Goal: Task Accomplishment & Management: Use online tool/utility

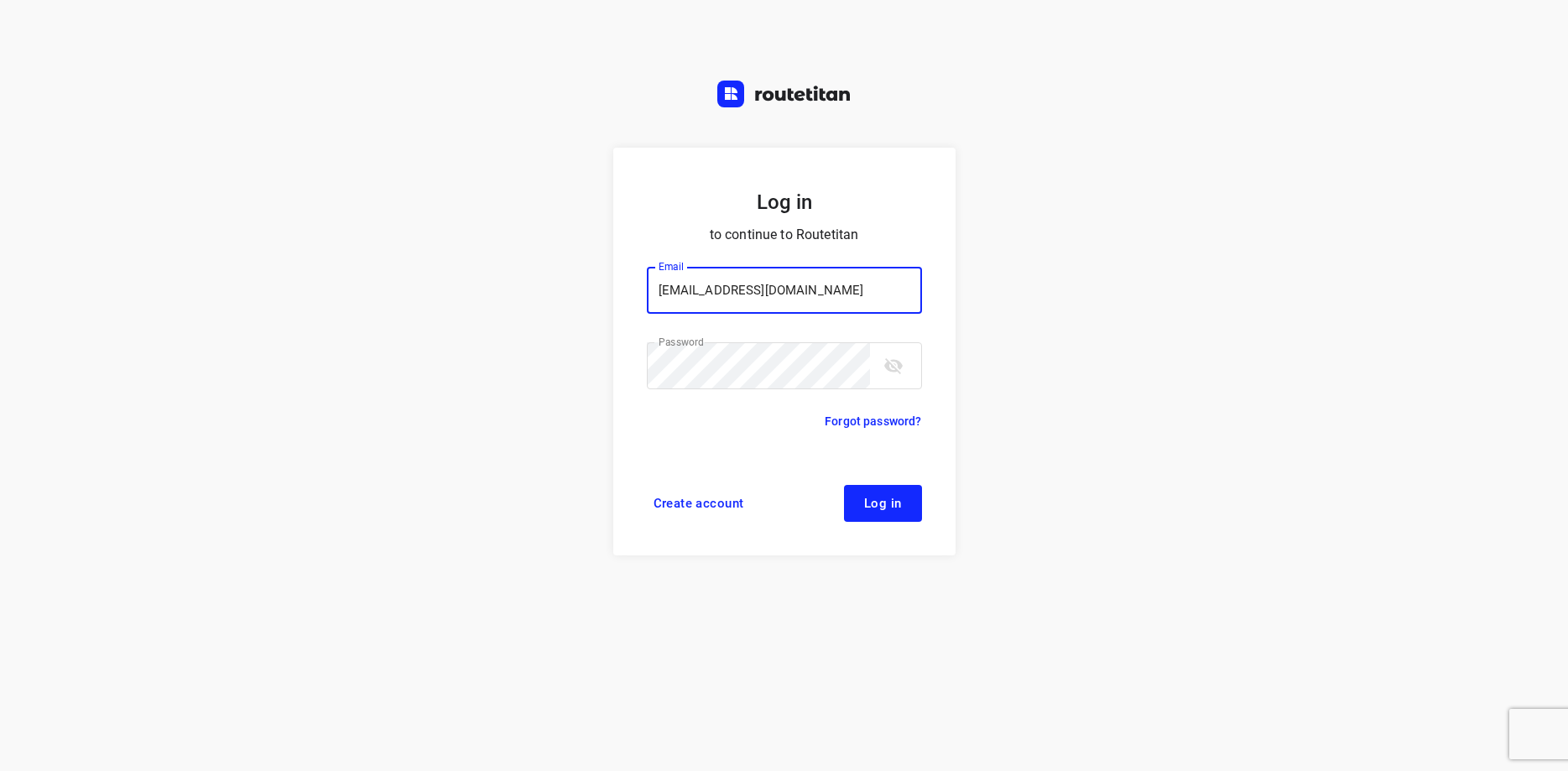
type input "max@onlineplasticsgroup.com"
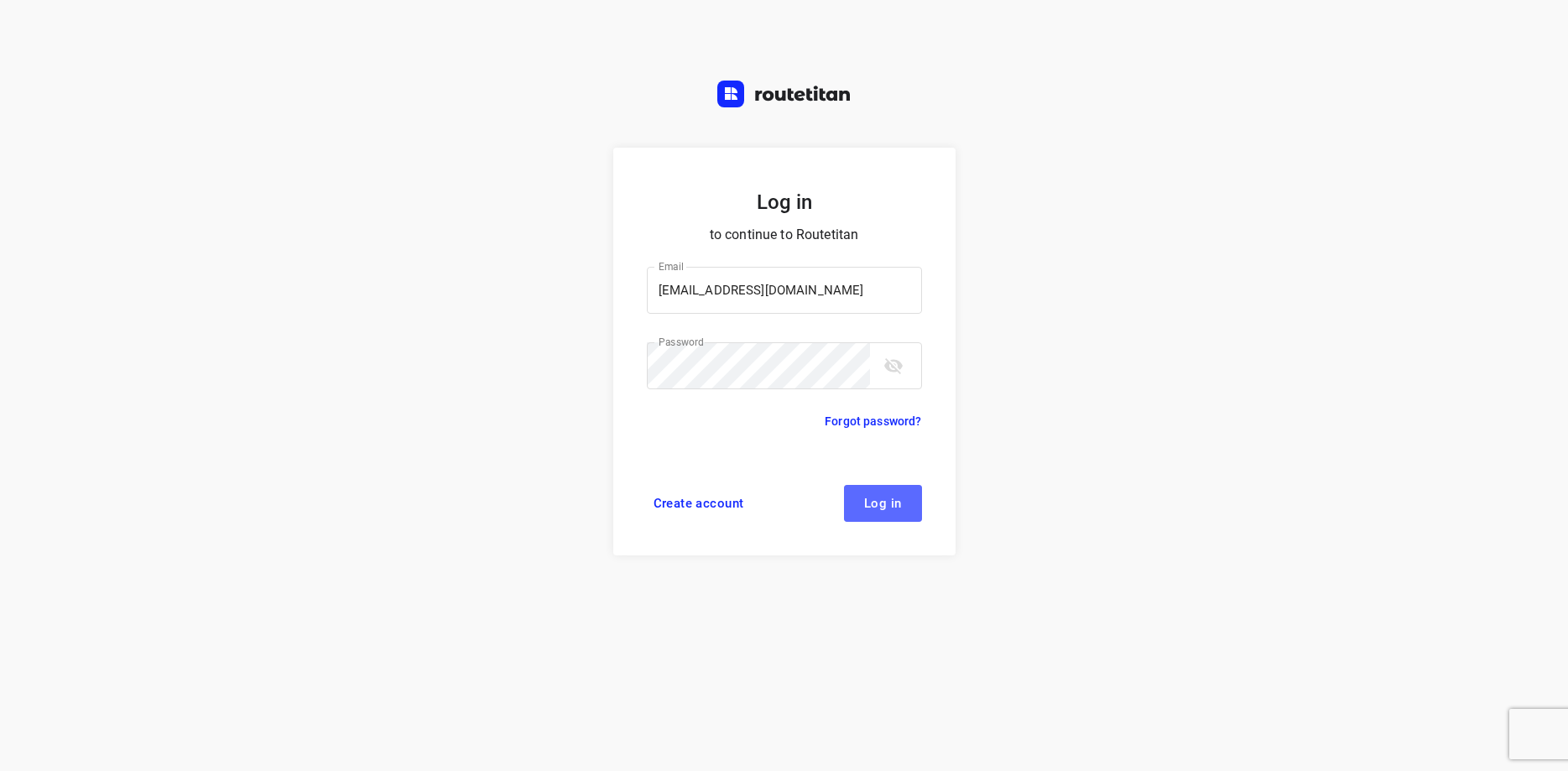
click at [885, 514] on button "Log in" at bounding box center [883, 502] width 78 height 37
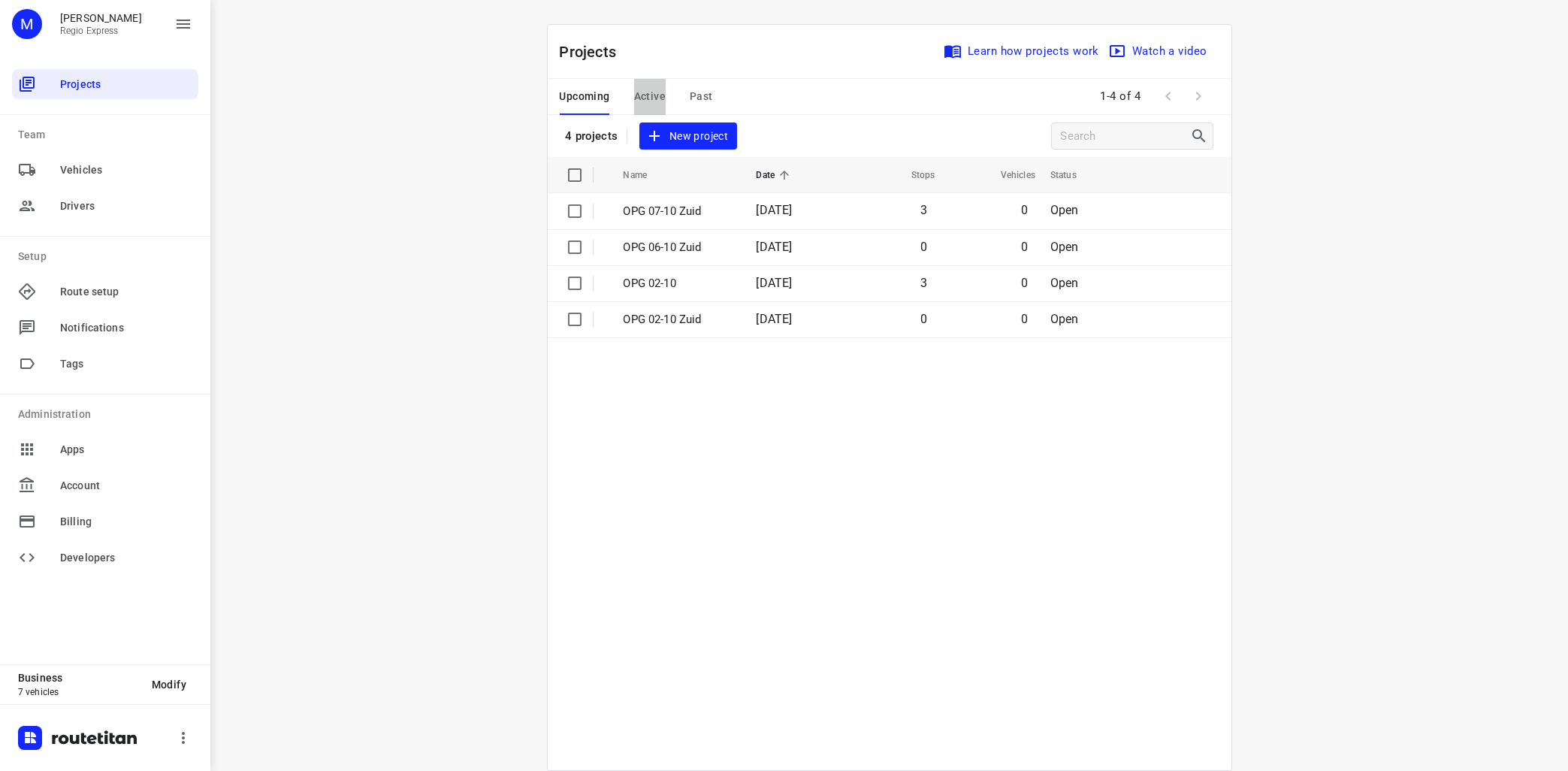
click at [651, 94] on span "Active" at bounding box center [650, 97] width 31 height 19
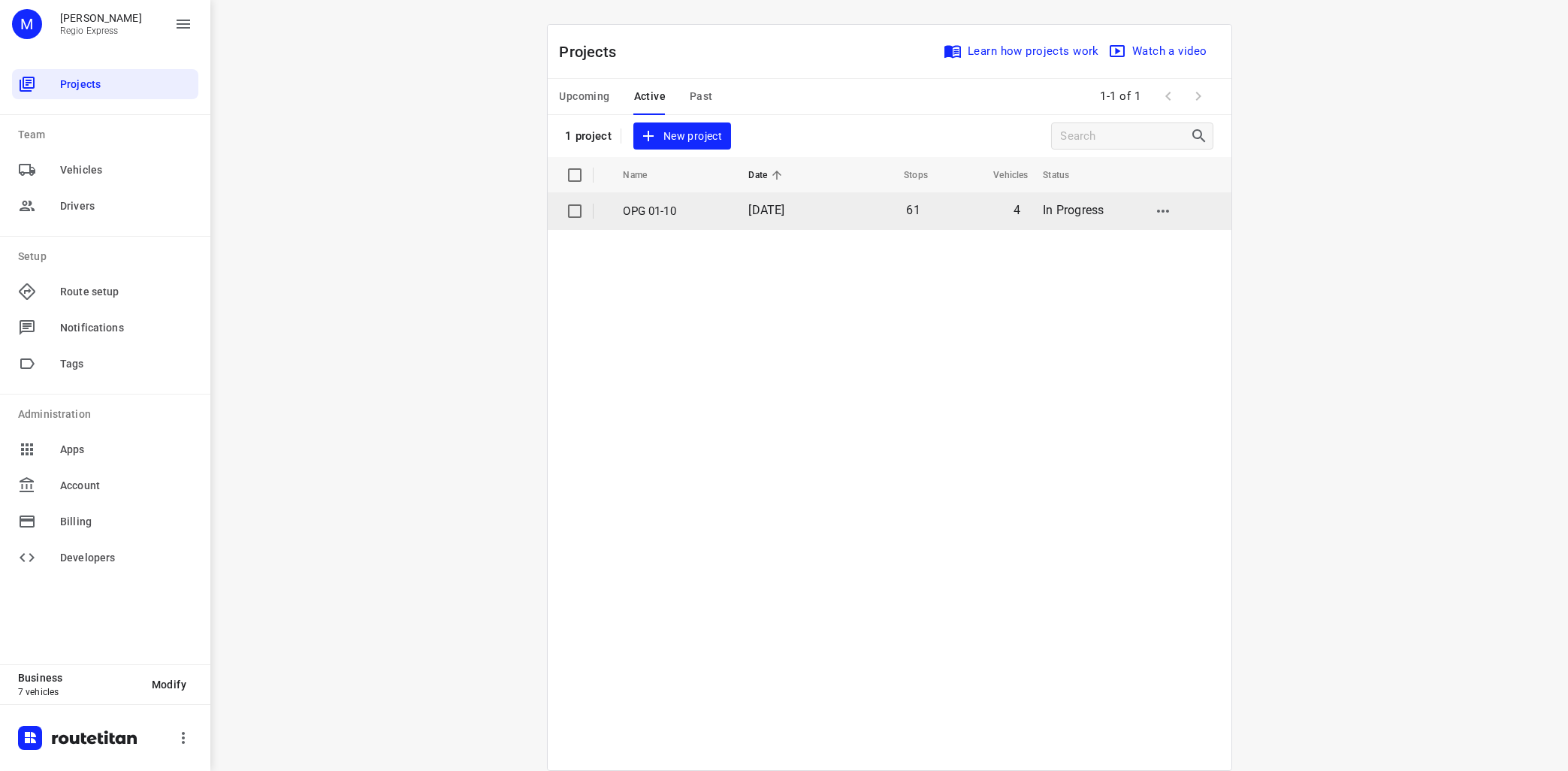
click at [626, 204] on p "OPG 01-10" at bounding box center [675, 212] width 103 height 18
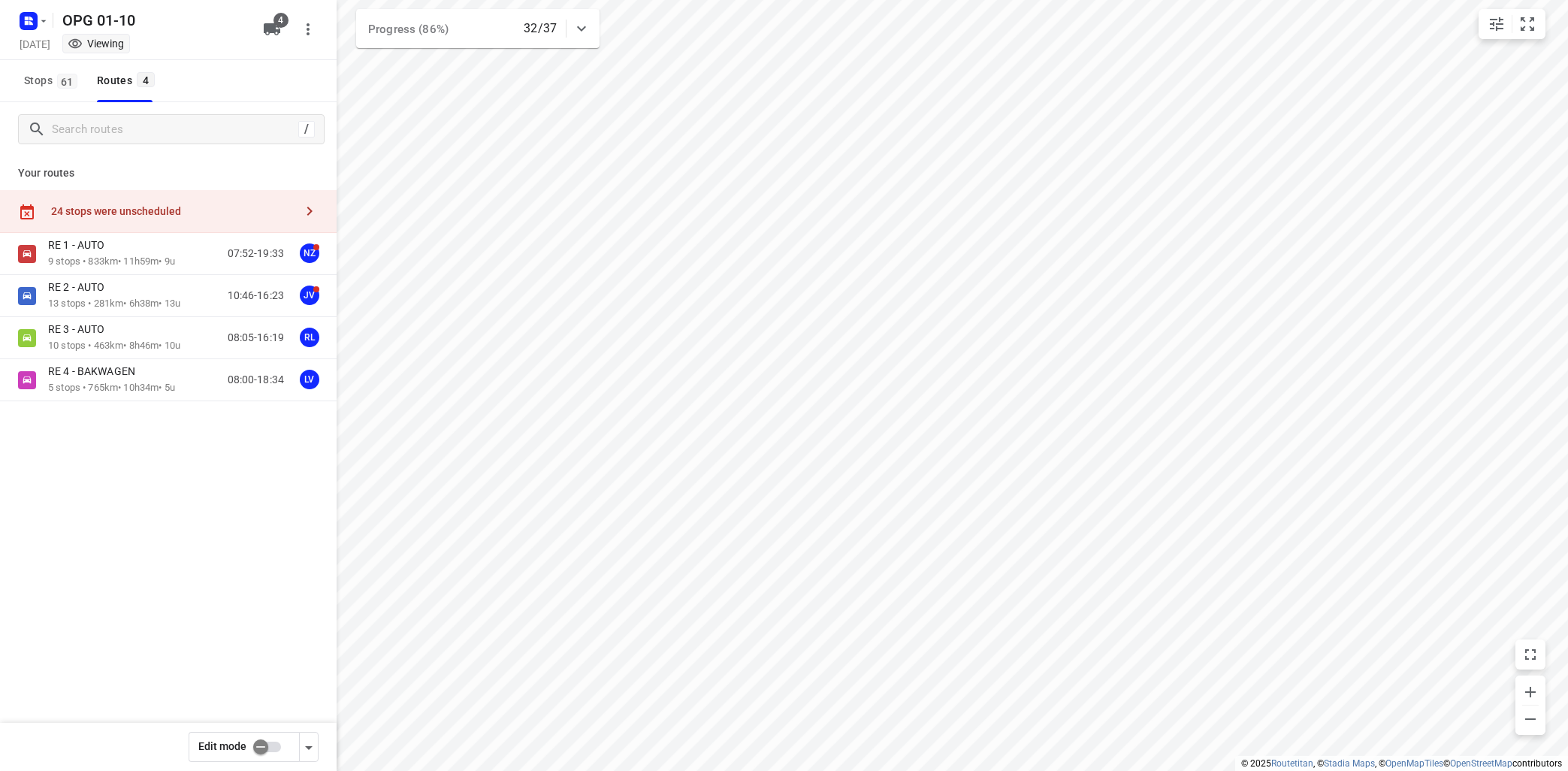
type input "distance"
click at [129, 243] on div "RE 1 - AUTO" at bounding box center [111, 246] width 127 height 17
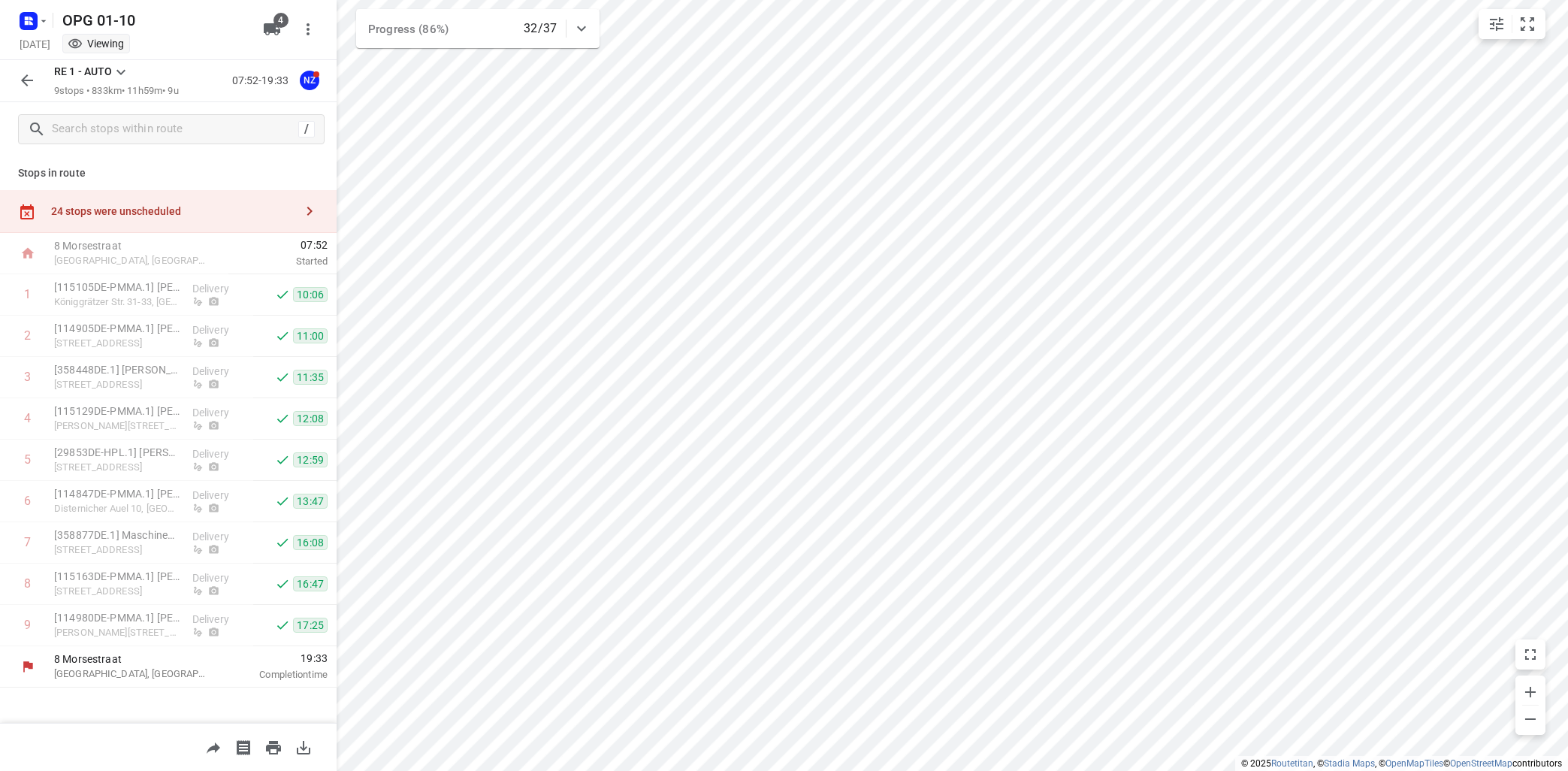
click at [125, 70] on icon at bounding box center [121, 72] width 18 height 18
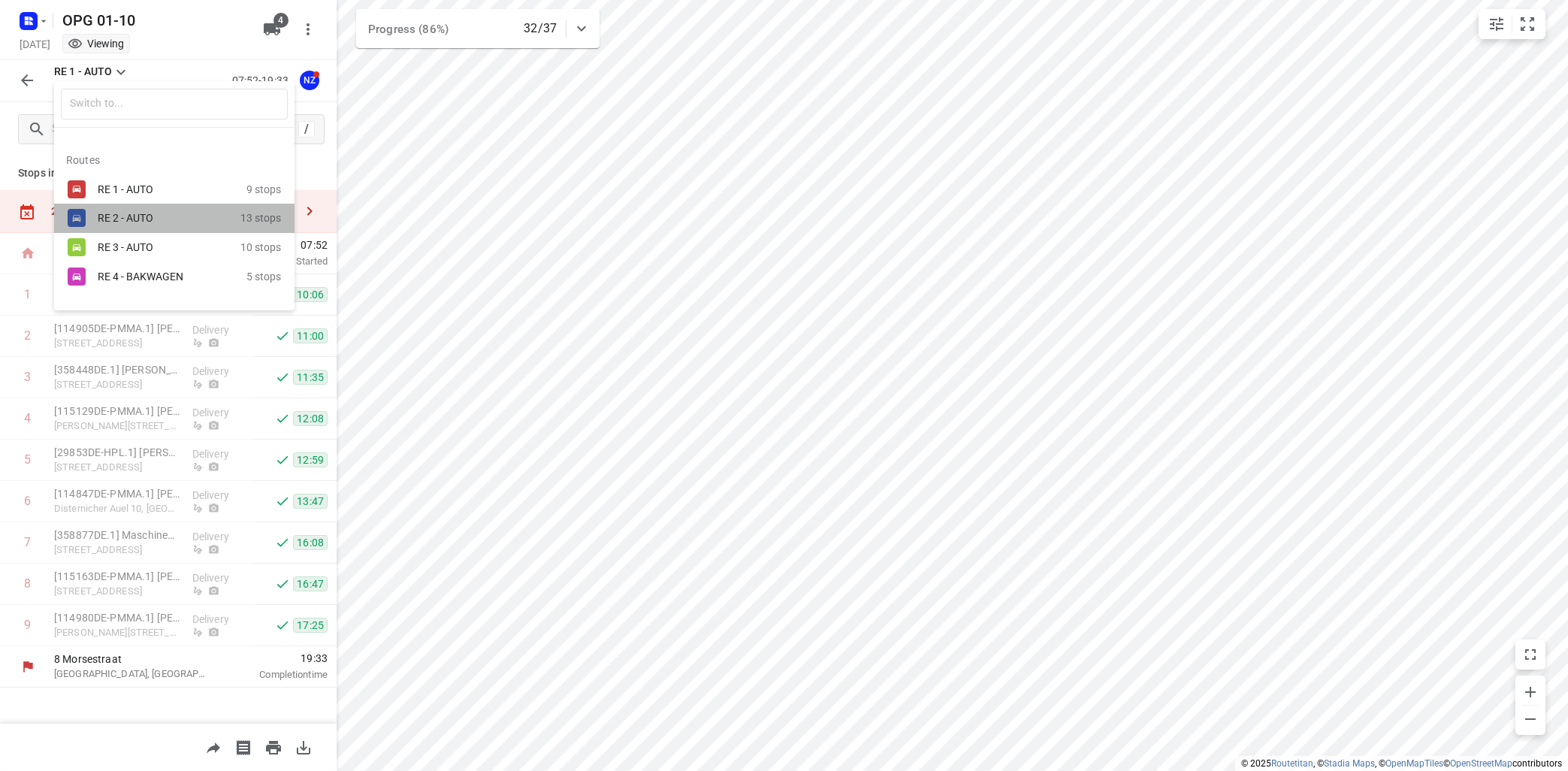
click at [115, 221] on div "RE 2 - AUTO" at bounding box center [161, 217] width 128 height 12
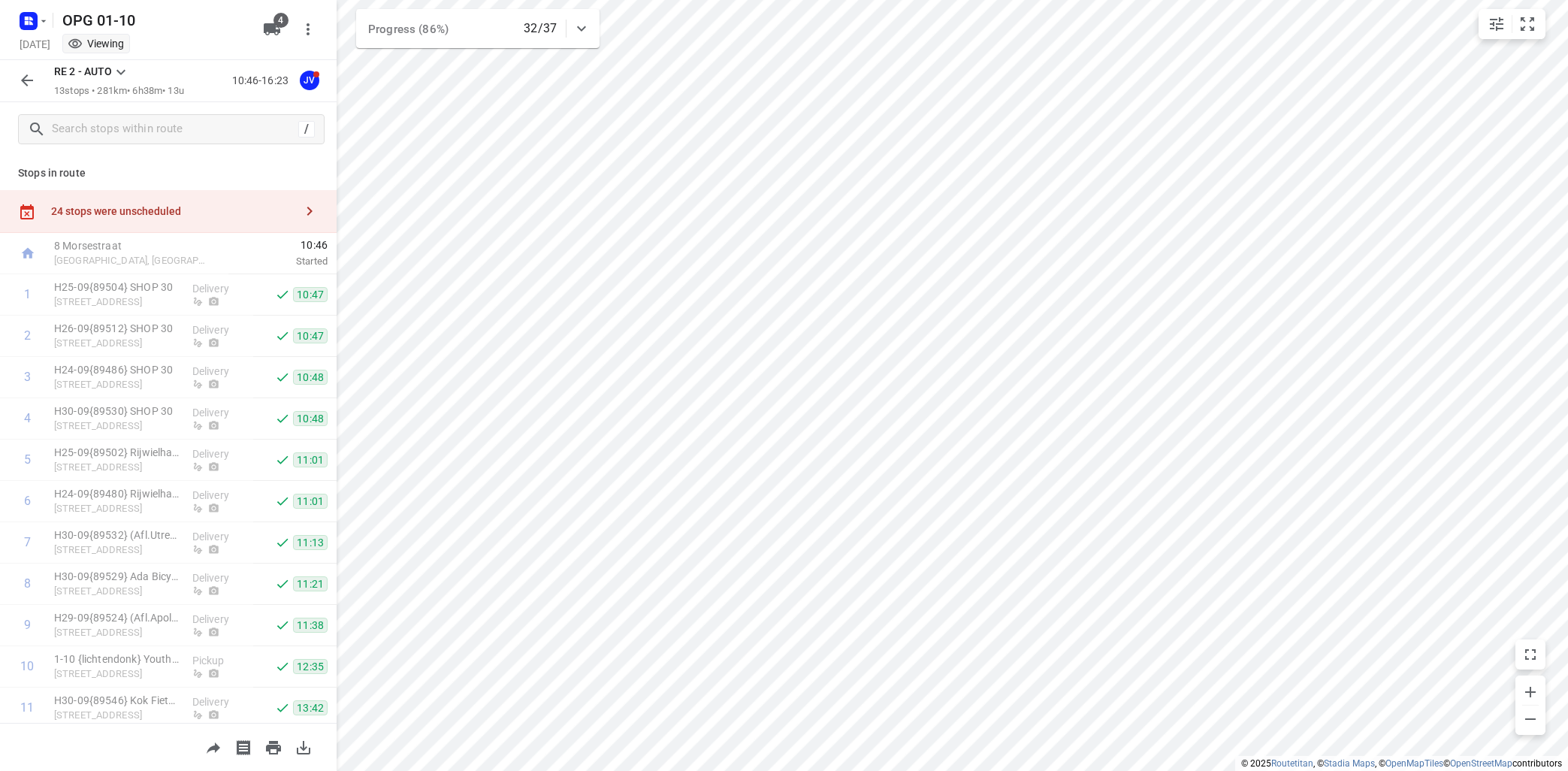
click at [126, 73] on icon at bounding box center [121, 72] width 18 height 18
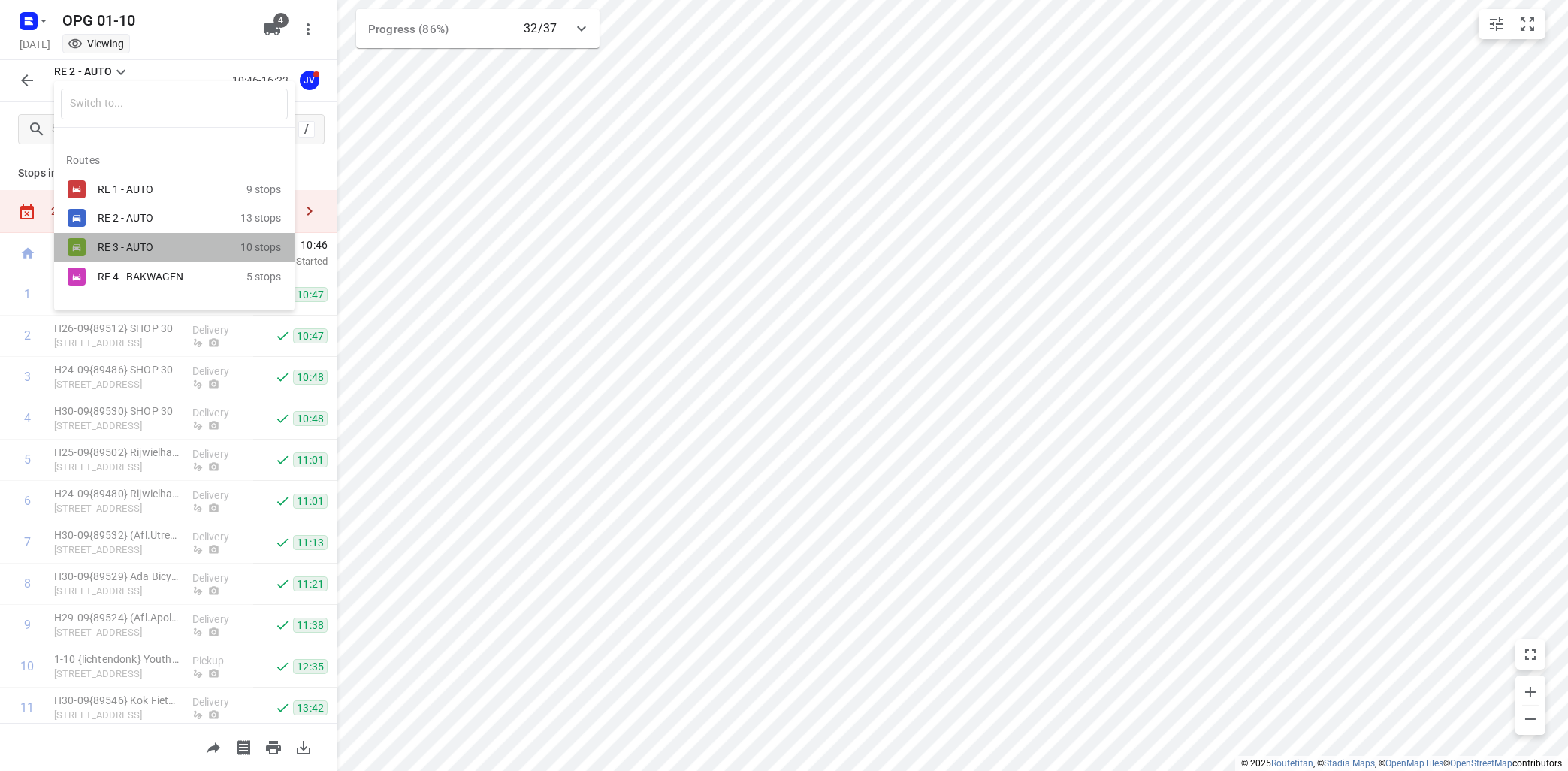
click at [110, 250] on div "RE 3 - AUTO" at bounding box center [161, 247] width 128 height 12
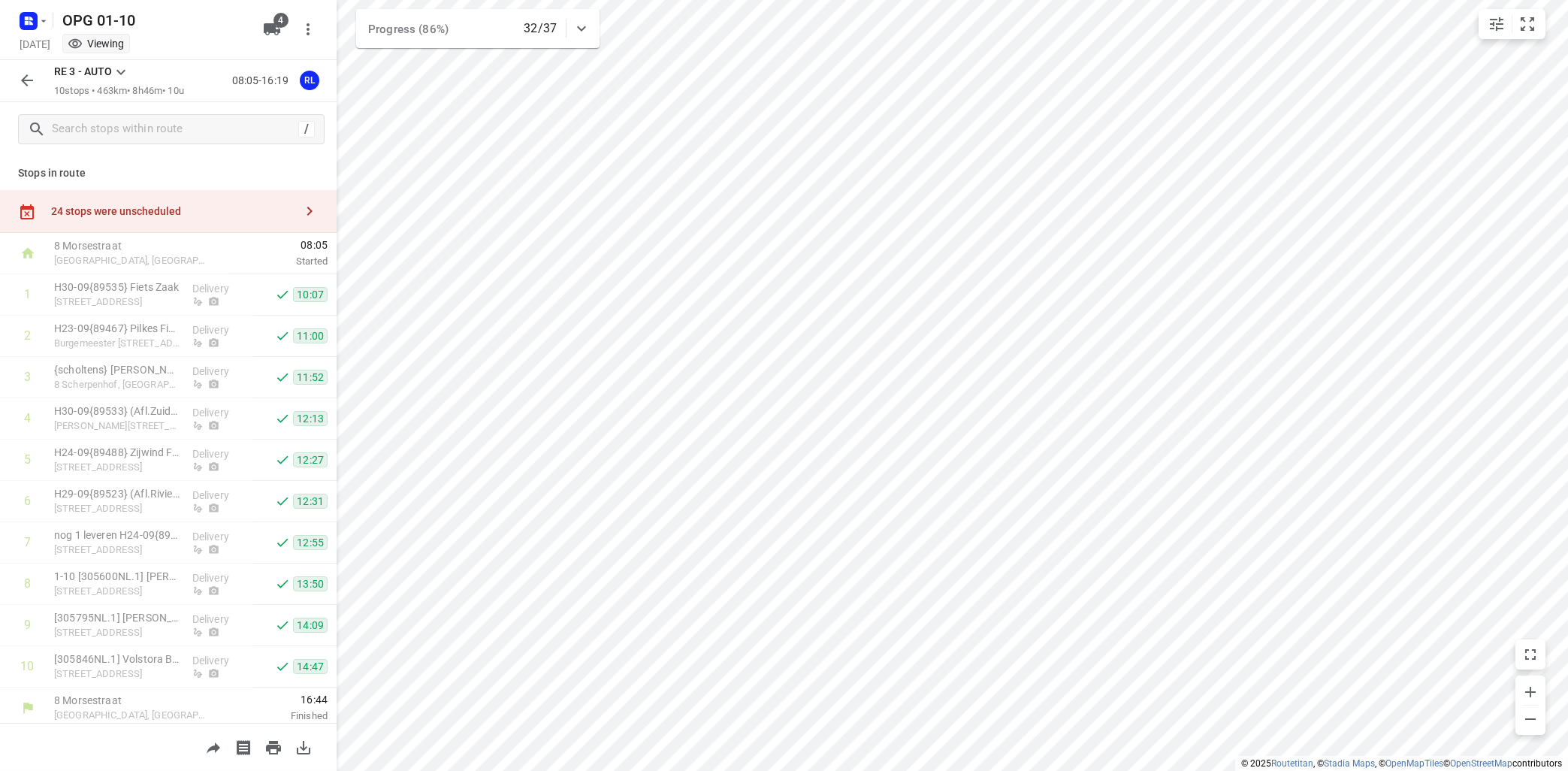
click at [124, 65] on icon at bounding box center [121, 72] width 18 height 18
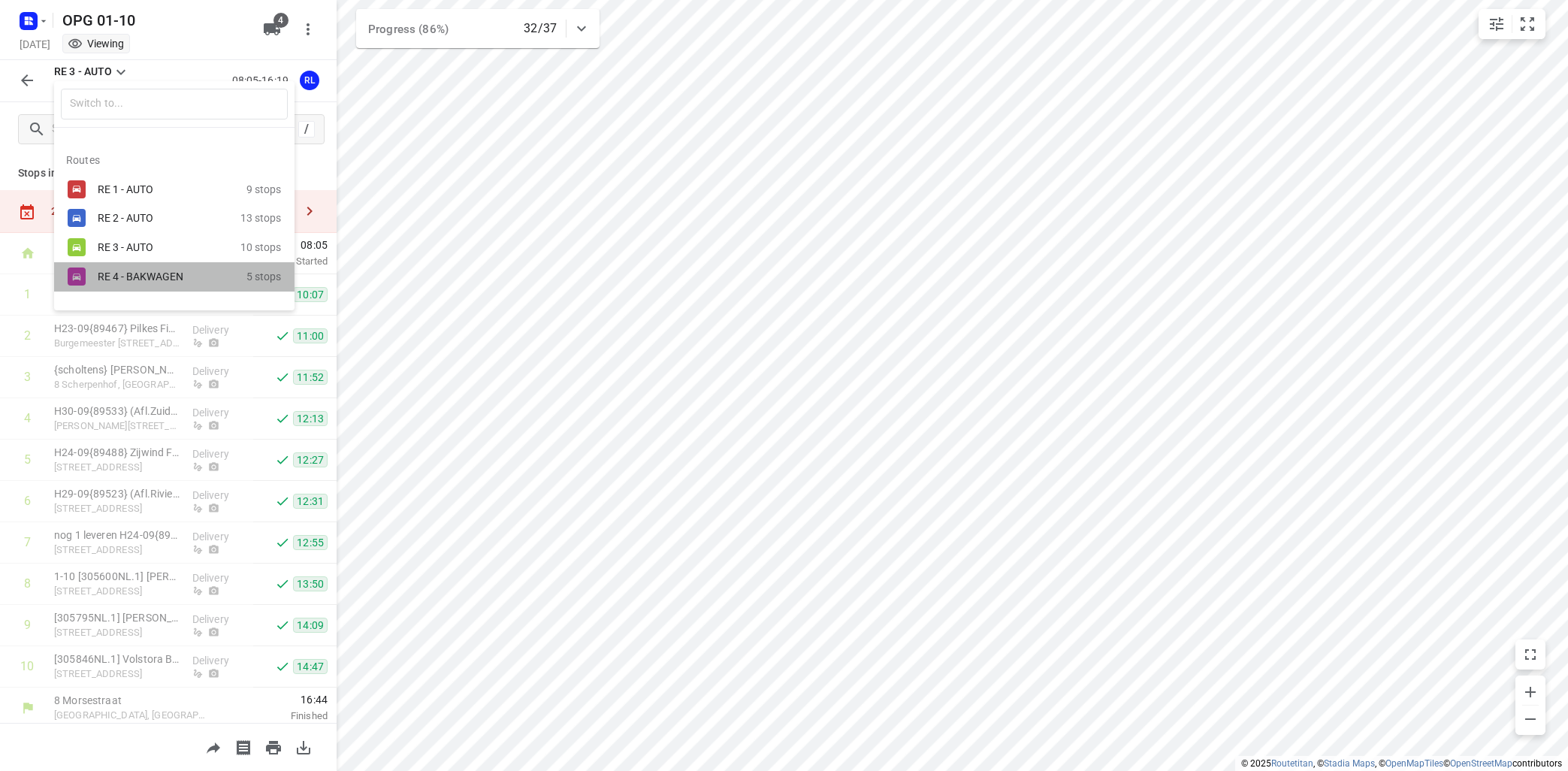
click at [101, 282] on div "RE 4 - BAKWAGEN" at bounding box center [161, 276] width 128 height 12
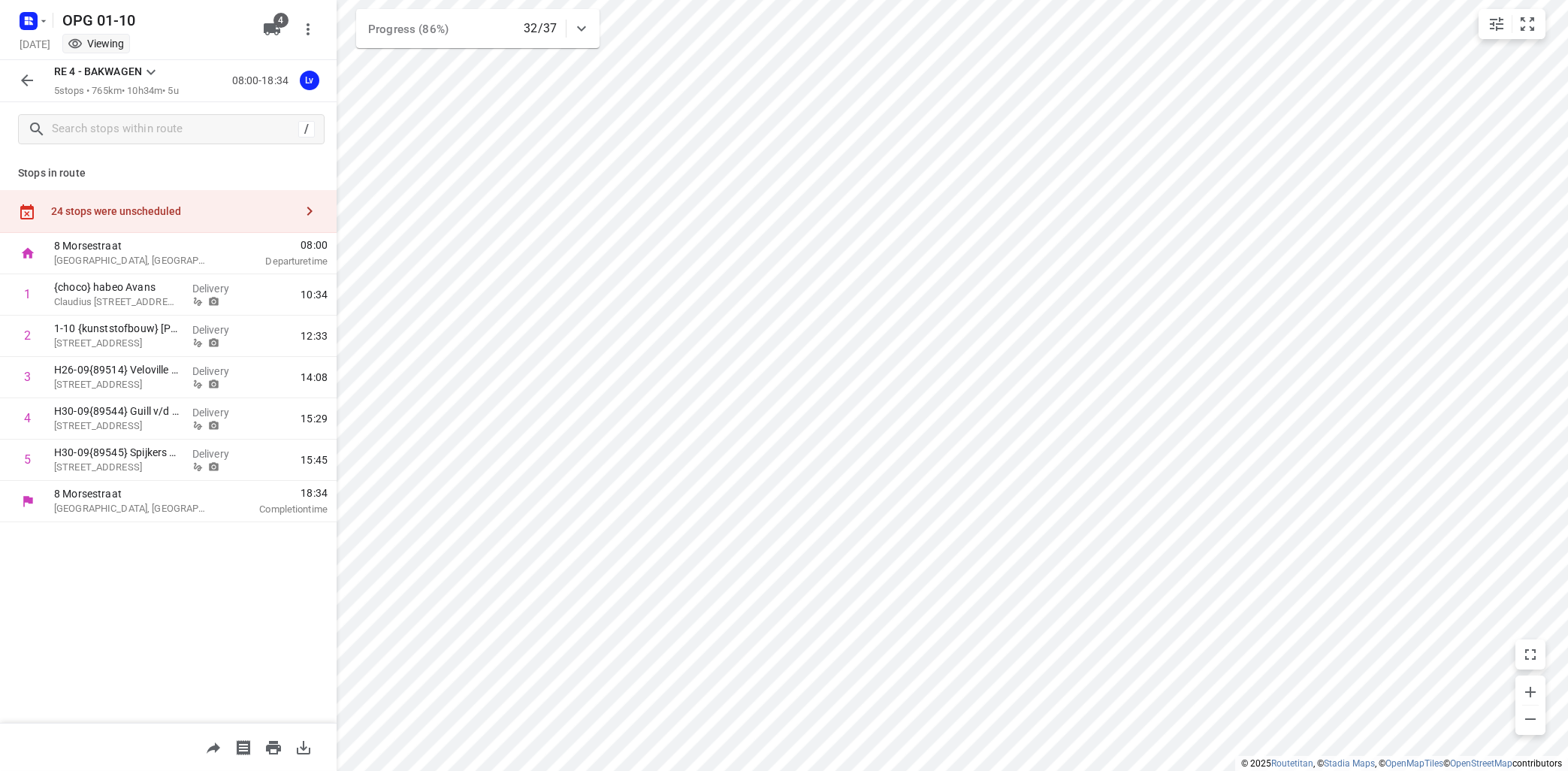
click at [304, 203] on icon "button" at bounding box center [309, 211] width 18 height 18
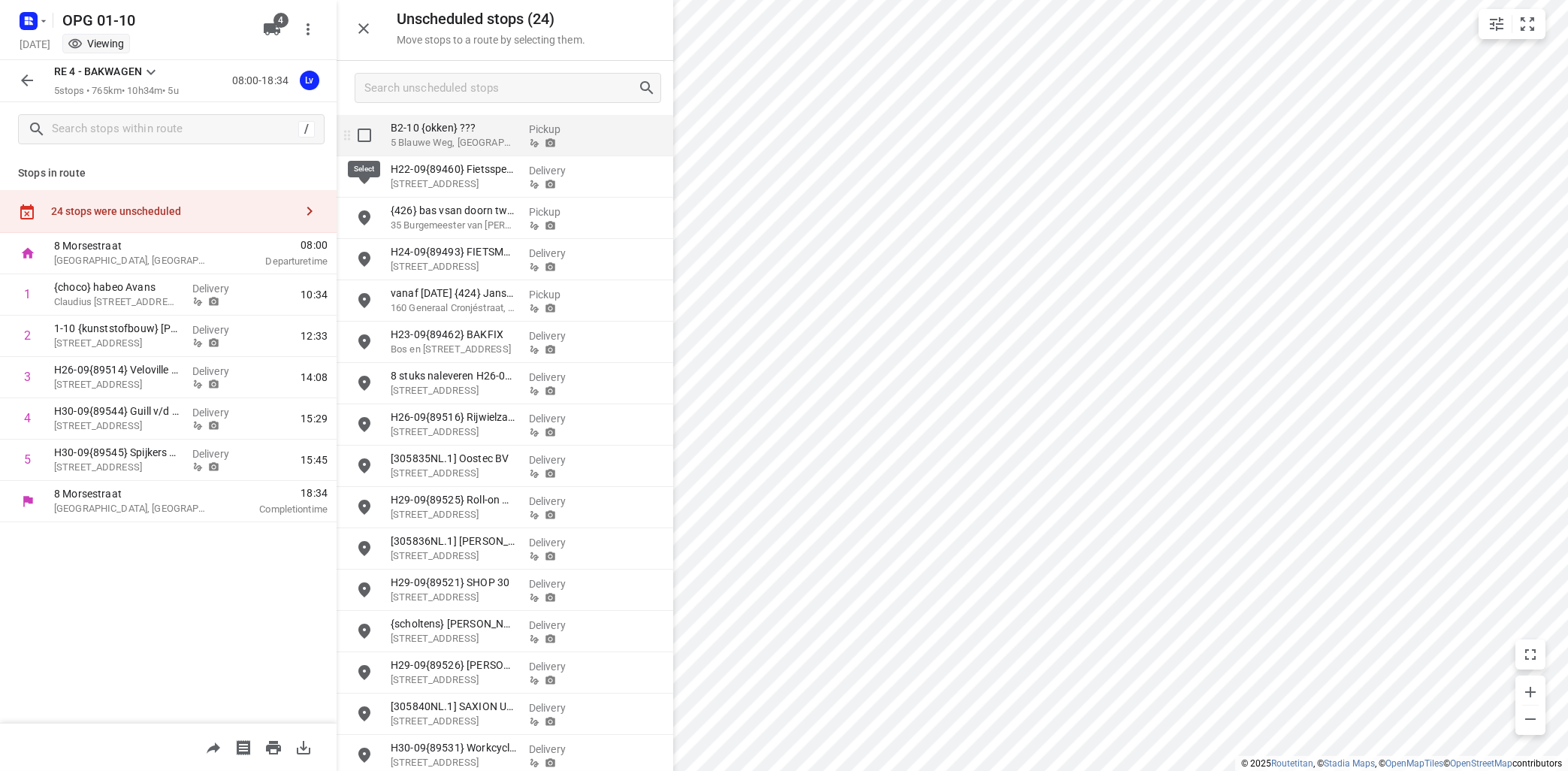
click at [365, 136] on input "grid" at bounding box center [364, 135] width 30 height 30
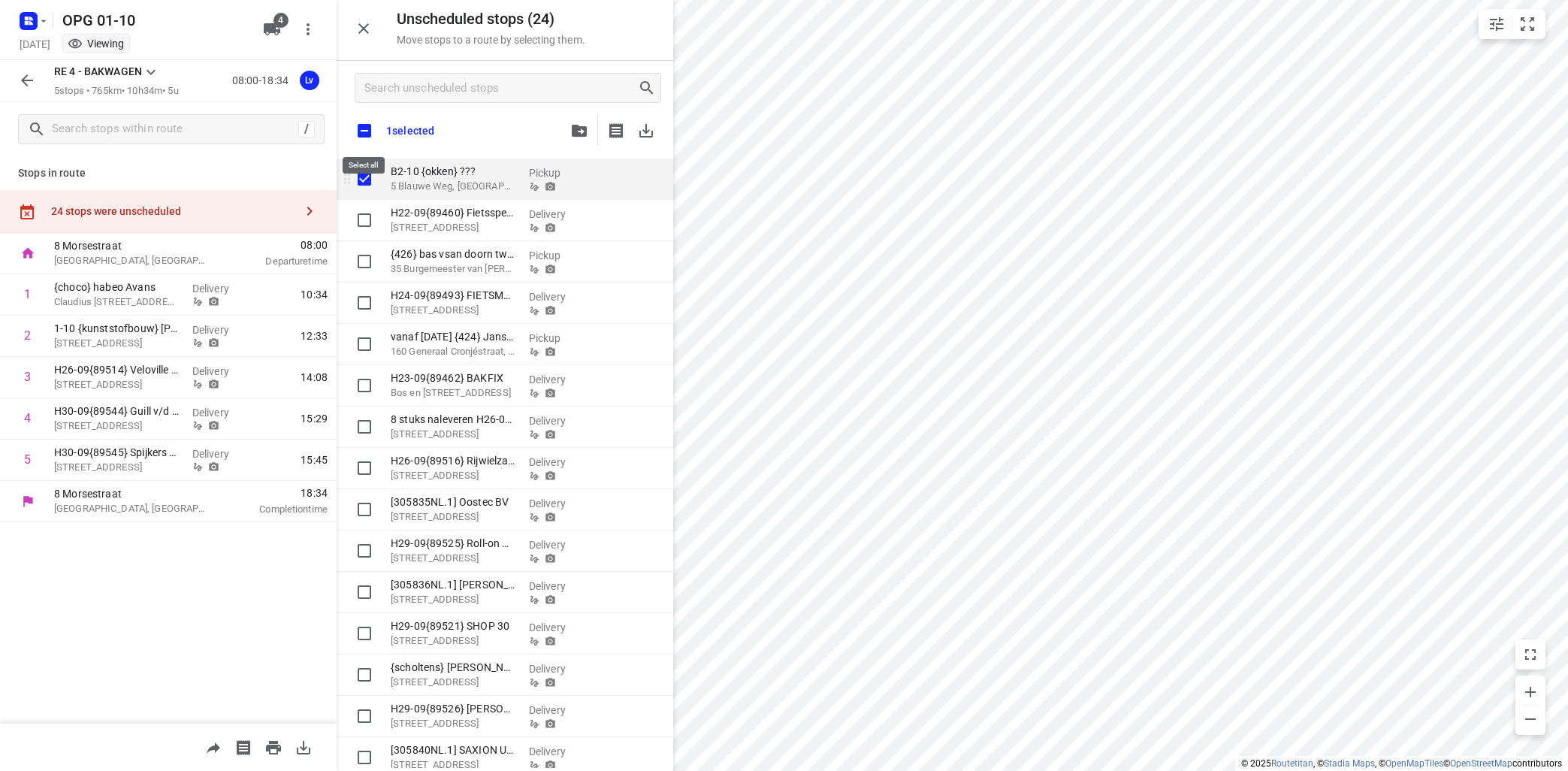
checkbox input "true"
click at [364, 135] on input "checkbox" at bounding box center [364, 130] width 31 height 31
checkbox input "true"
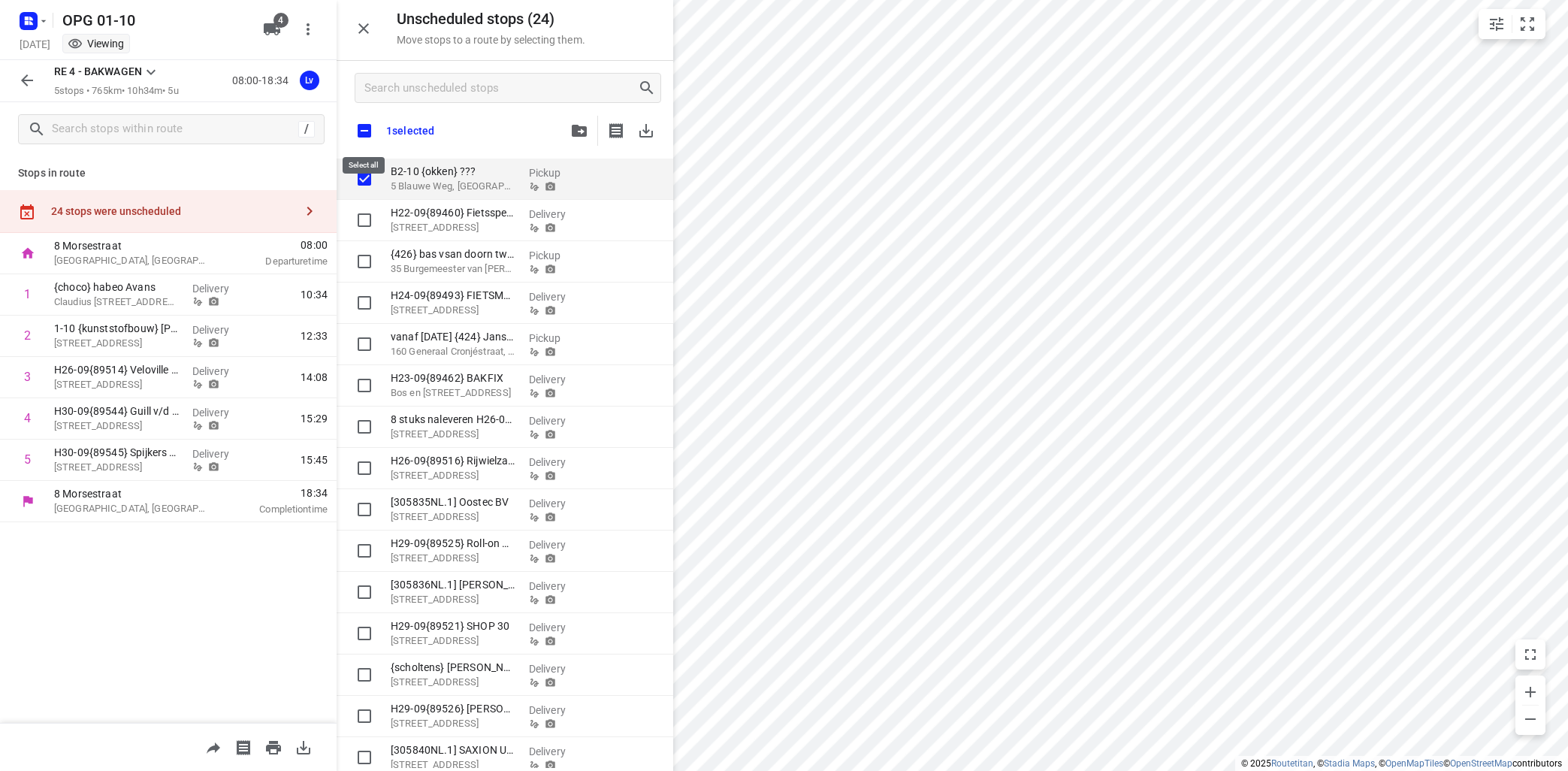
checkbox input "true"
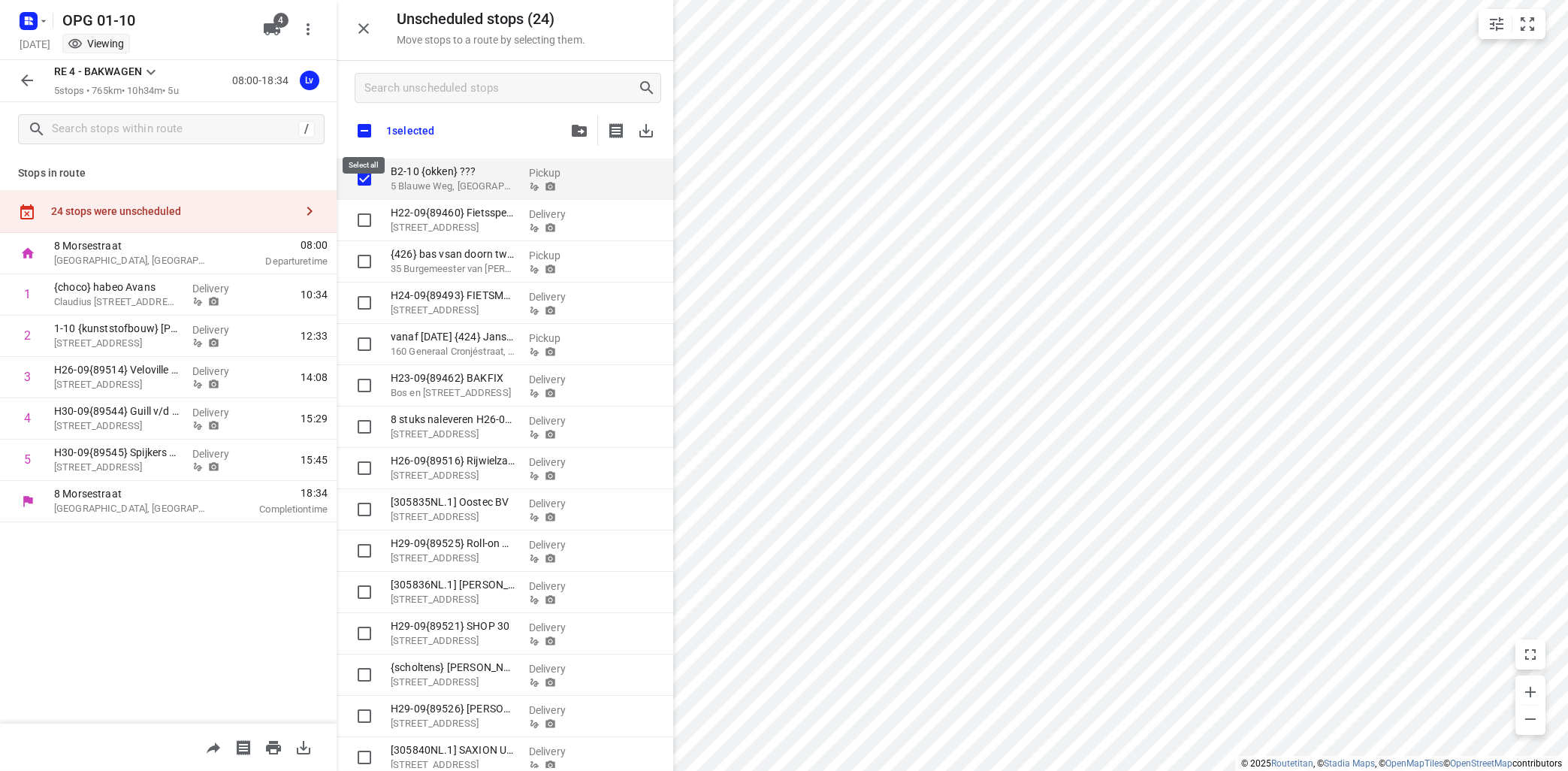
checkbox input "true"
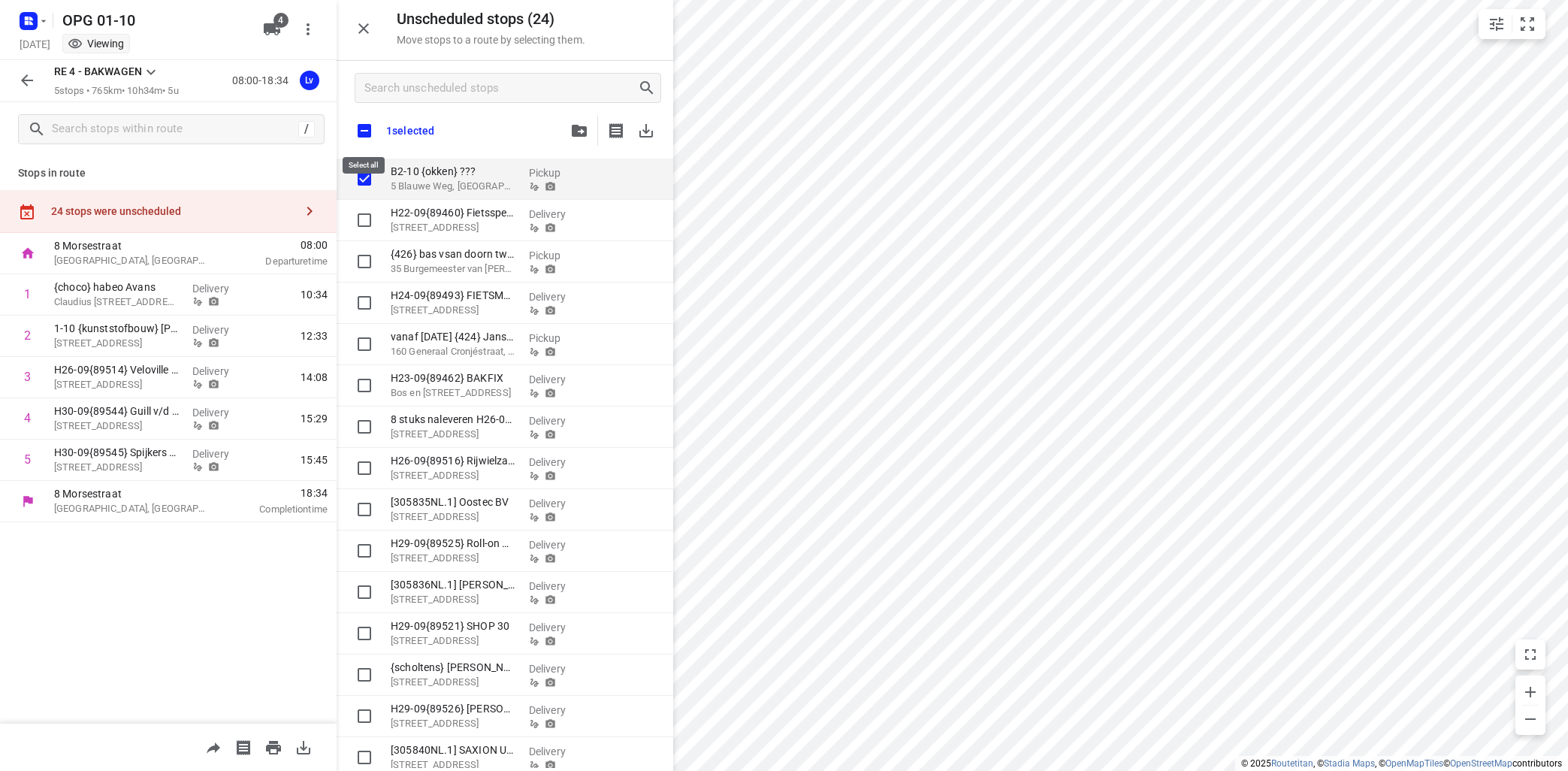
checkbox input "true"
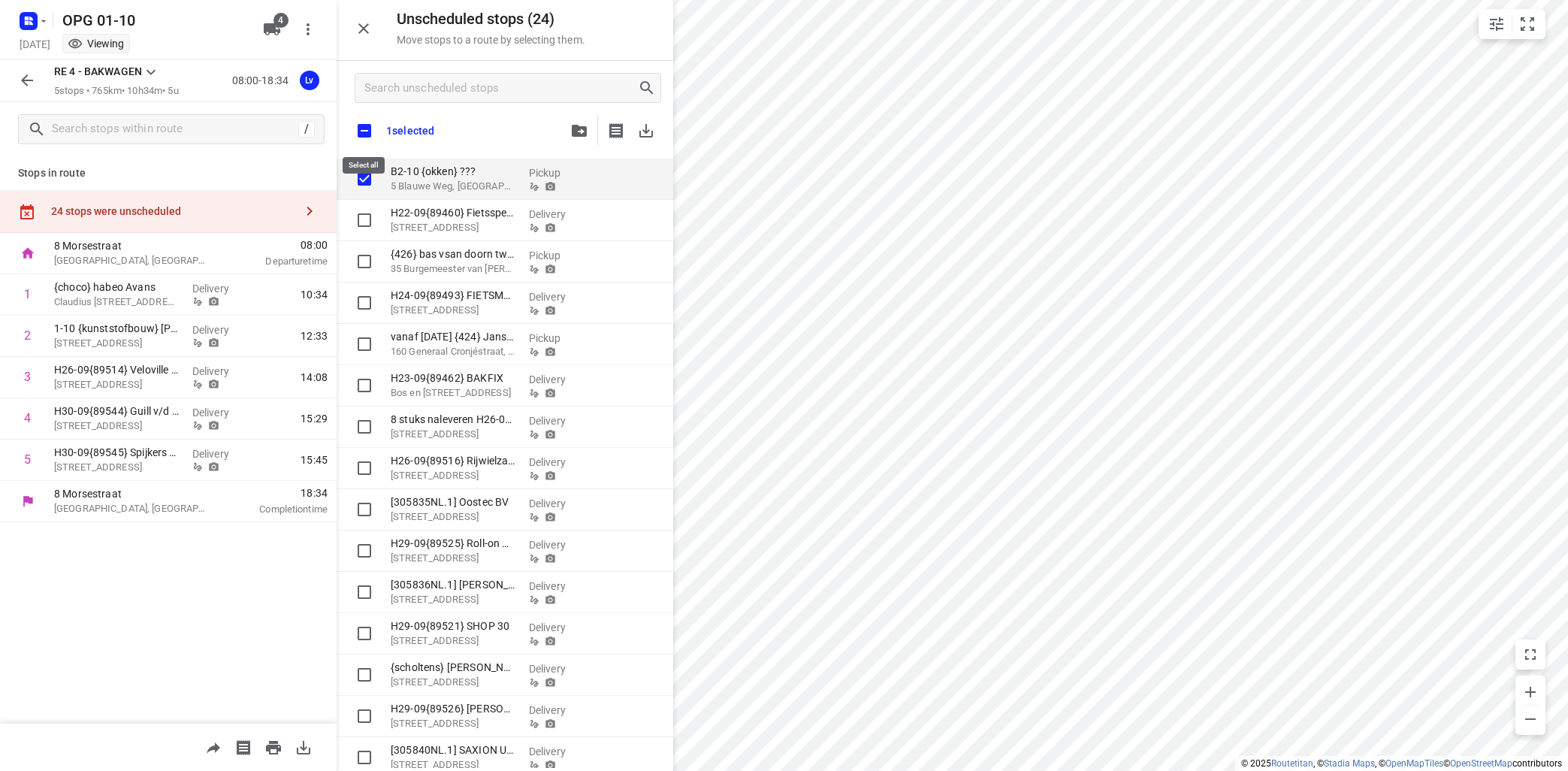
checkbox input "true"
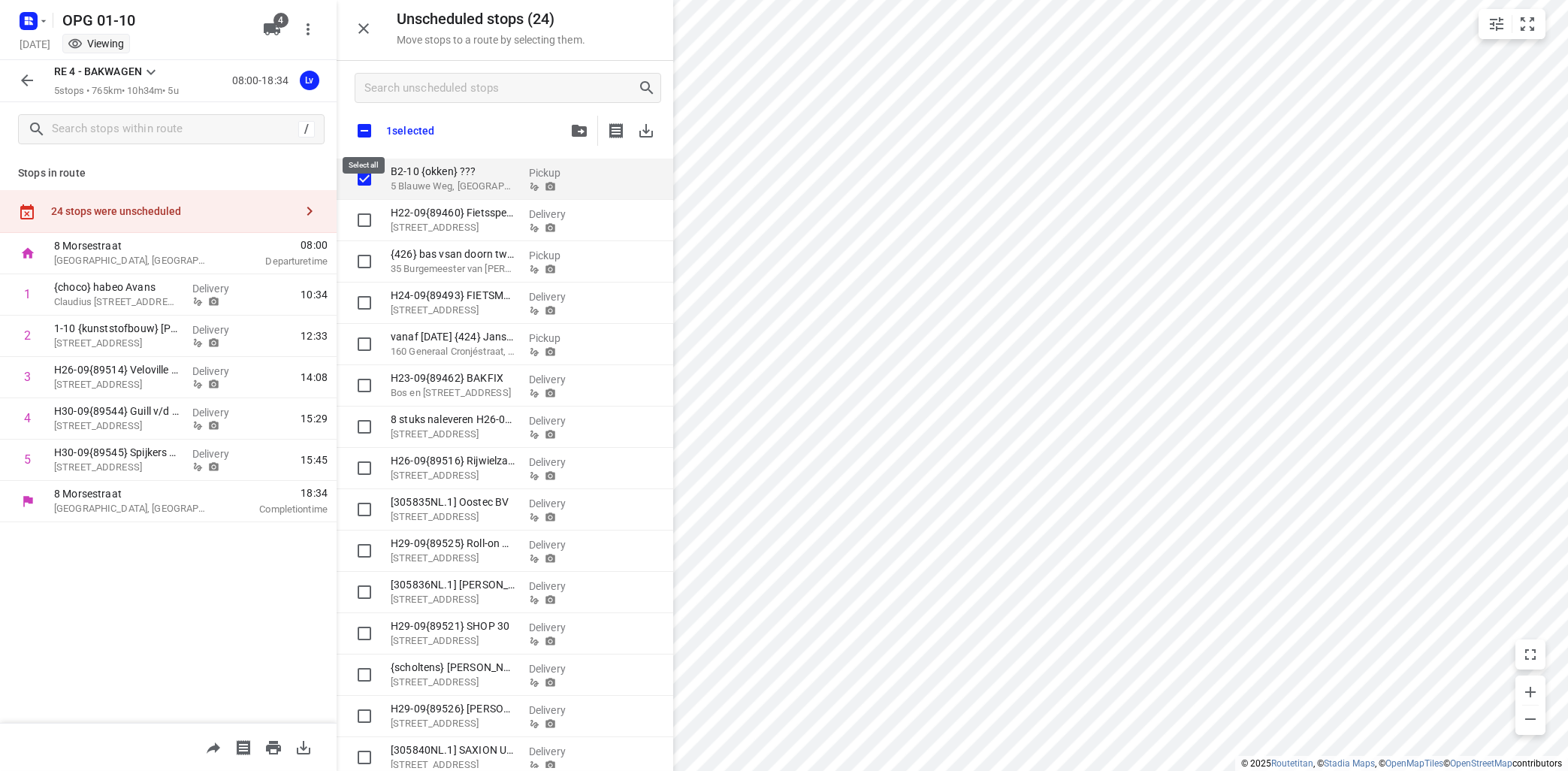
checkbox input "true"
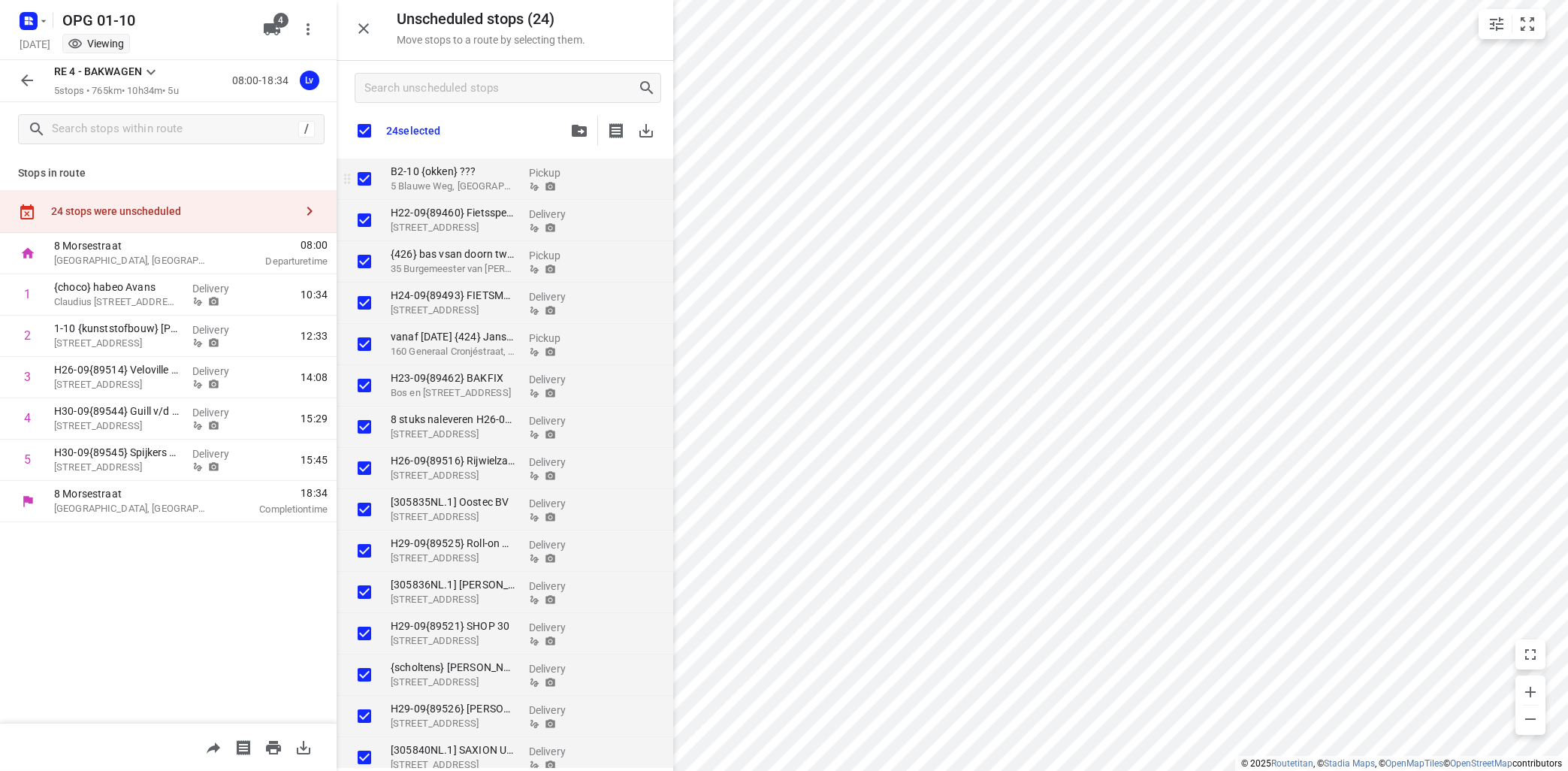
checkbox input "true"
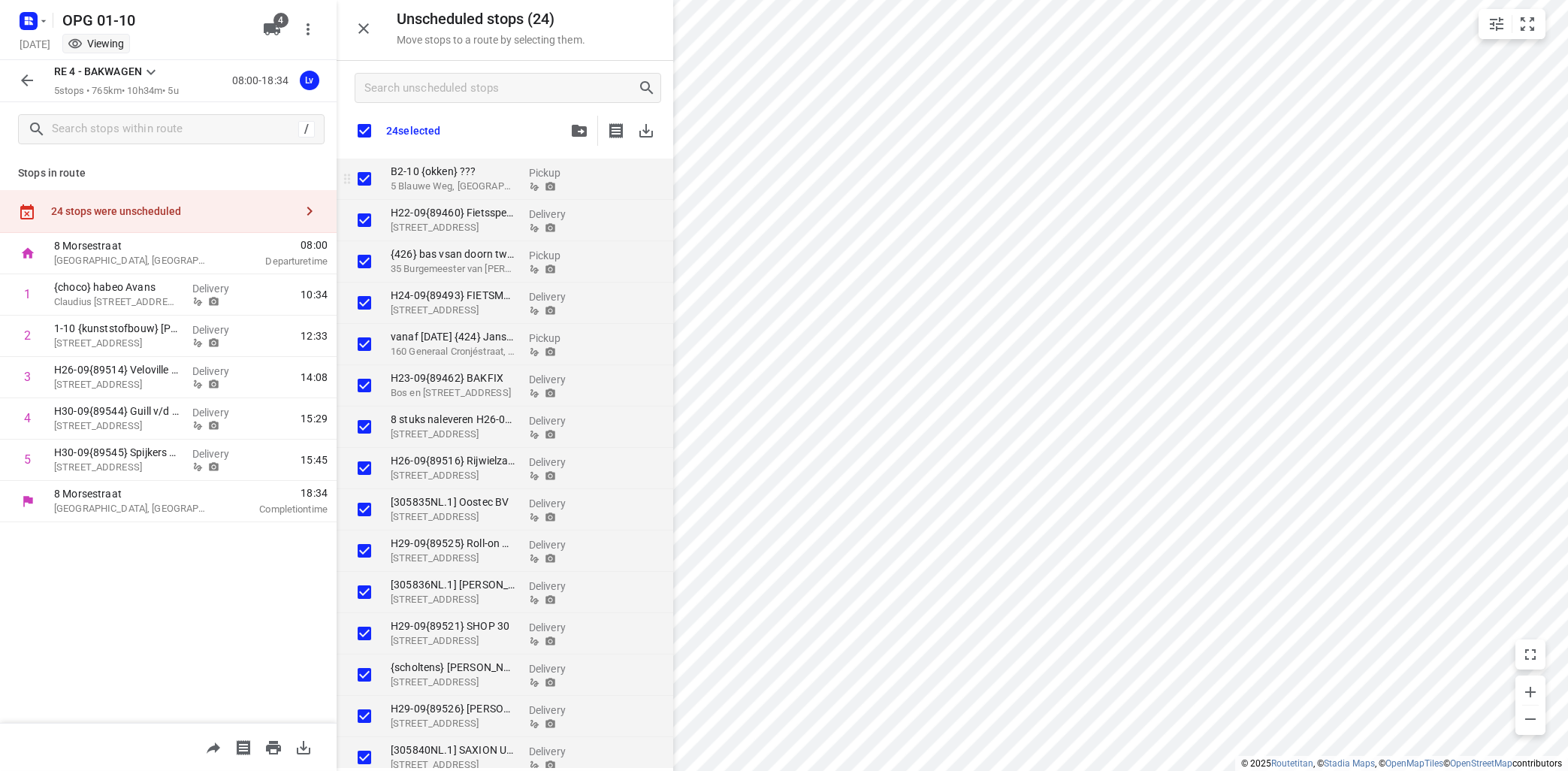
checkbox input "true"
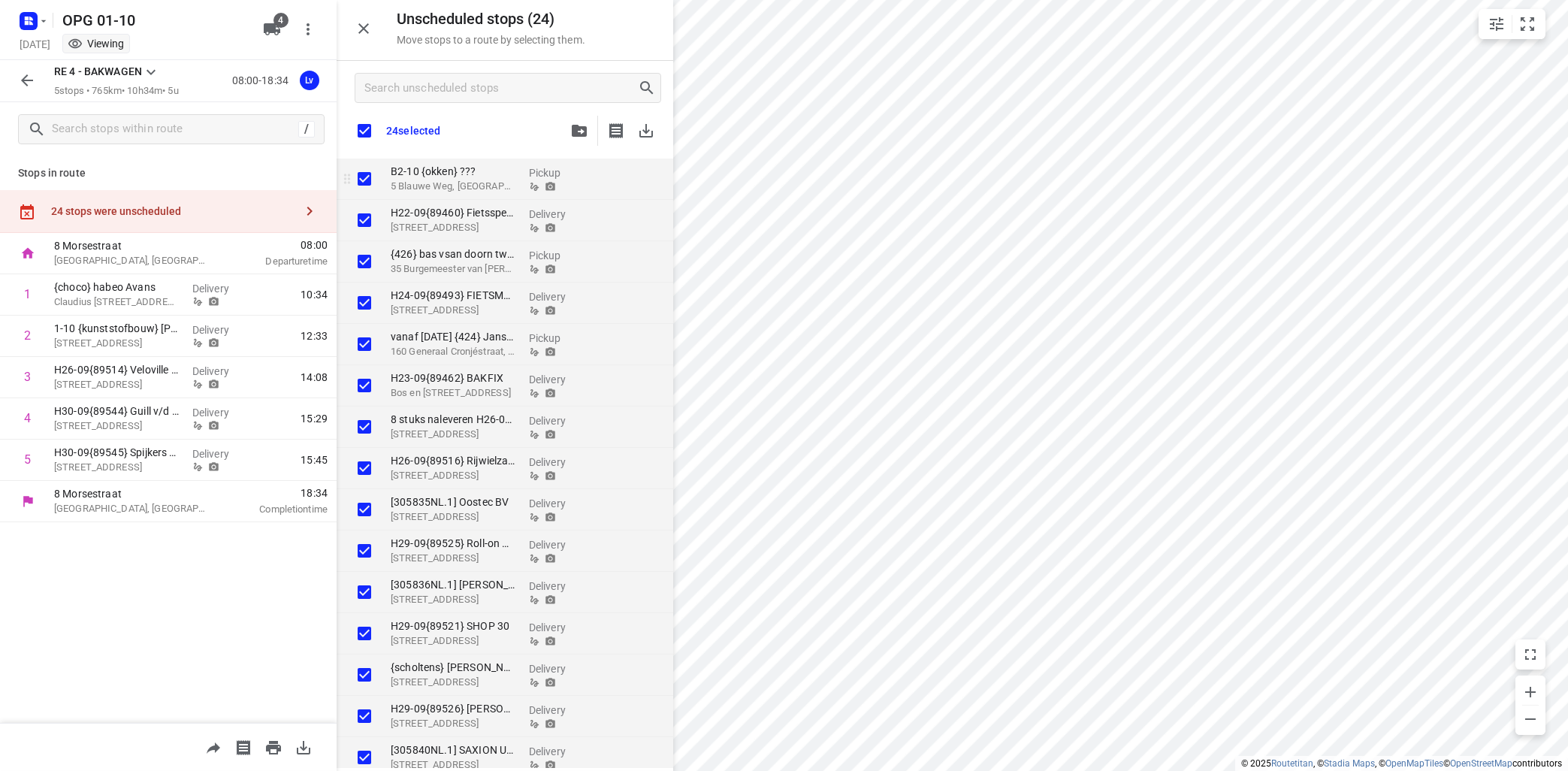
checkbox input "true"
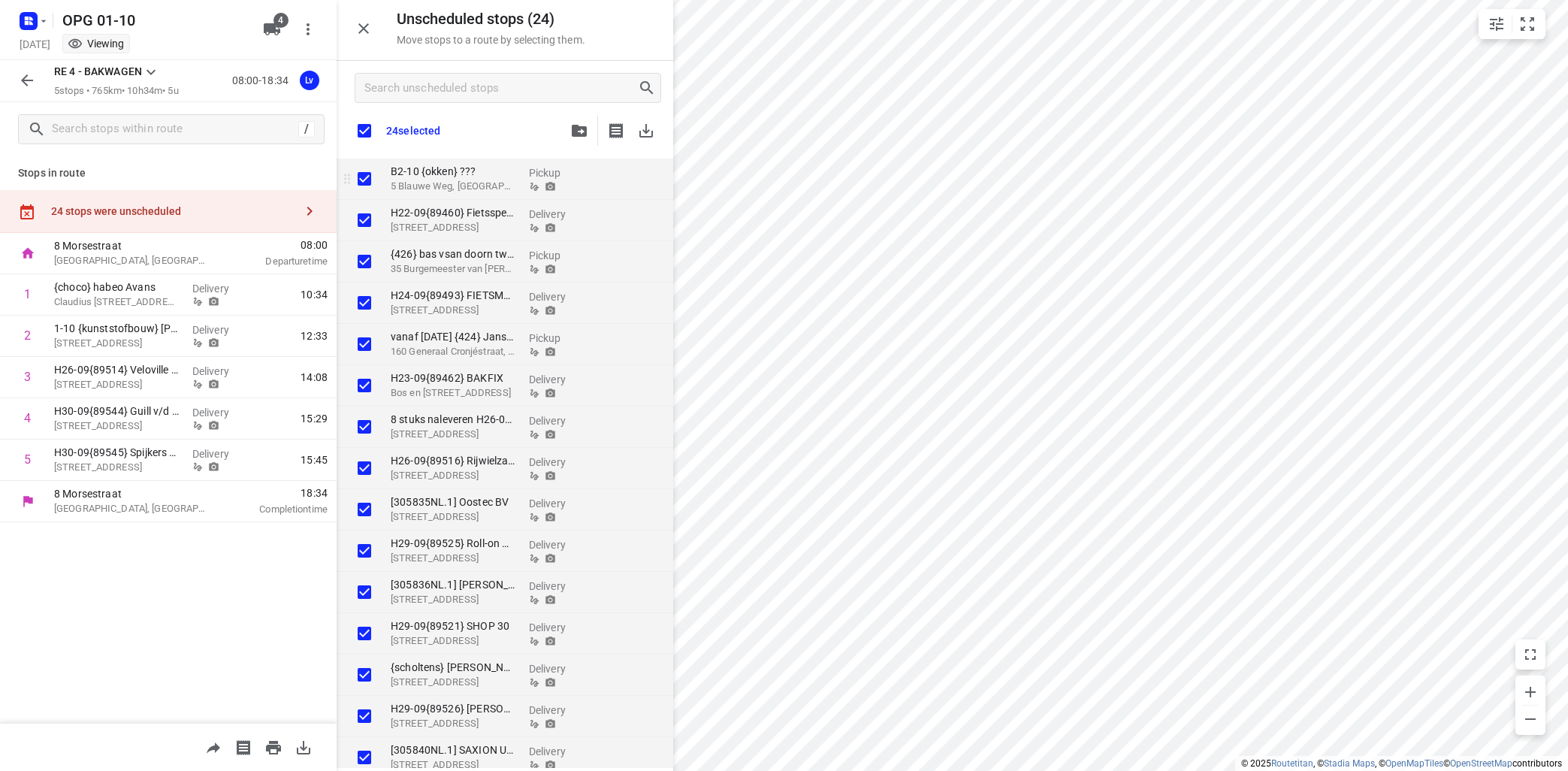
checkbox input "true"
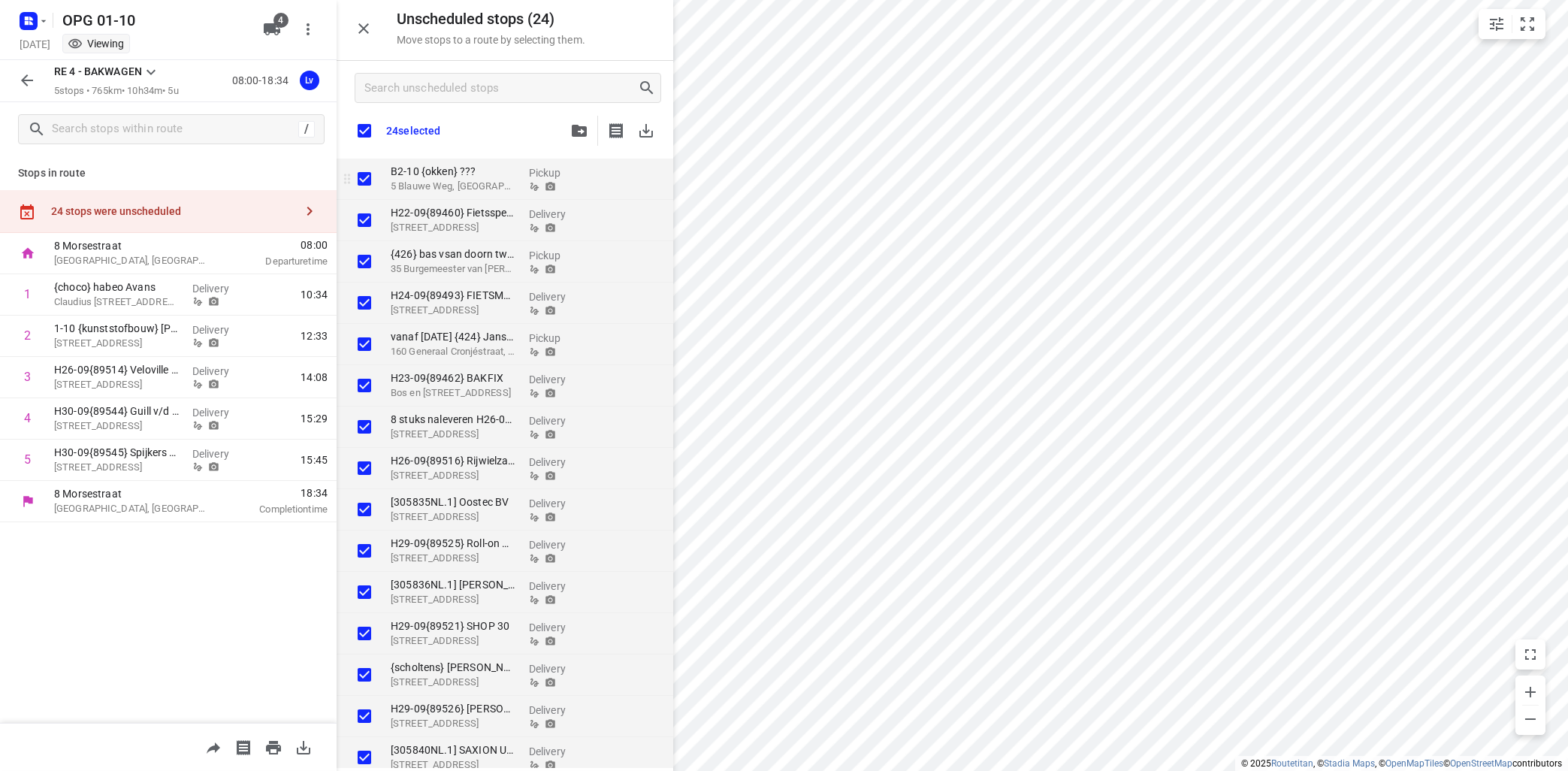
checkbox input "true"
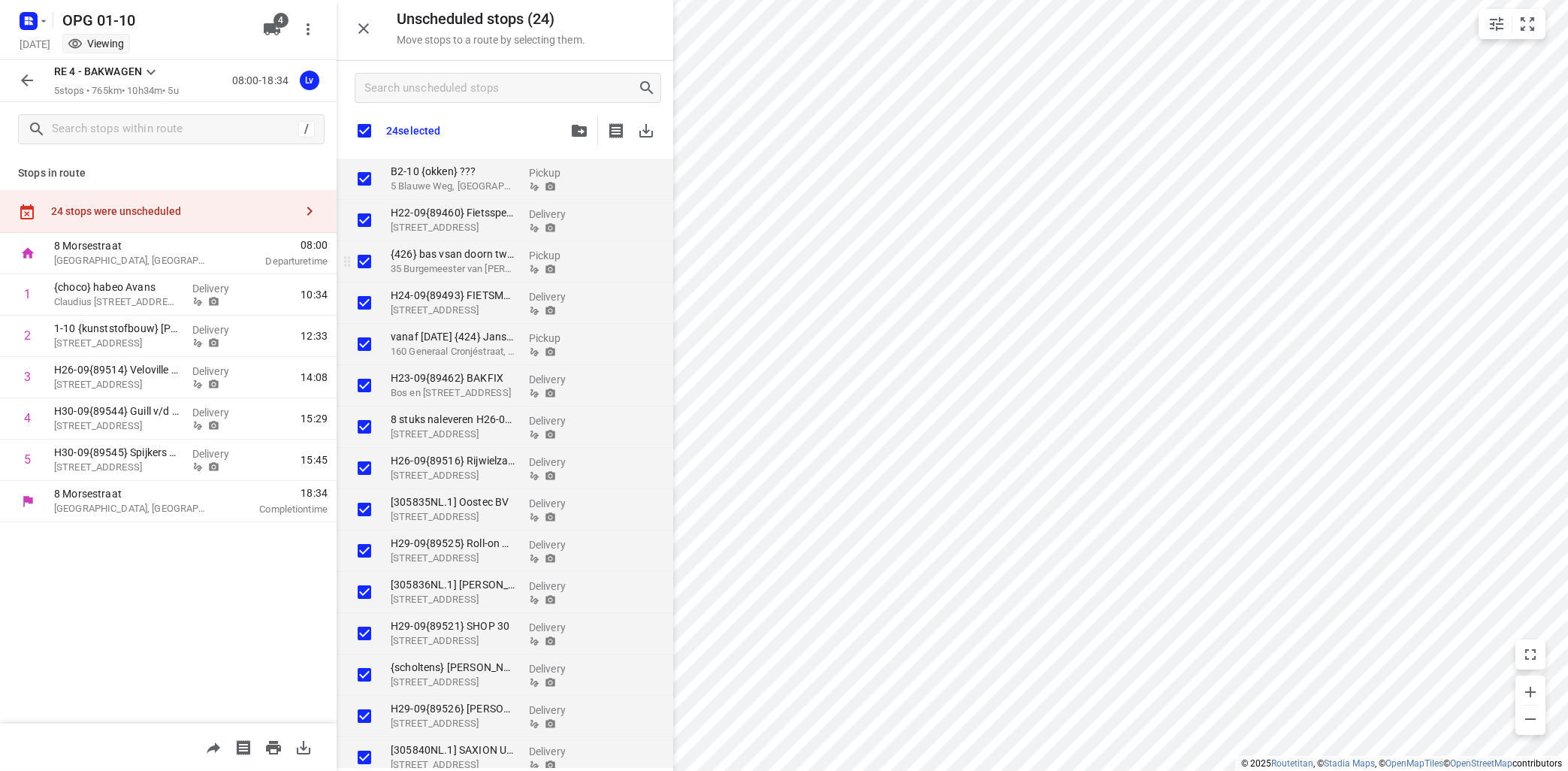
checkbox input "true"
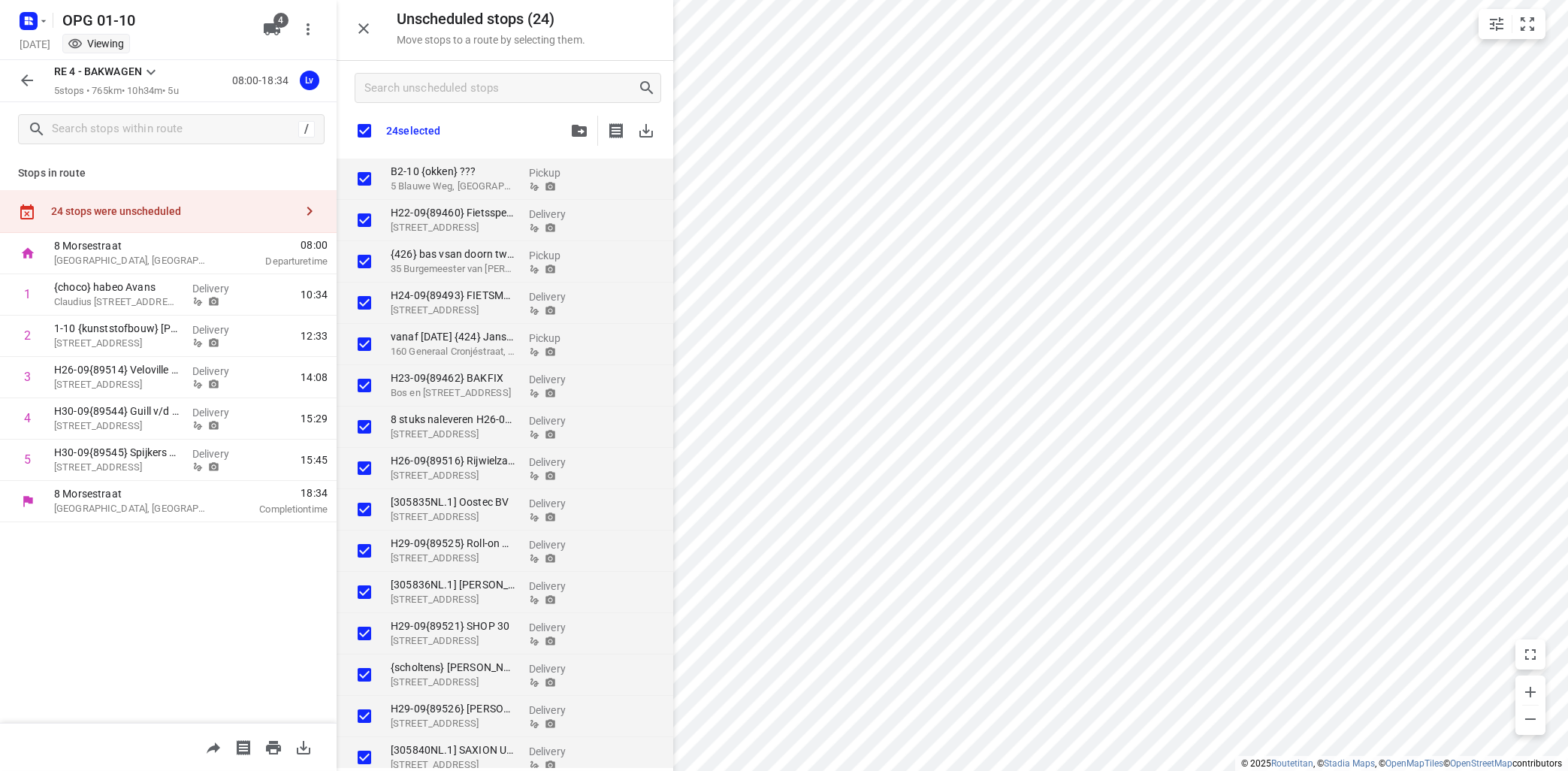
checkbox input "true"
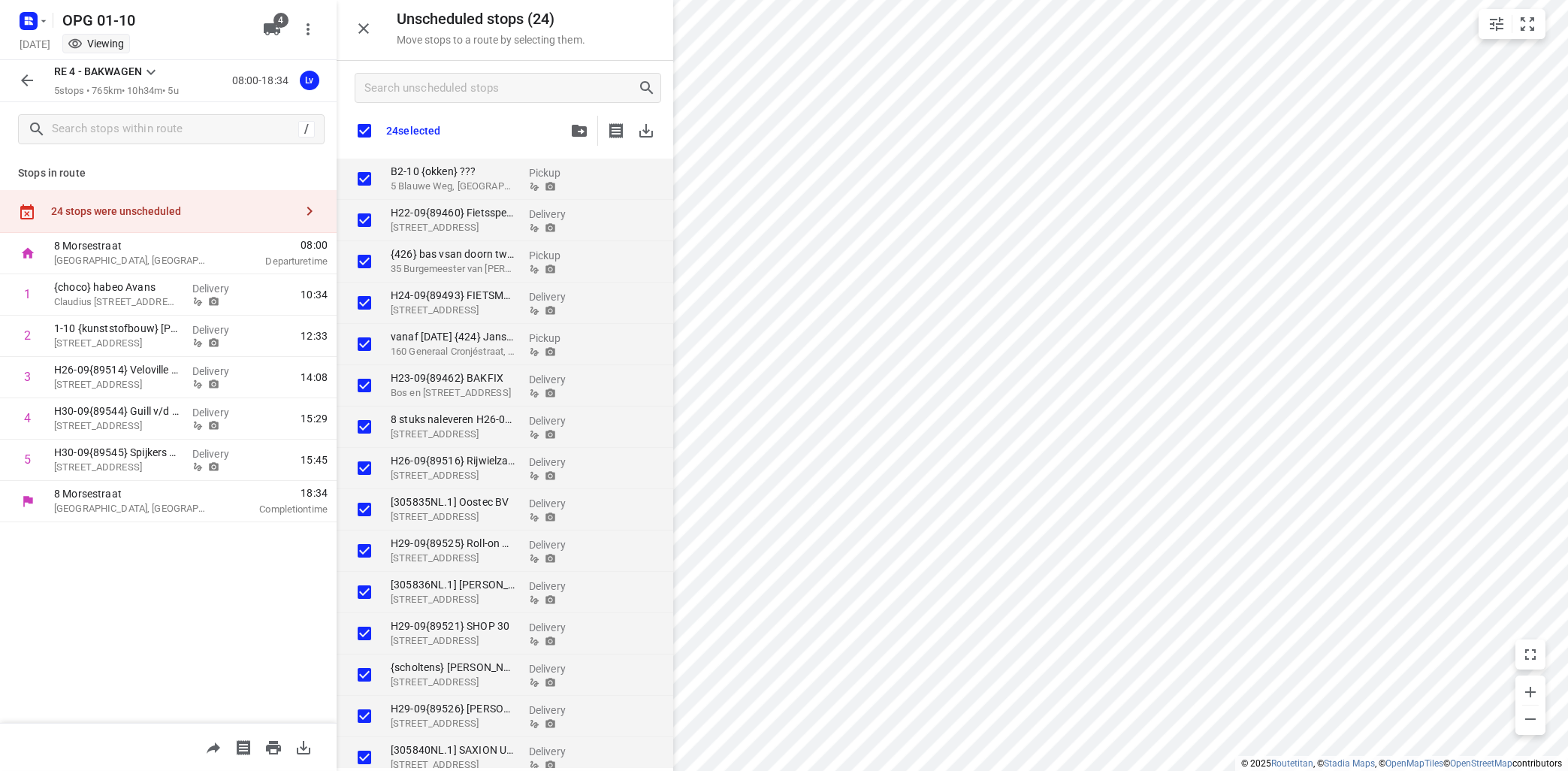
checkbox input "true"
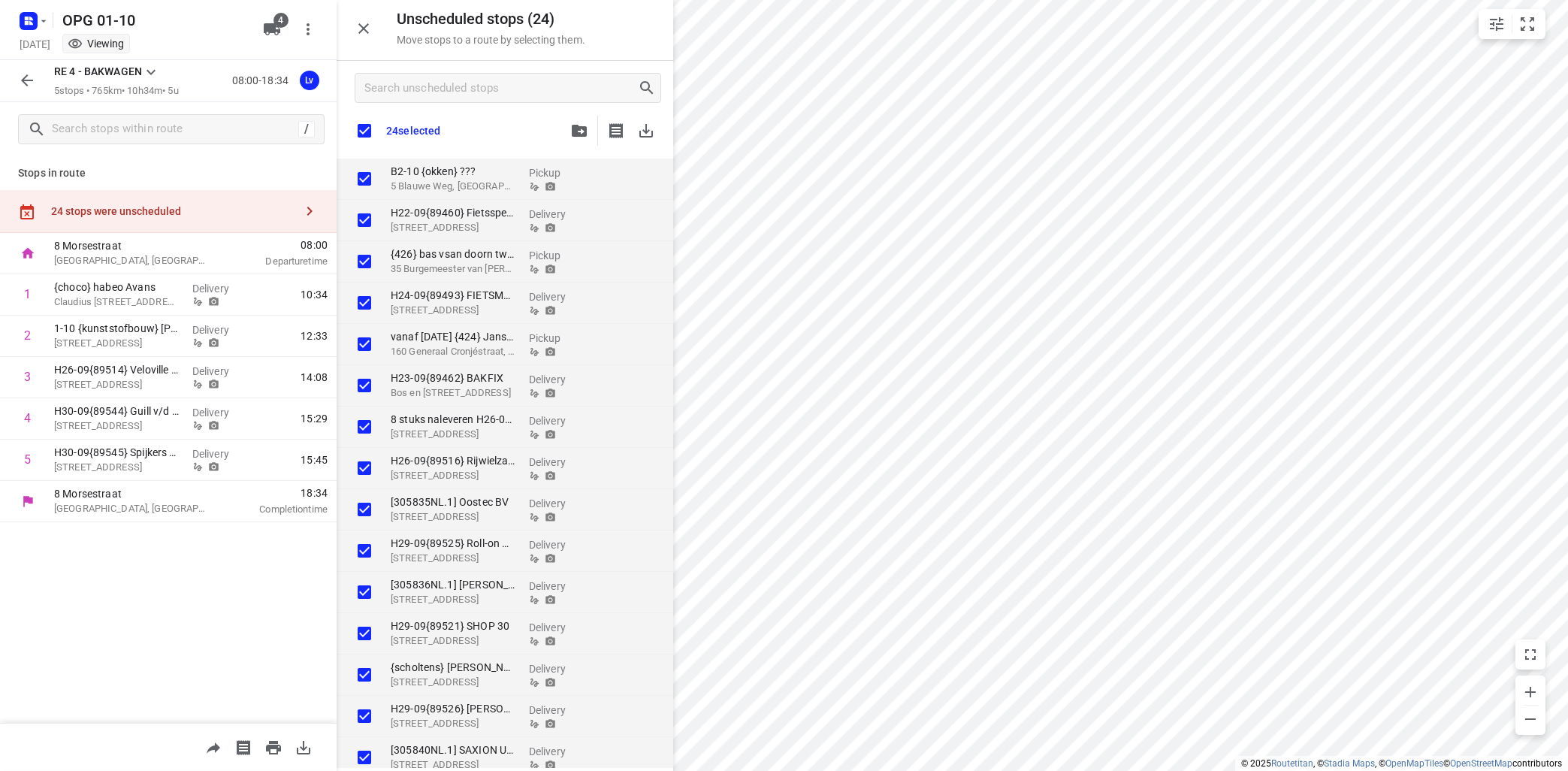
checkbox input "true"
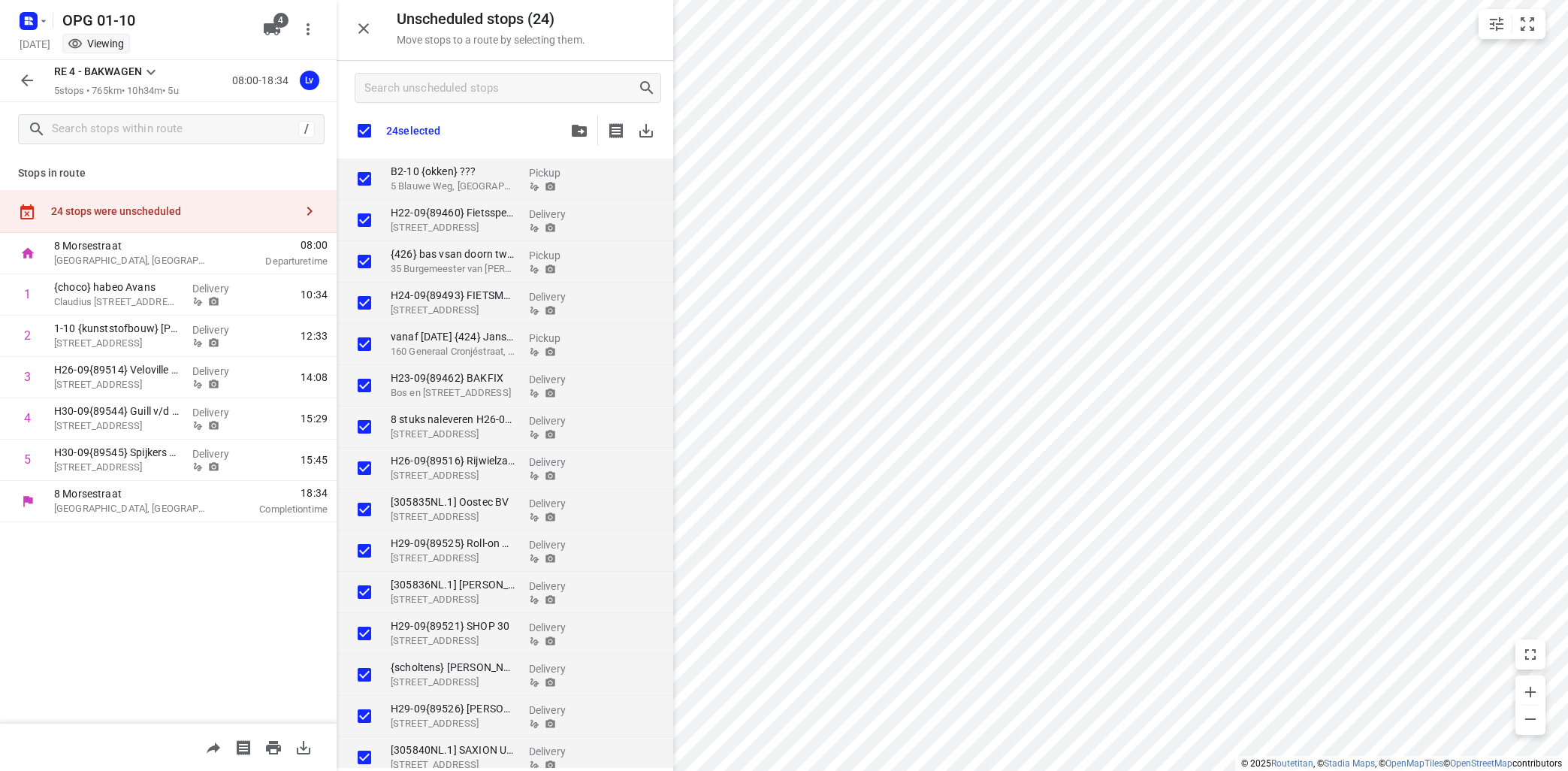
checkbox input "true"
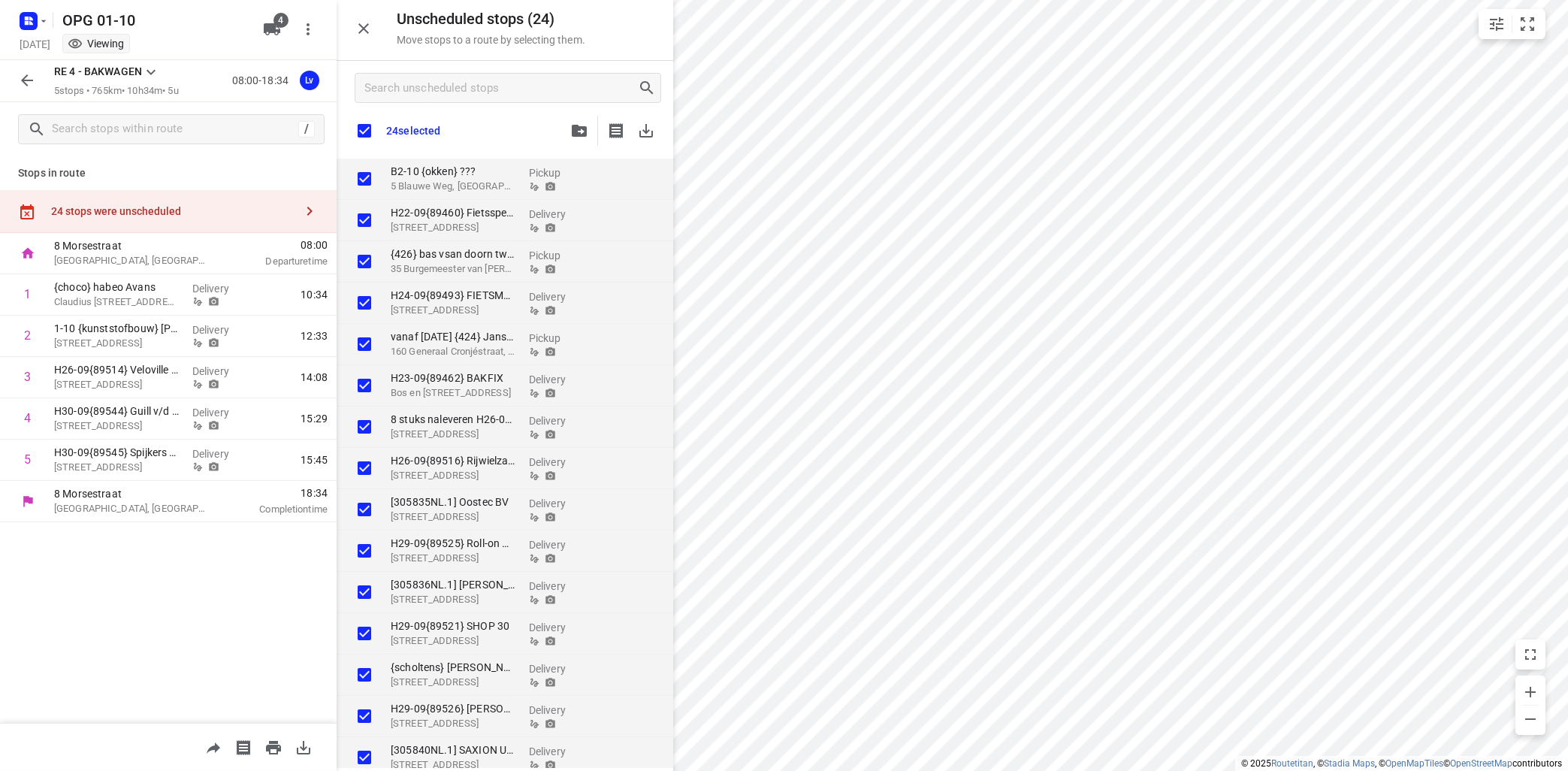
checkbox input "true"
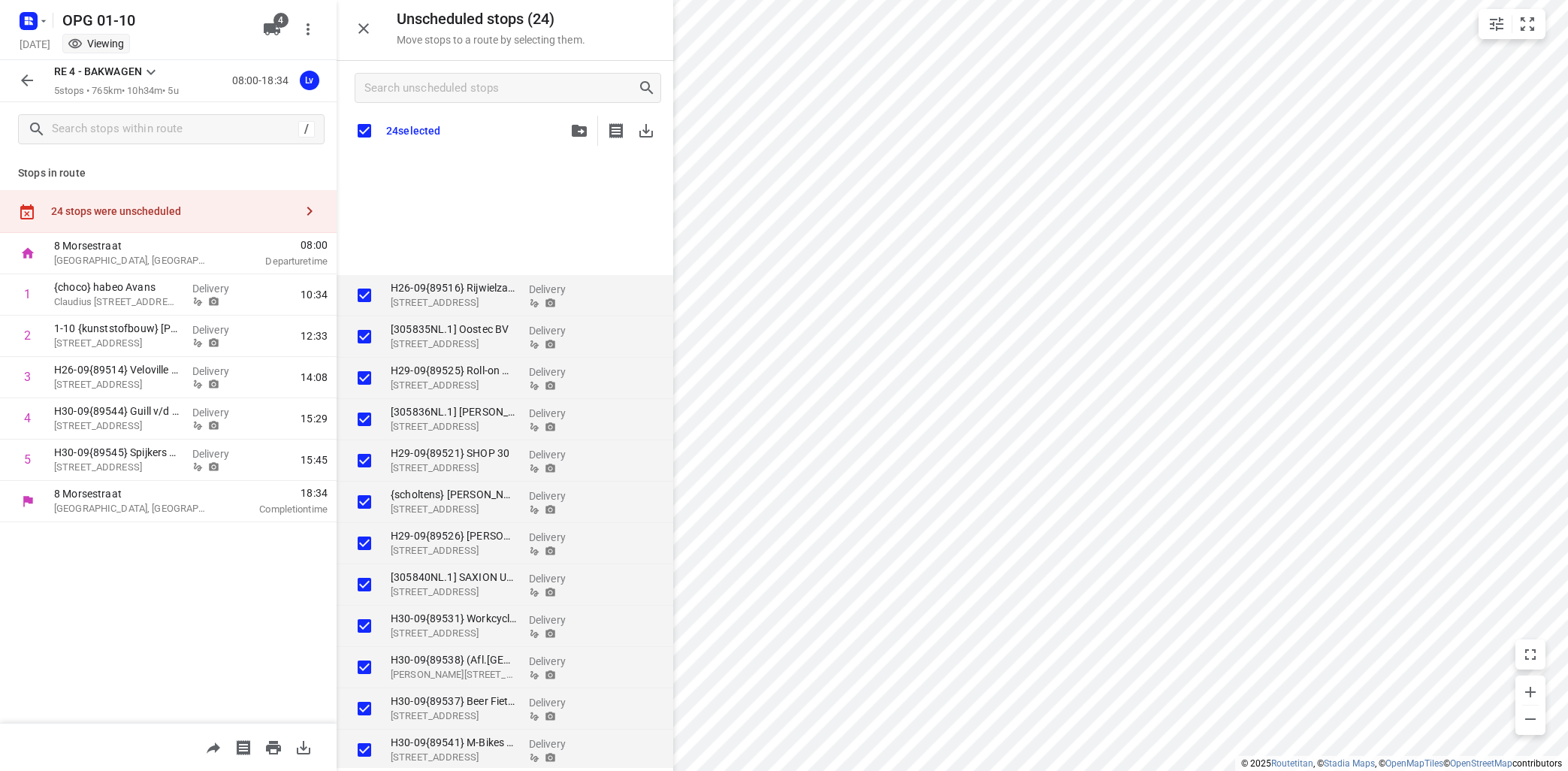
scroll to position [384, 0]
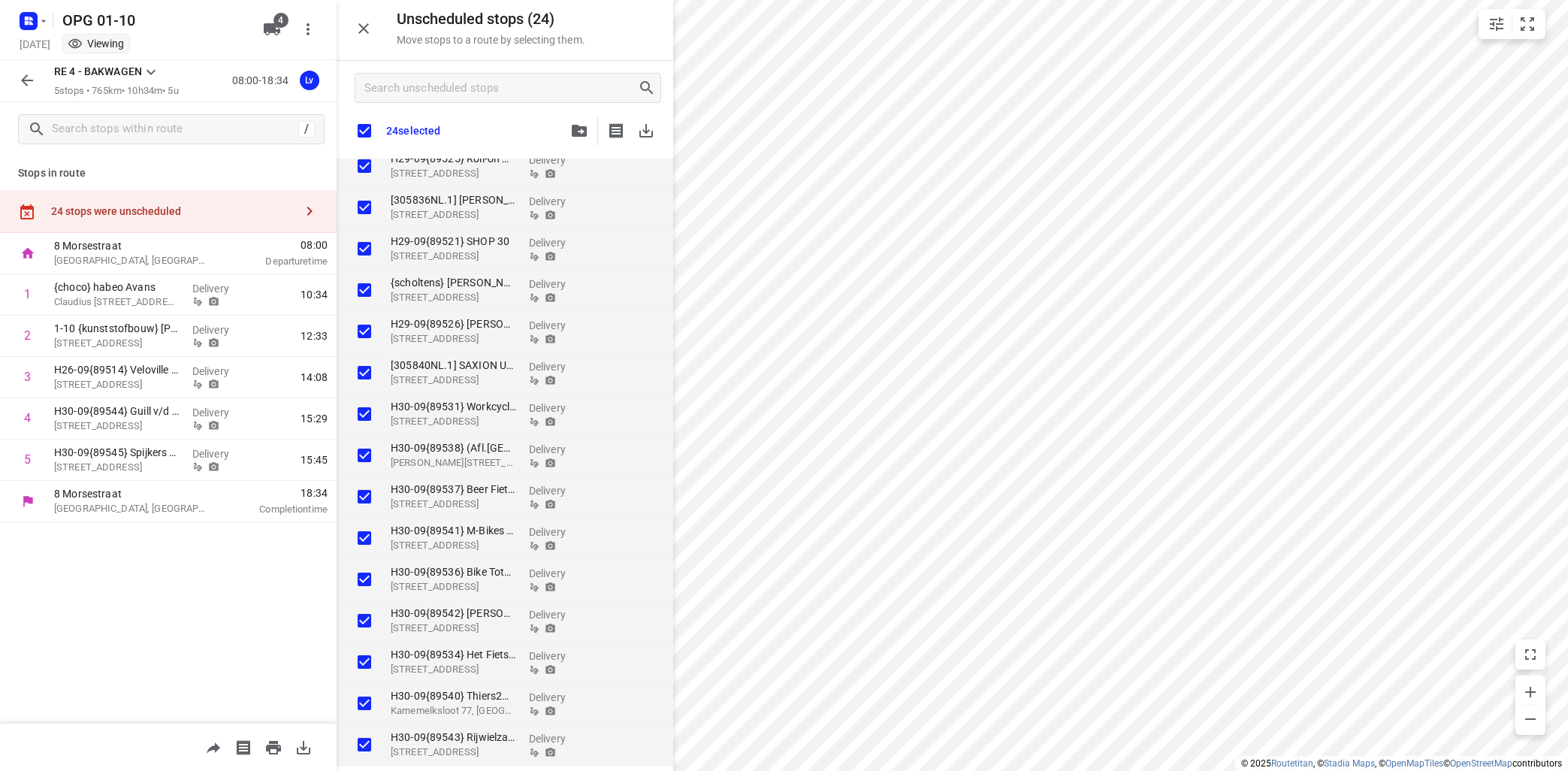
checkbox input "true"
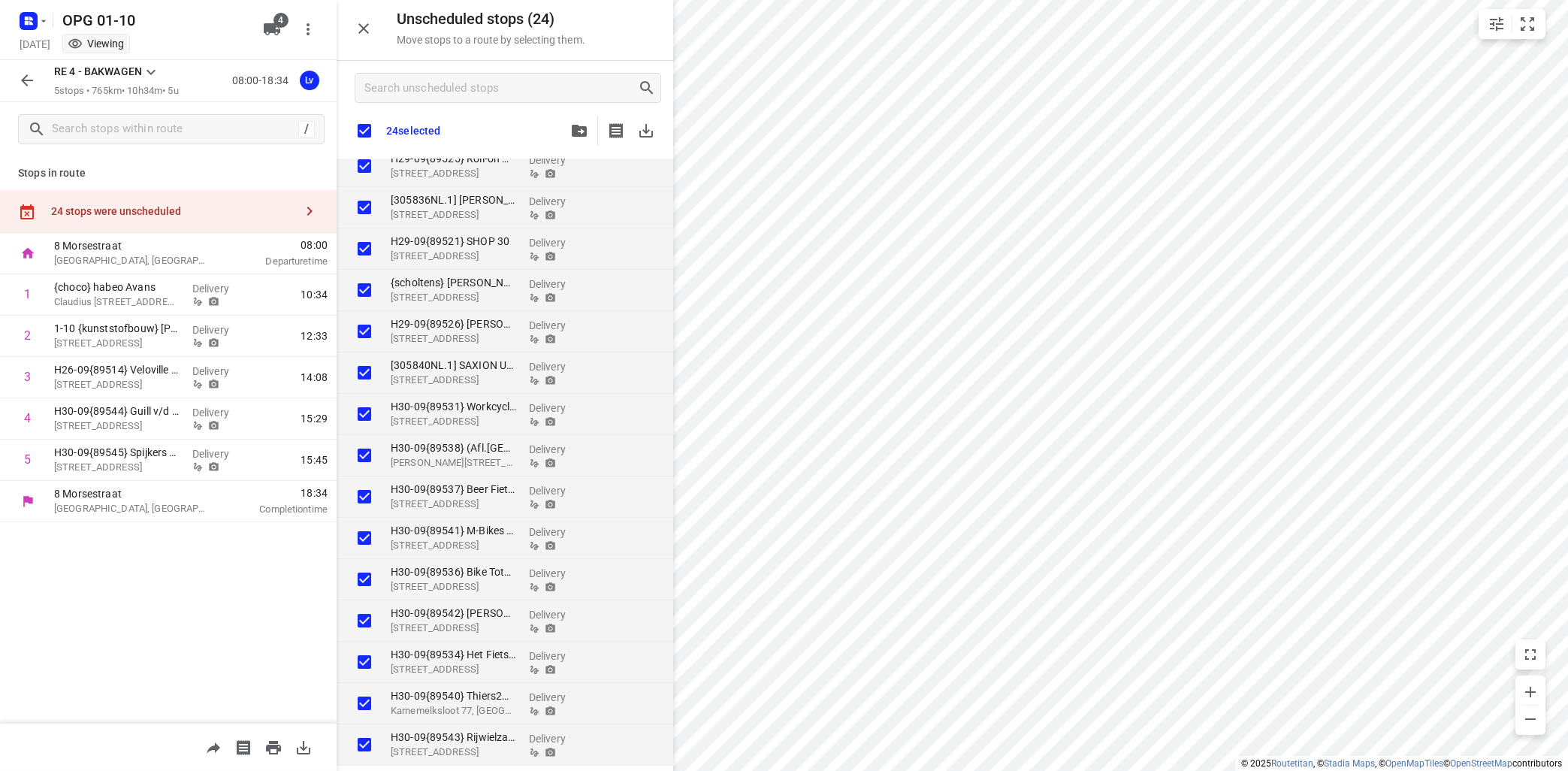
checkbox input "true"
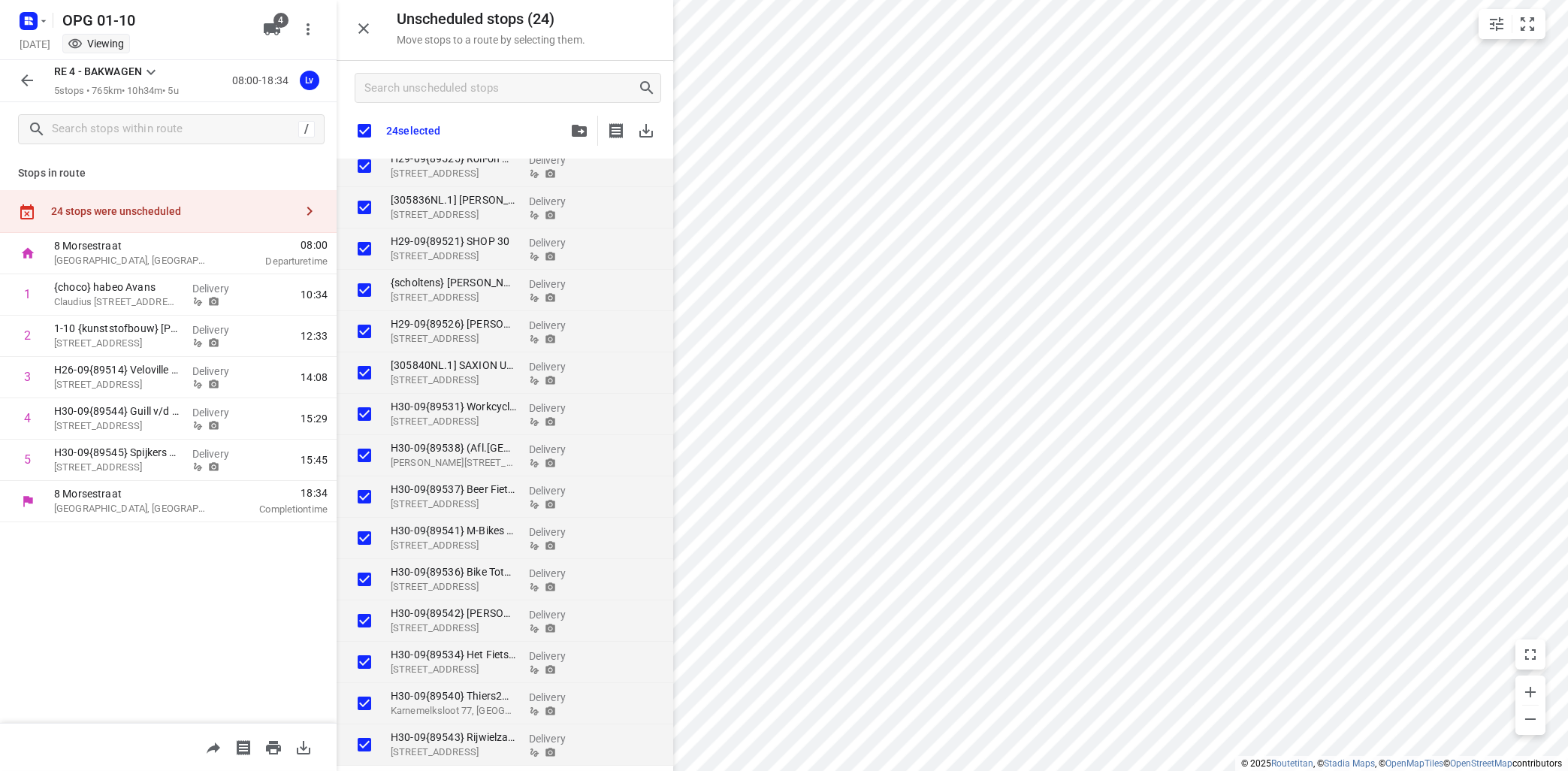
checkbox input "true"
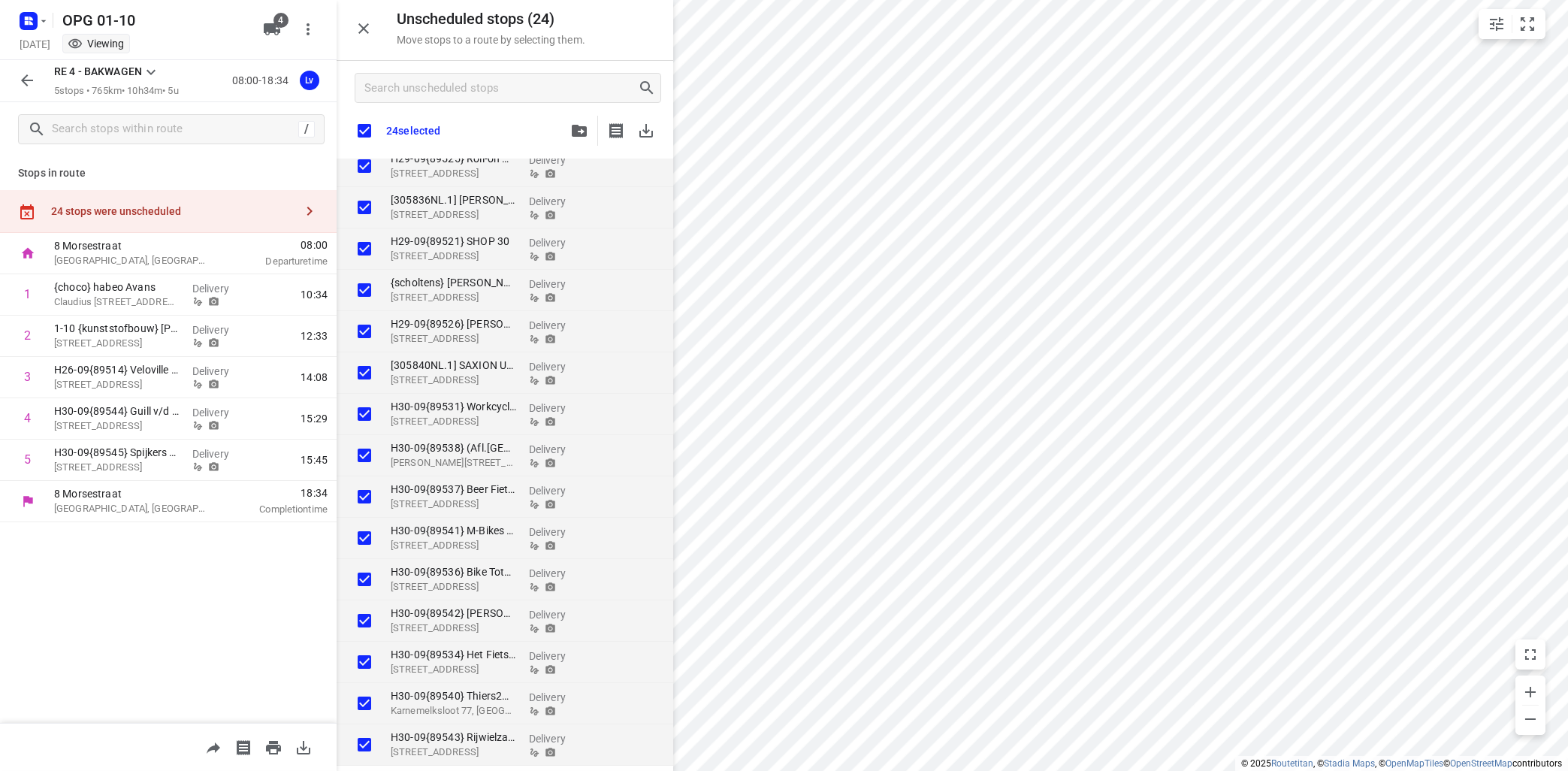
checkbox input "true"
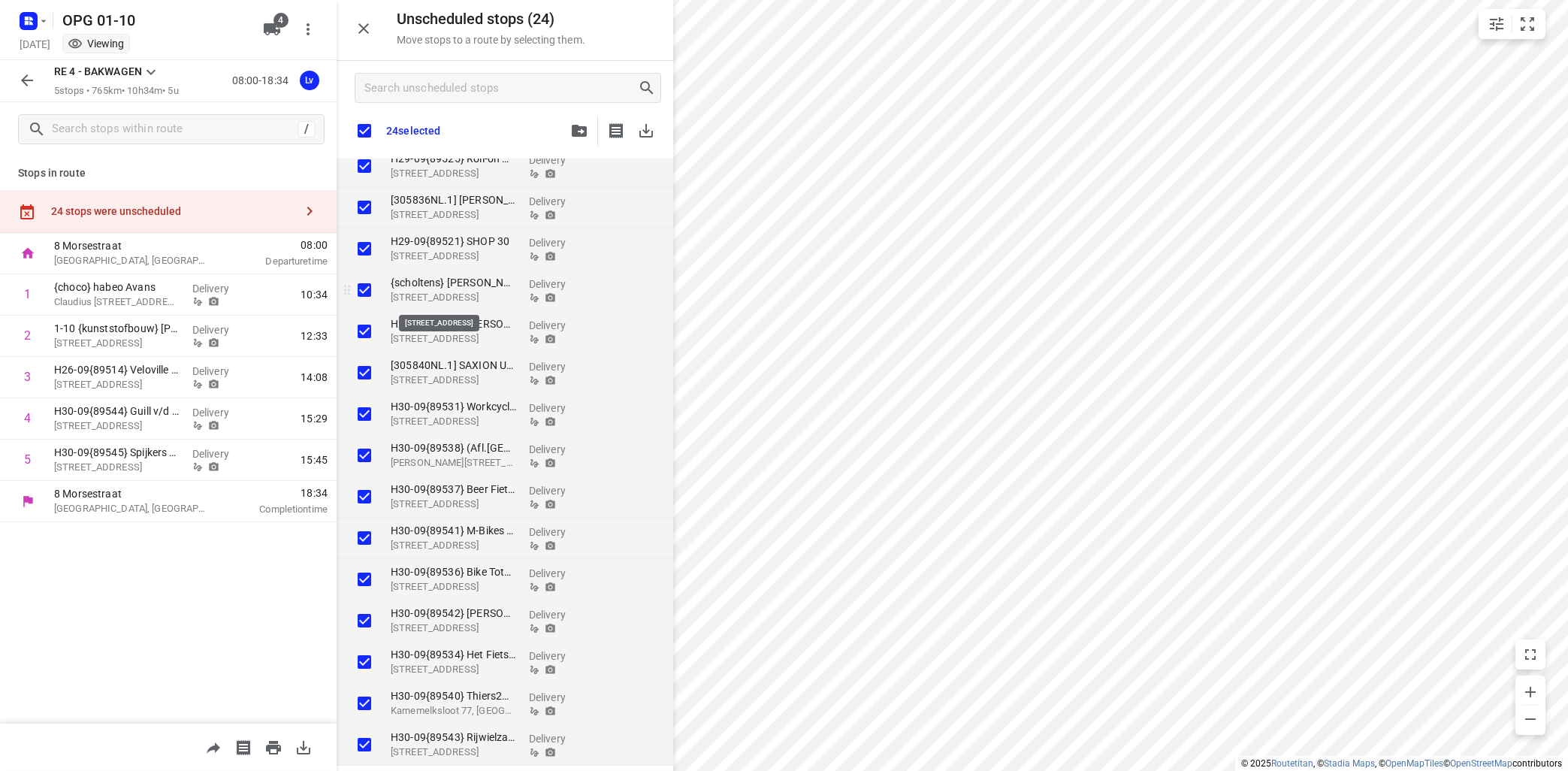
checkbox input "true"
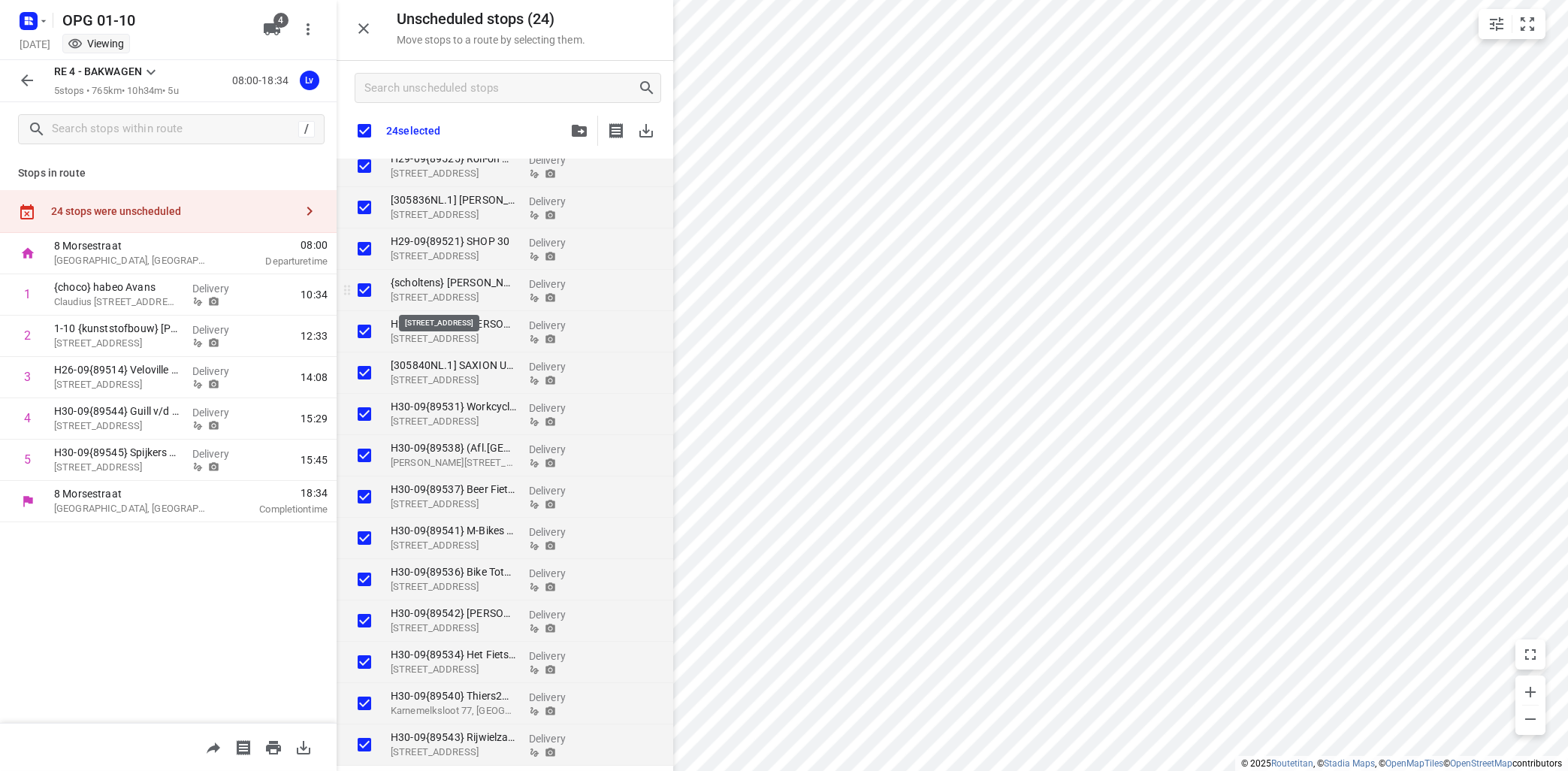
checkbox input "true"
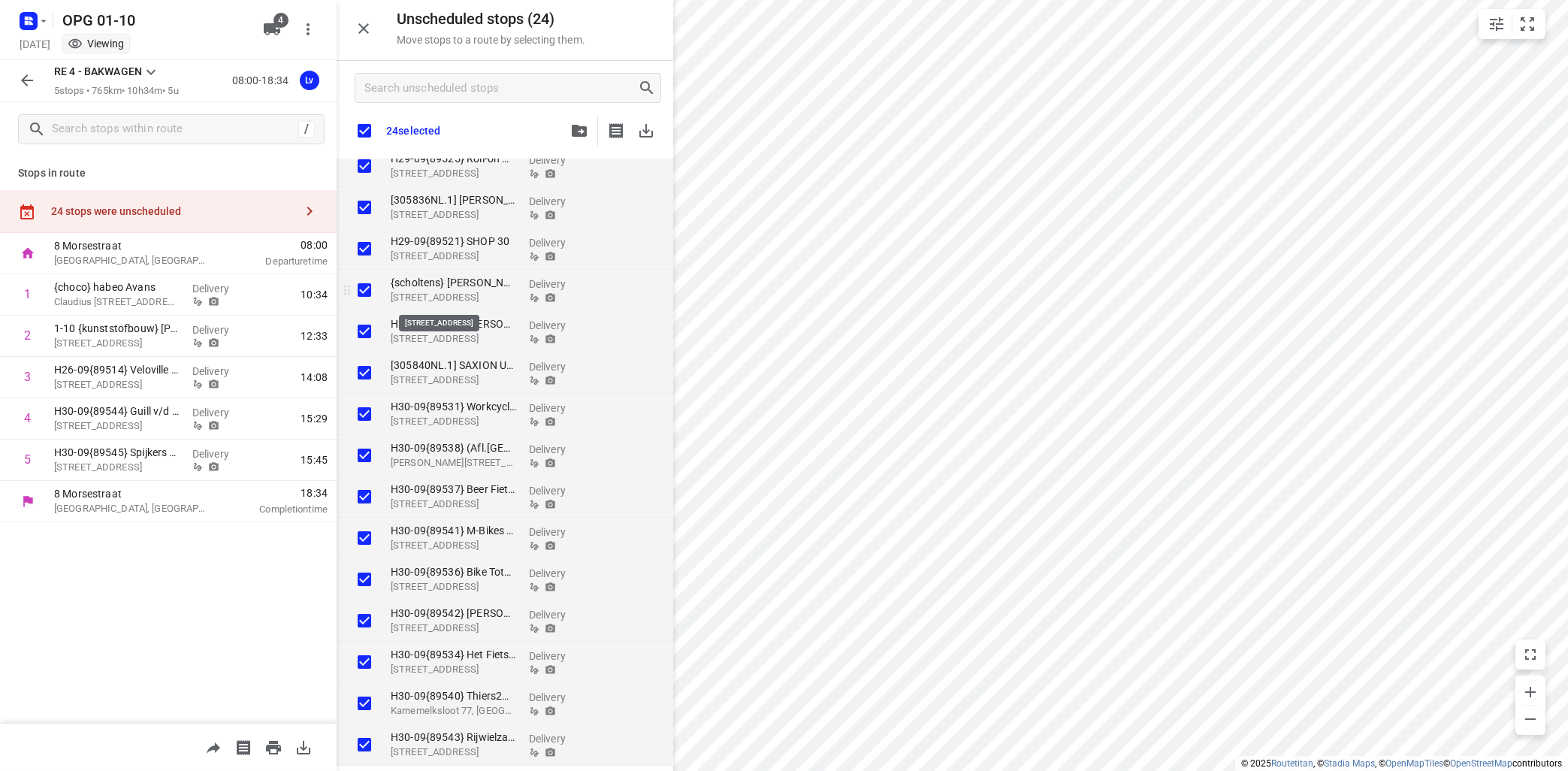
checkbox input "true"
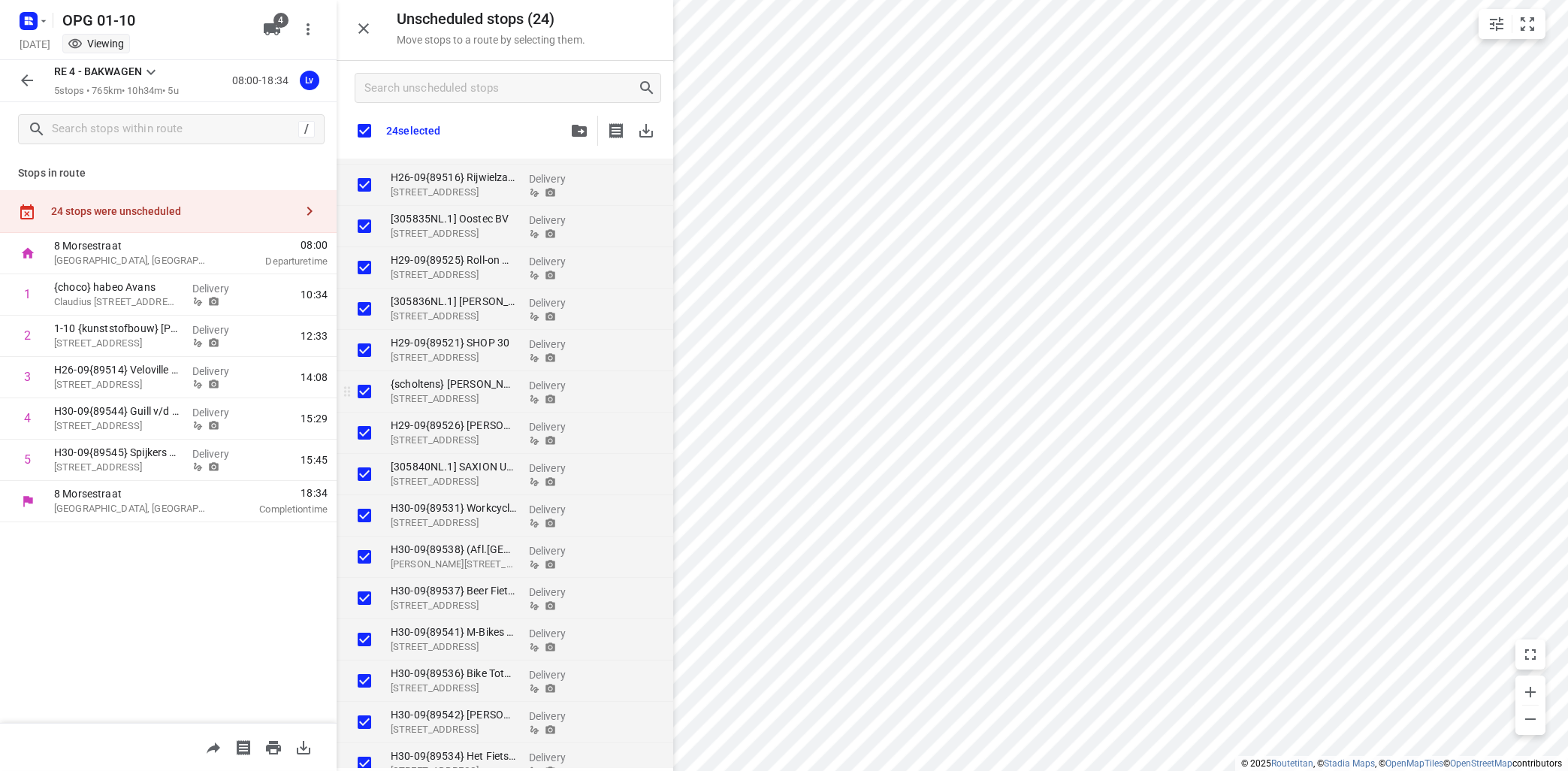
scroll to position [204, 0]
checkbox input "true"
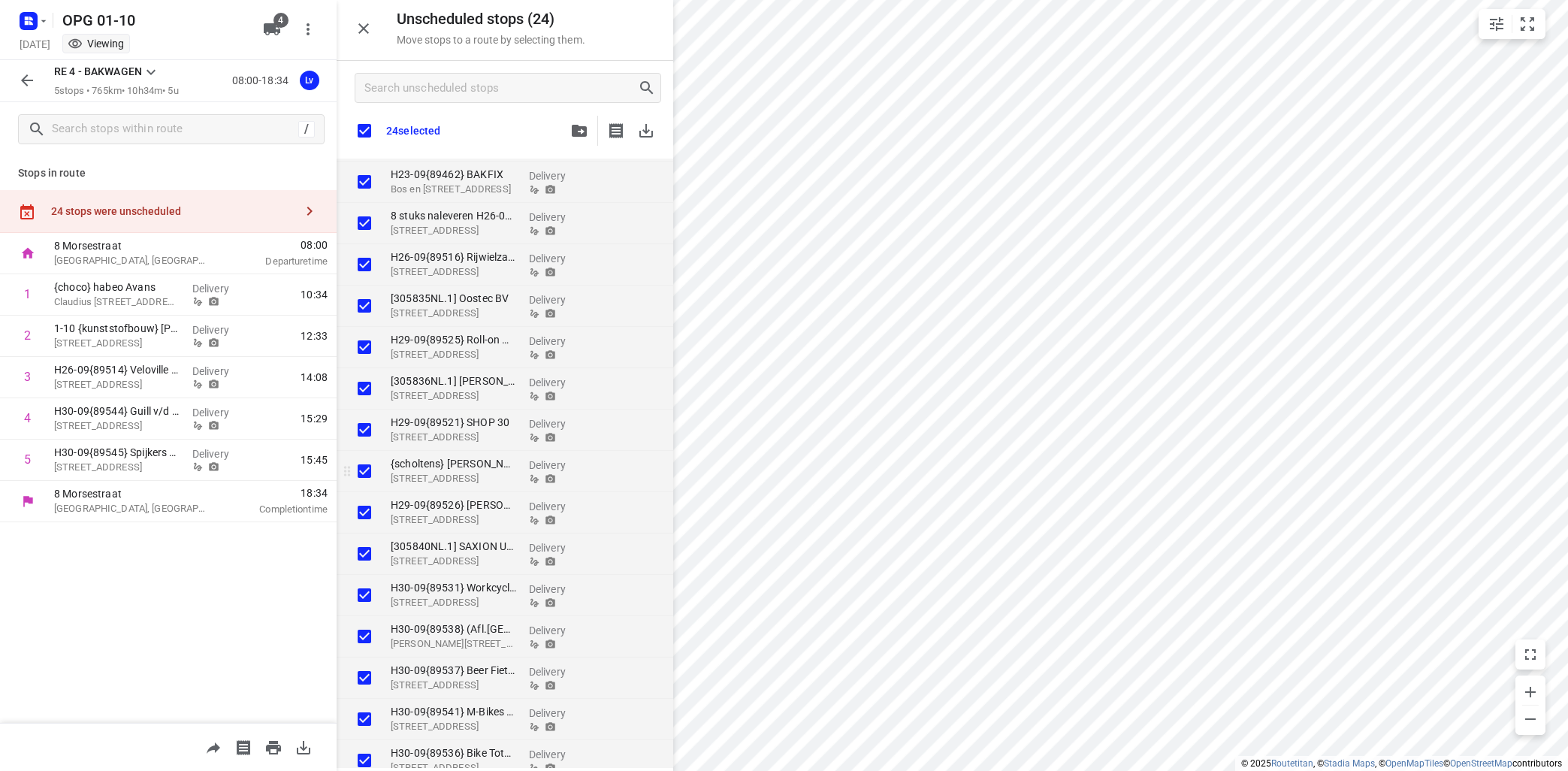
checkbox input "true"
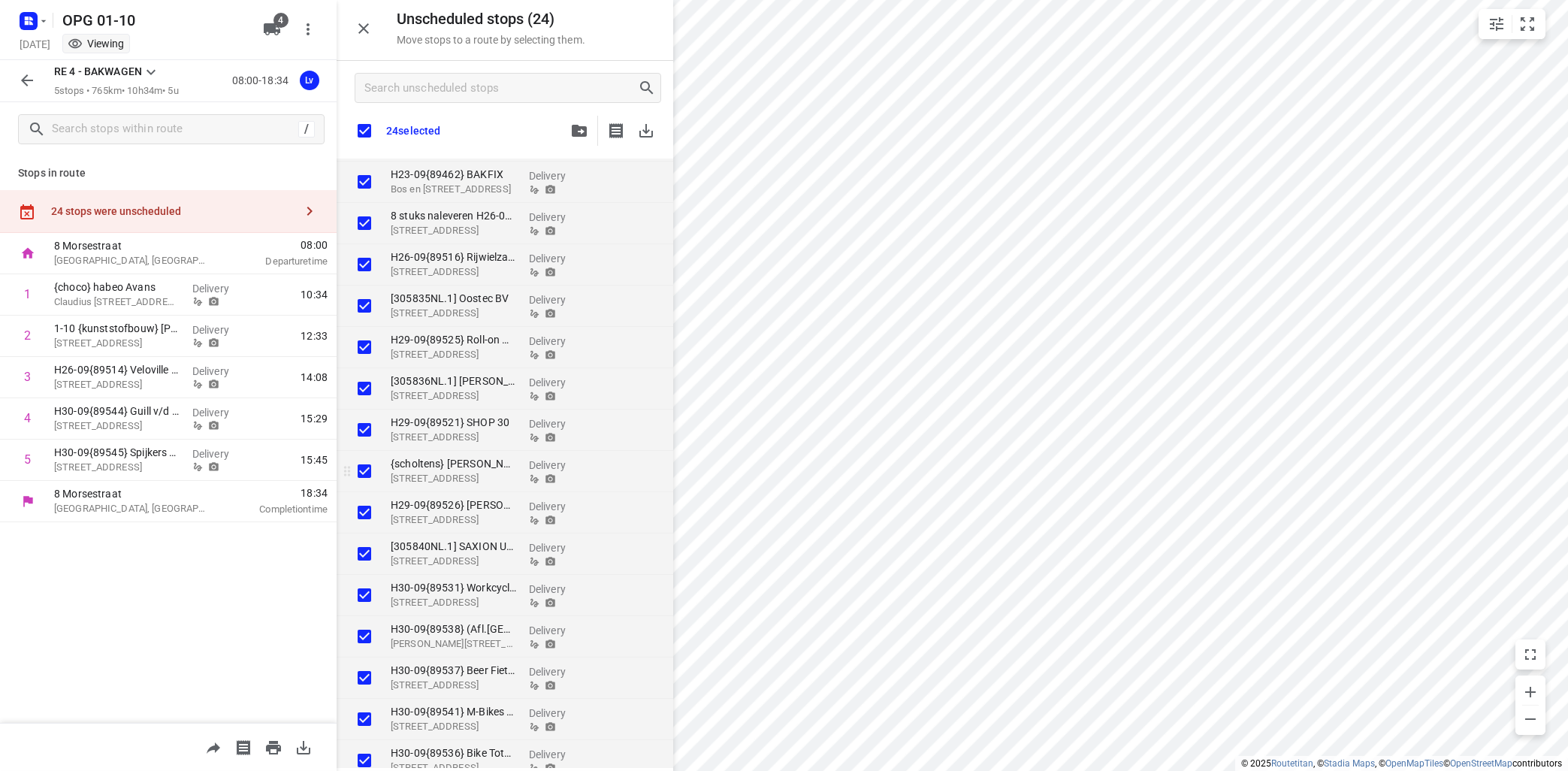
checkbox input "true"
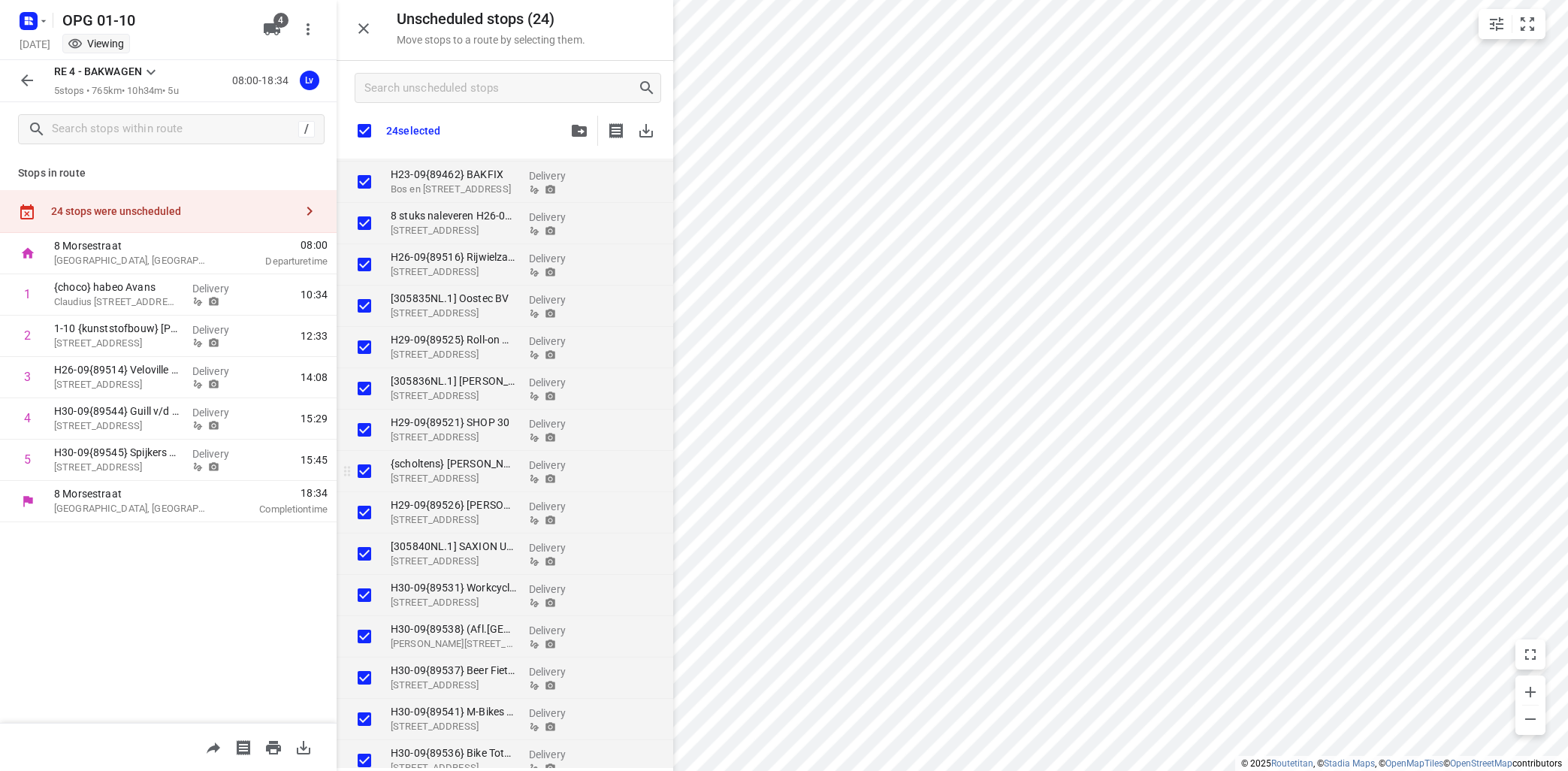
checkbox input "true"
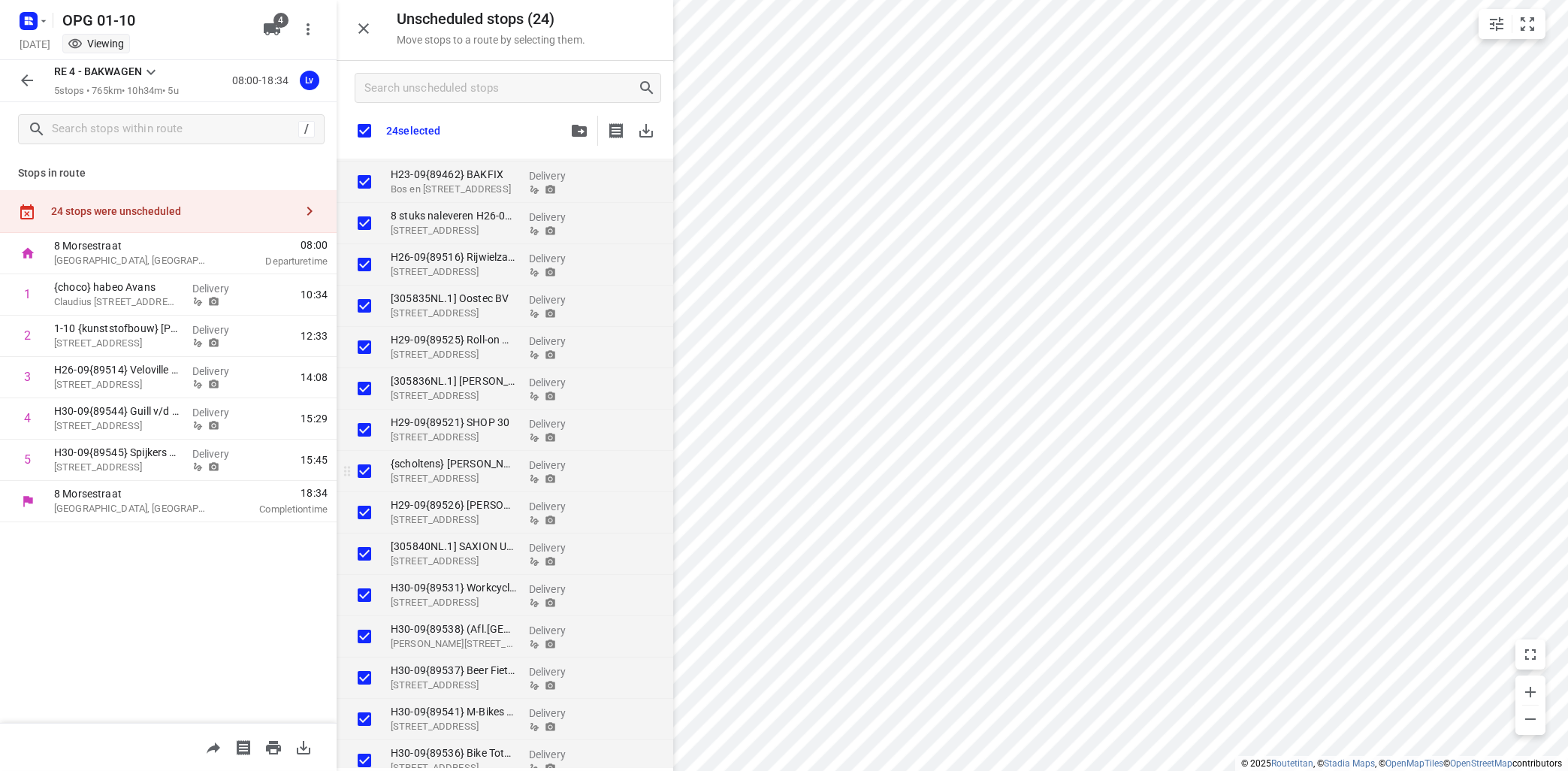
checkbox input "true"
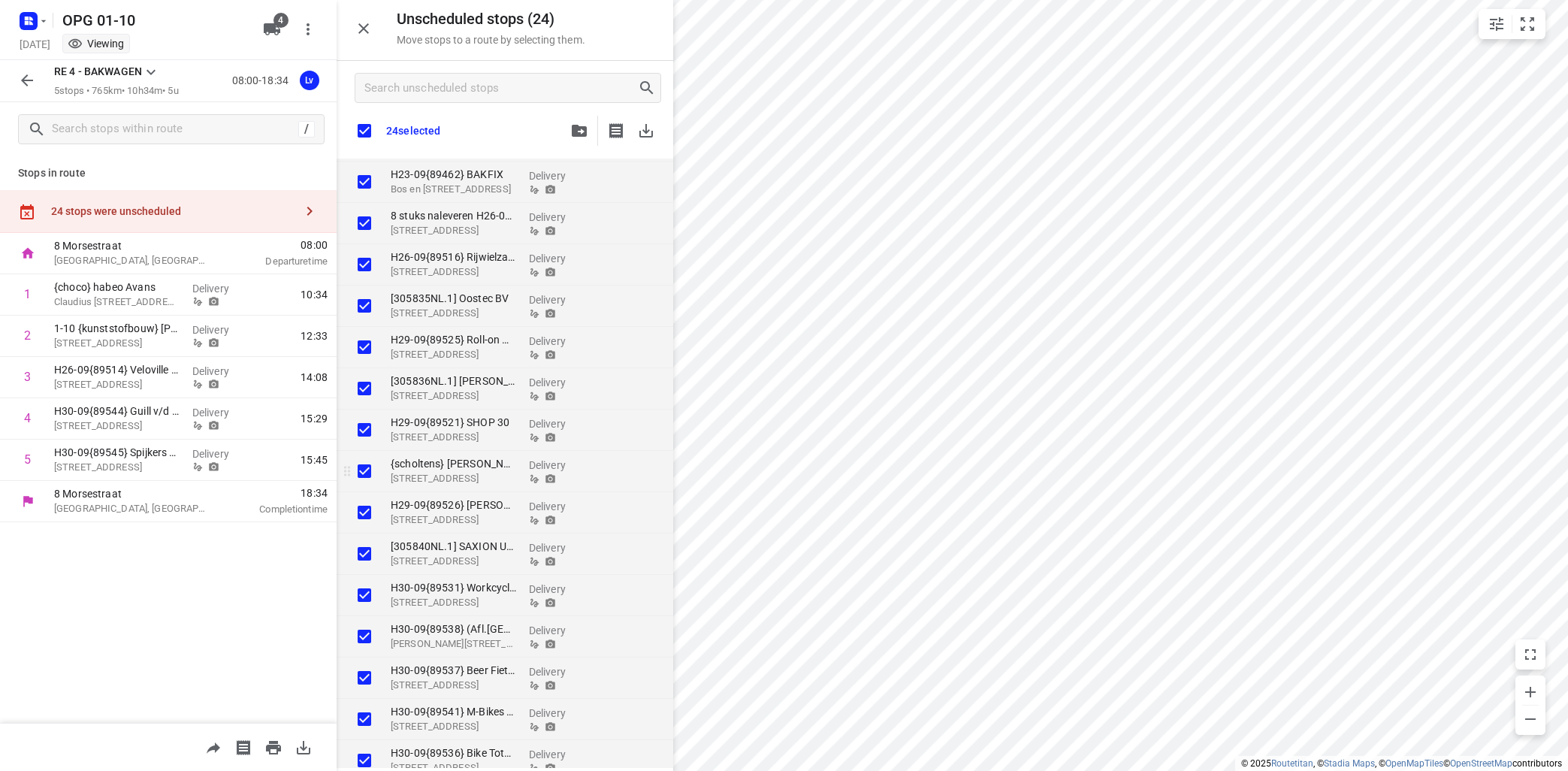
checkbox input "true"
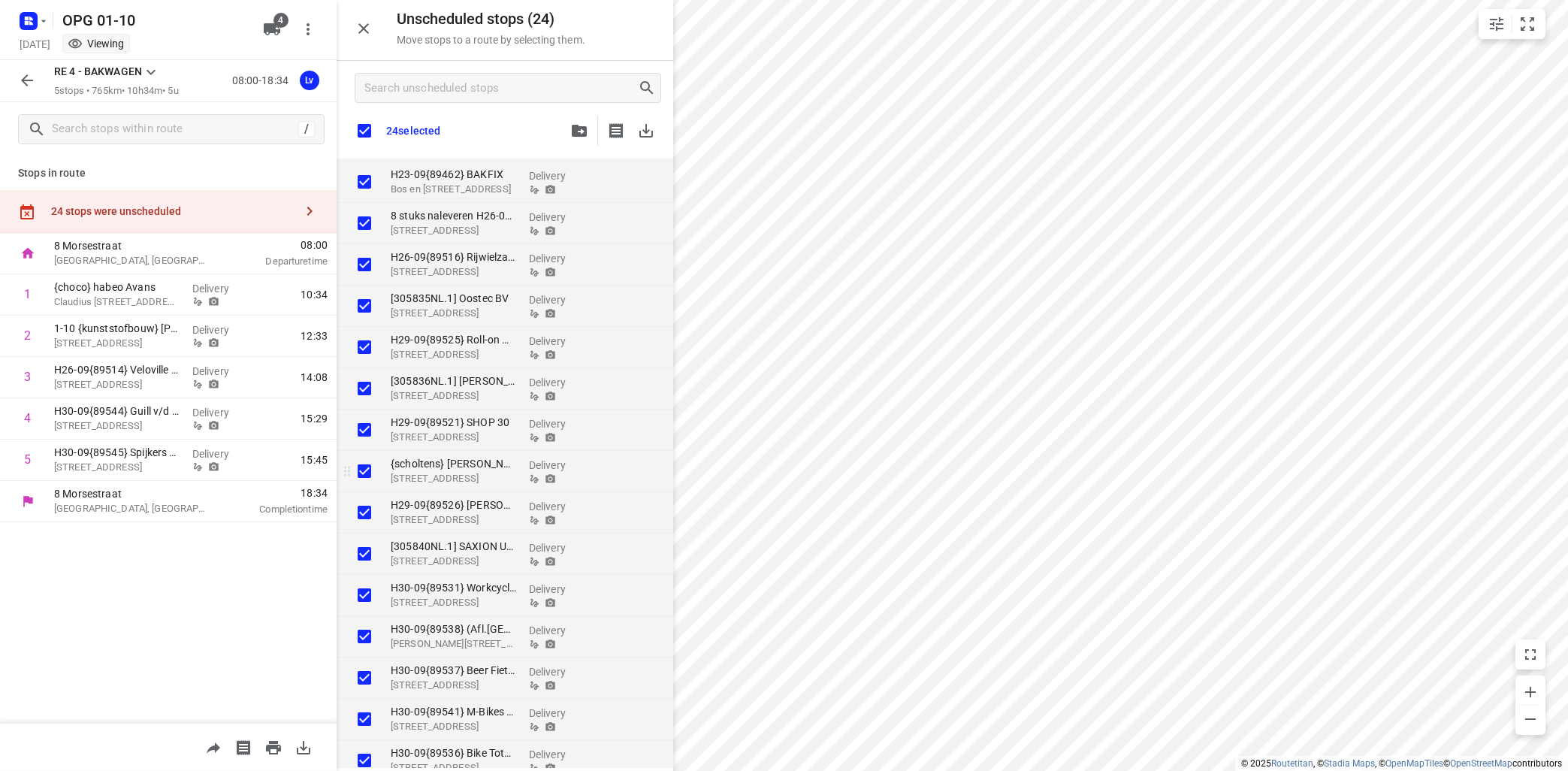
checkbox input "true"
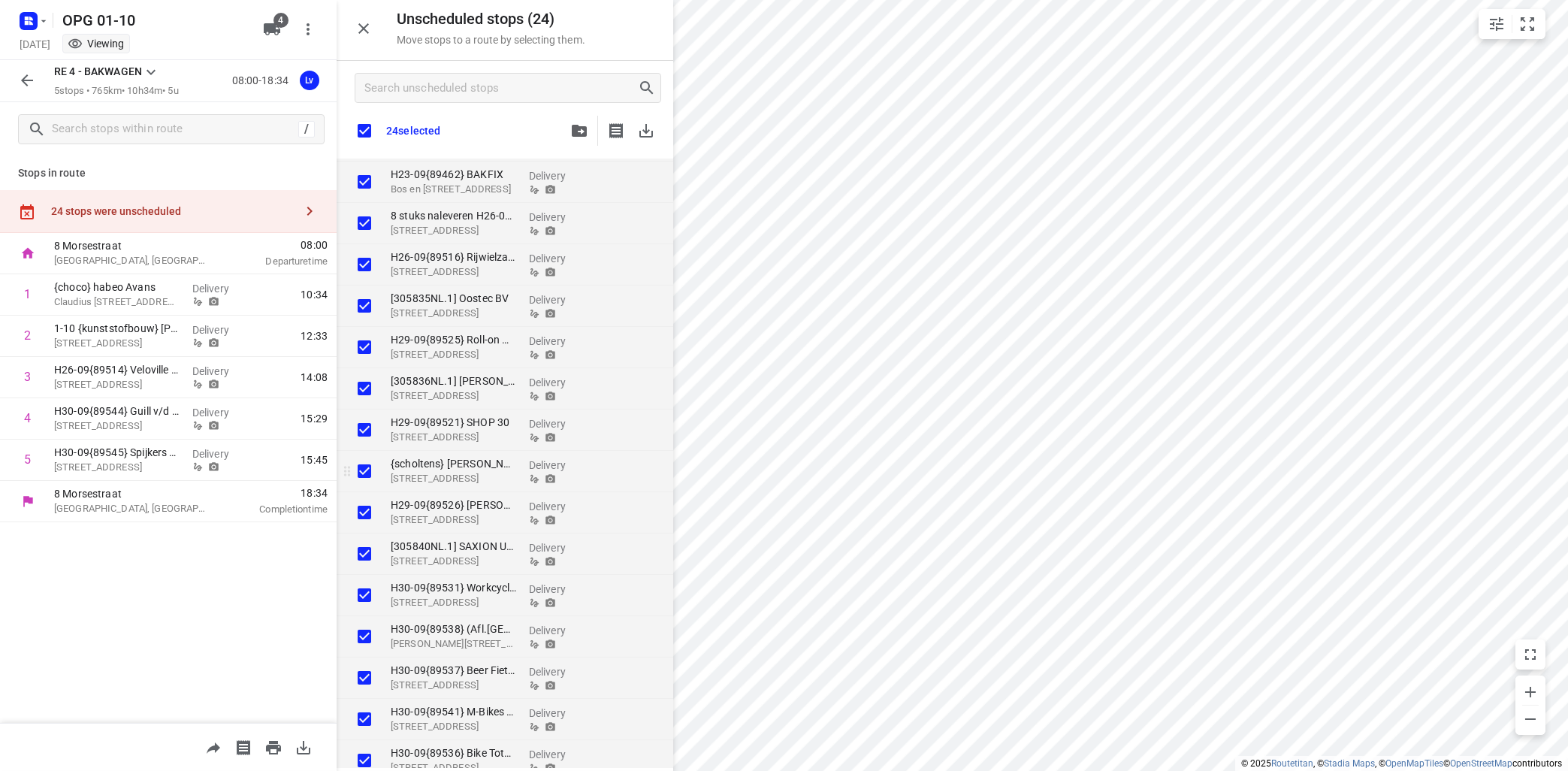
checkbox input "true"
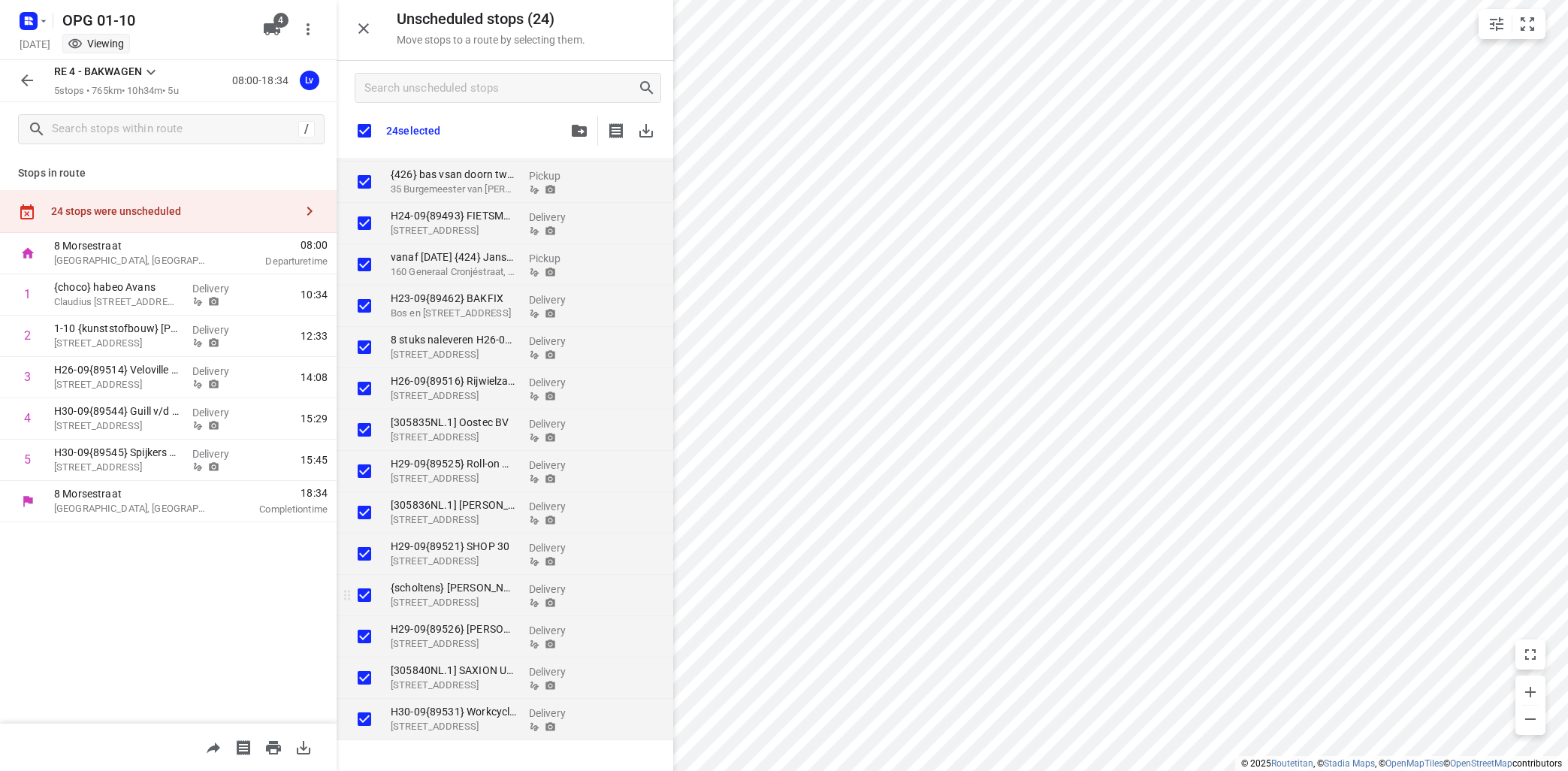
scroll to position [0, 0]
checkbox input "true"
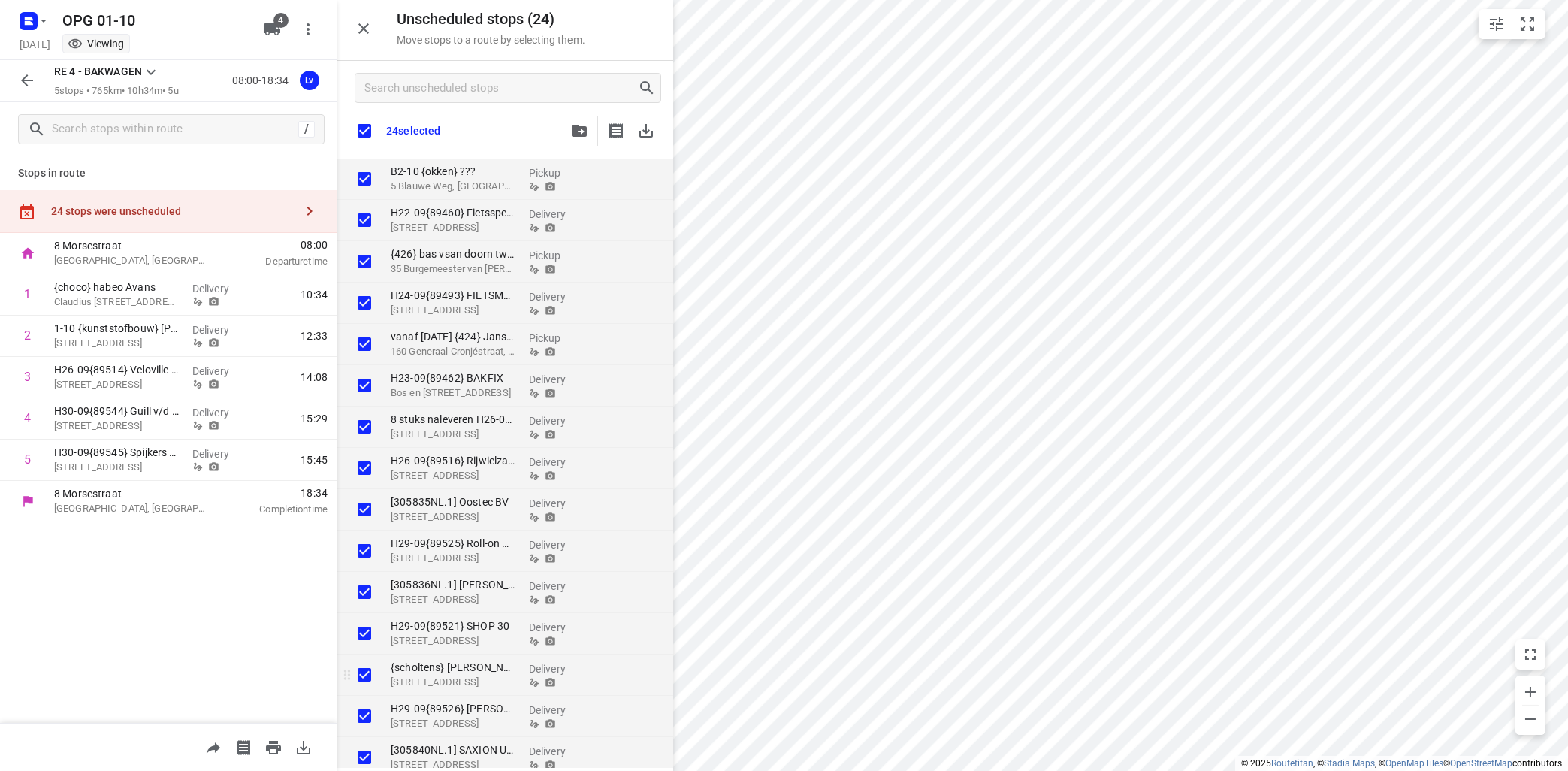
checkbox input "true"
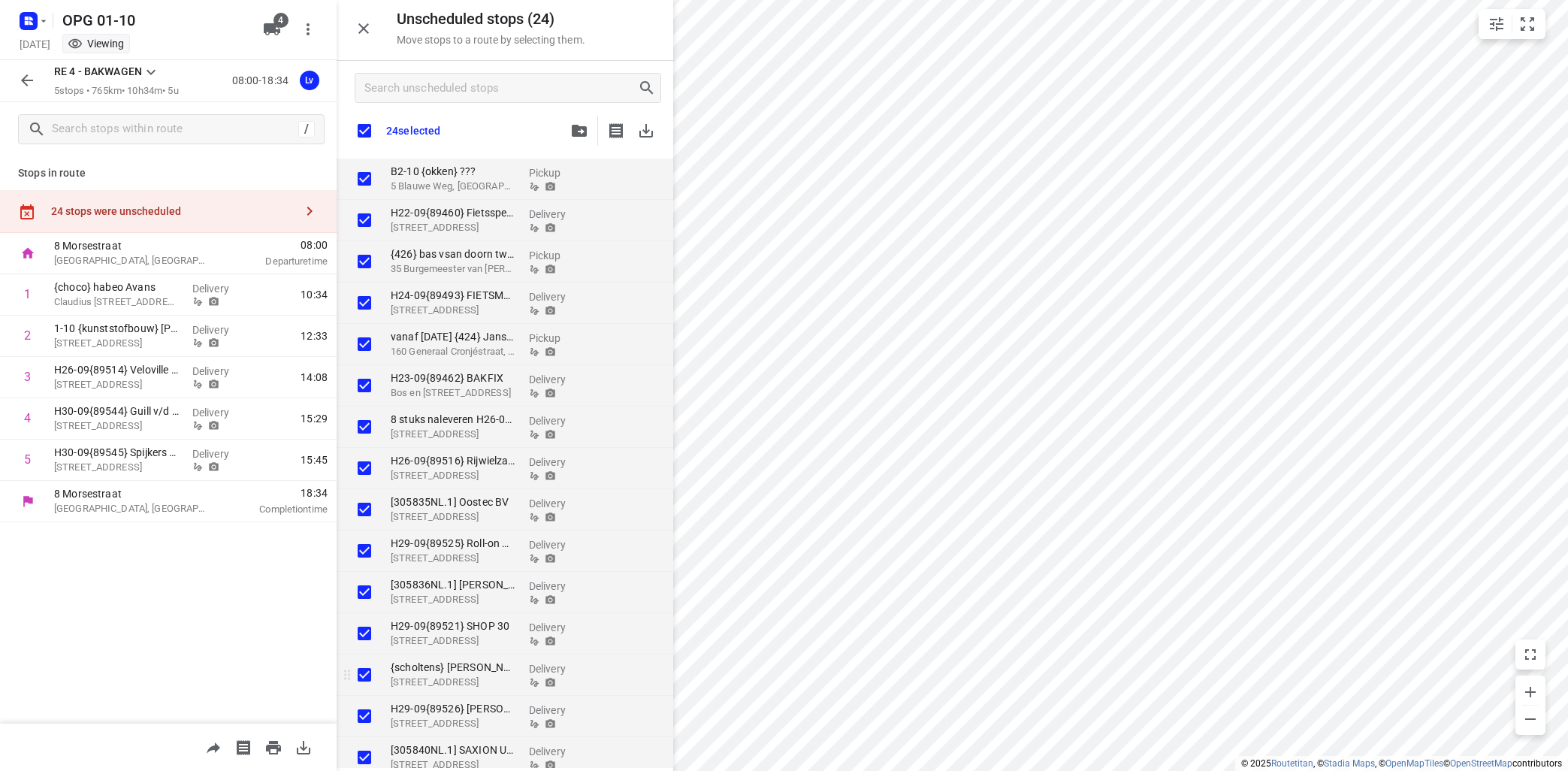
checkbox input "true"
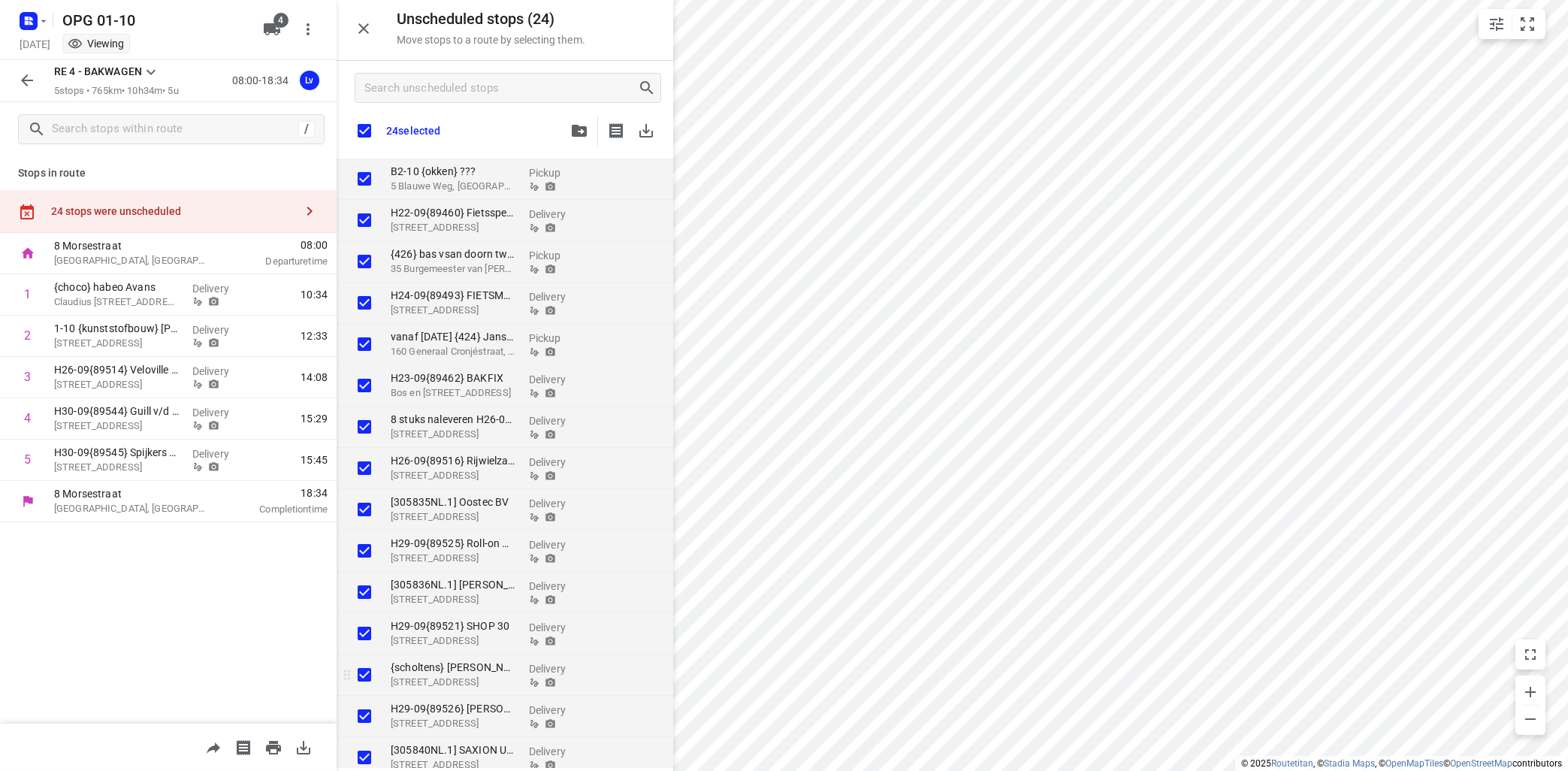
checkbox input "true"
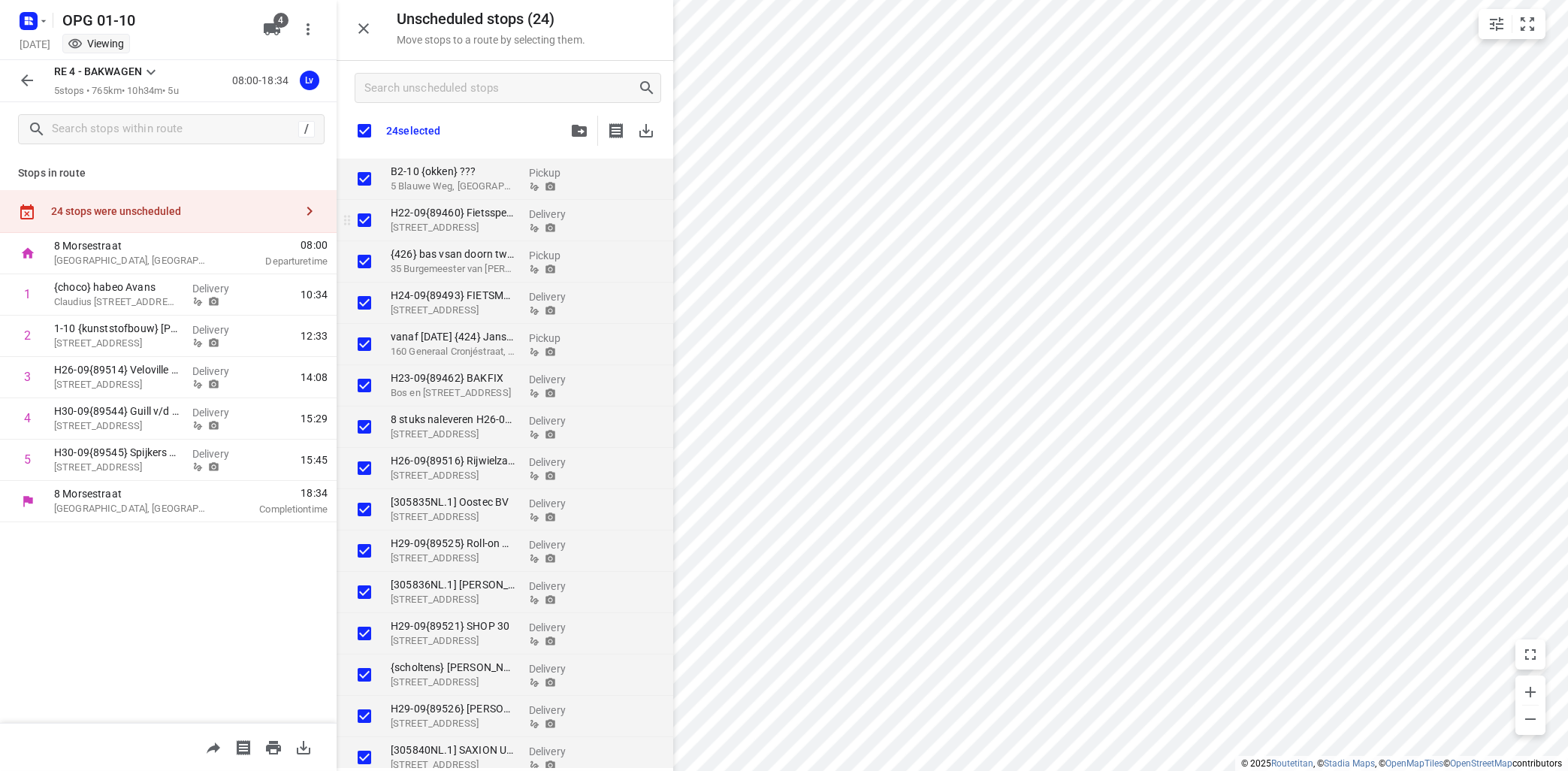
checkbox input "true"
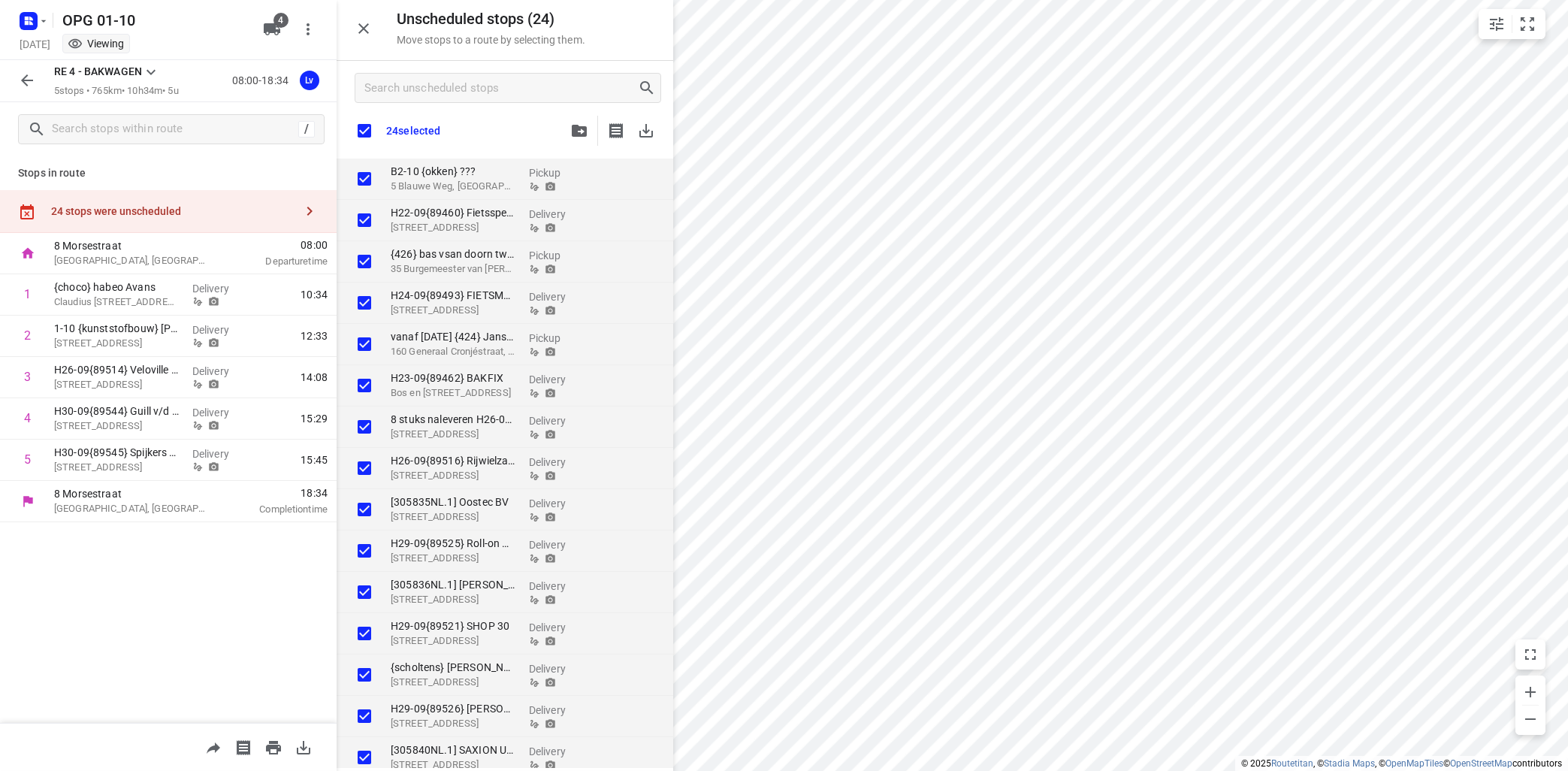
checkbox input "true"
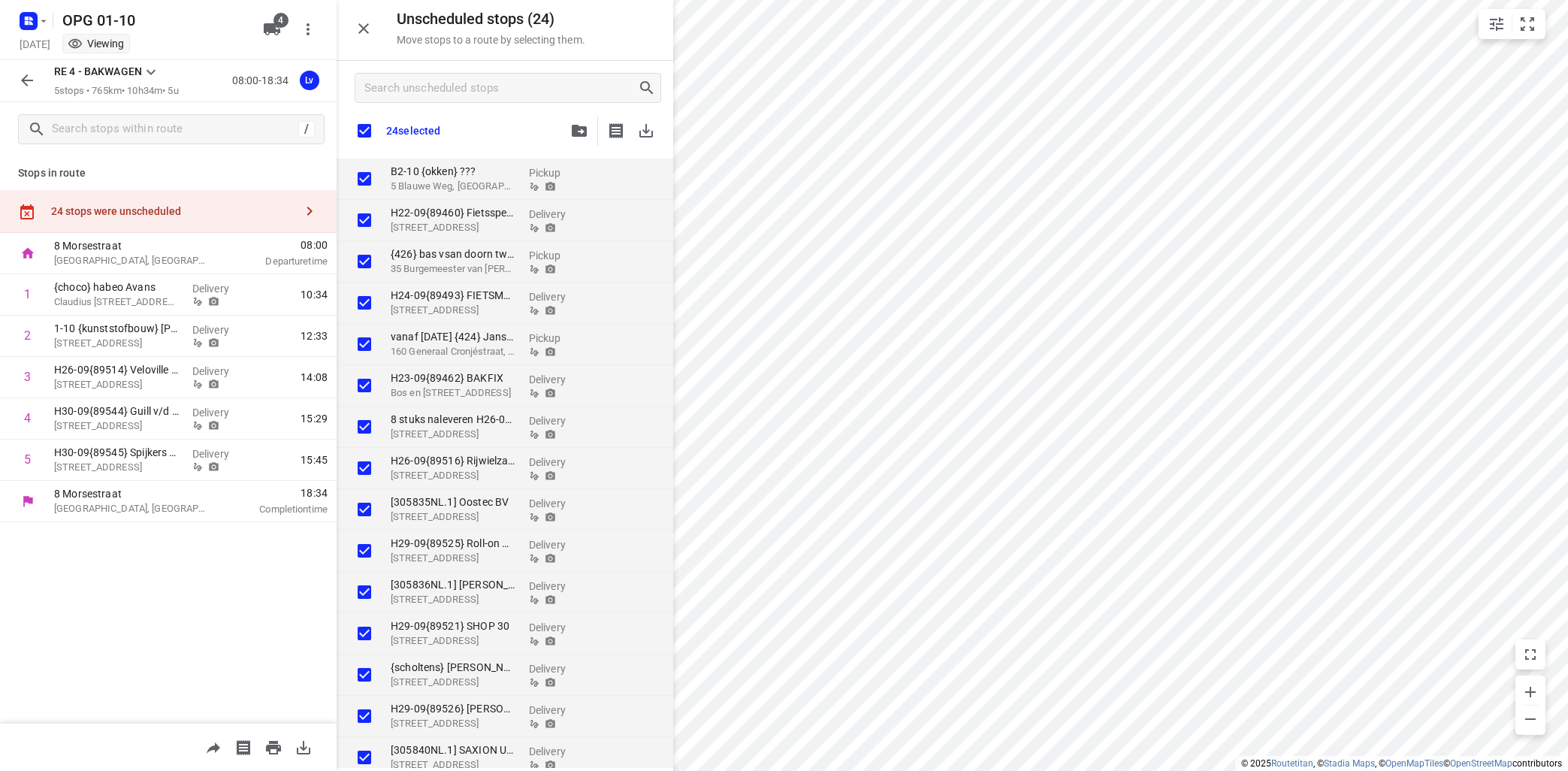
checkbox input "true"
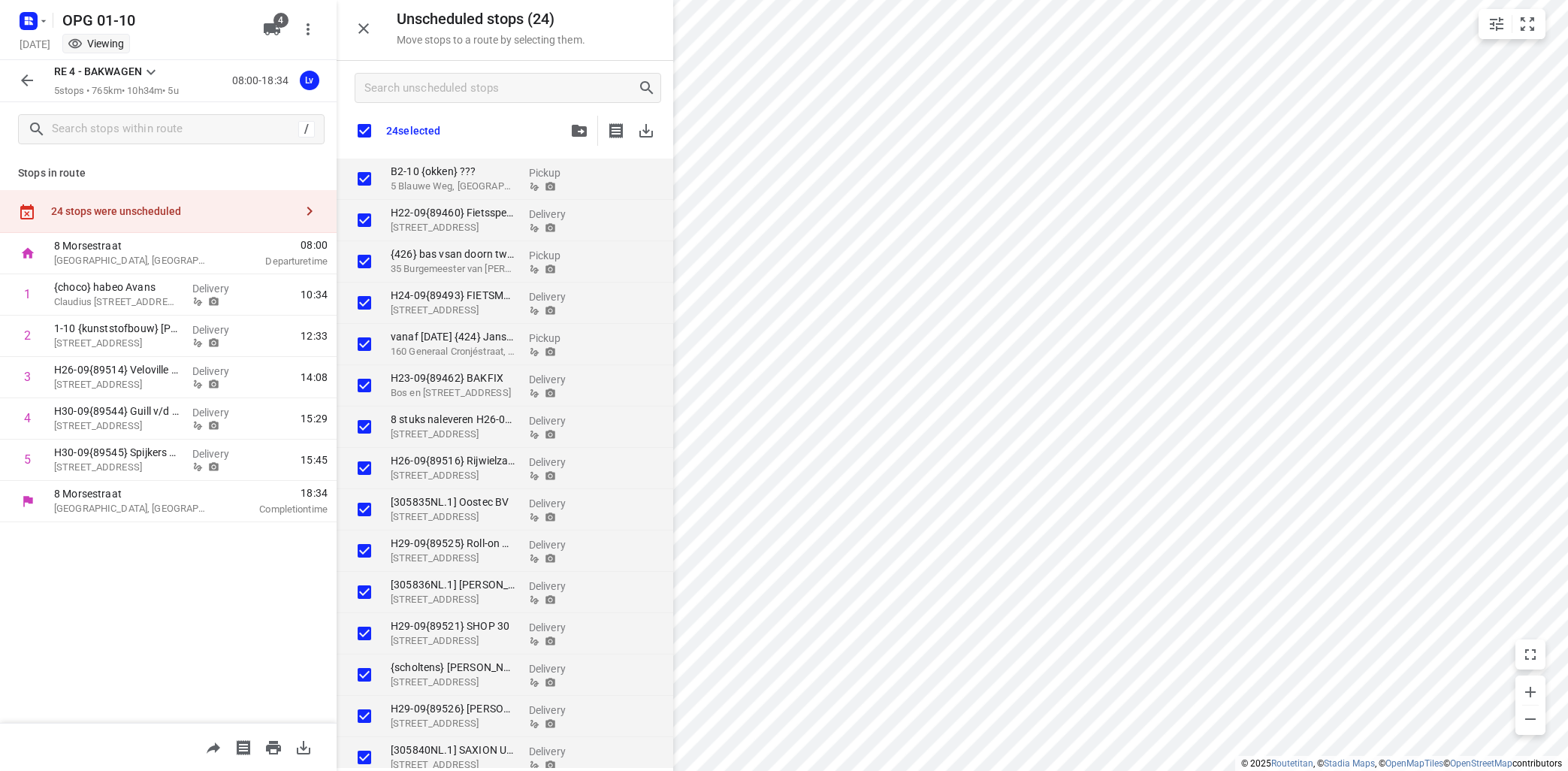
checkbox input "true"
click at [640, 127] on icon "button" at bounding box center [646, 130] width 18 height 18
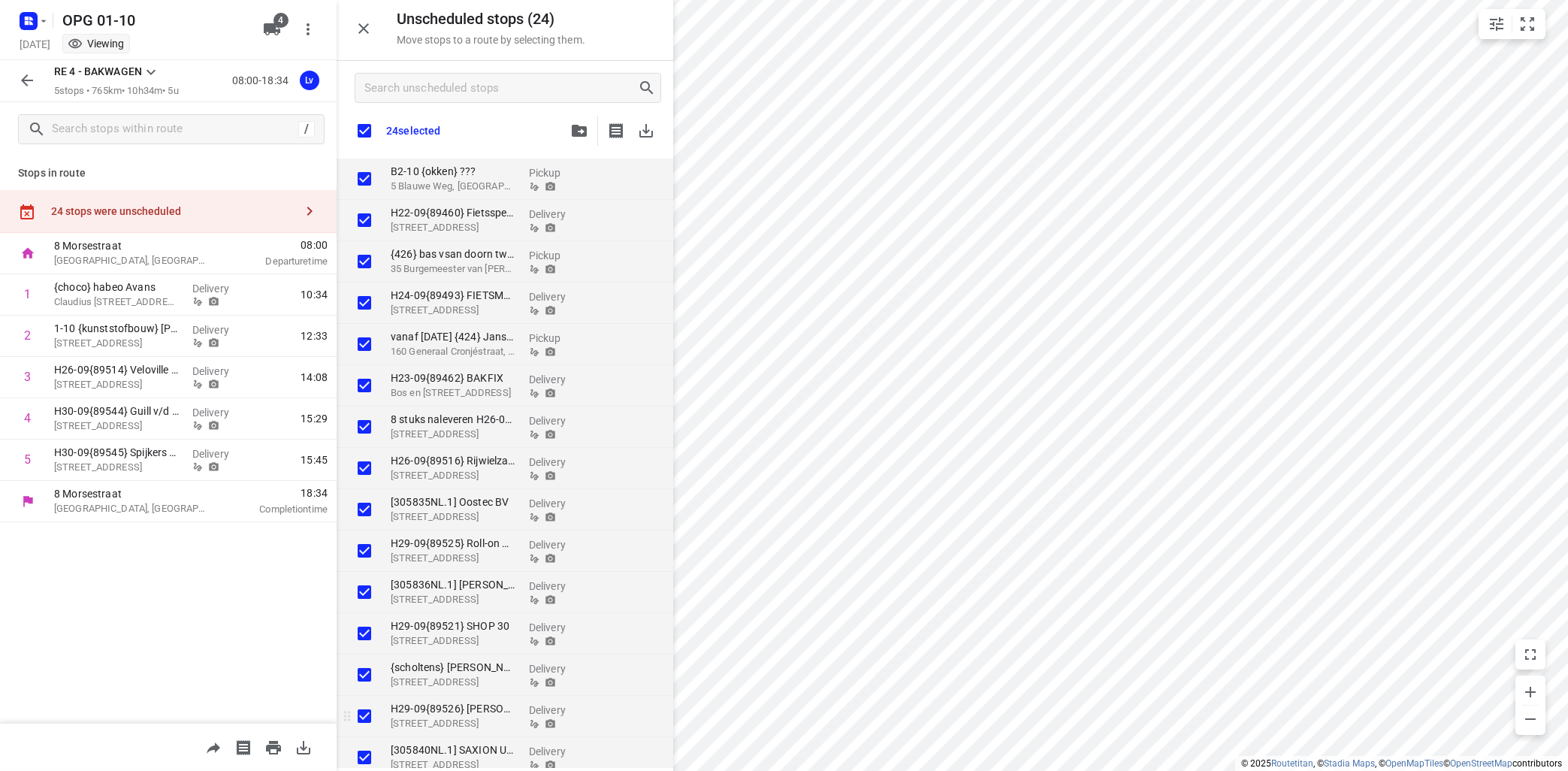
checkbox input "true"
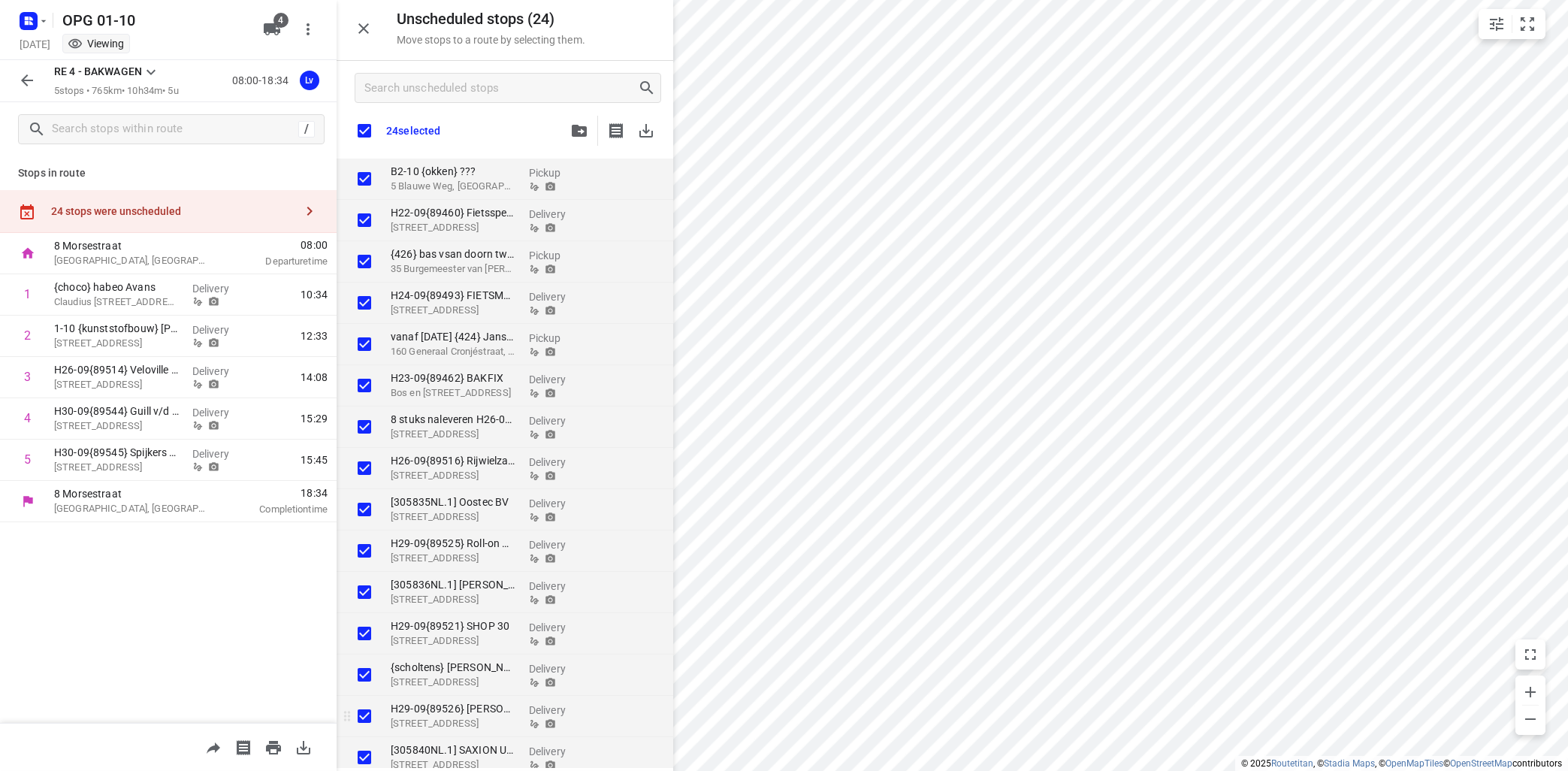
checkbox input "true"
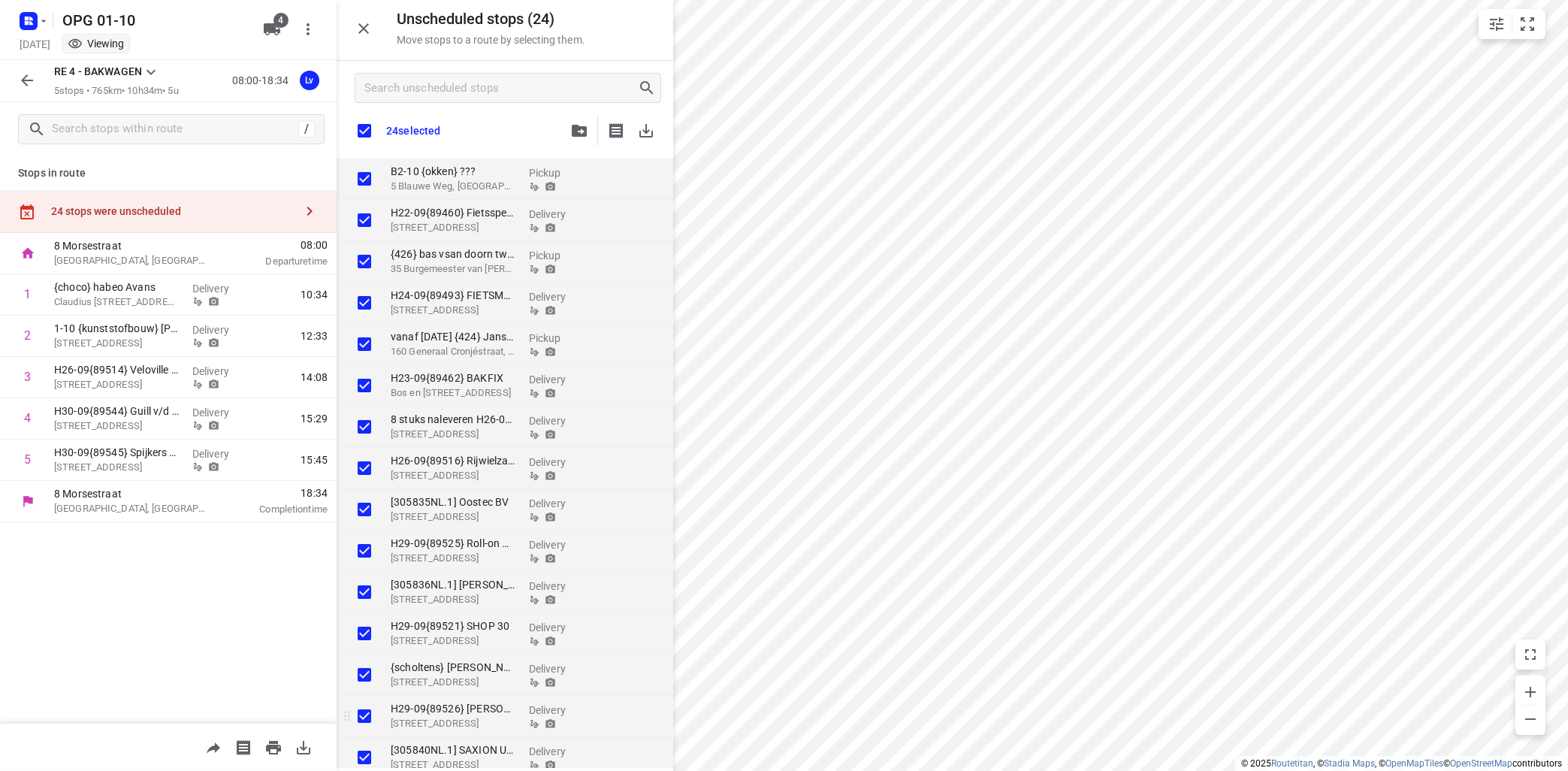
checkbox input "true"
click at [53, 16] on div "OPG 01-10" at bounding box center [133, 19] width 241 height 27
click at [47, 17] on icon "button" at bounding box center [43, 21] width 12 height 12
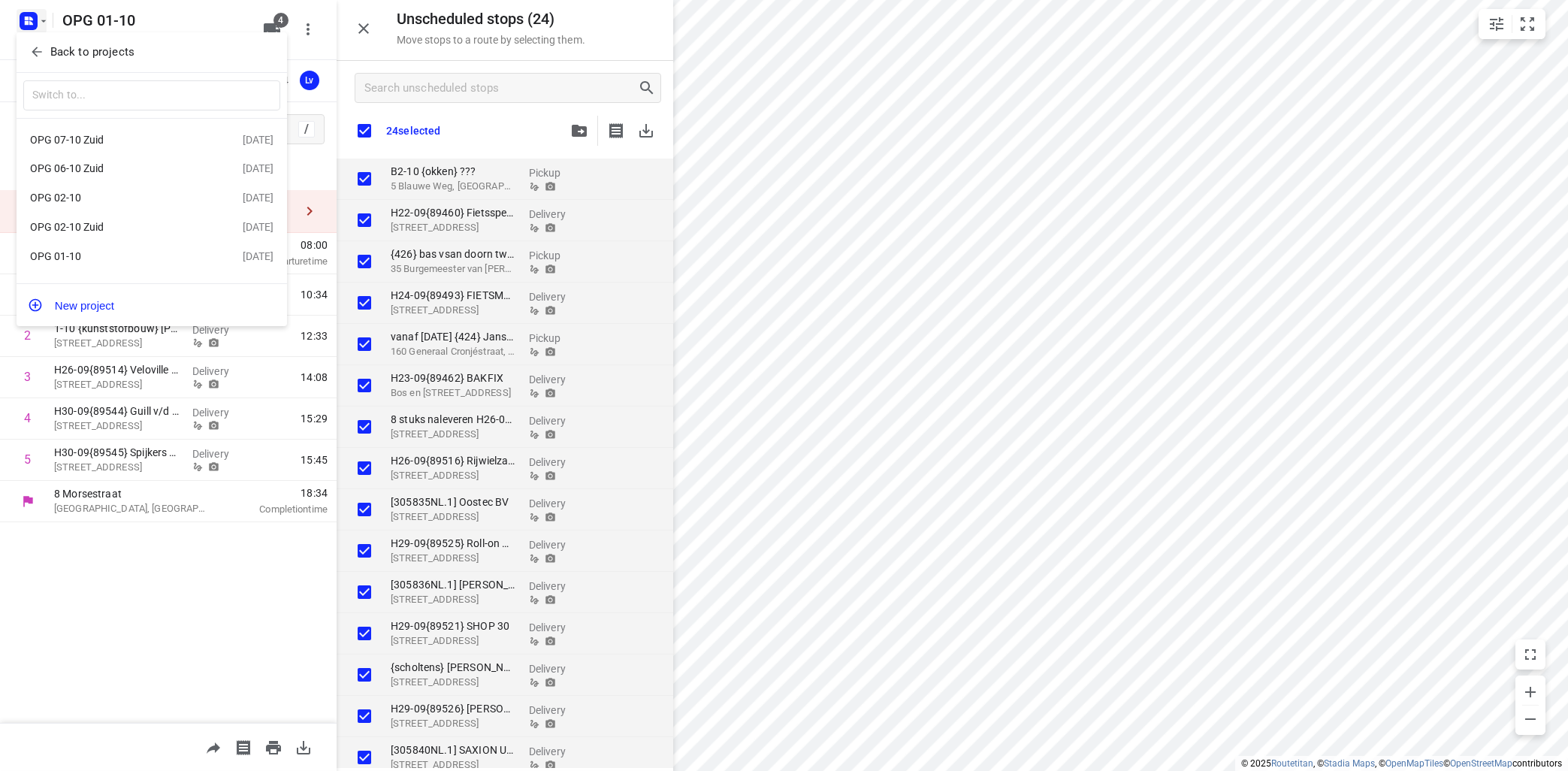
click at [105, 53] on p "Back to projects" at bounding box center [92, 53] width 84 height 18
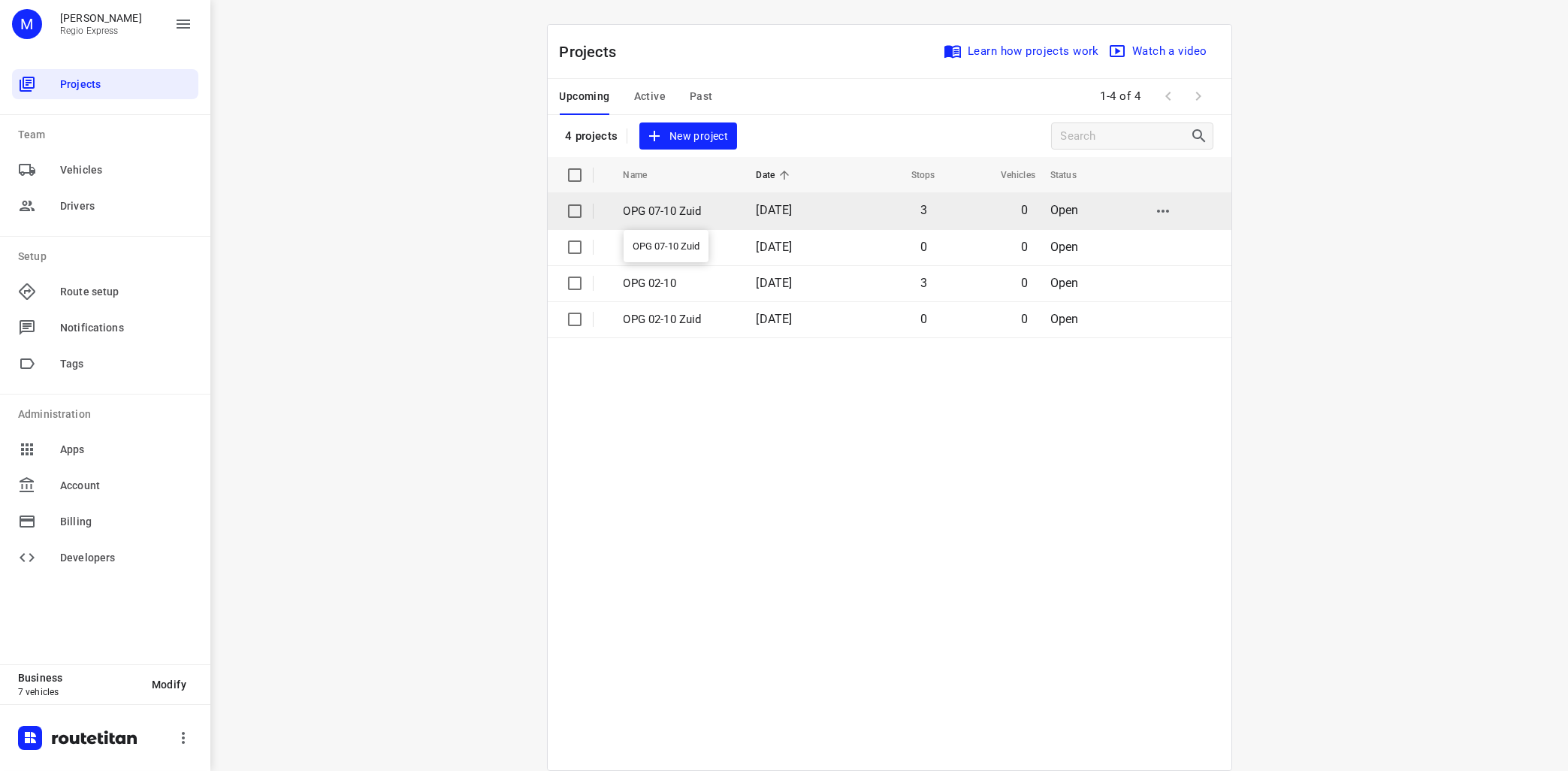
click at [683, 209] on p "OPG 07-10 Zuid" at bounding box center [679, 212] width 110 height 18
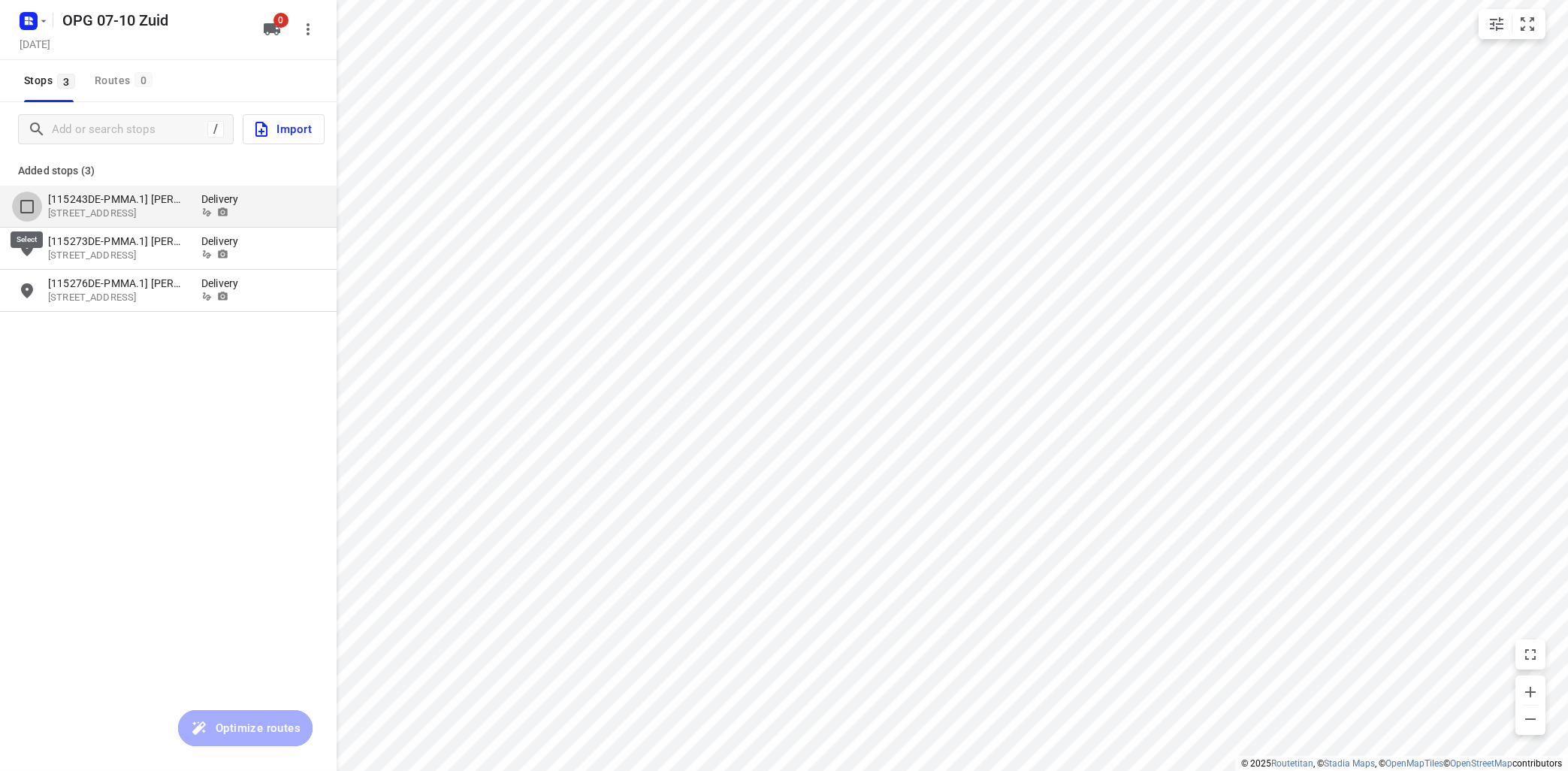
click at [22, 204] on input "grid" at bounding box center [27, 207] width 30 height 30
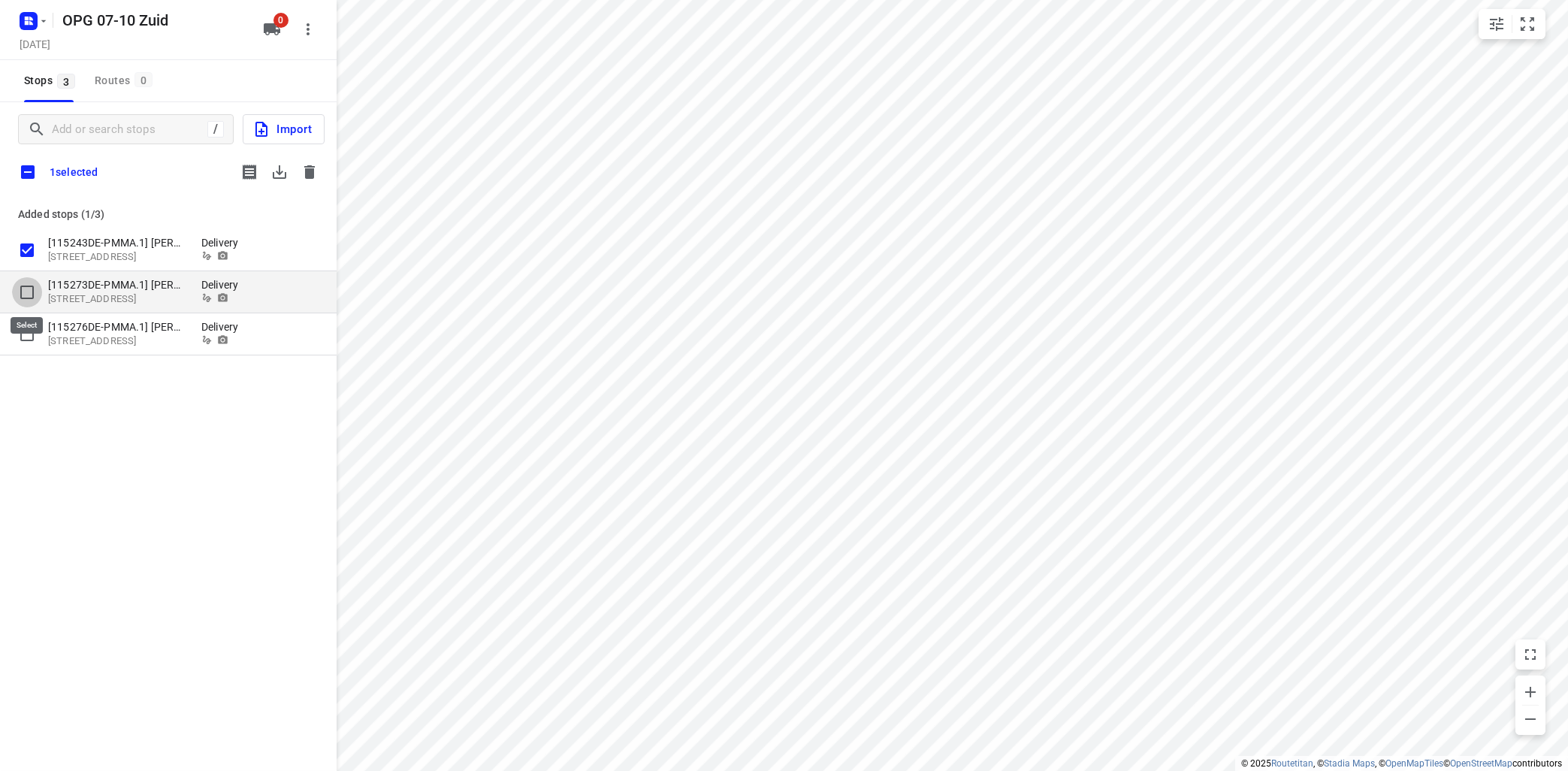
drag, startPoint x: 24, startPoint y: 288, endPoint x: 31, endPoint y: 309, distance: 22.1
click at [26, 288] on input "grid" at bounding box center [27, 292] width 30 height 30
click at [28, 328] on input "grid" at bounding box center [27, 335] width 30 height 30
click at [273, 172] on icon "button" at bounding box center [279, 172] width 14 height 14
click at [311, 171] on icon "button" at bounding box center [309, 172] width 10 height 14
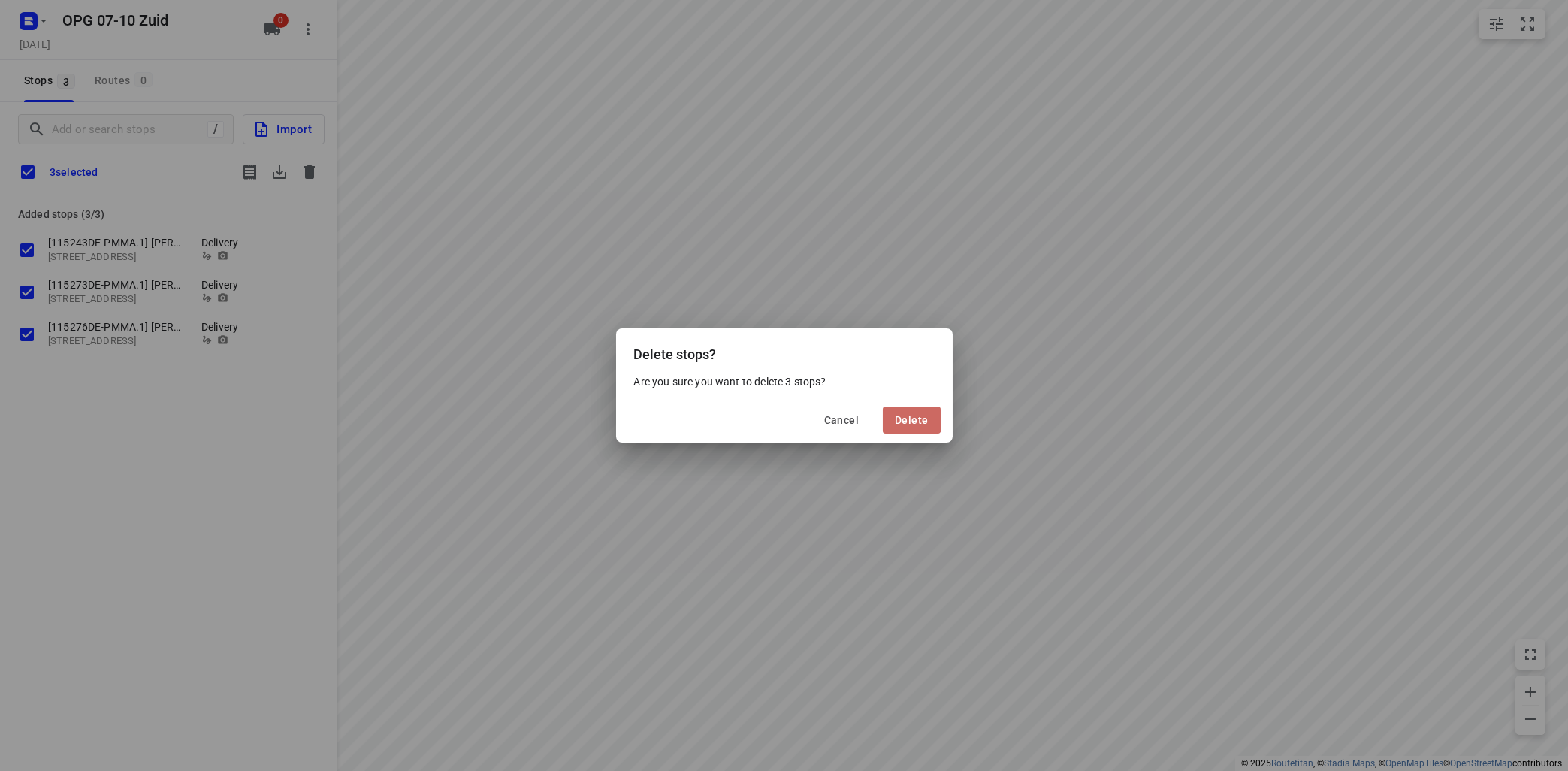
click at [900, 415] on span "Delete" at bounding box center [911, 419] width 33 height 12
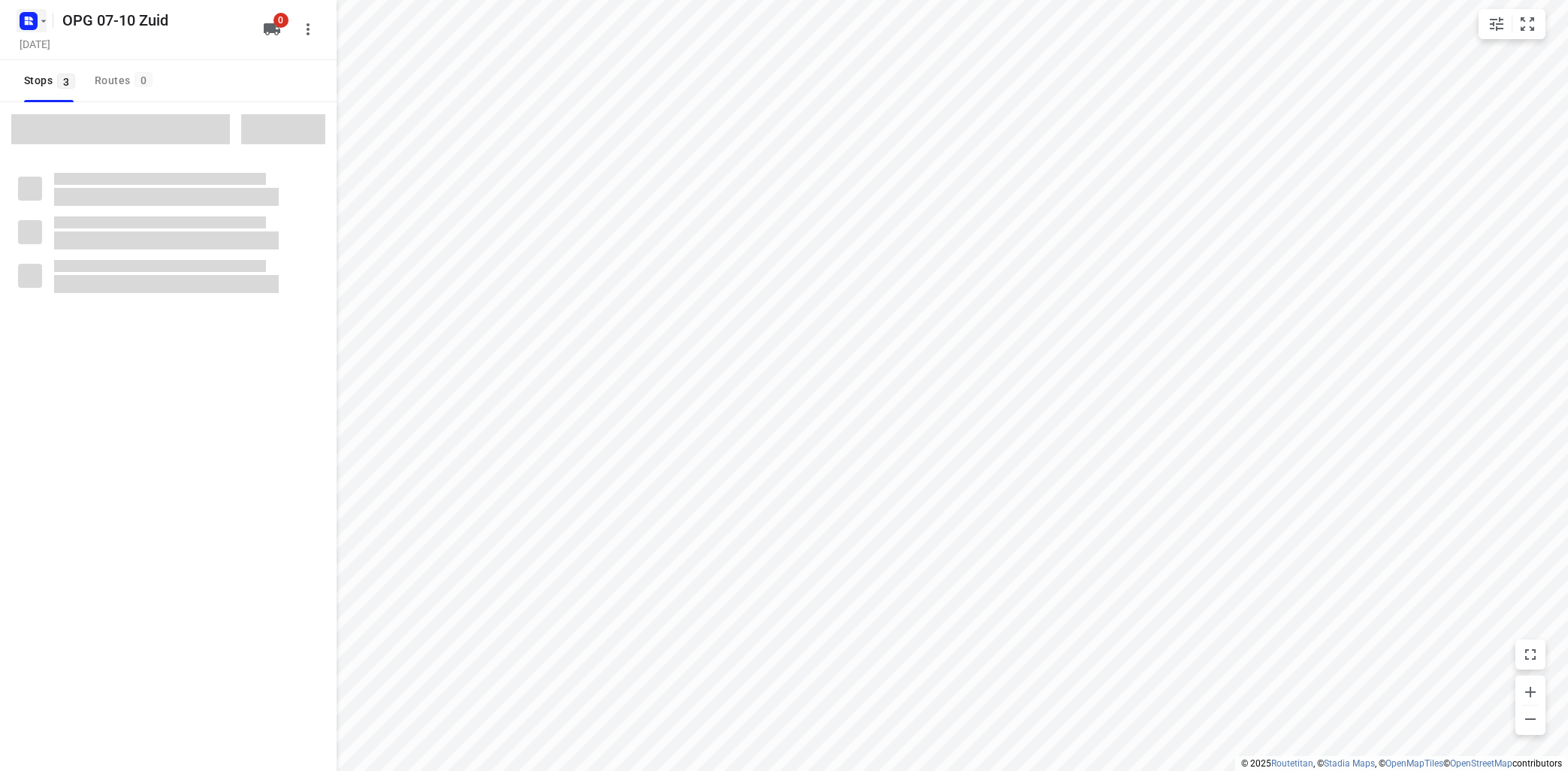
click at [45, 22] on icon "button" at bounding box center [43, 21] width 12 height 12
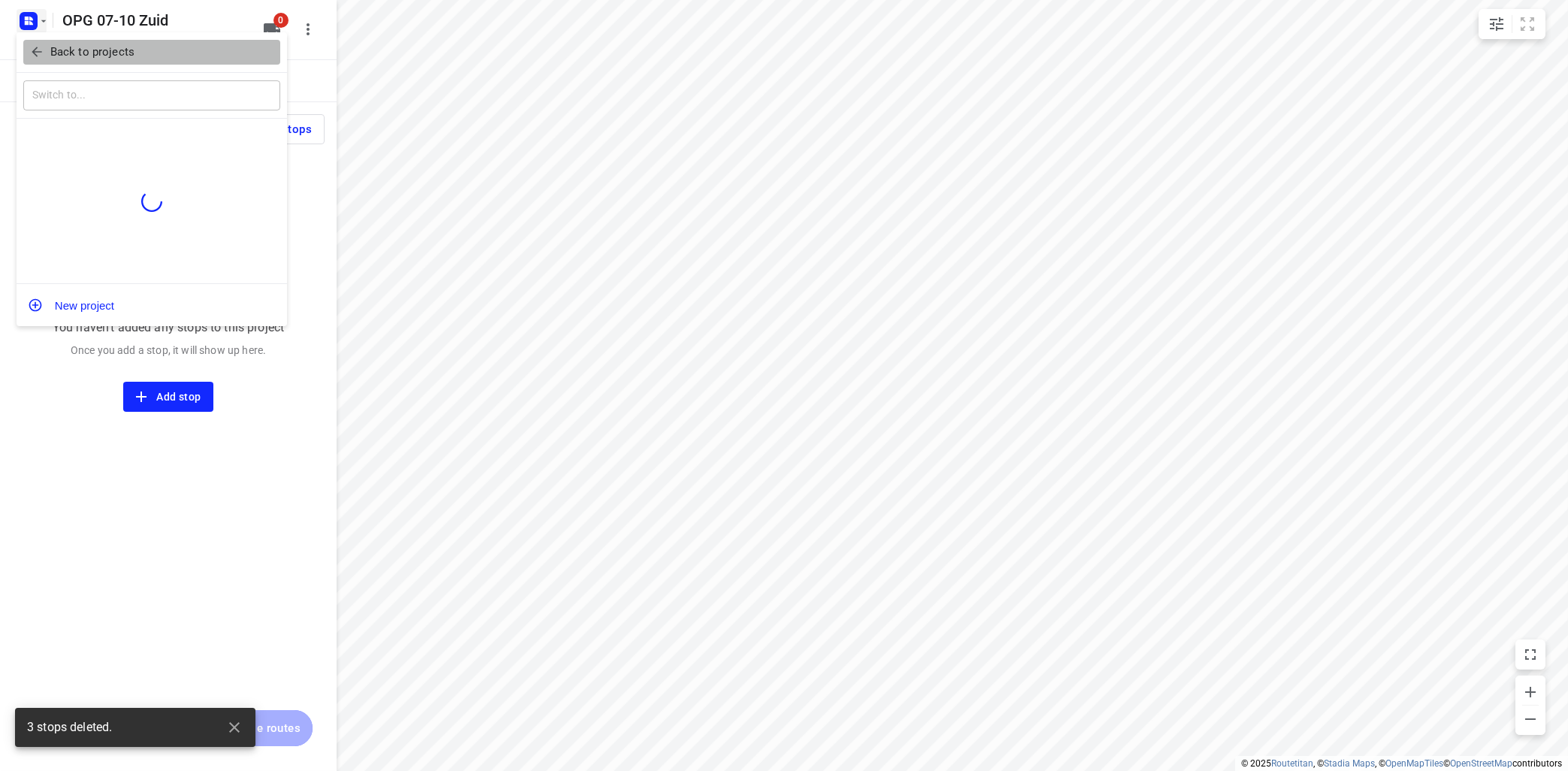
click at [70, 45] on p "Back to projects" at bounding box center [92, 53] width 84 height 18
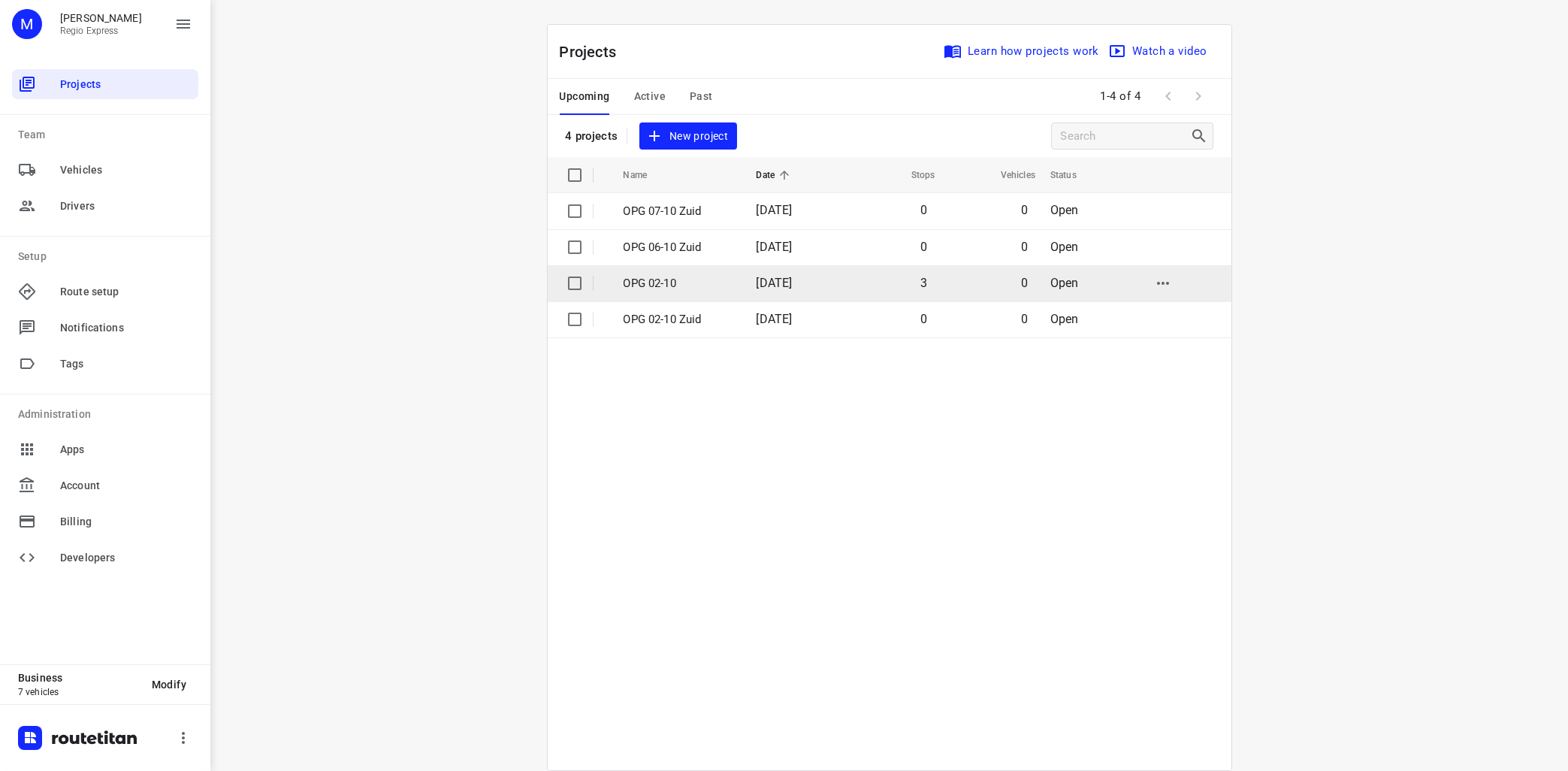
click at [647, 280] on p "OPG 02-10" at bounding box center [679, 284] width 110 height 18
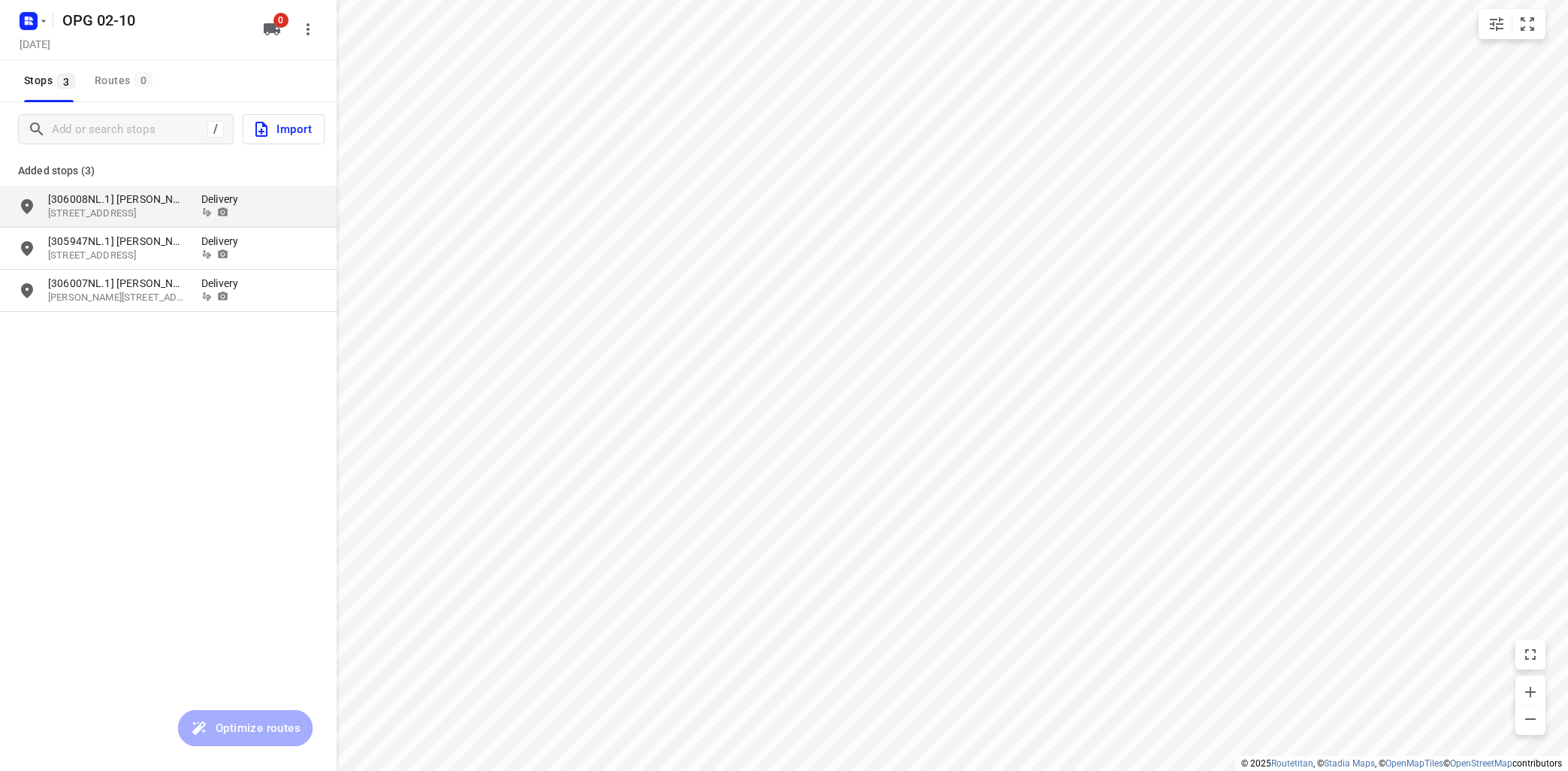
click at [28, 207] on icon "grid" at bounding box center [26, 206] width 12 height 15
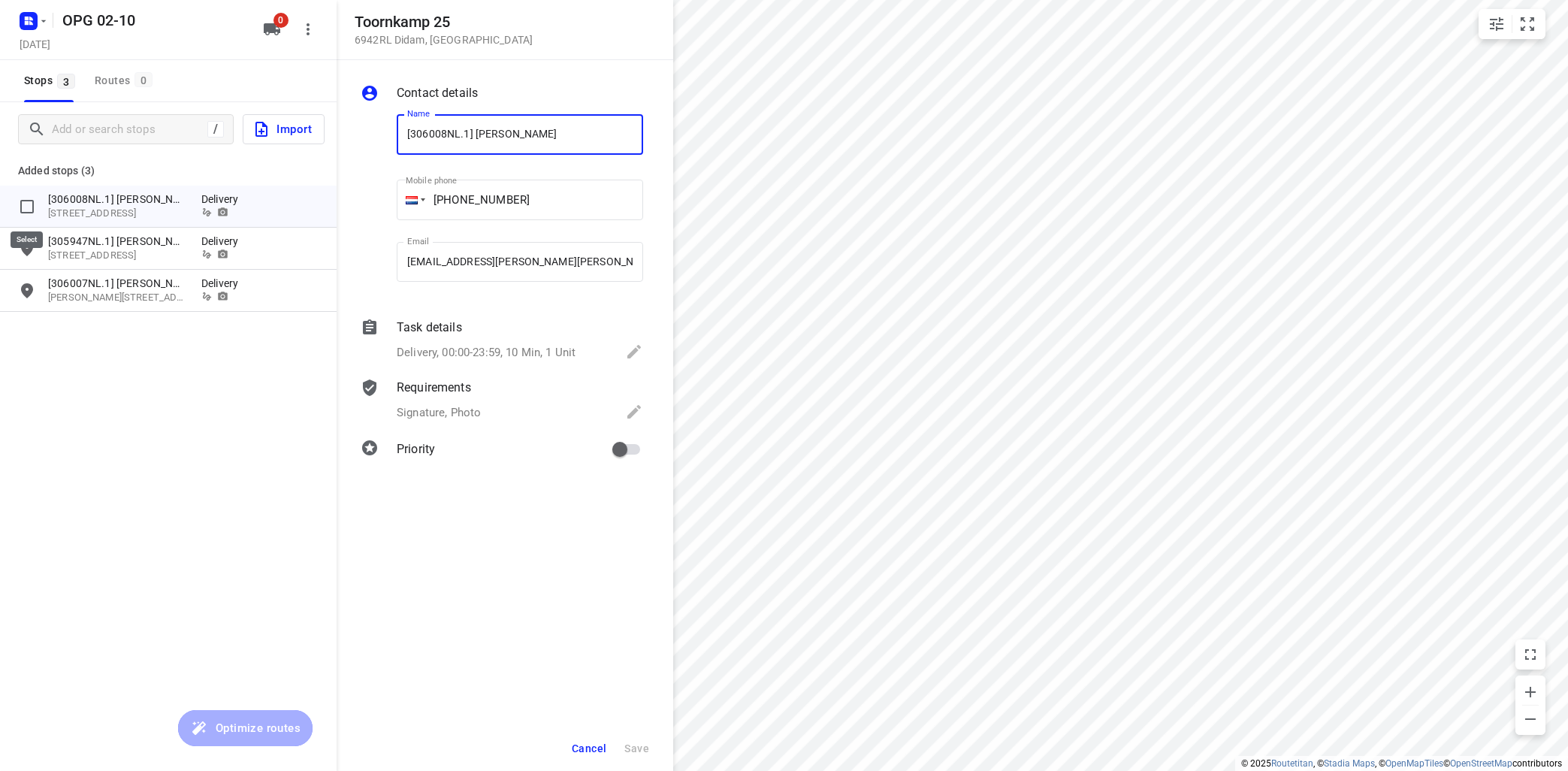
drag, startPoint x: 31, startPoint y: 201, endPoint x: 44, endPoint y: 201, distance: 13.0
click at [36, 201] on input "grid" at bounding box center [27, 207] width 30 height 30
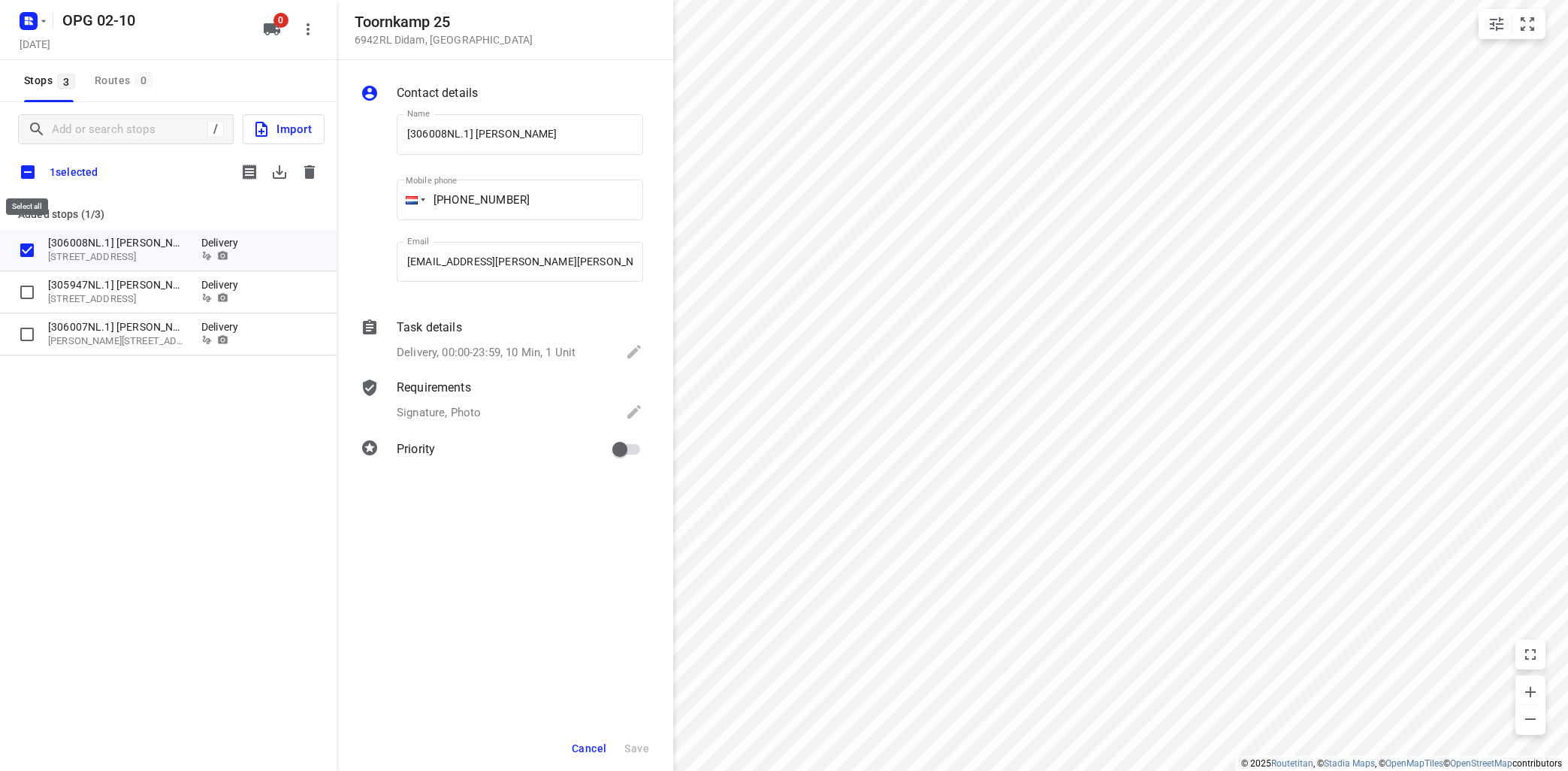
click at [30, 173] on input "checkbox" at bounding box center [27, 172] width 31 height 31
click at [274, 179] on icon "button" at bounding box center [279, 172] width 18 height 18
click at [307, 173] on icon "button" at bounding box center [309, 172] width 10 height 14
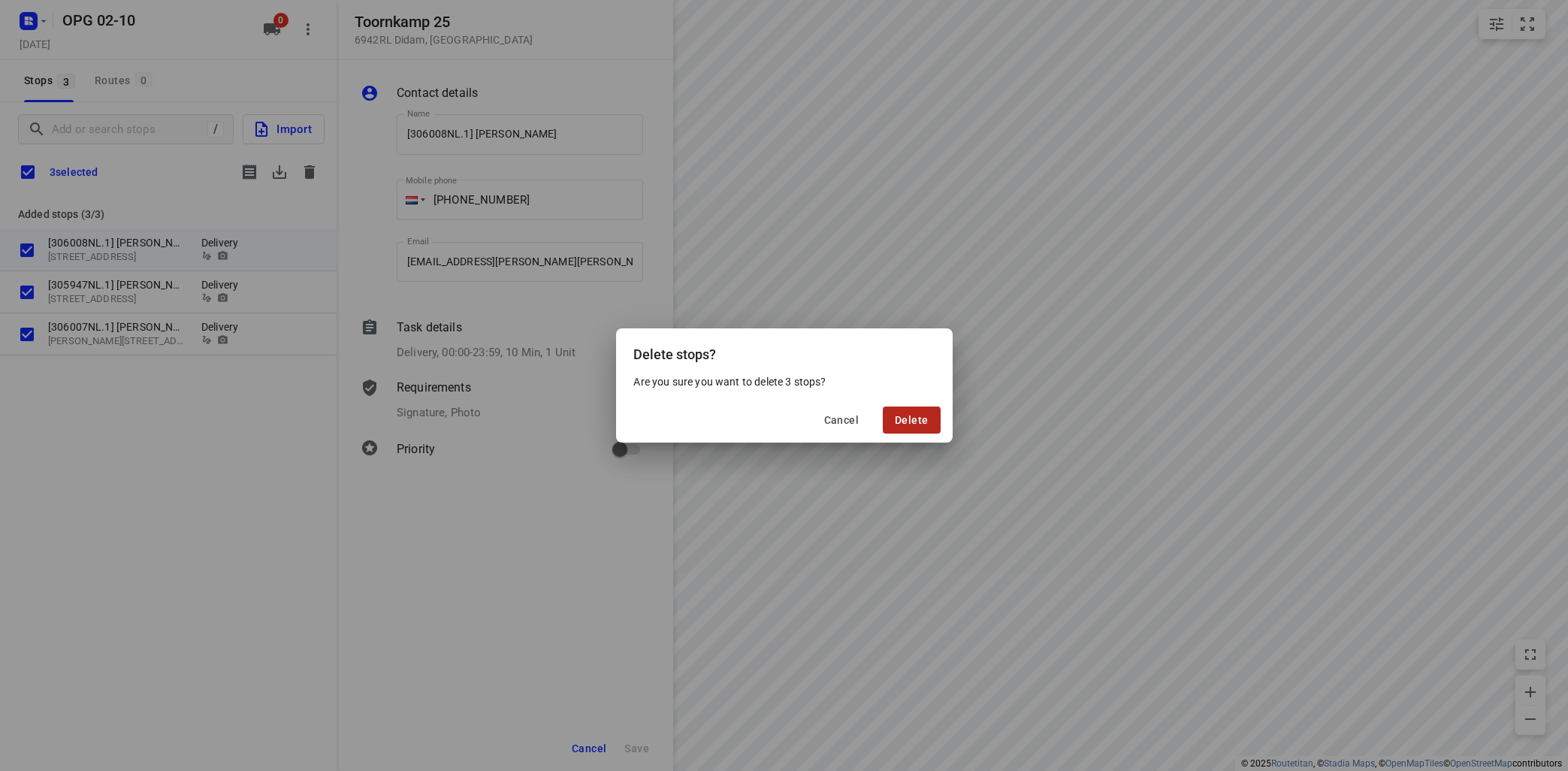
click at [895, 418] on button "Delete" at bounding box center [911, 420] width 57 height 27
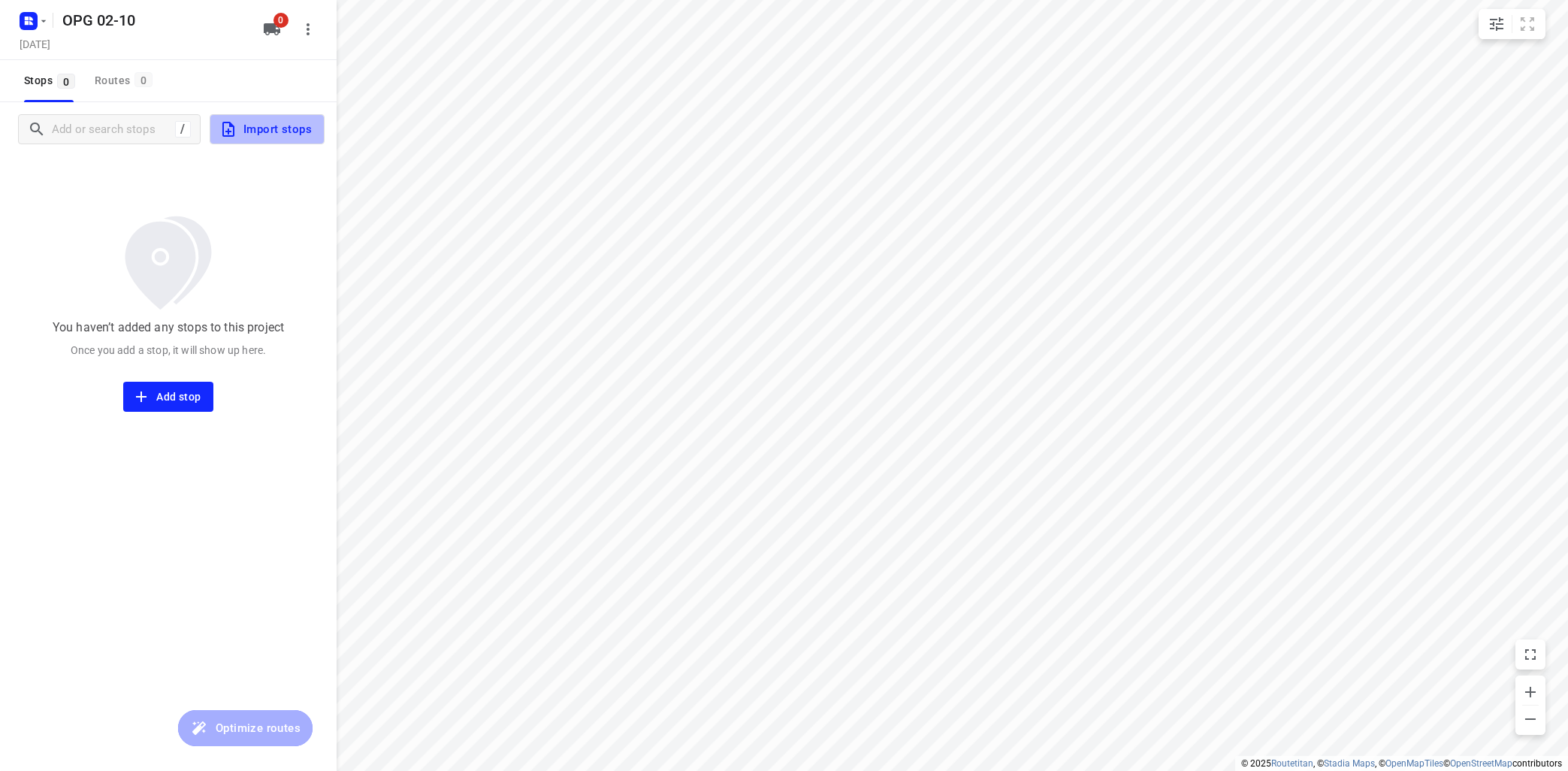
click at [274, 131] on span "Import stops" at bounding box center [266, 129] width 93 height 19
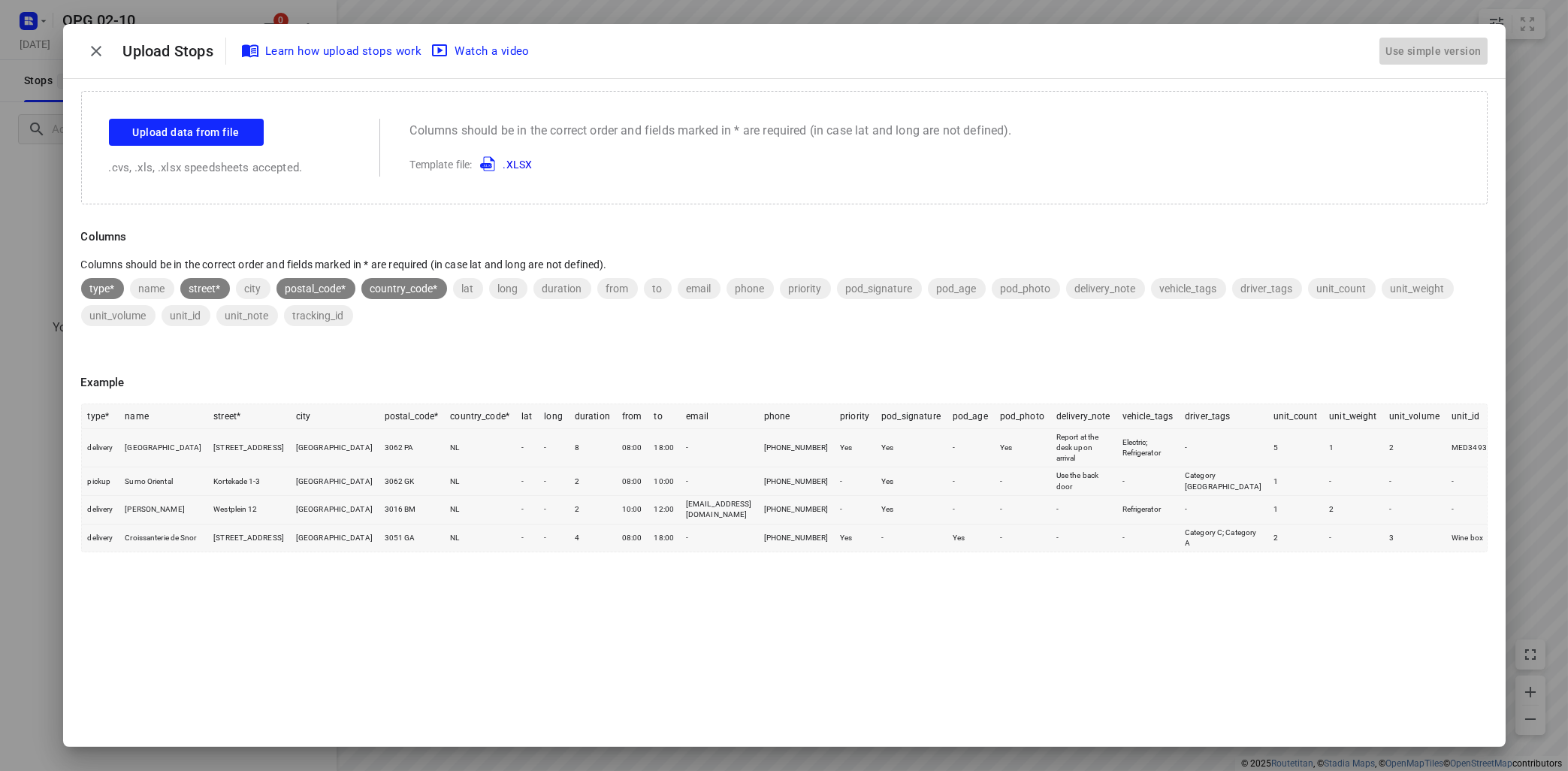
click at [1438, 51] on div "Use simple version" at bounding box center [1433, 51] width 101 height 25
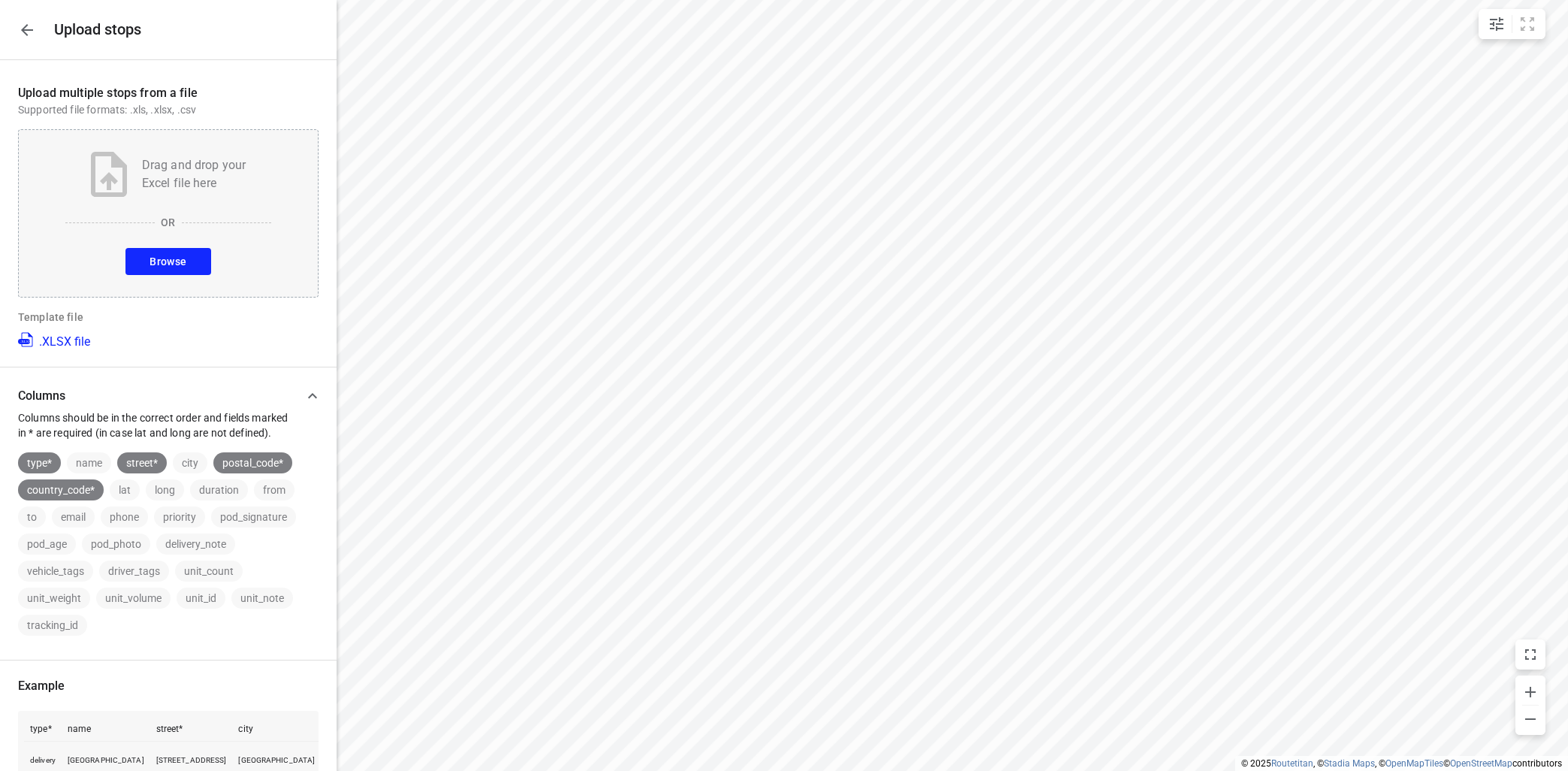
click at [144, 247] on div "Drag and drop your Excel file here OR Browse" at bounding box center [169, 213] width 300 height 169
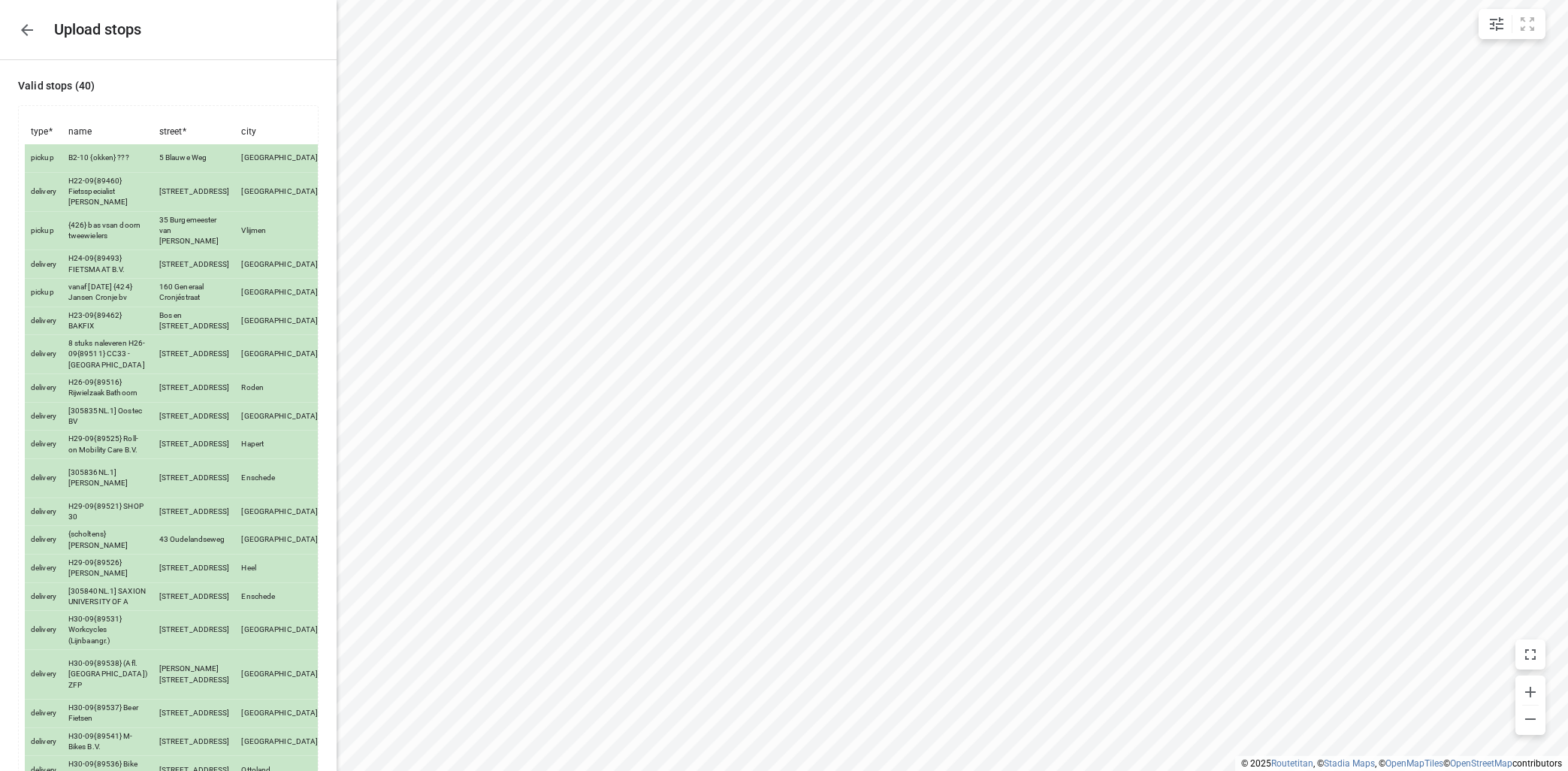
scroll to position [992, 0]
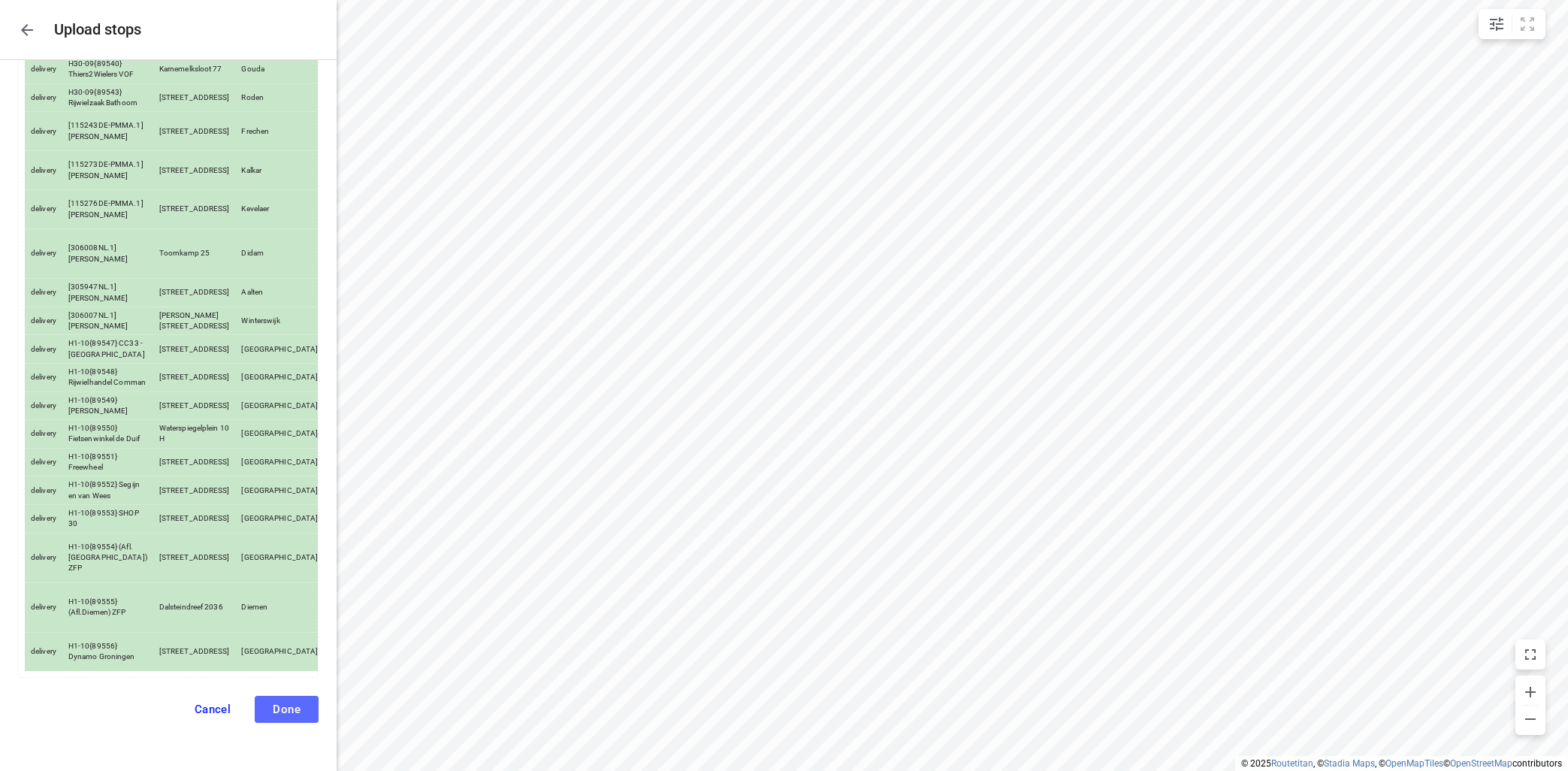
click at [300, 709] on span "Done" at bounding box center [286, 709] width 28 height 14
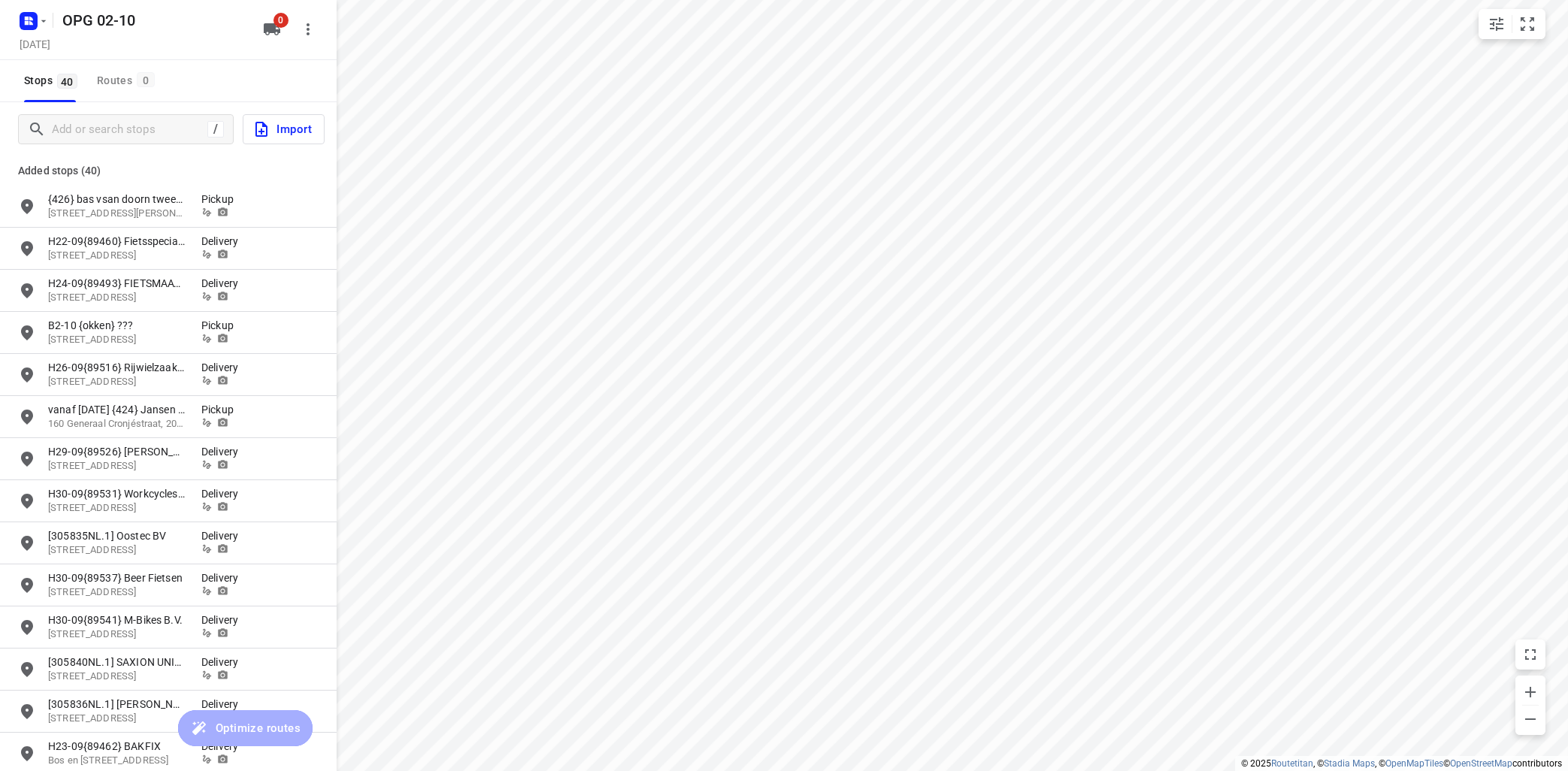
click at [274, 14] on div "OPG 02-10 [DATE] 0" at bounding box center [168, 30] width 336 height 60
click at [274, 28] on icon "button" at bounding box center [272, 29] width 17 height 12
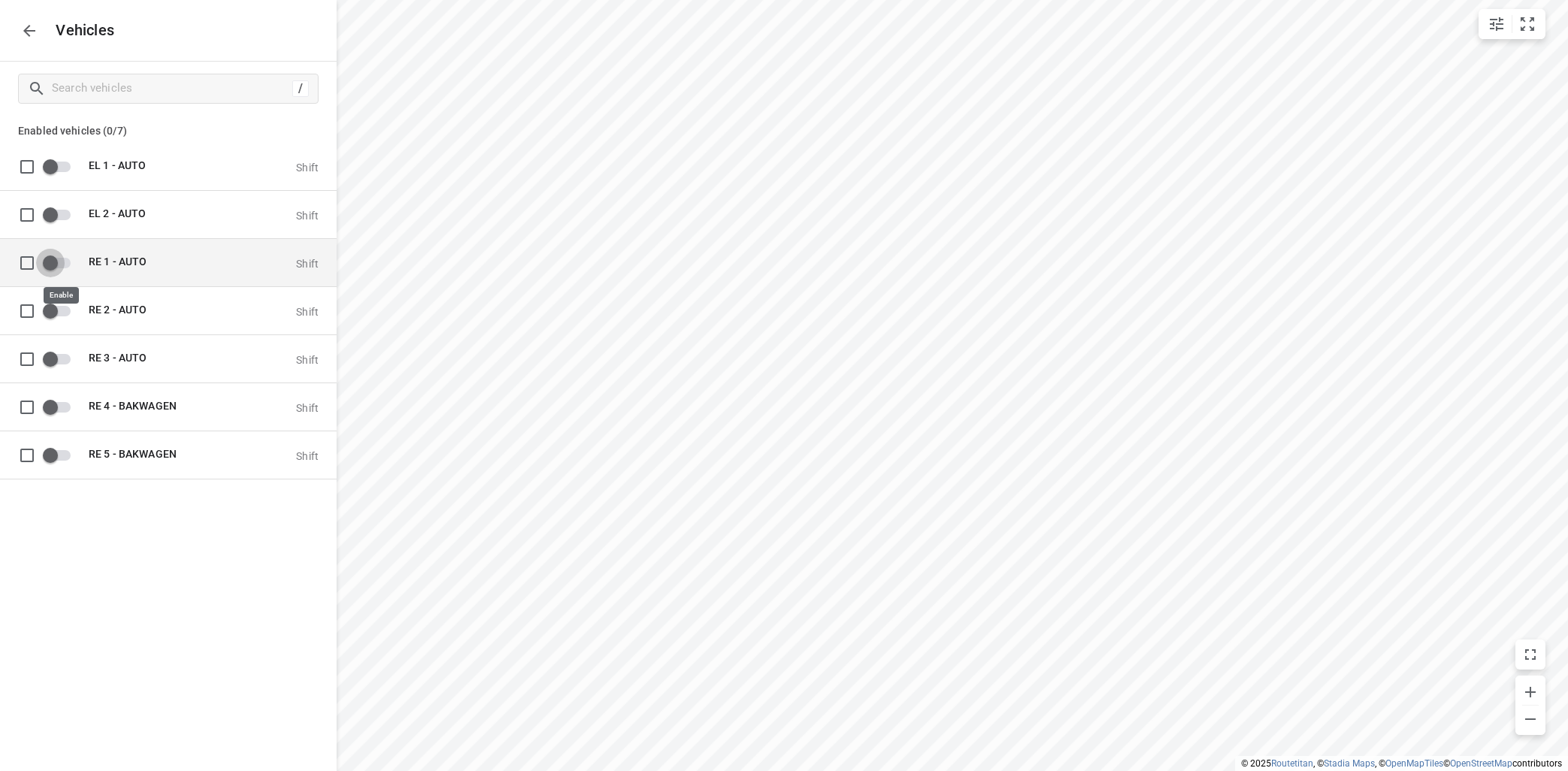
drag, startPoint x: 59, startPoint y: 252, endPoint x: 74, endPoint y: 252, distance: 15.0
click at [66, 247] on div "RE 1 - AUTO Shift" at bounding box center [181, 262] width 277 height 47
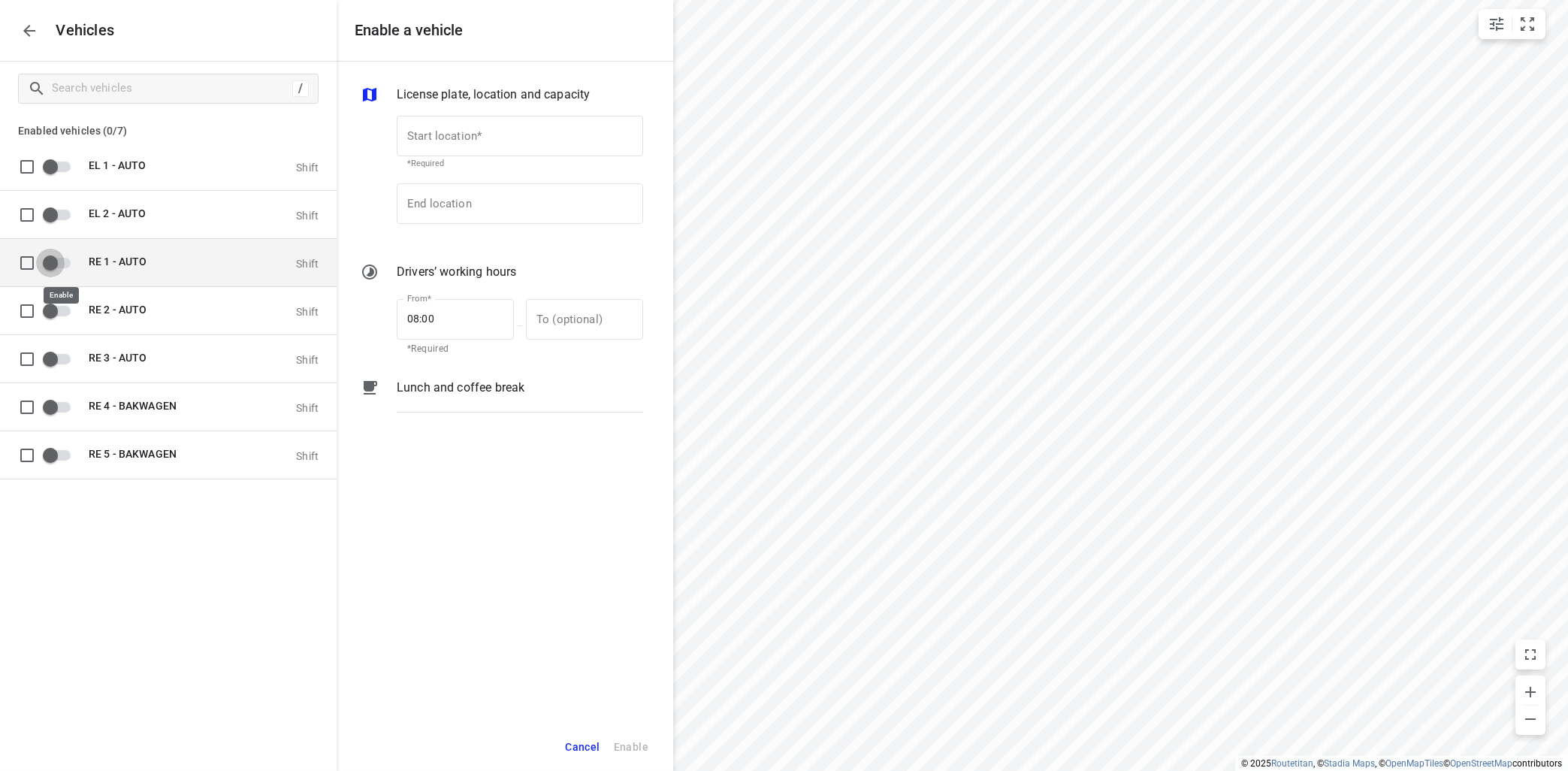
click at [62, 265] on input "grid" at bounding box center [50, 262] width 86 height 29
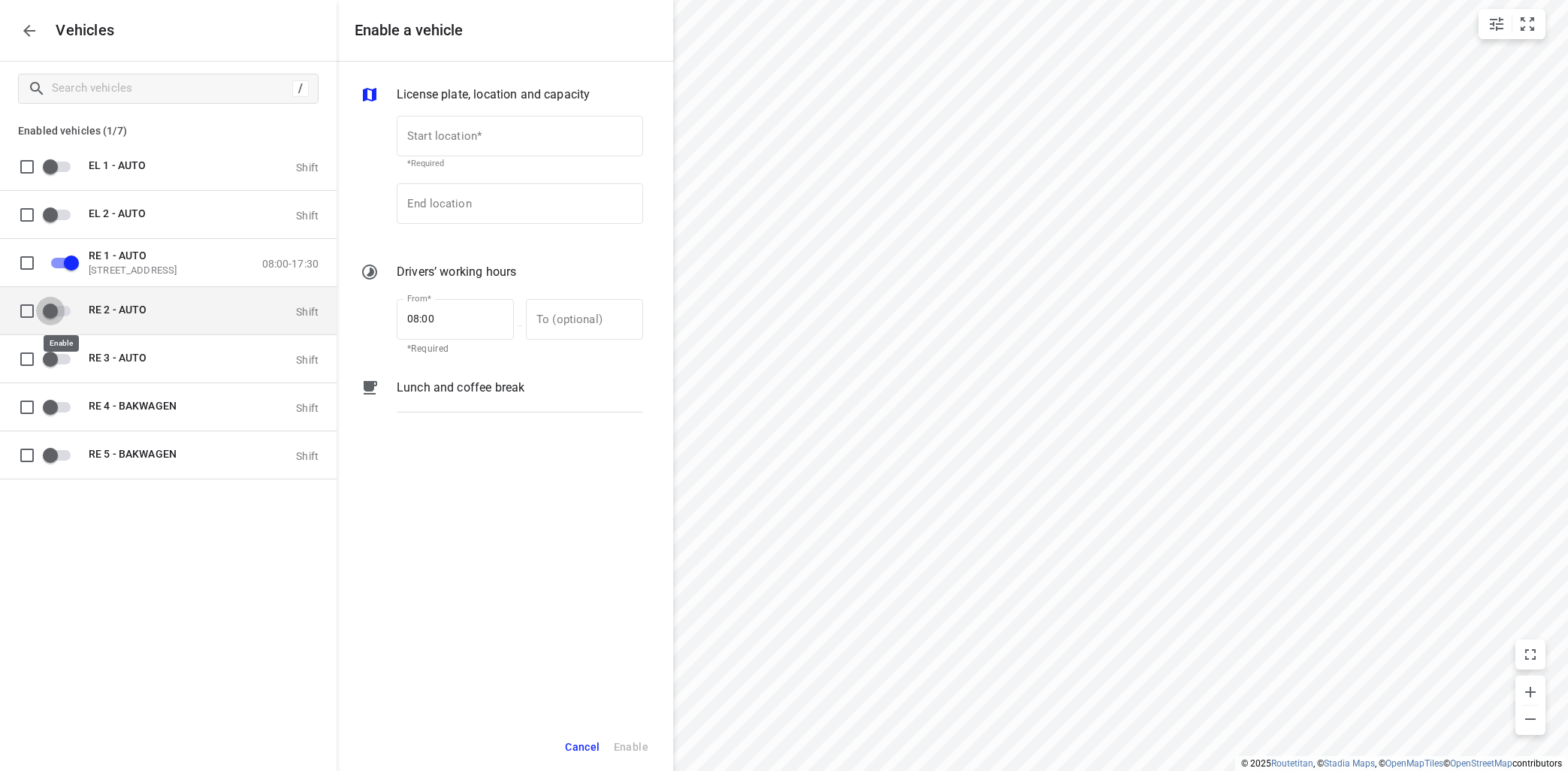
click at [60, 311] on input "grid" at bounding box center [50, 310] width 86 height 29
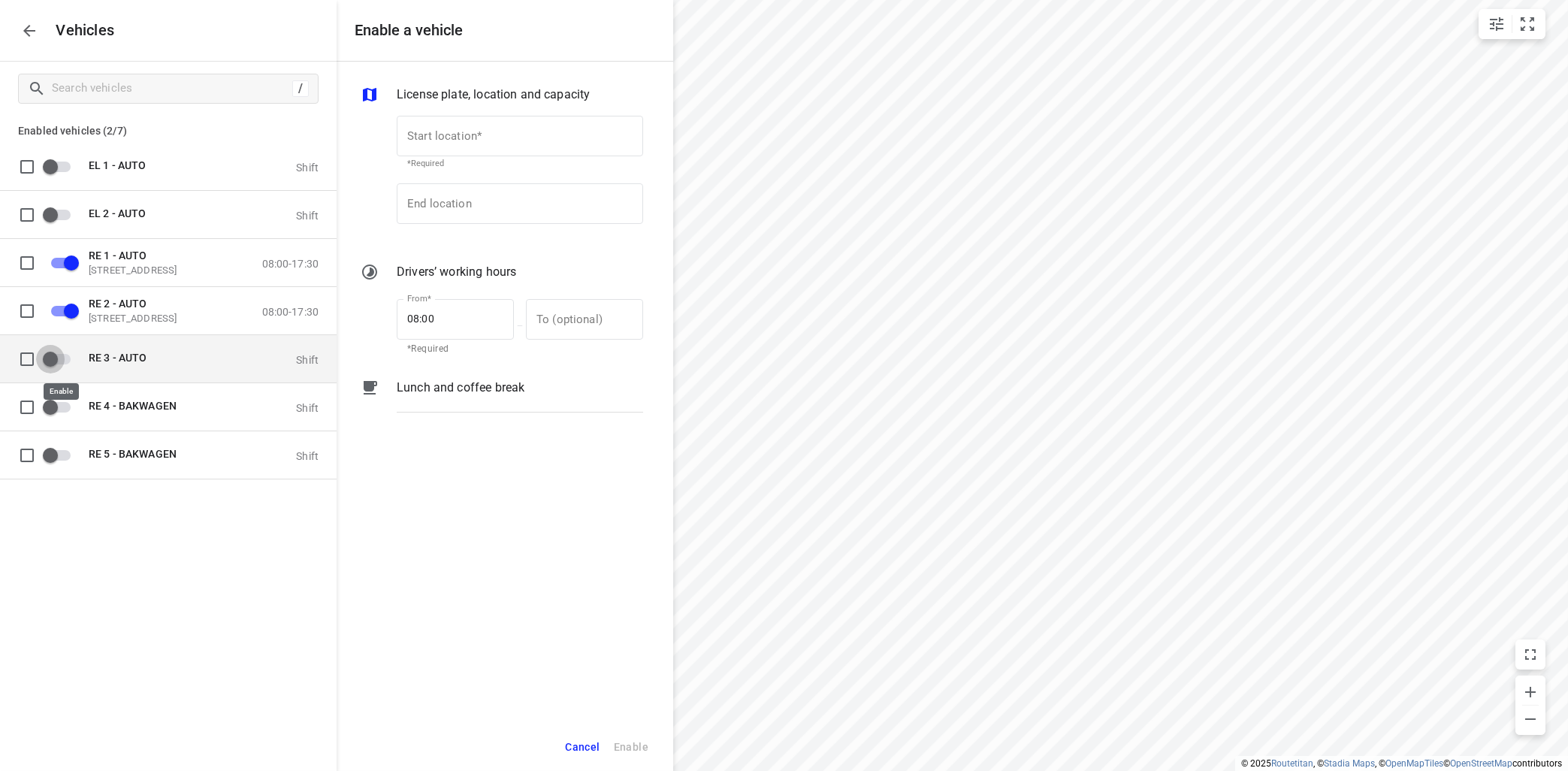
click at [62, 360] on input "grid" at bounding box center [50, 359] width 86 height 29
click at [29, 37] on icon "button" at bounding box center [29, 30] width 18 height 18
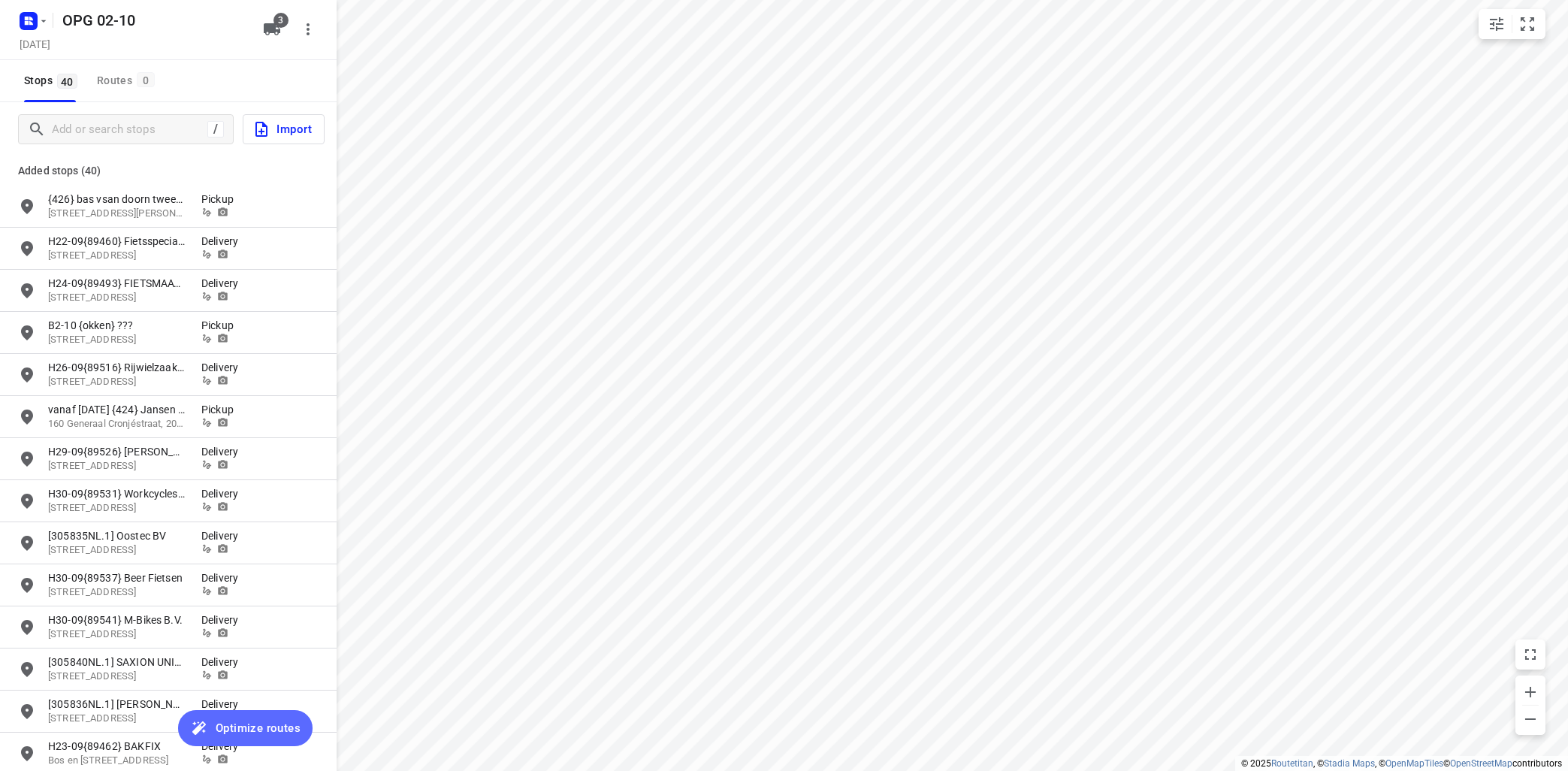
click at [245, 722] on span "Optimize routes" at bounding box center [258, 728] width 85 height 19
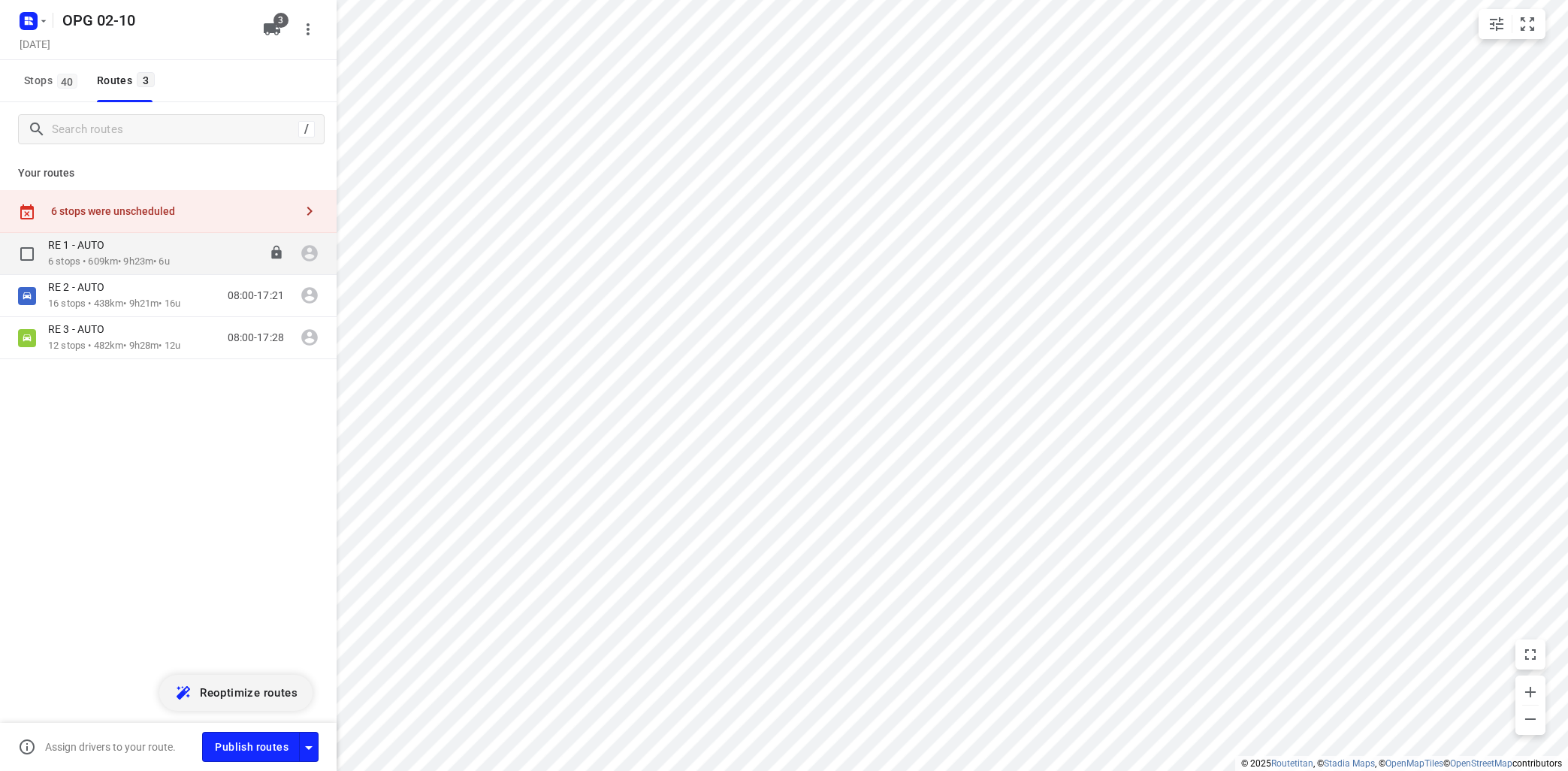
click at [134, 252] on div "RE 1 - AUTO" at bounding box center [109, 246] width 121 height 17
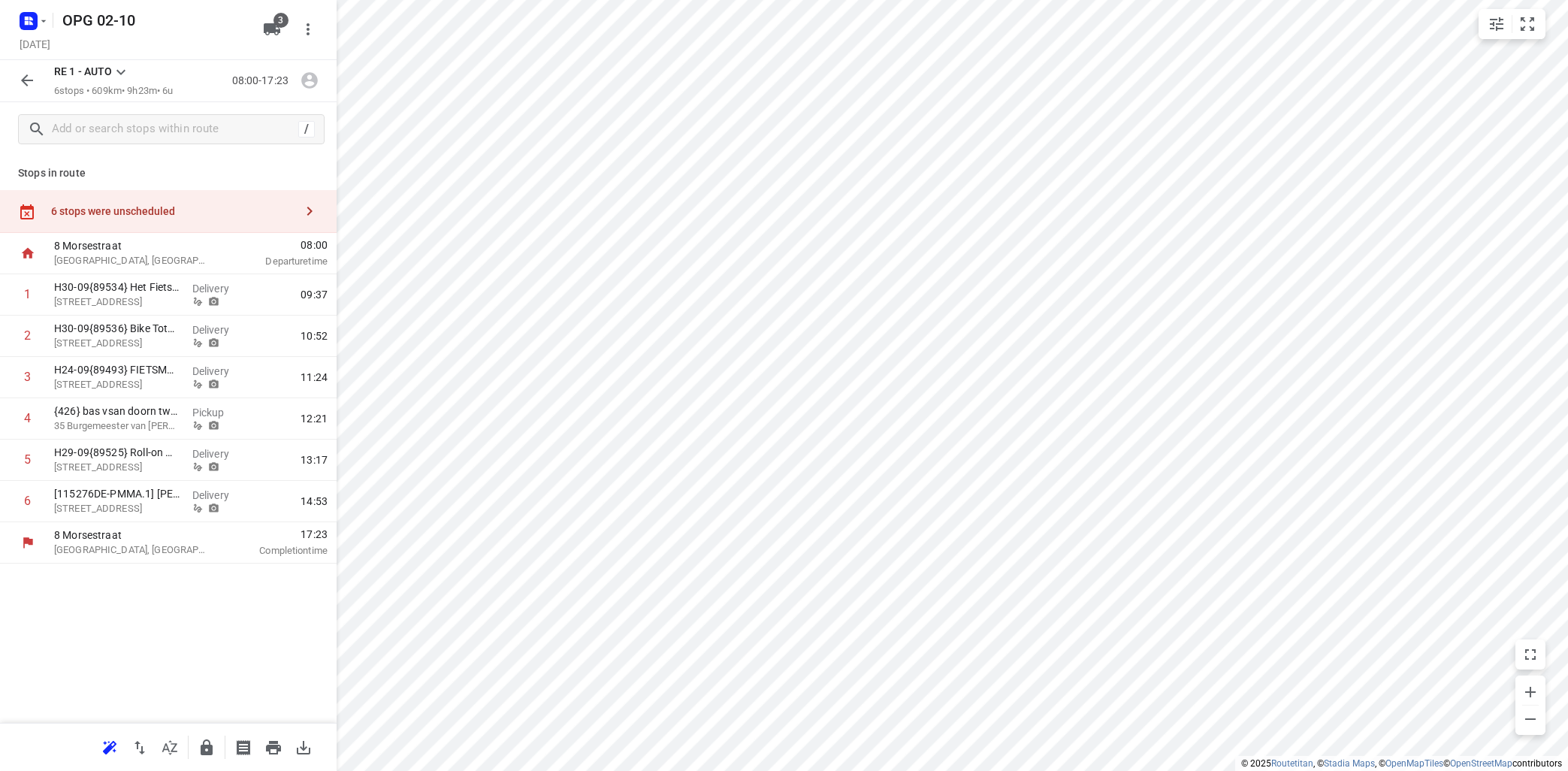
drag, startPoint x: 310, startPoint y: 203, endPoint x: 318, endPoint y: 206, distance: 8.5
click at [311, 203] on icon "button" at bounding box center [309, 211] width 18 height 18
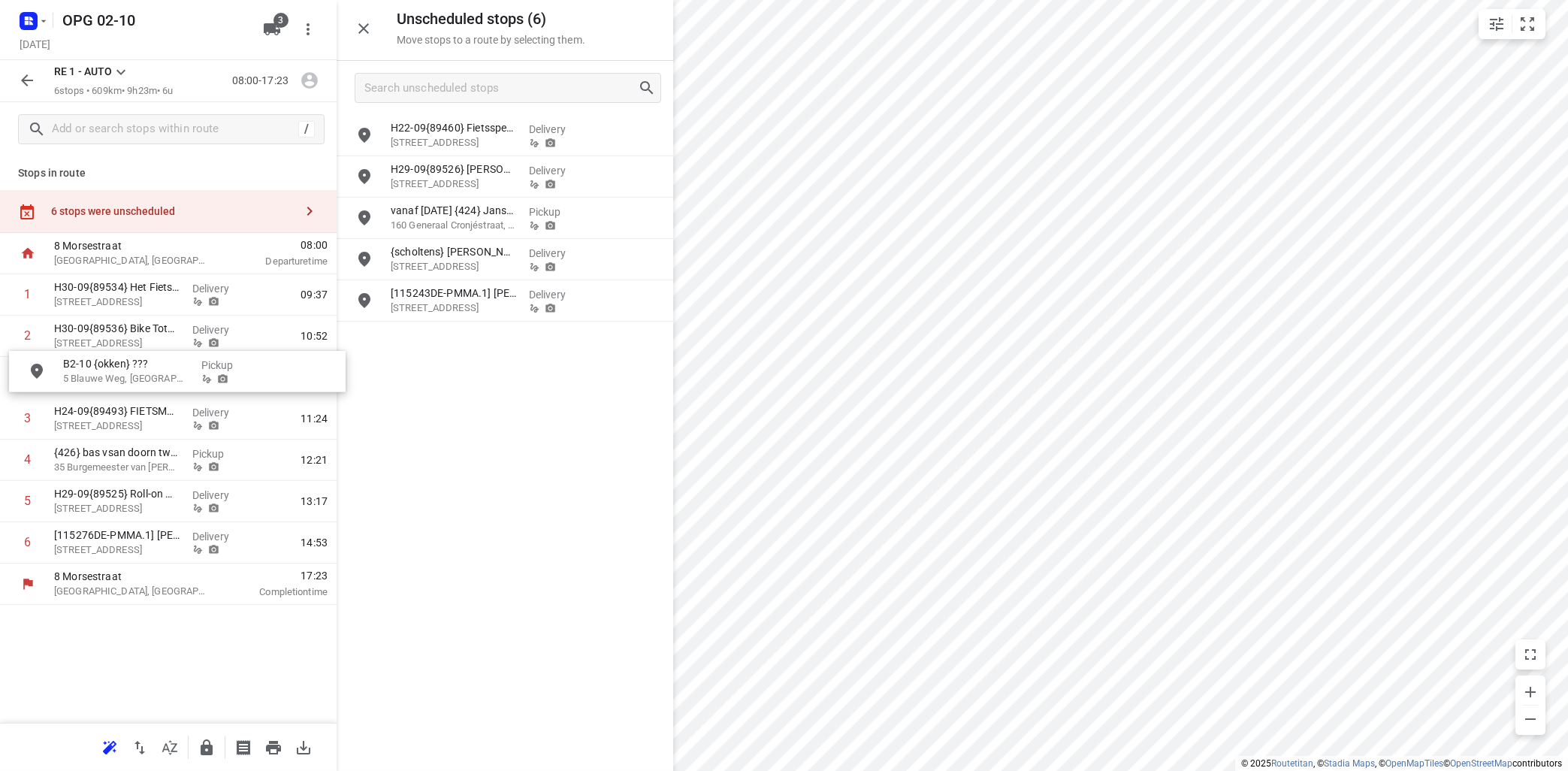
drag, startPoint x: 442, startPoint y: 173, endPoint x: 109, endPoint y: 368, distance: 385.9
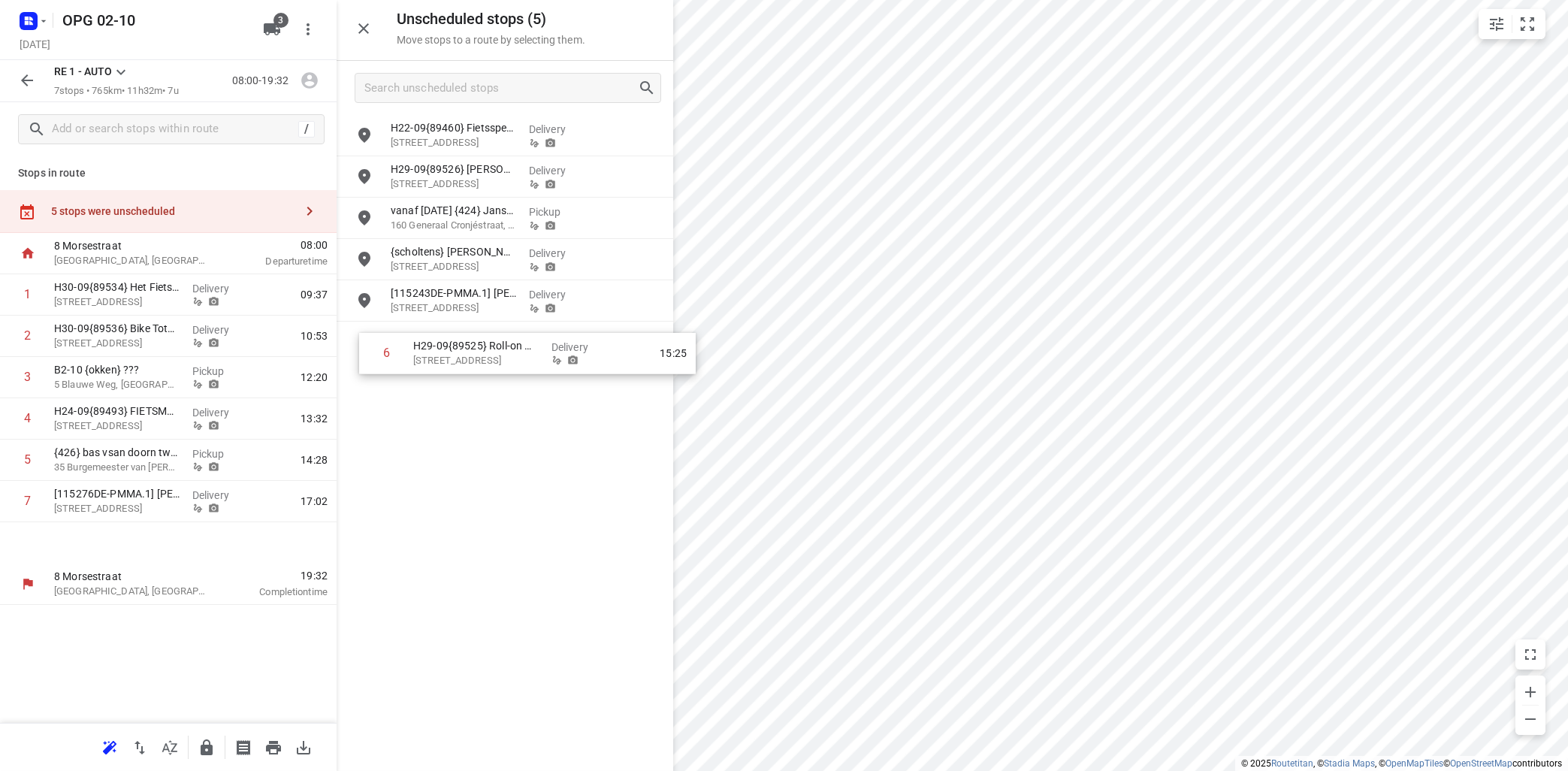
drag, startPoint x: 104, startPoint y: 497, endPoint x: 471, endPoint y: 346, distance: 396.9
click at [336, 346] on div "Unscheduled stops ( 5 ) Move stops to a route by selecting them. H22-09{89460} …" at bounding box center [168, 385] width 336 height 771
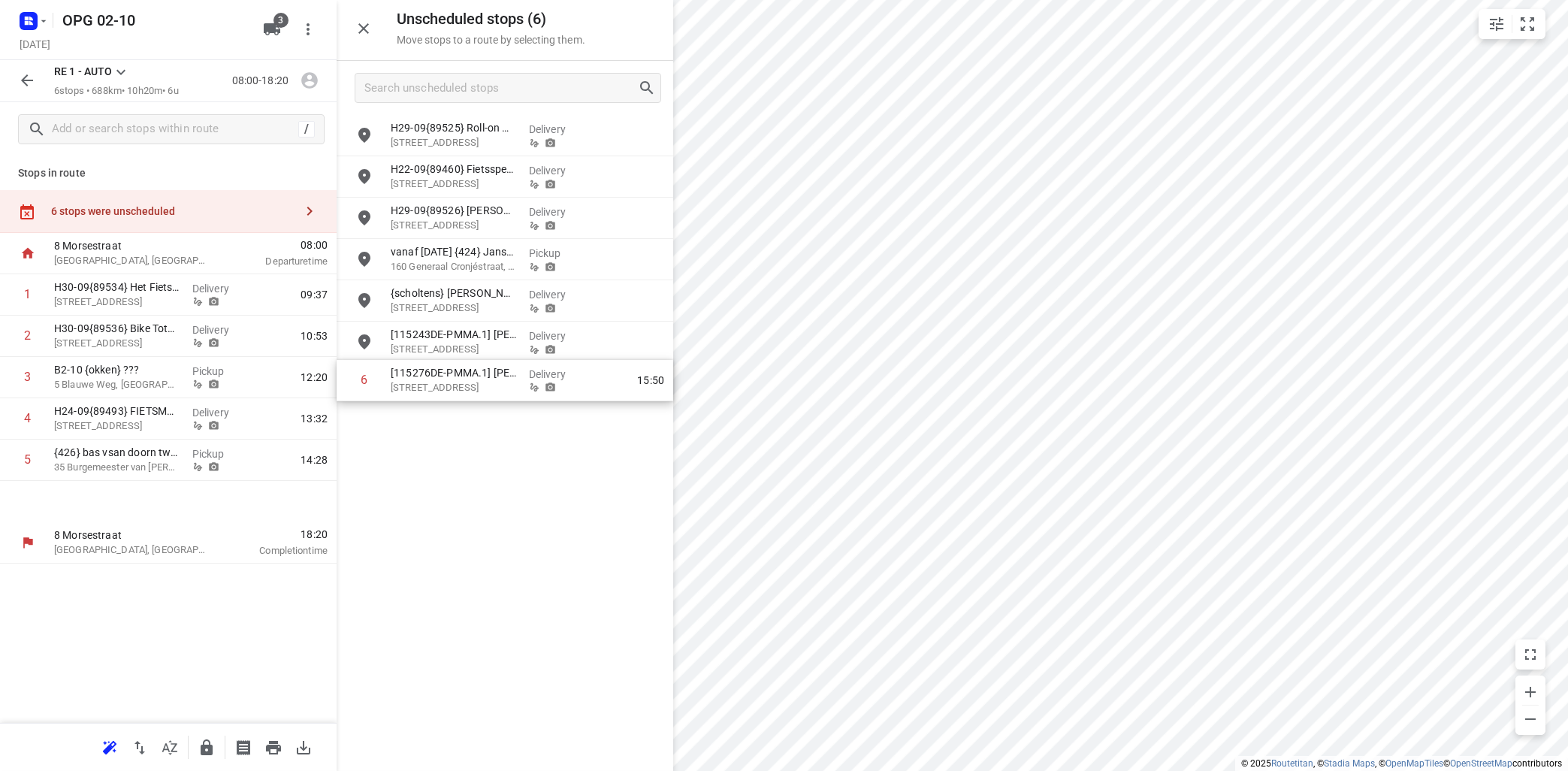
drag, startPoint x: 153, startPoint y: 505, endPoint x: 497, endPoint y: 376, distance: 367.4
click at [336, 376] on div "Unscheduled stops ( 6 ) Move stops to a route by selecting them. H29-09{89525} …" at bounding box center [168, 385] width 336 height 771
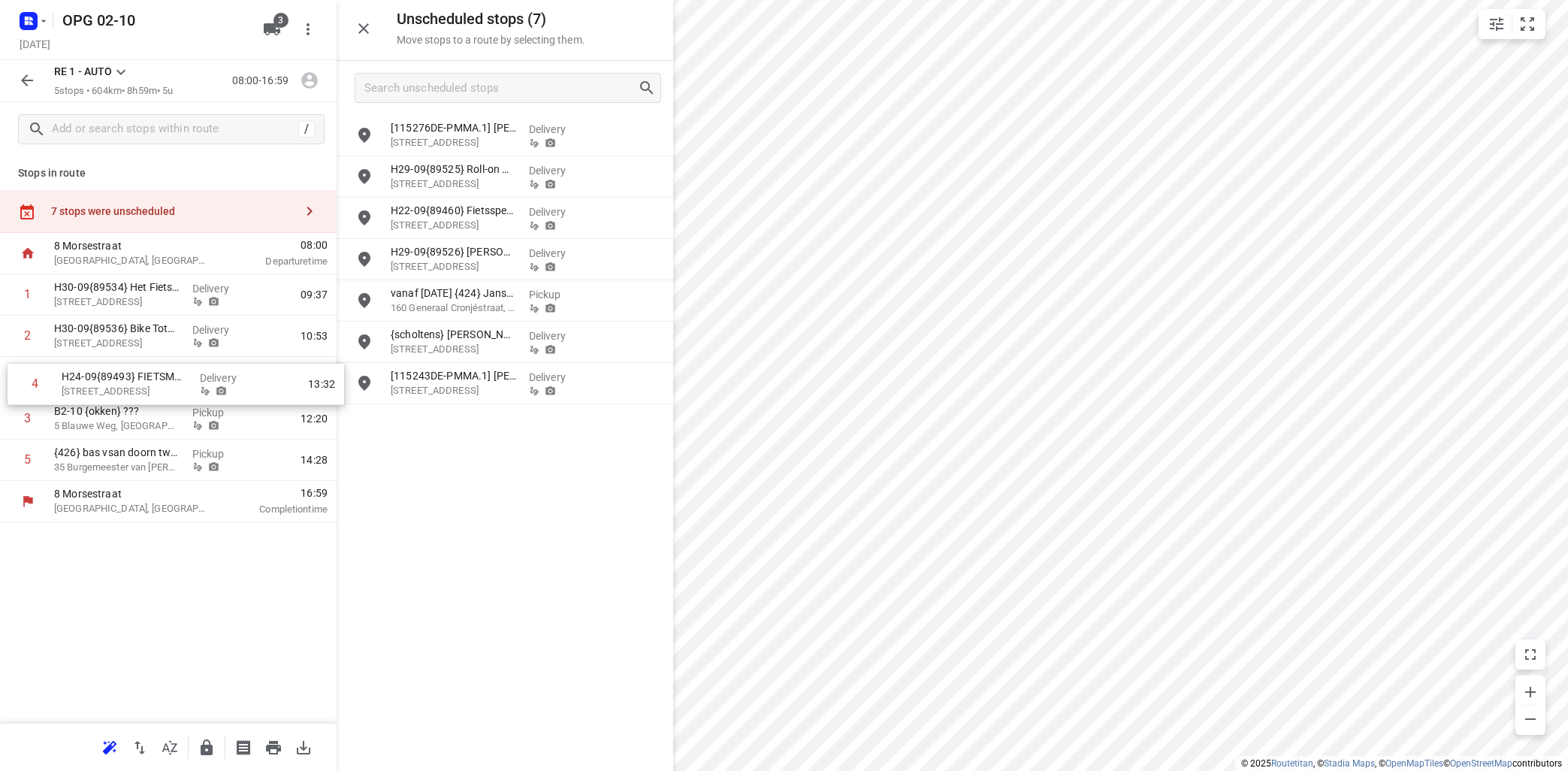
drag, startPoint x: 116, startPoint y: 421, endPoint x: 125, endPoint y: 380, distance: 42.0
click at [125, 380] on div "1 H30-09{89534} [GEOGRAPHIC_DATA][STREET_ADDRESS] Delivery 09:37 2 H30-09{89536…" at bounding box center [168, 377] width 336 height 207
click at [122, 66] on icon at bounding box center [121, 72] width 18 height 18
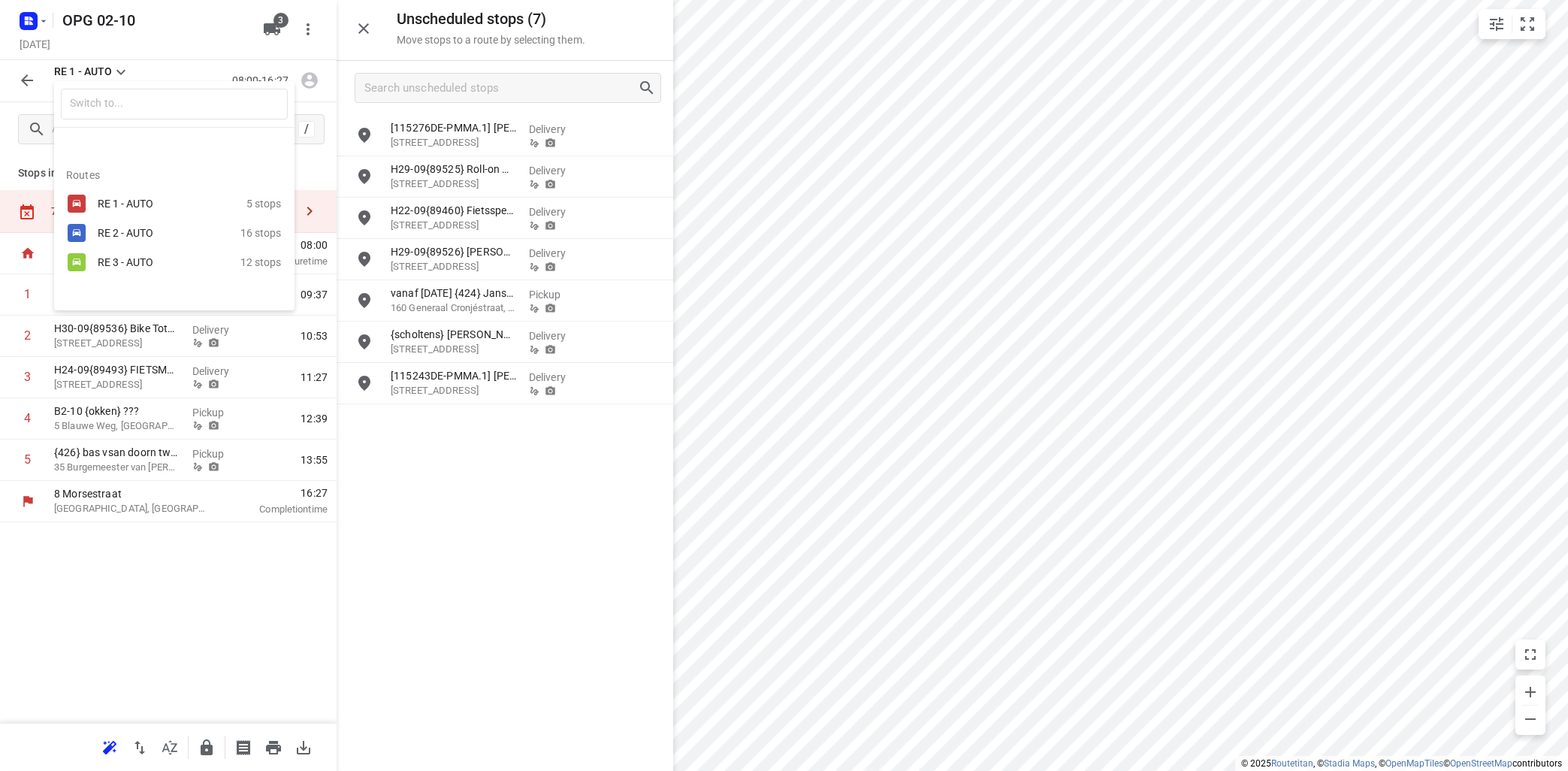
click at [114, 236] on div "RE 2 - AUTO" at bounding box center [161, 232] width 128 height 12
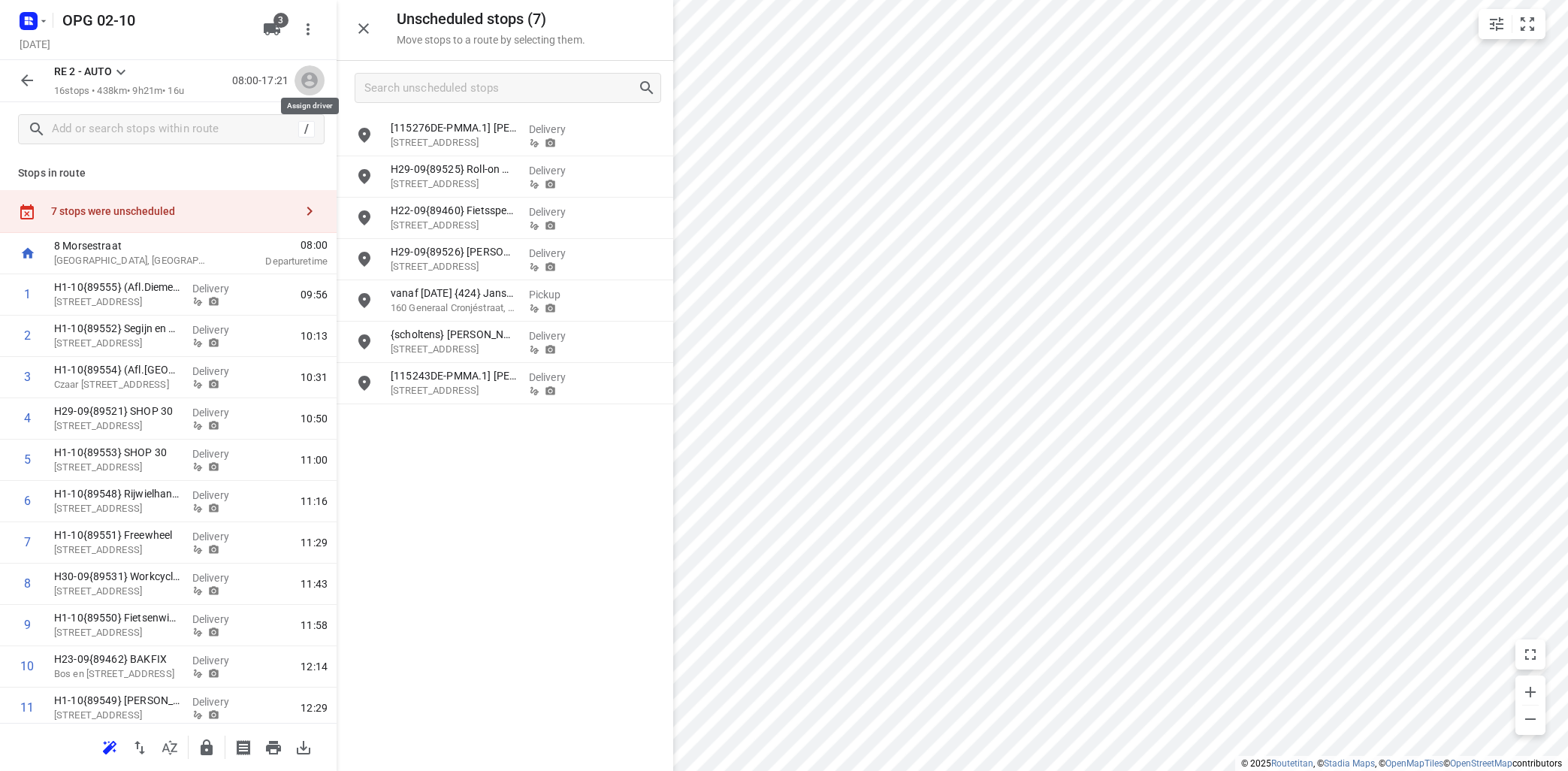
click at [309, 85] on icon "button" at bounding box center [309, 80] width 19 height 19
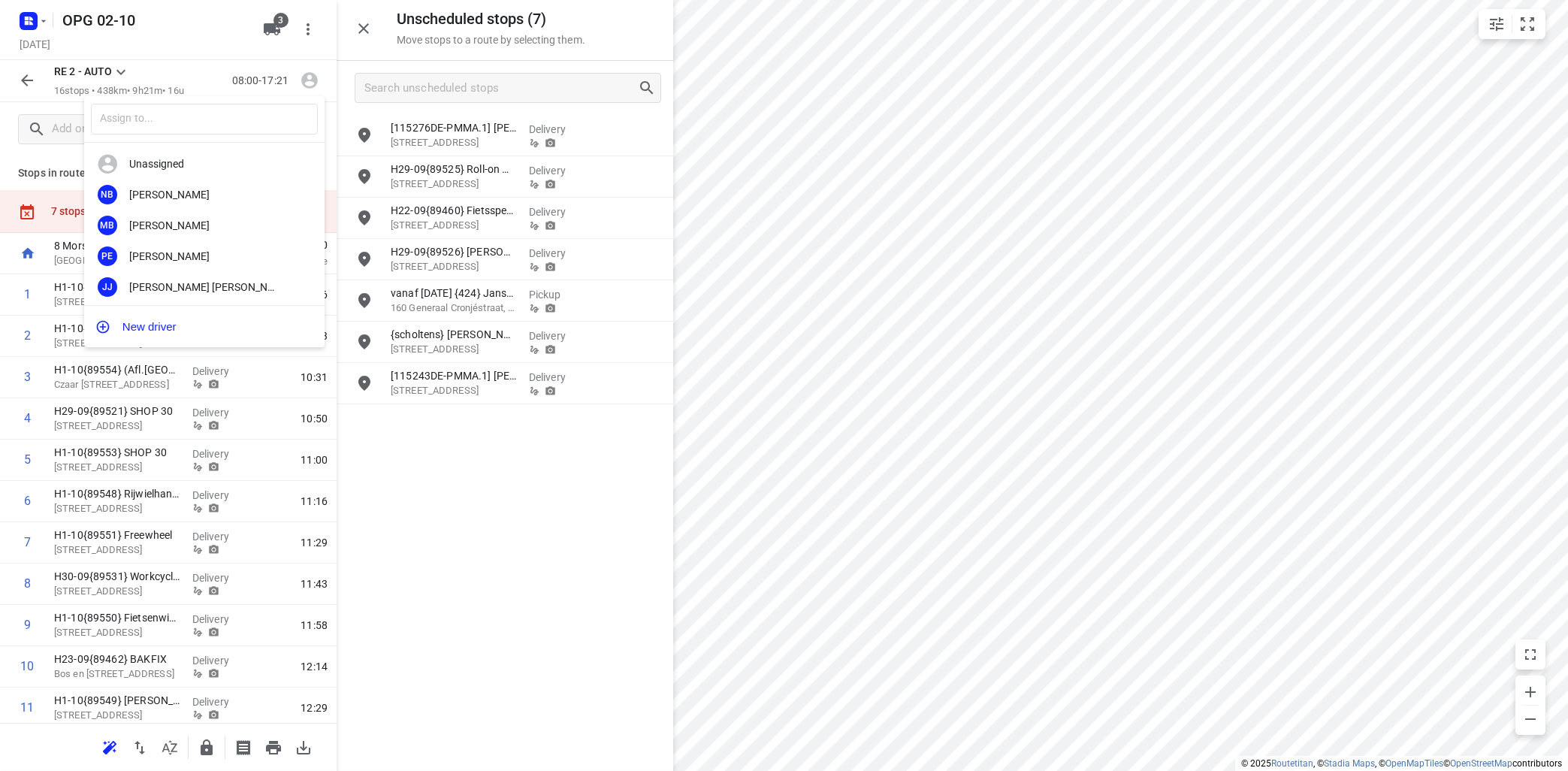
click at [444, 479] on div at bounding box center [784, 385] width 1568 height 771
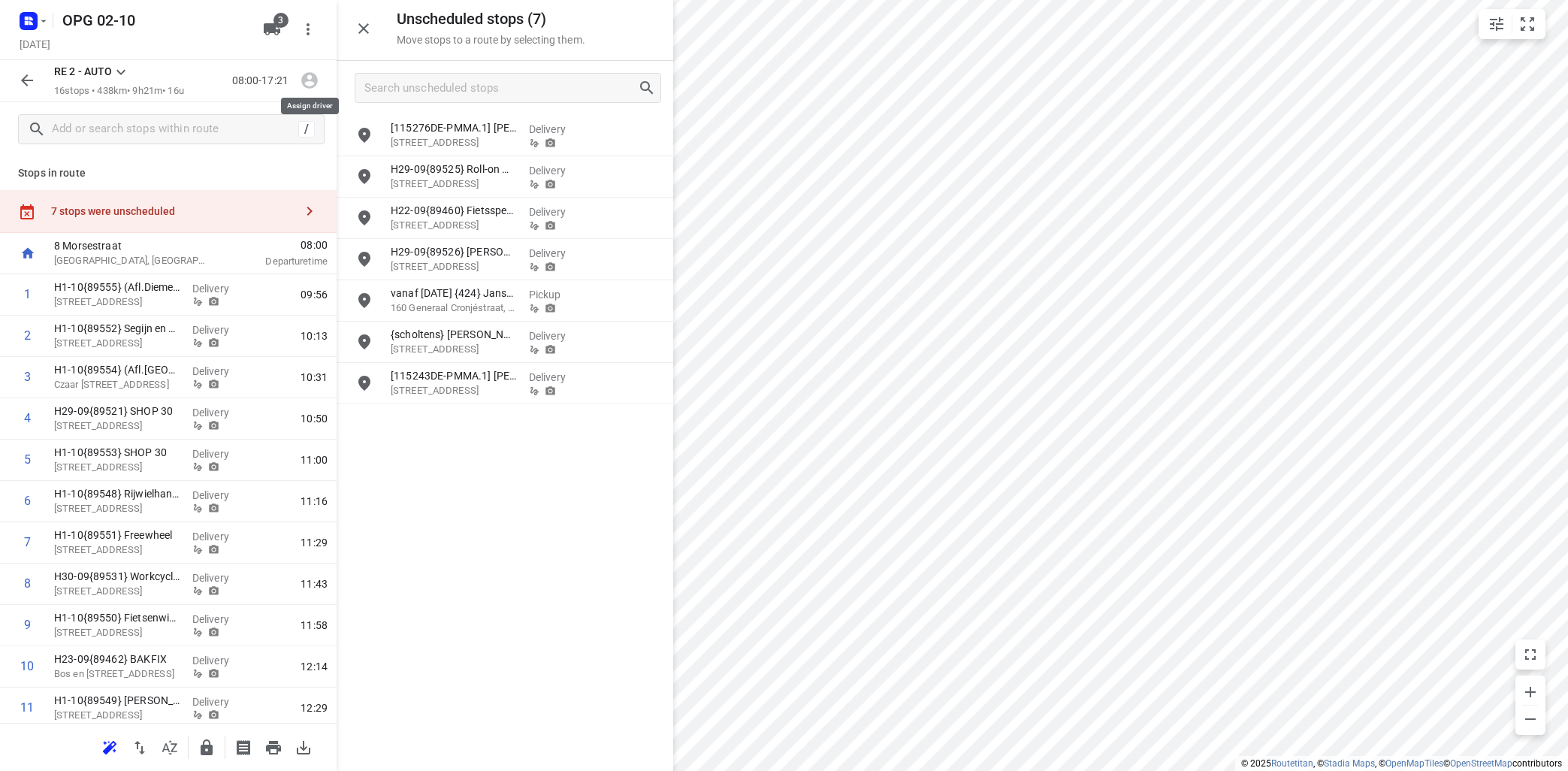
click at [308, 74] on icon "button" at bounding box center [309, 81] width 17 height 17
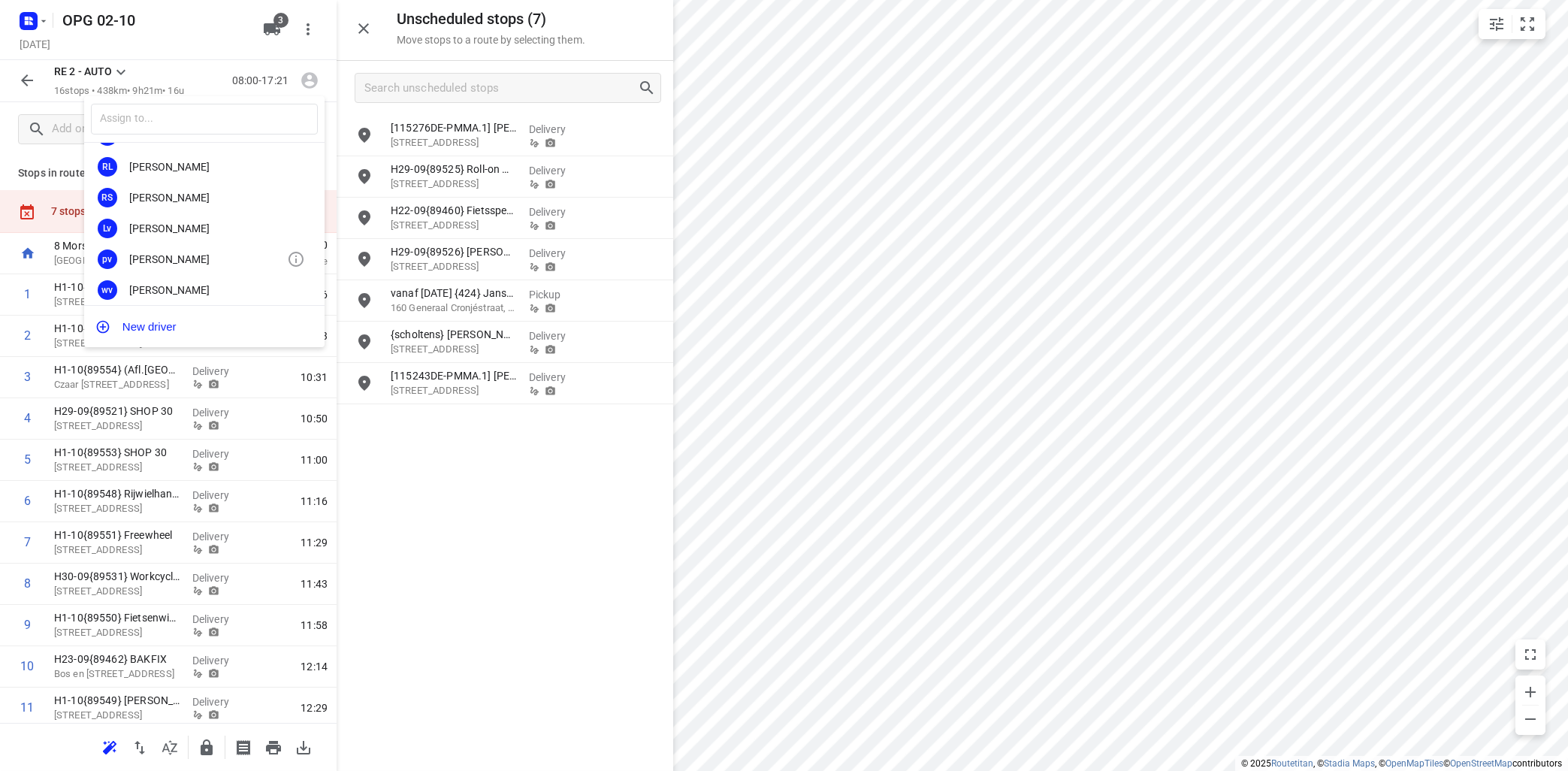
scroll to position [271, 0]
click at [221, 234] on div "[PERSON_NAME]" at bounding box center [208, 230] width 157 height 12
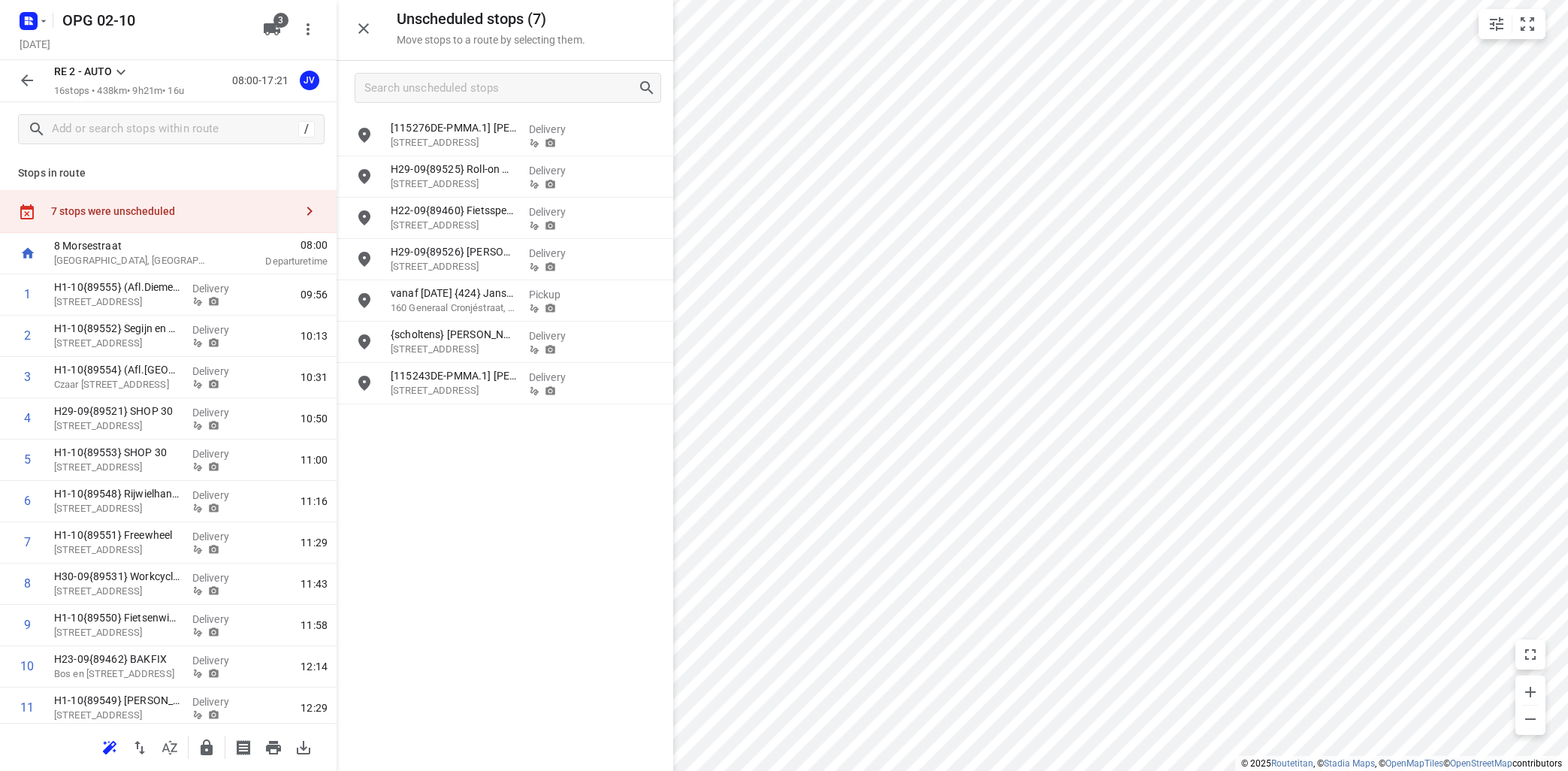
click at [123, 73] on icon at bounding box center [121, 72] width 9 height 6
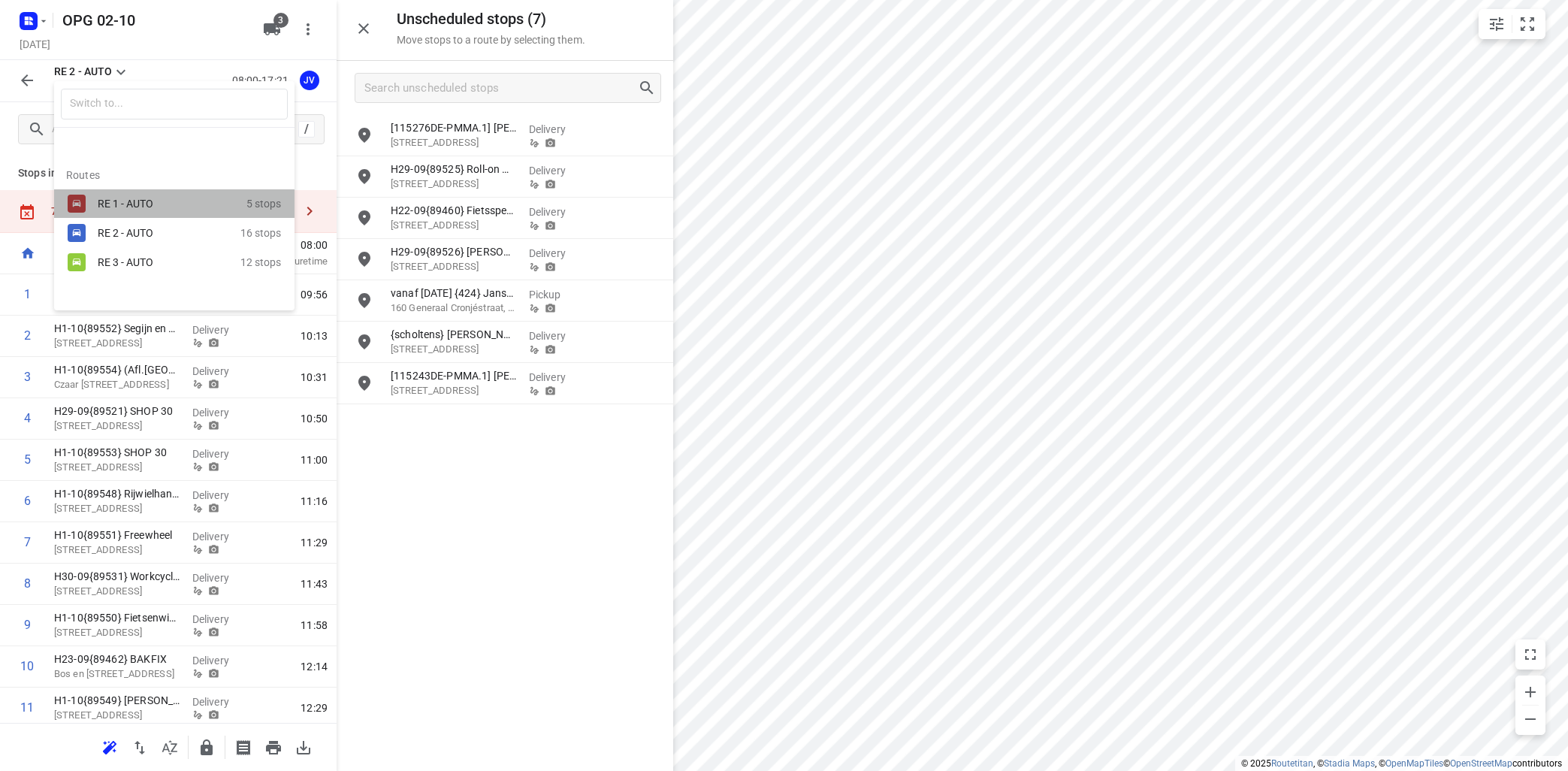
click at [139, 195] on div "RE 1 - AUTO" at bounding box center [172, 204] width 149 height 18
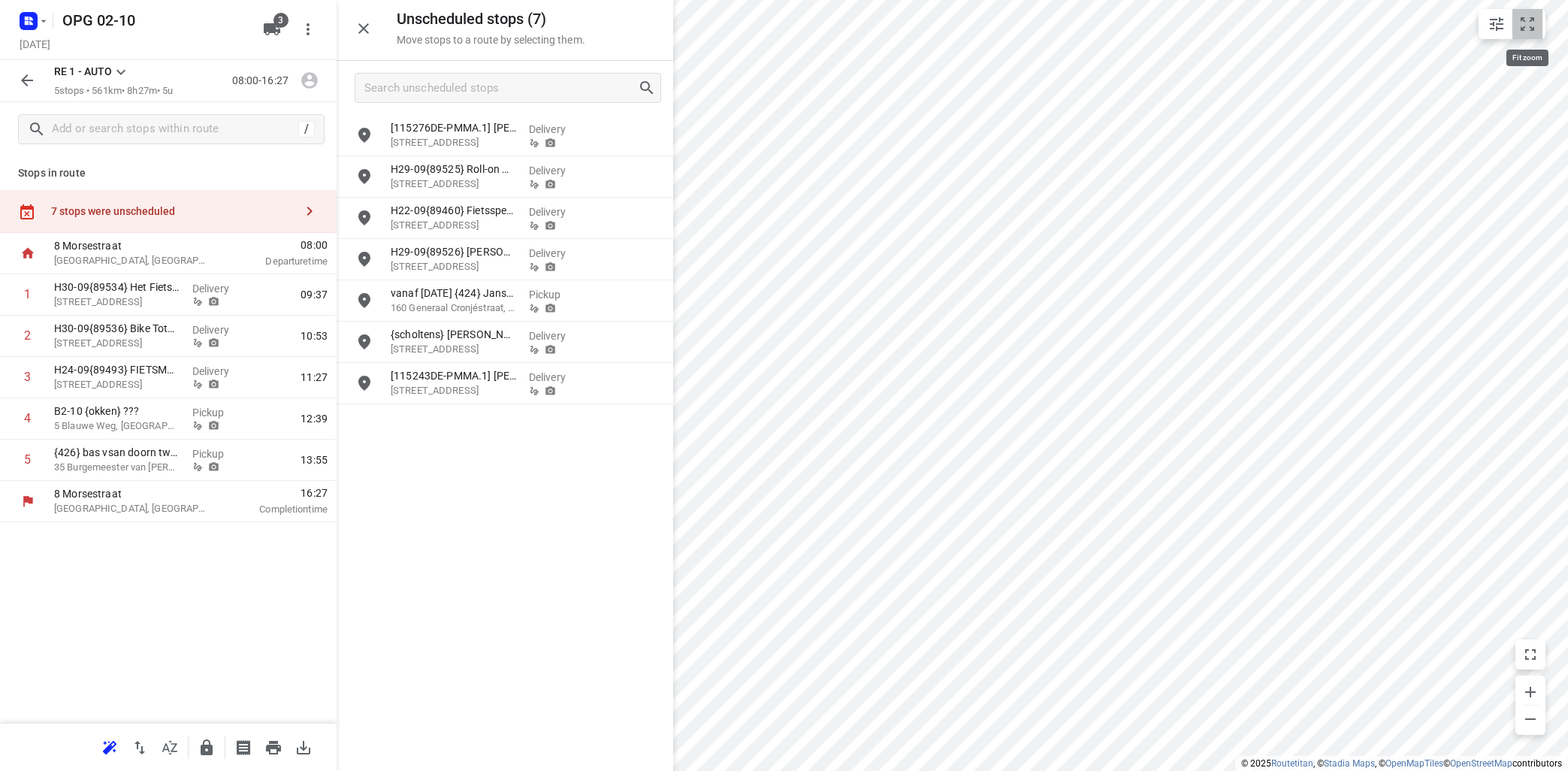
click at [1531, 26] on icon "small contained button group" at bounding box center [1527, 24] width 18 height 18
click at [308, 85] on icon "button" at bounding box center [309, 80] width 19 height 19
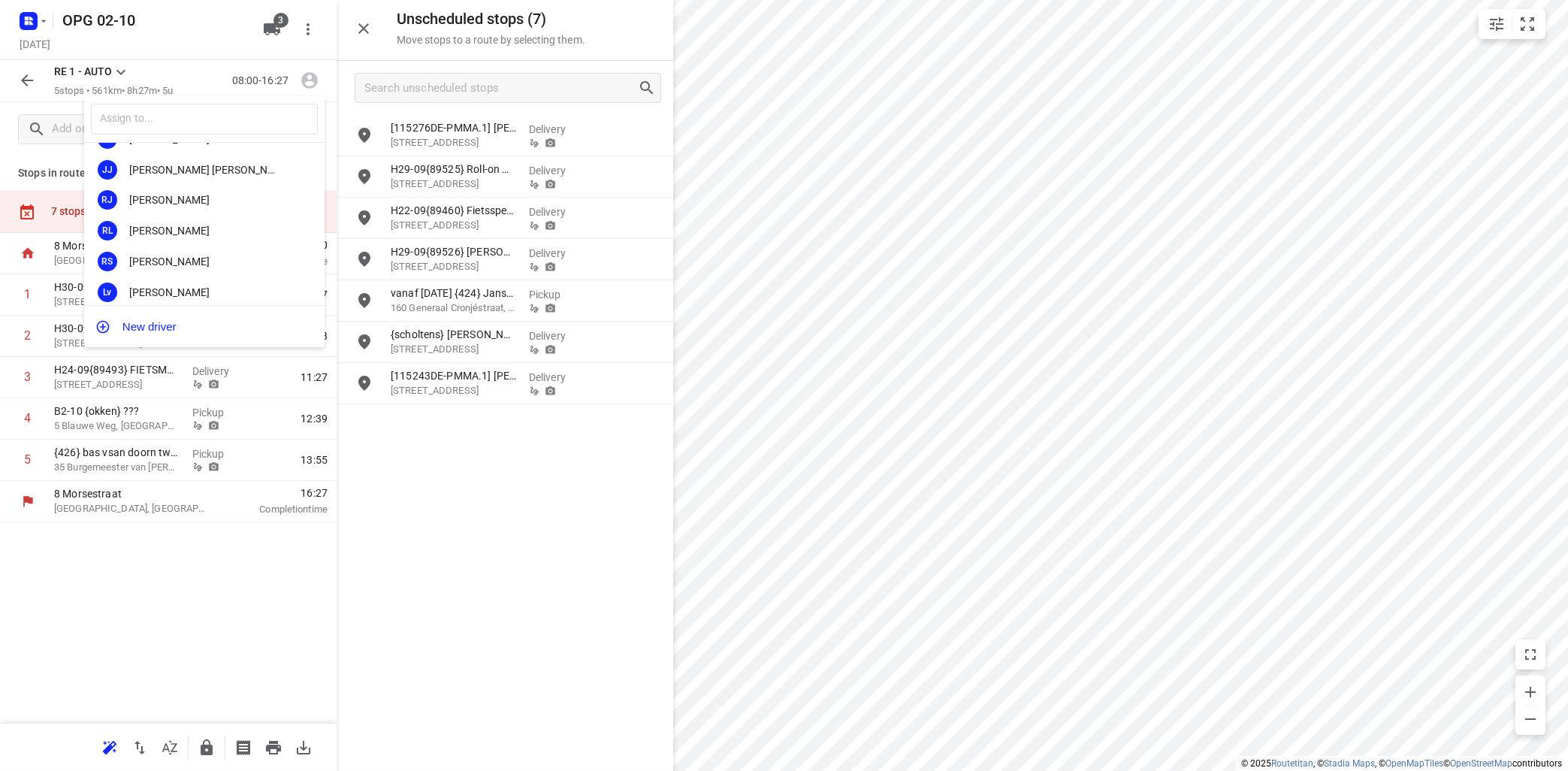
scroll to position [280, 0]
click at [182, 277] on div "[PERSON_NAME]" at bounding box center [208, 283] width 157 height 12
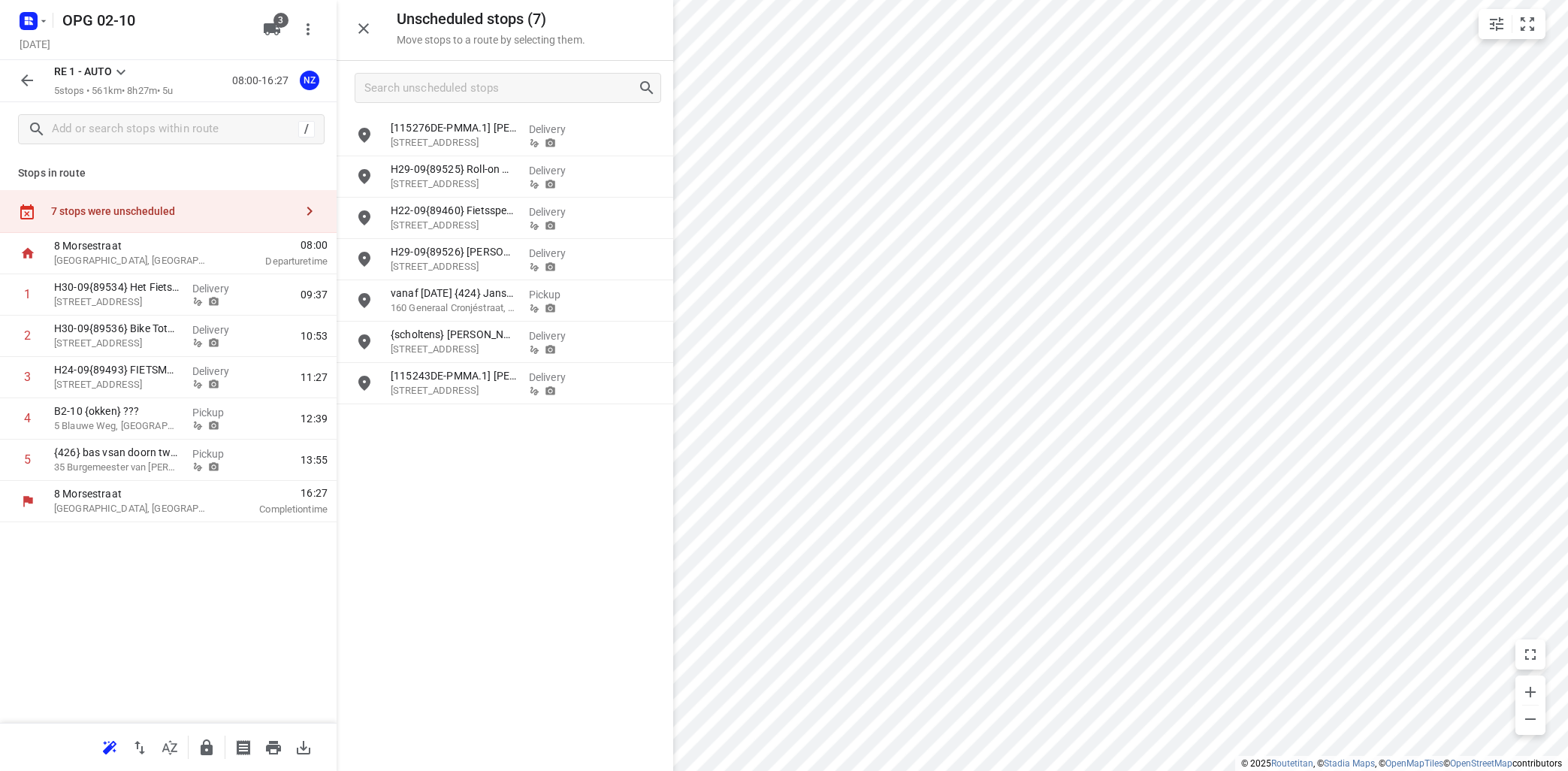
click at [121, 73] on icon at bounding box center [121, 72] width 9 height 6
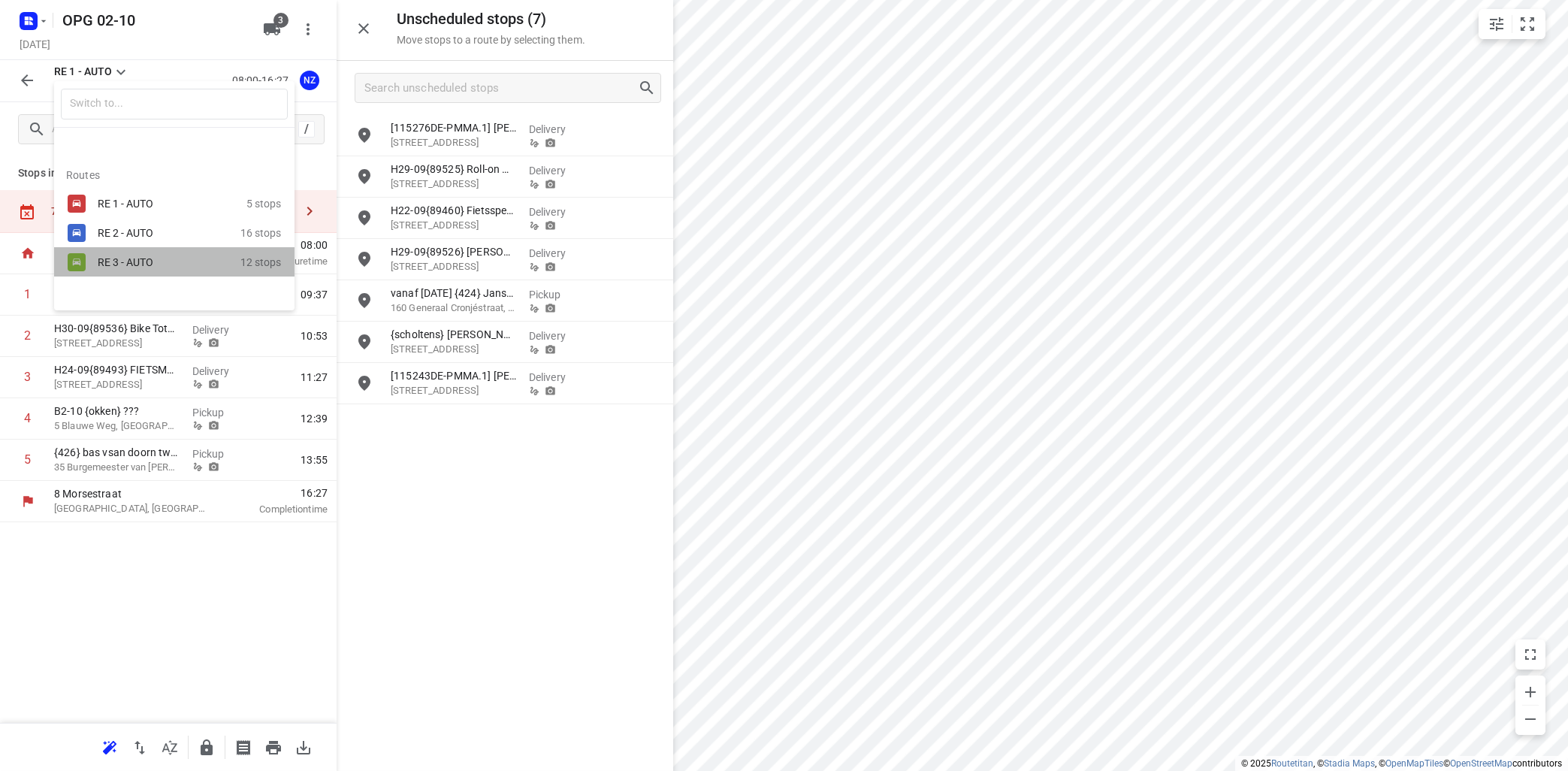
click at [117, 258] on div "RE 3 - AUTO" at bounding box center [161, 262] width 128 height 12
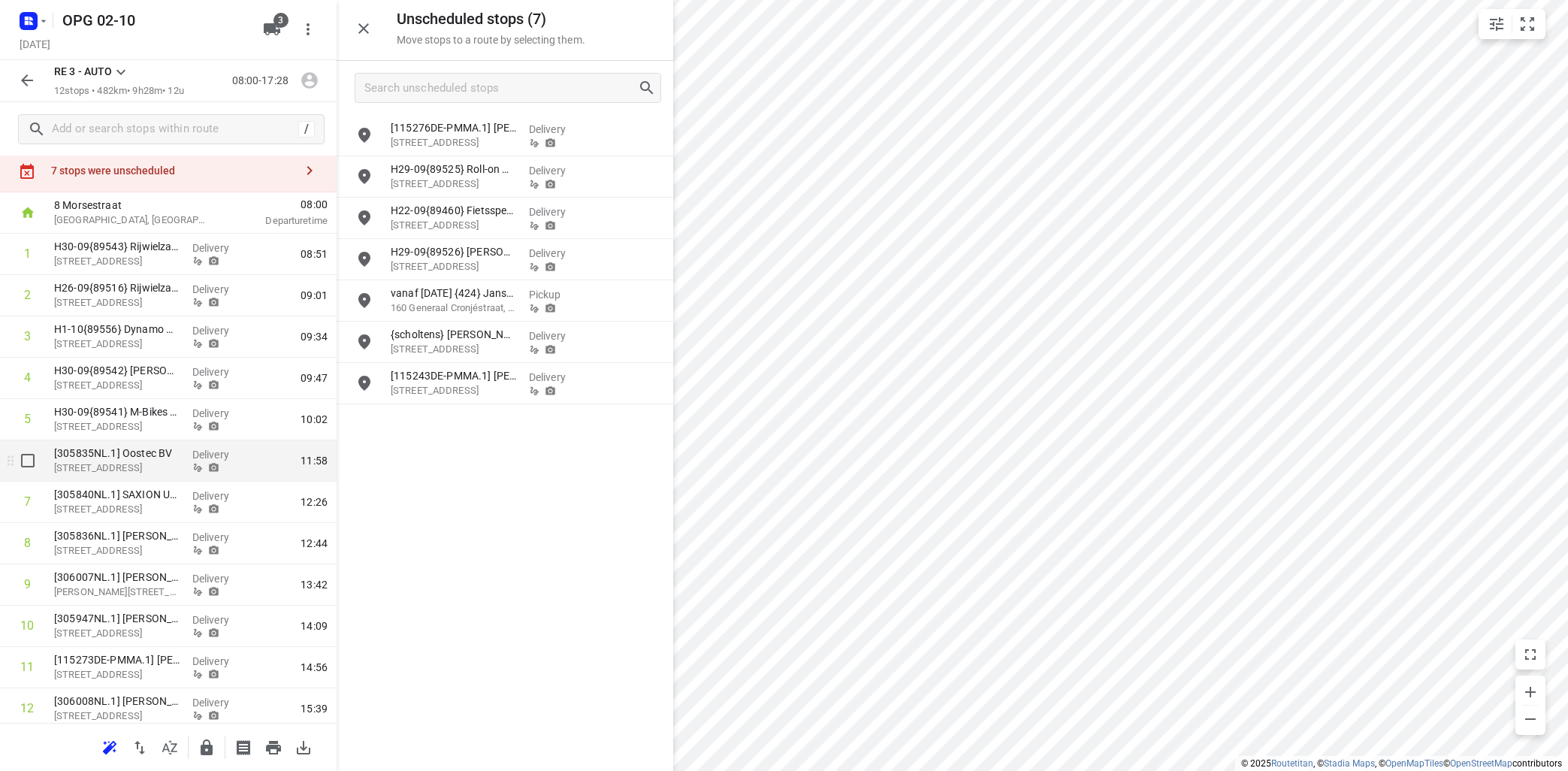
scroll to position [0, 0]
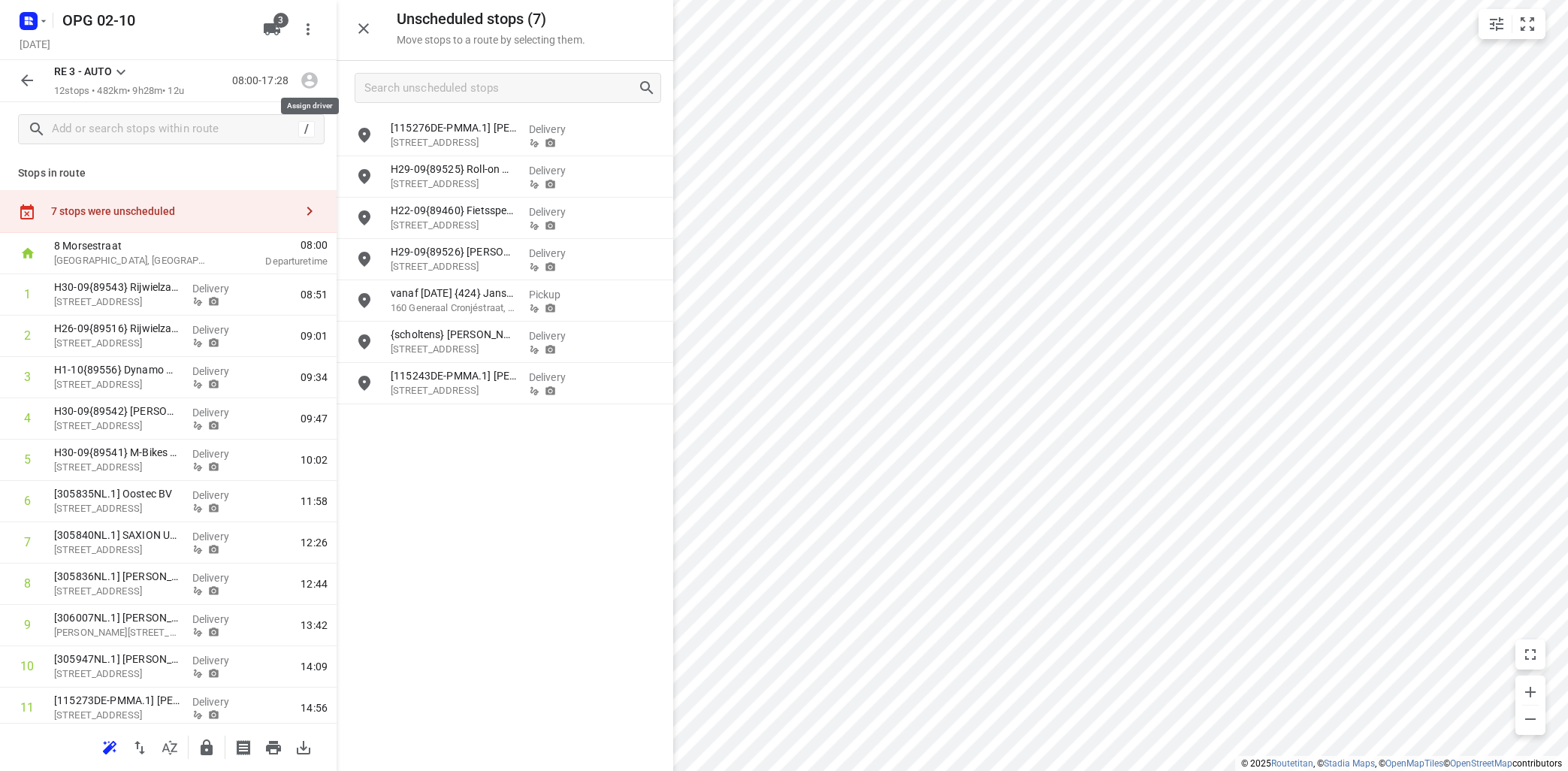
click at [313, 81] on icon "button" at bounding box center [309, 81] width 17 height 17
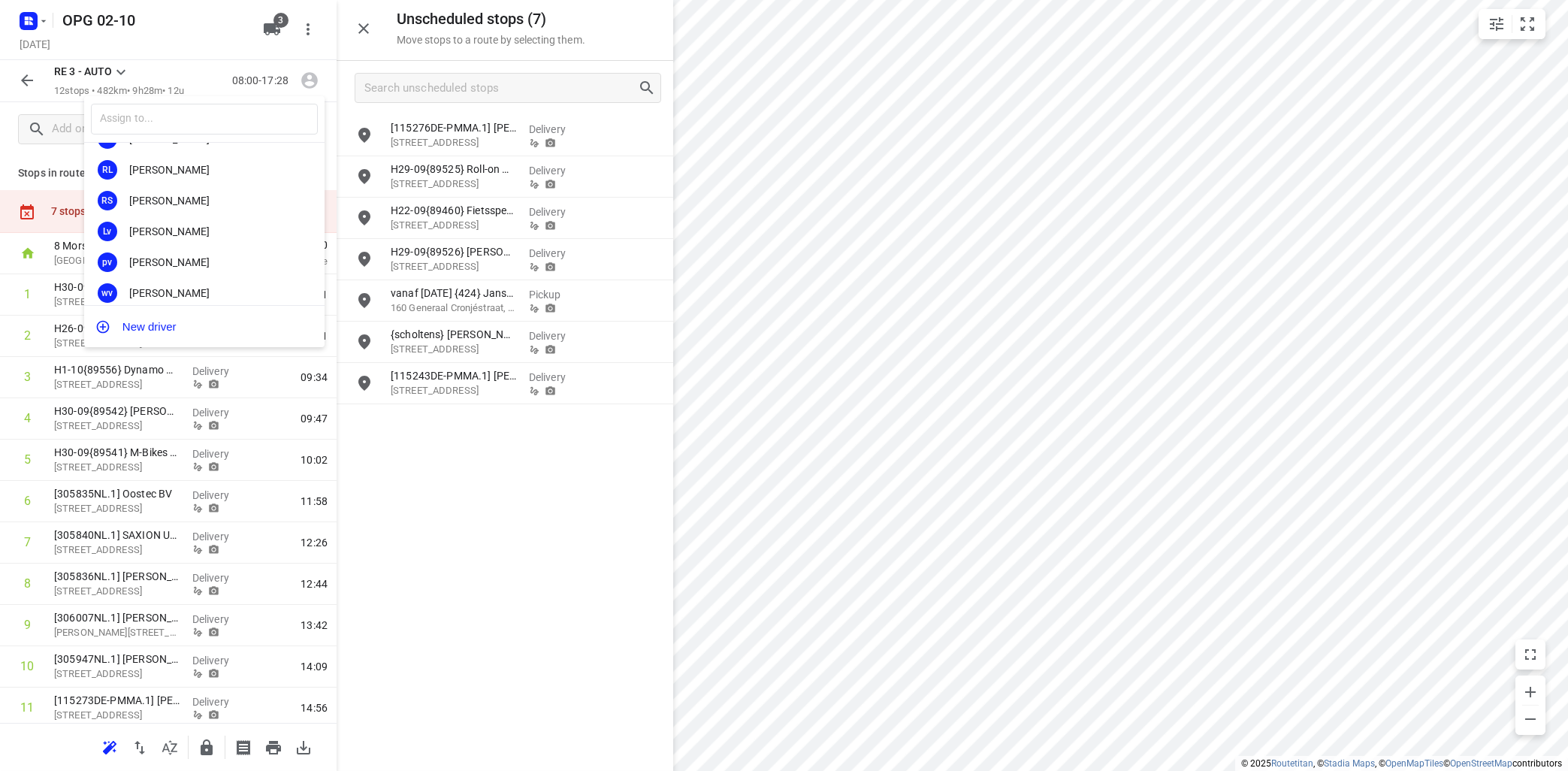
scroll to position [181, 0]
click at [201, 166] on div "[PERSON_NAME]" at bounding box center [208, 166] width 157 height 12
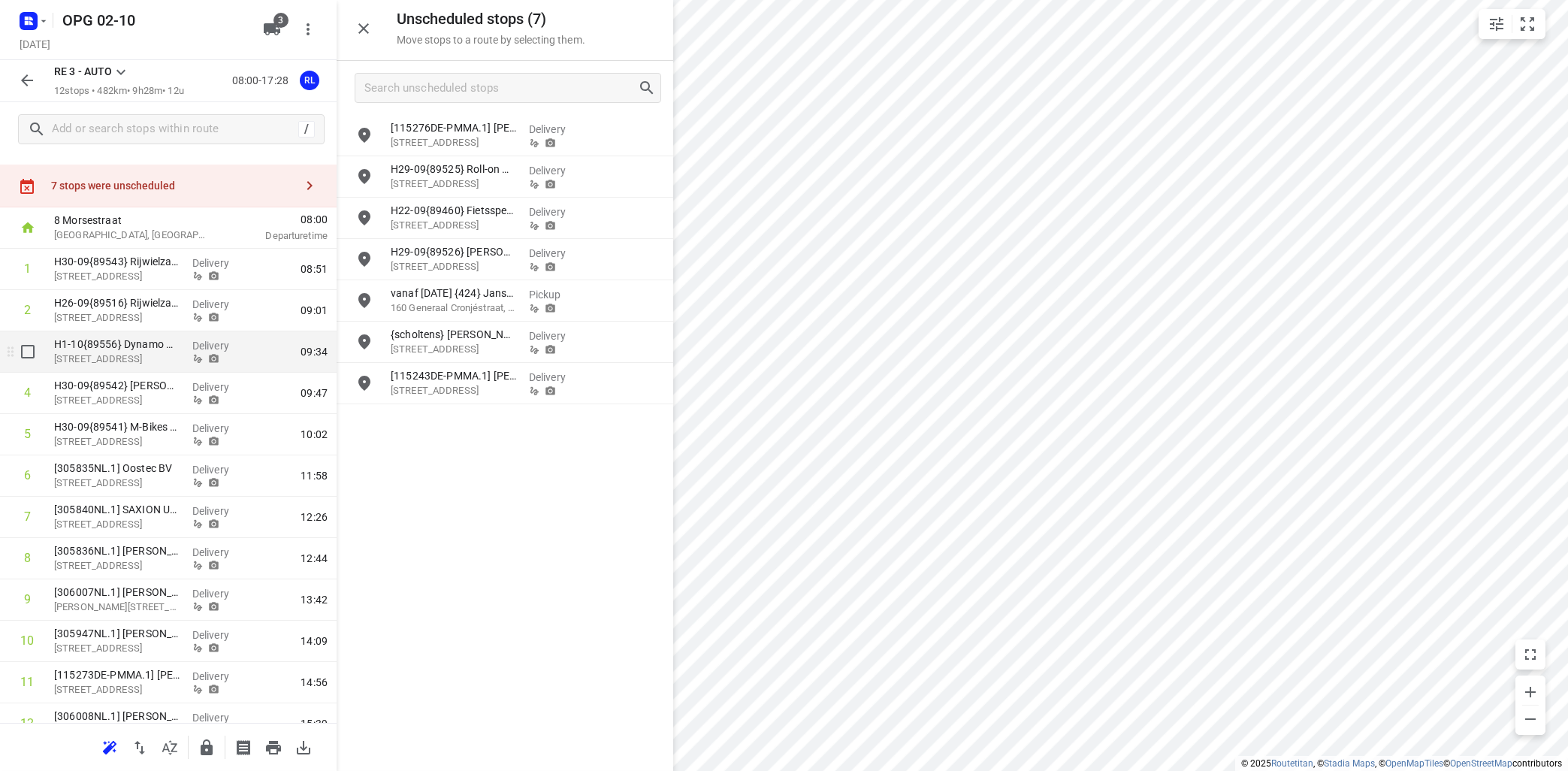
scroll to position [0, 0]
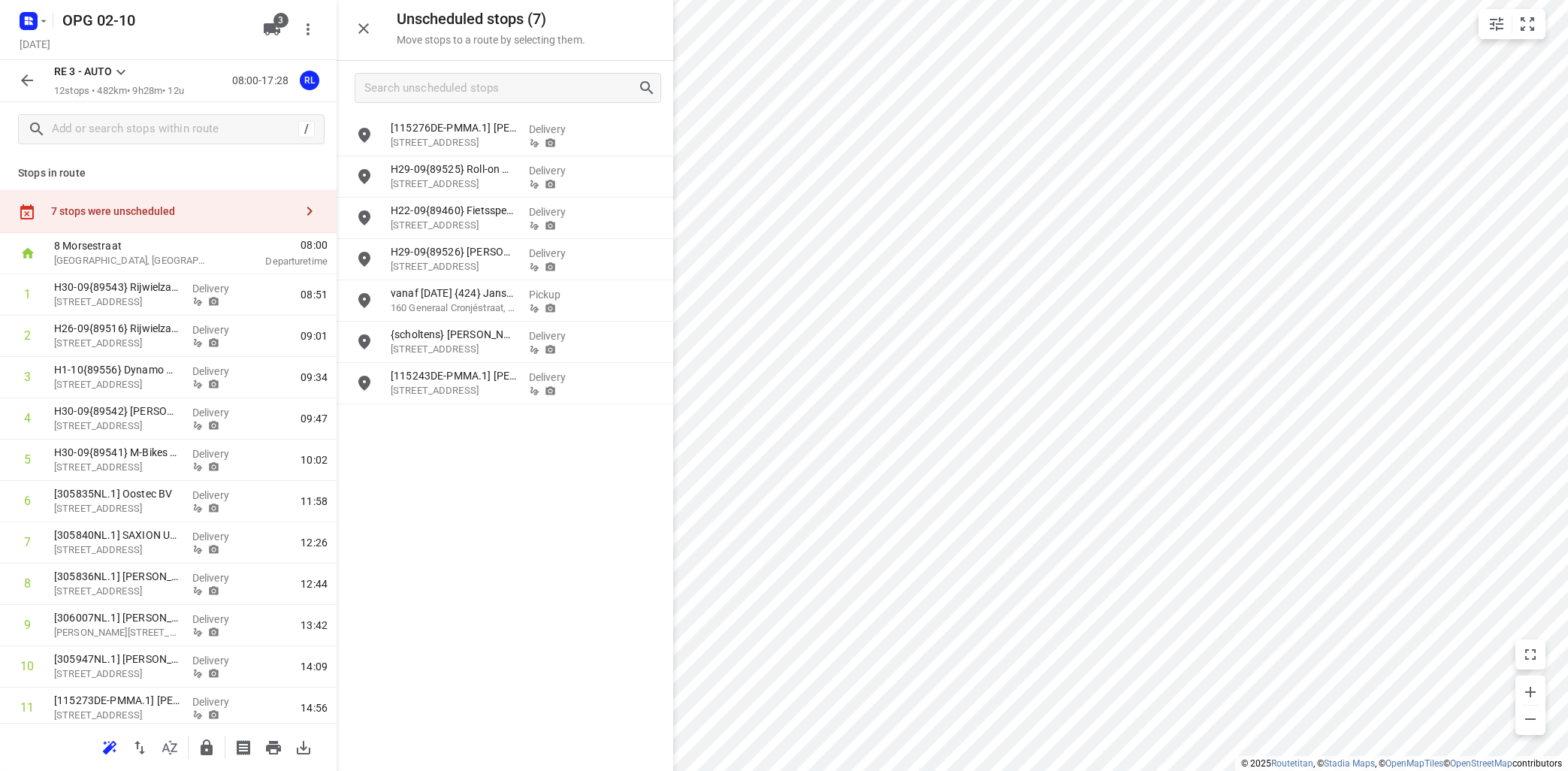
click at [122, 72] on icon at bounding box center [121, 72] width 9 height 6
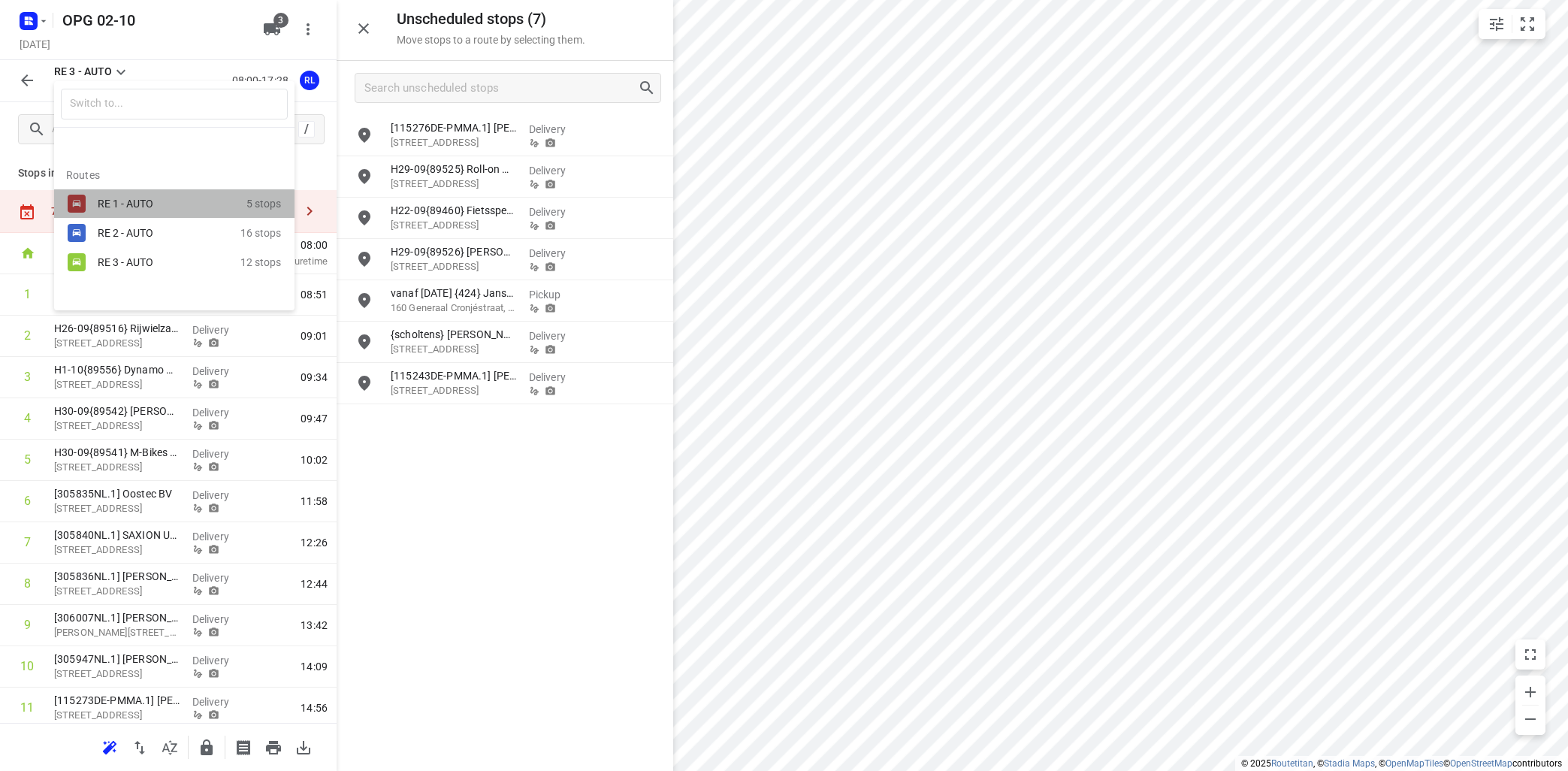
click at [95, 205] on div "RE 1 - AUTO 5 stops" at bounding box center [174, 204] width 241 height 30
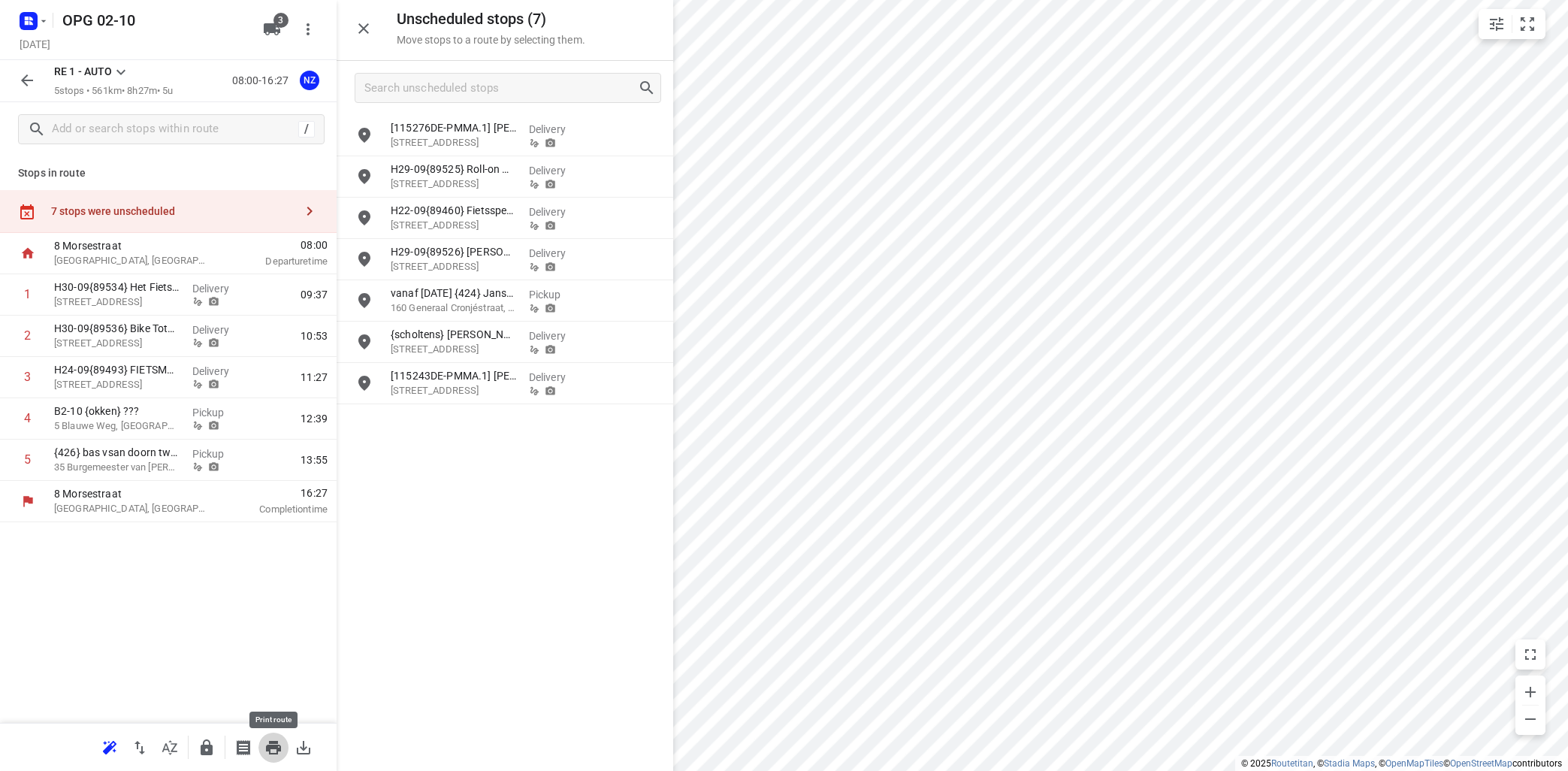
click at [273, 749] on icon "button" at bounding box center [273, 747] width 18 height 18
click at [117, 77] on icon at bounding box center [121, 72] width 18 height 18
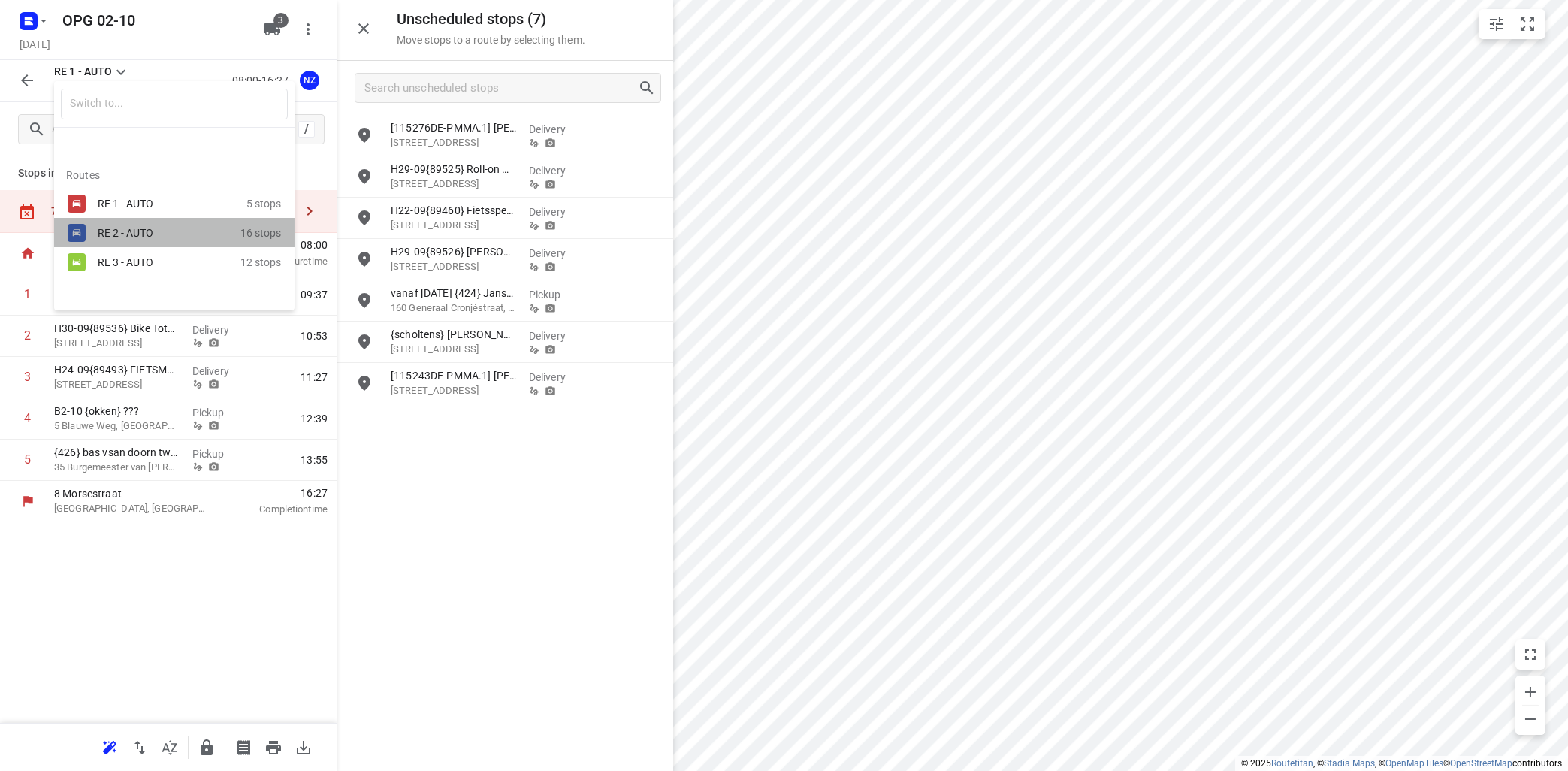
click at [107, 229] on div "RE 2 - AUTO" at bounding box center [161, 232] width 128 height 12
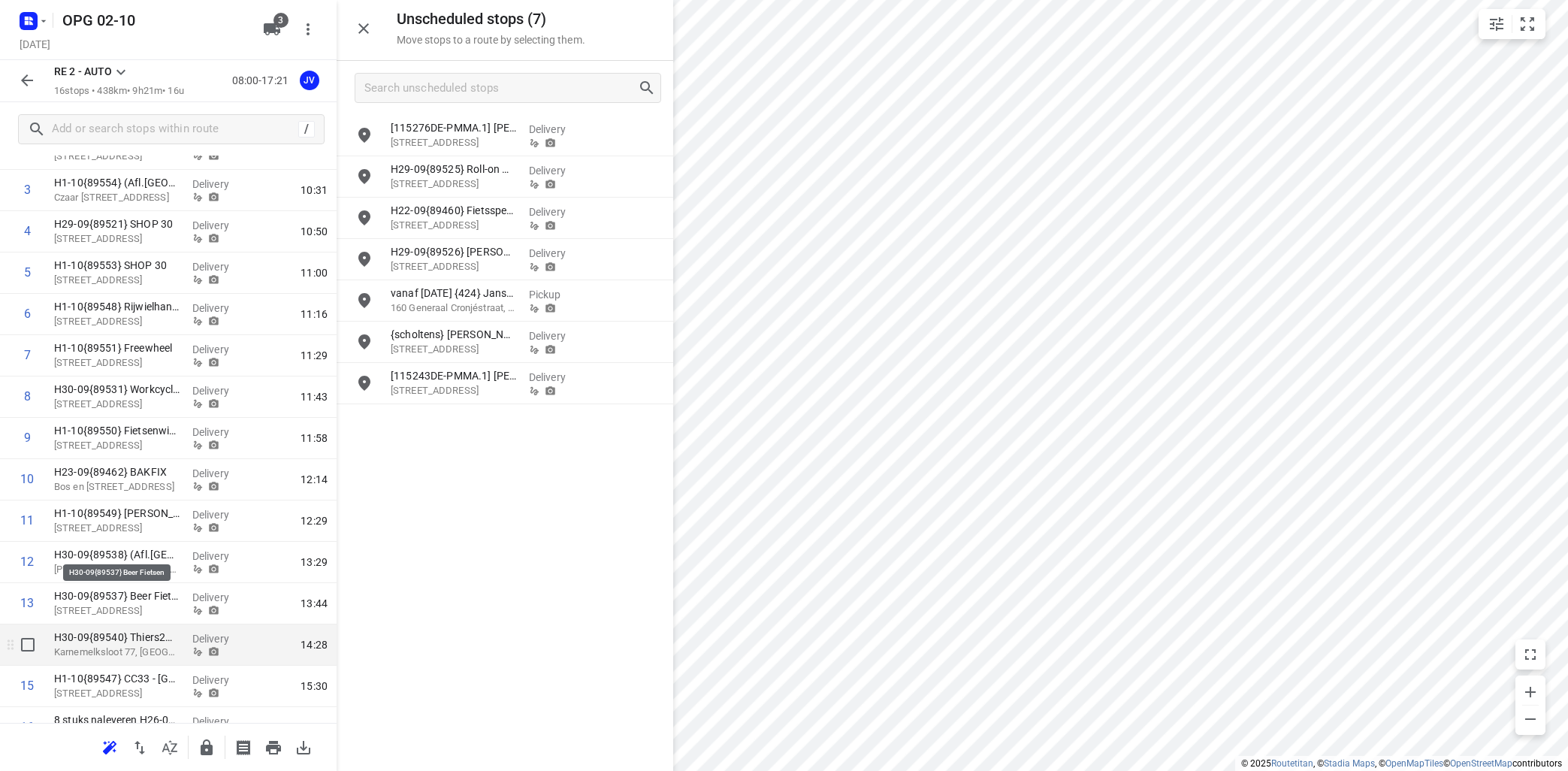
scroll to position [254, 0]
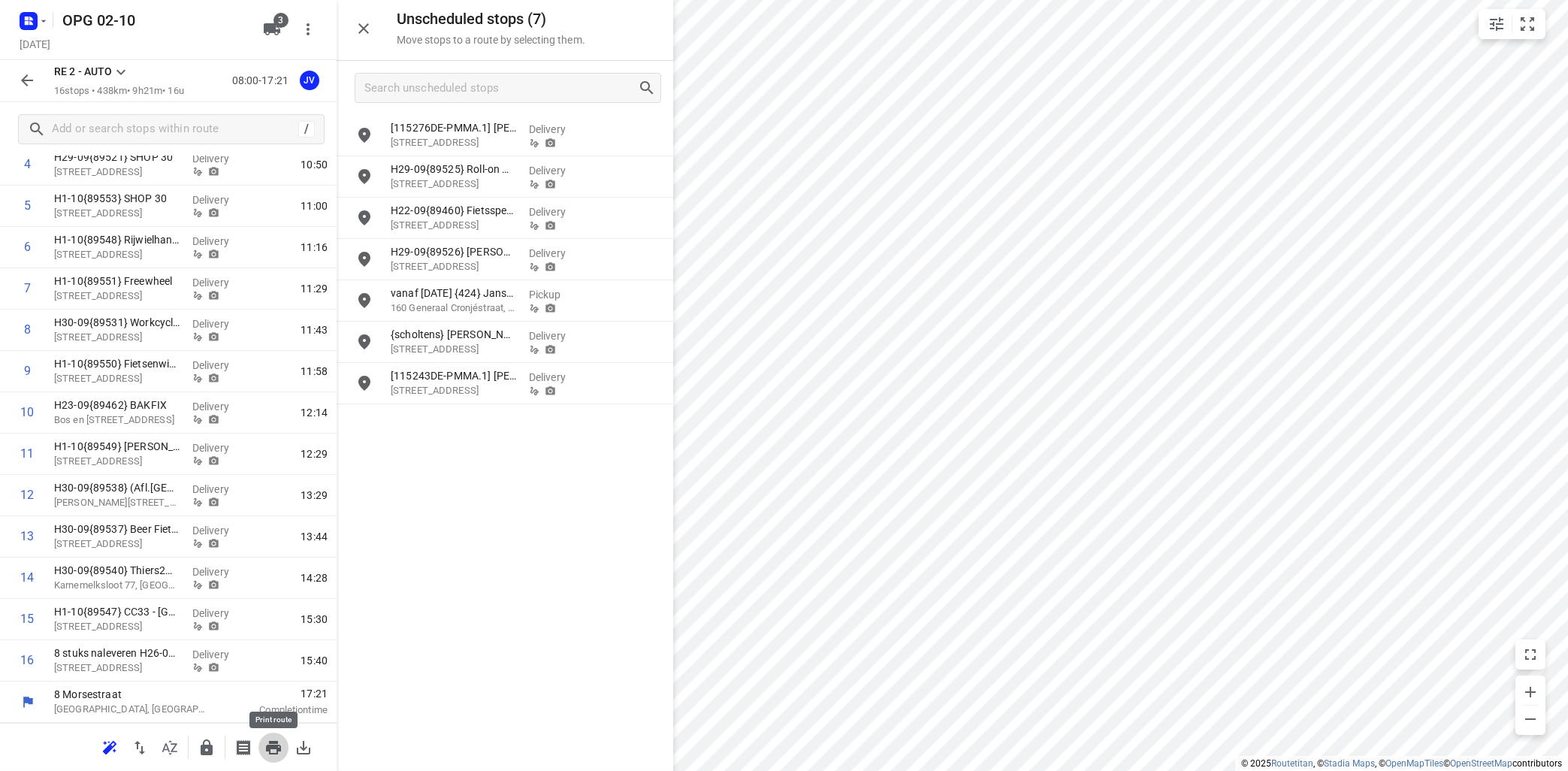
click at [275, 742] on icon "button" at bounding box center [273, 747] width 15 height 14
click at [122, 73] on icon at bounding box center [121, 72] width 9 height 6
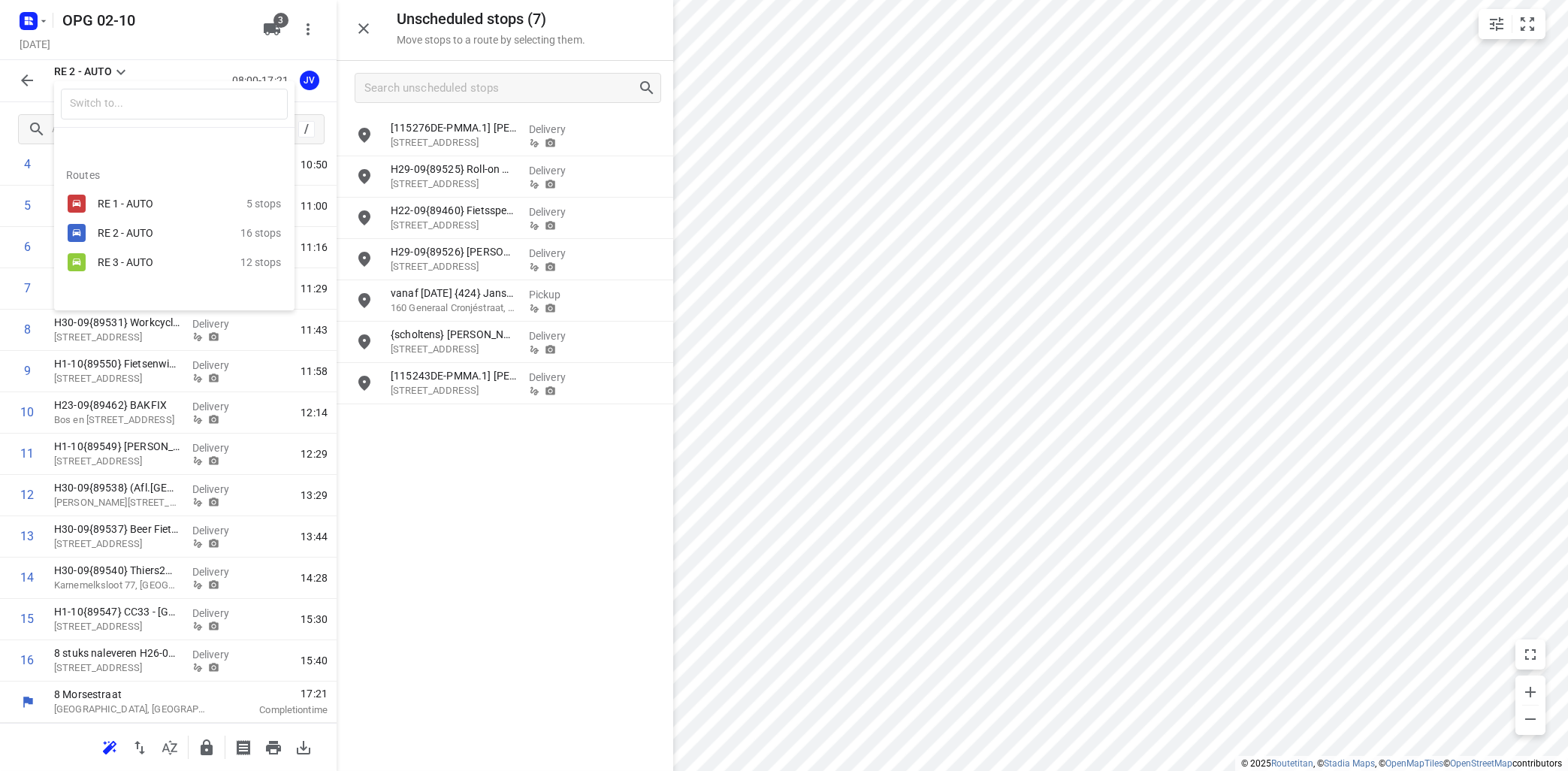
click at [121, 231] on div "RE 2 - AUTO" at bounding box center [161, 232] width 128 height 12
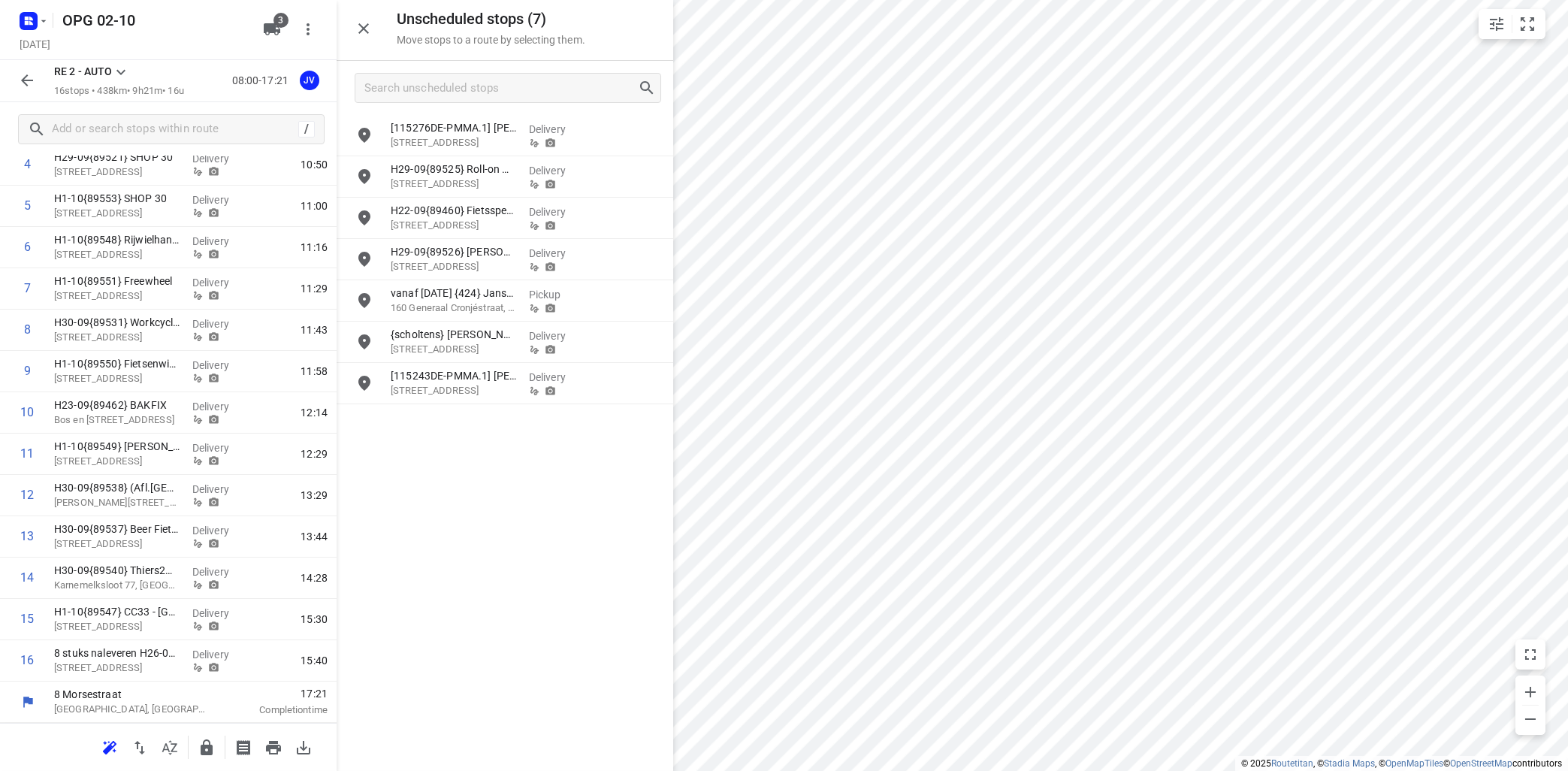
click at [124, 74] on icon at bounding box center [121, 72] width 18 height 18
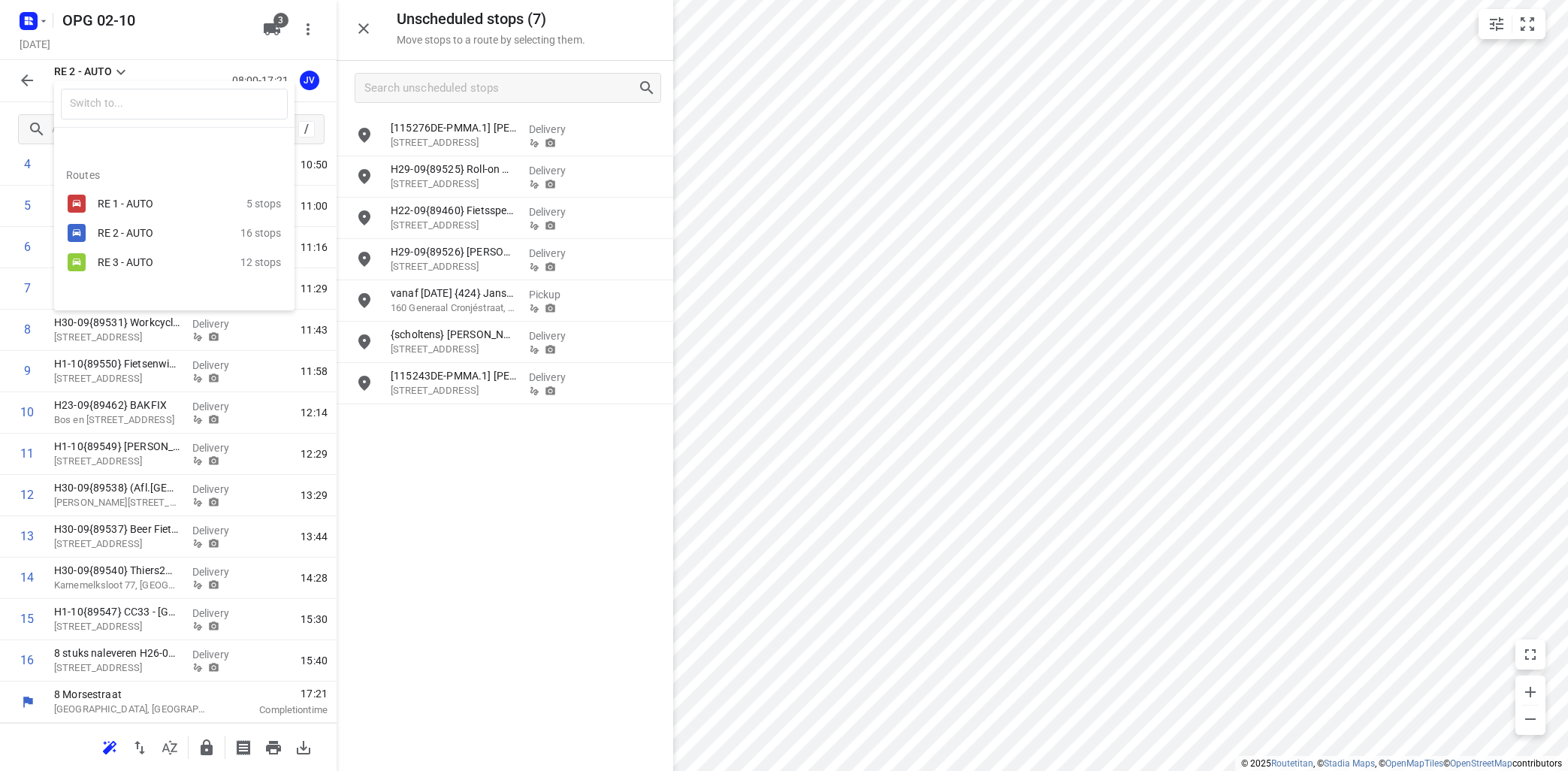
click at [148, 265] on div "RE 3 - AUTO" at bounding box center [161, 262] width 128 height 12
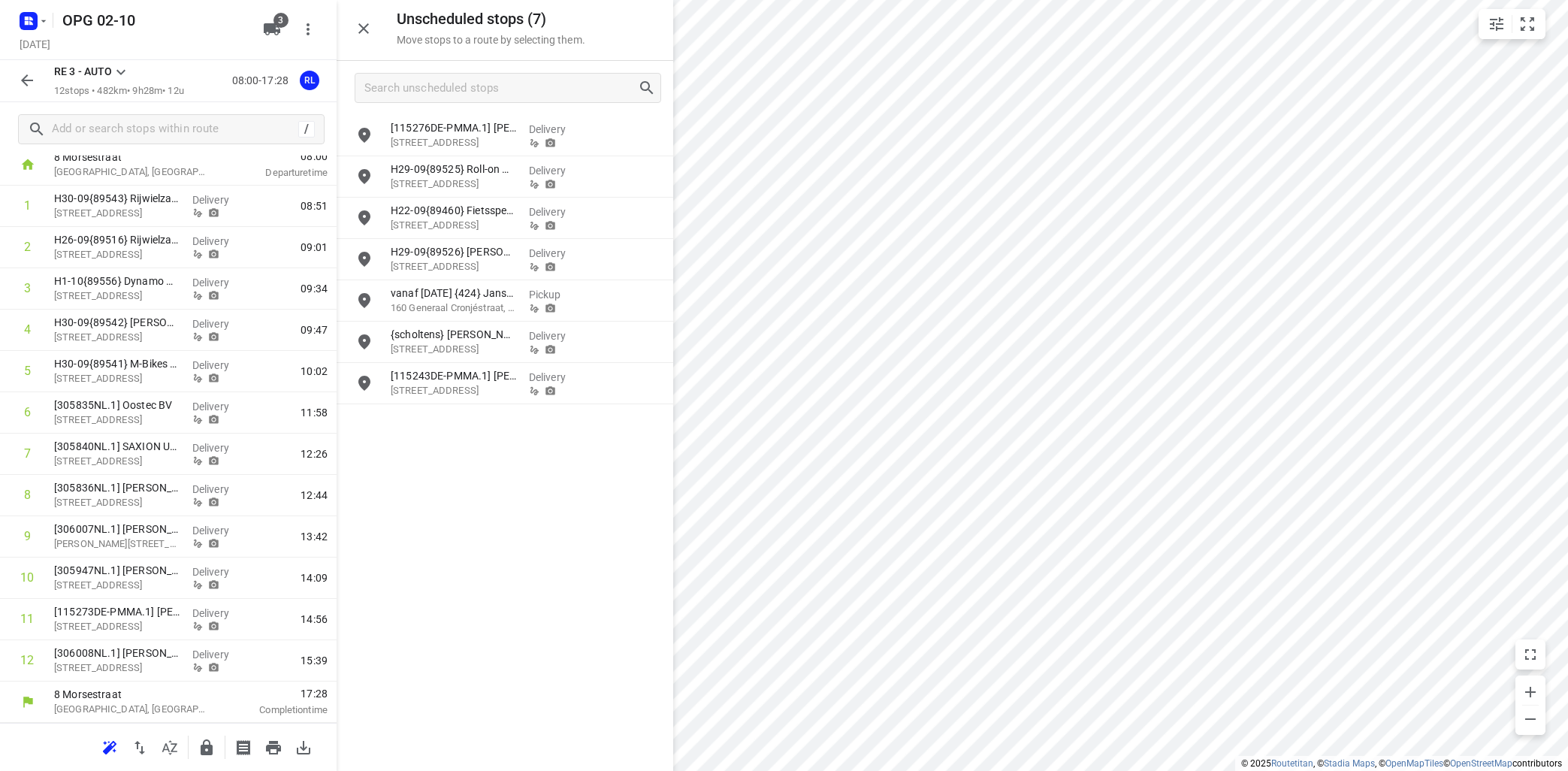
scroll to position [89, 0]
click at [278, 750] on icon "button" at bounding box center [273, 747] width 15 height 14
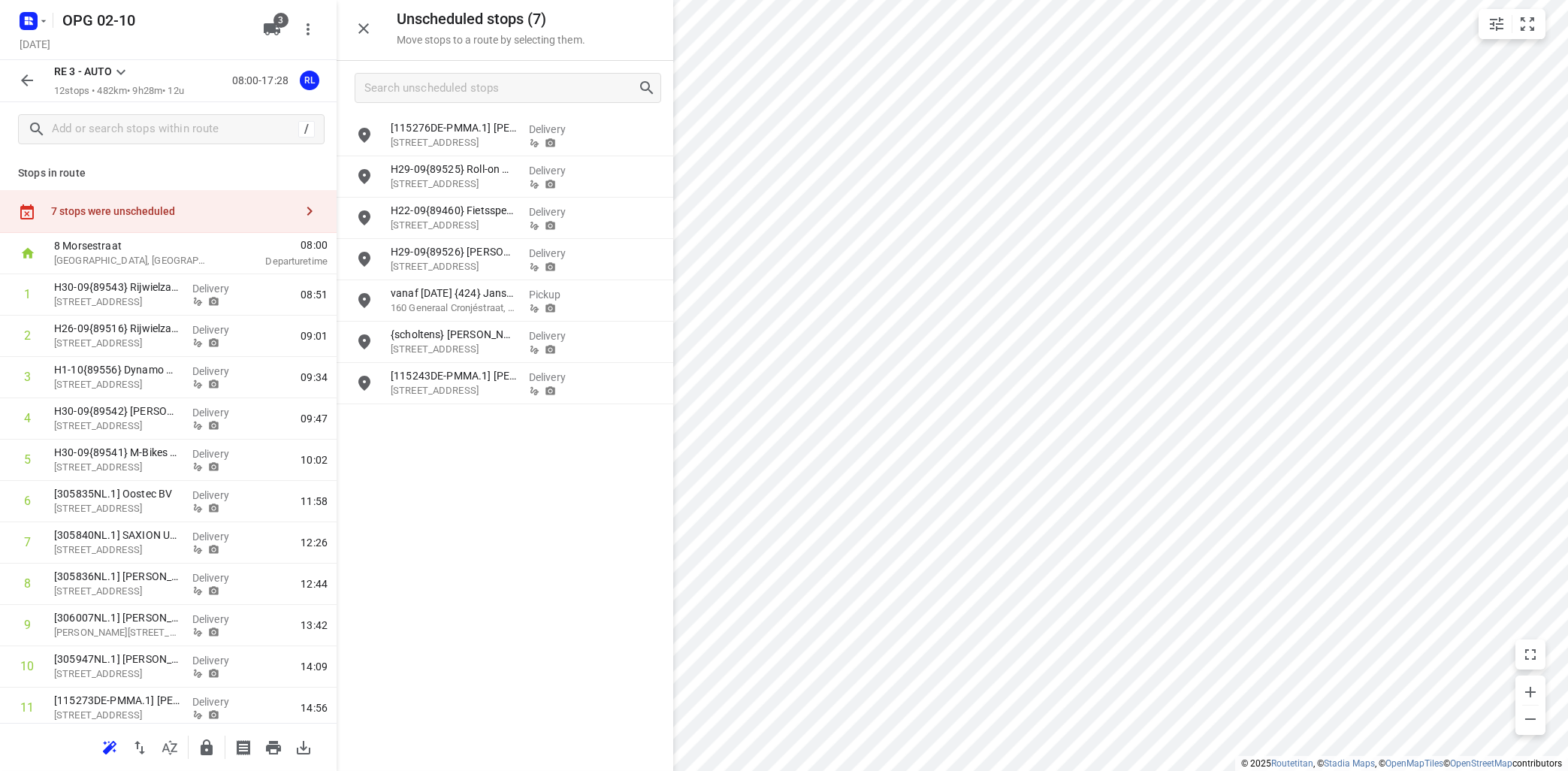
click at [119, 65] on icon at bounding box center [121, 72] width 18 height 18
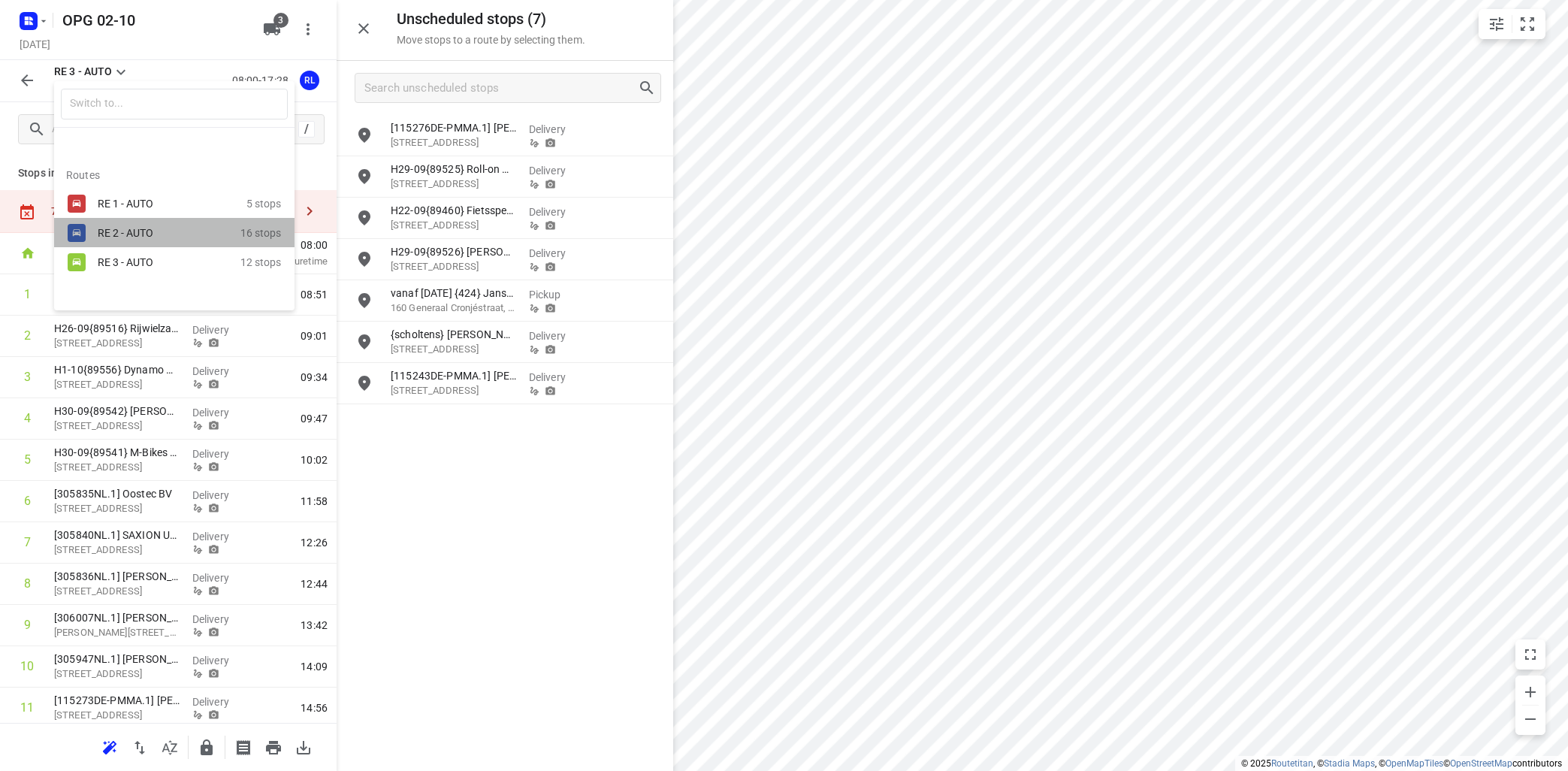
click at [150, 235] on div "RE 2 - AUTO" at bounding box center [161, 232] width 128 height 12
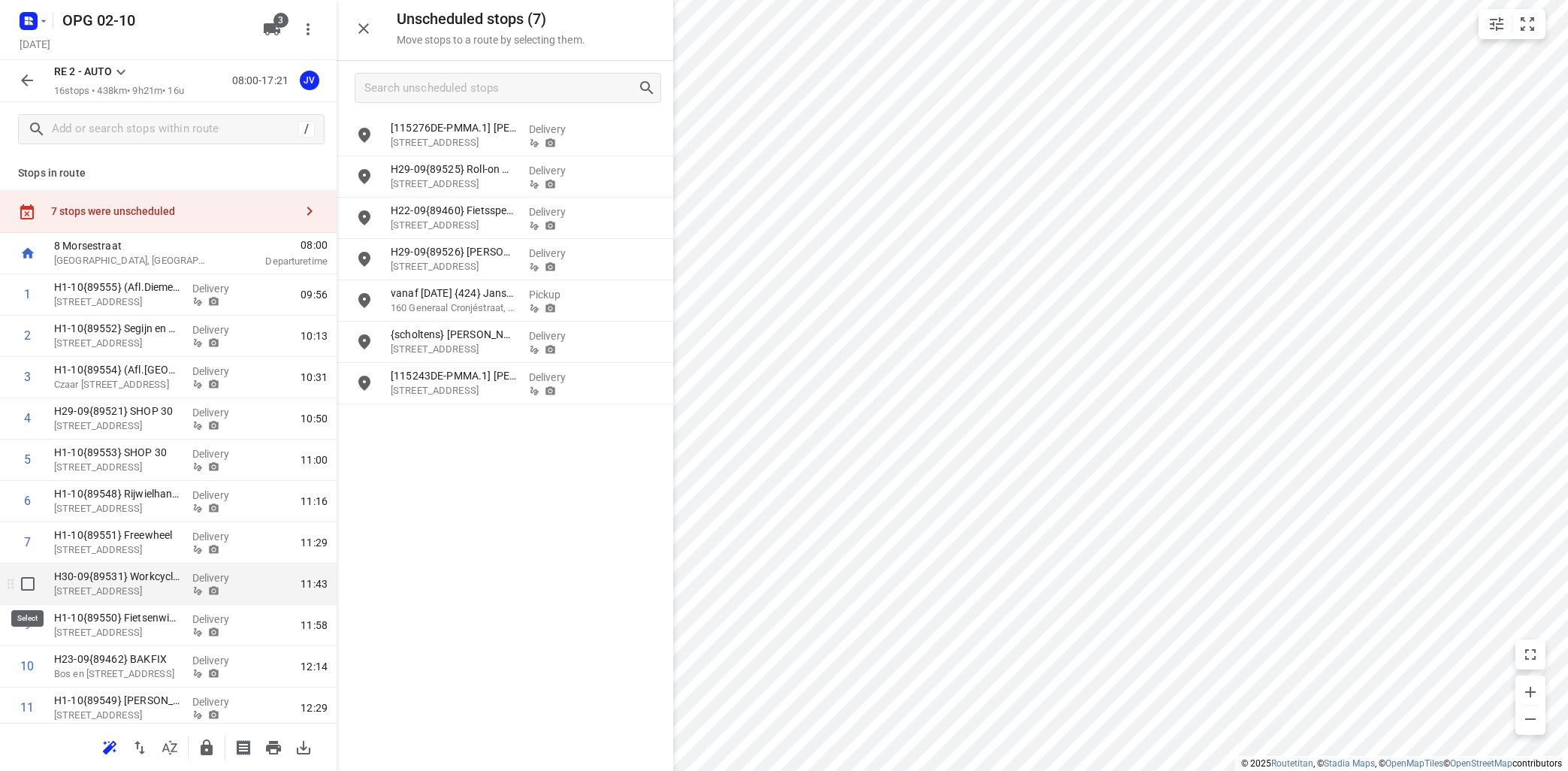
click at [21, 582] on input "checkbox" at bounding box center [28, 584] width 30 height 30
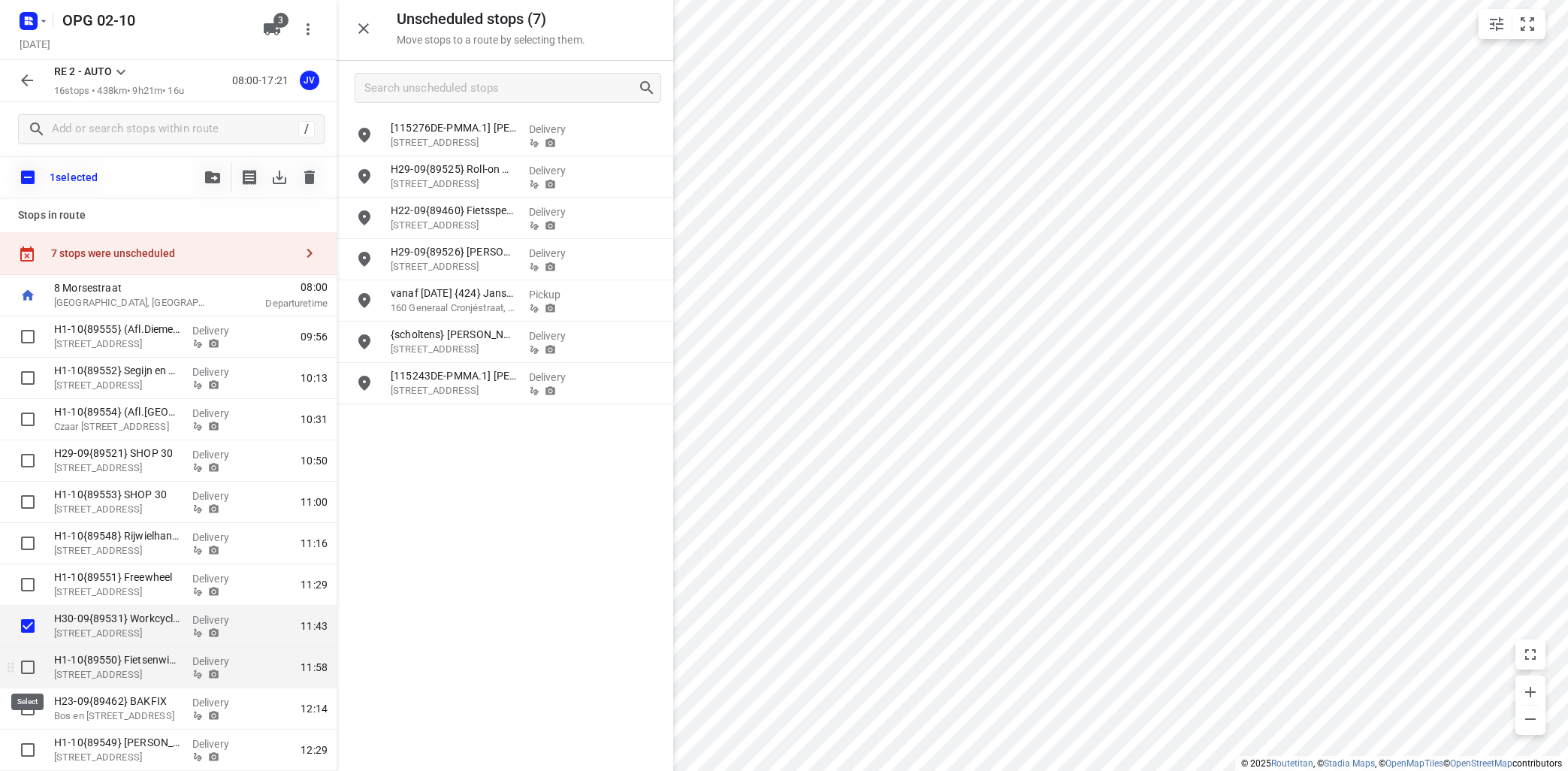
click at [18, 669] on input "checkbox" at bounding box center [28, 667] width 30 height 30
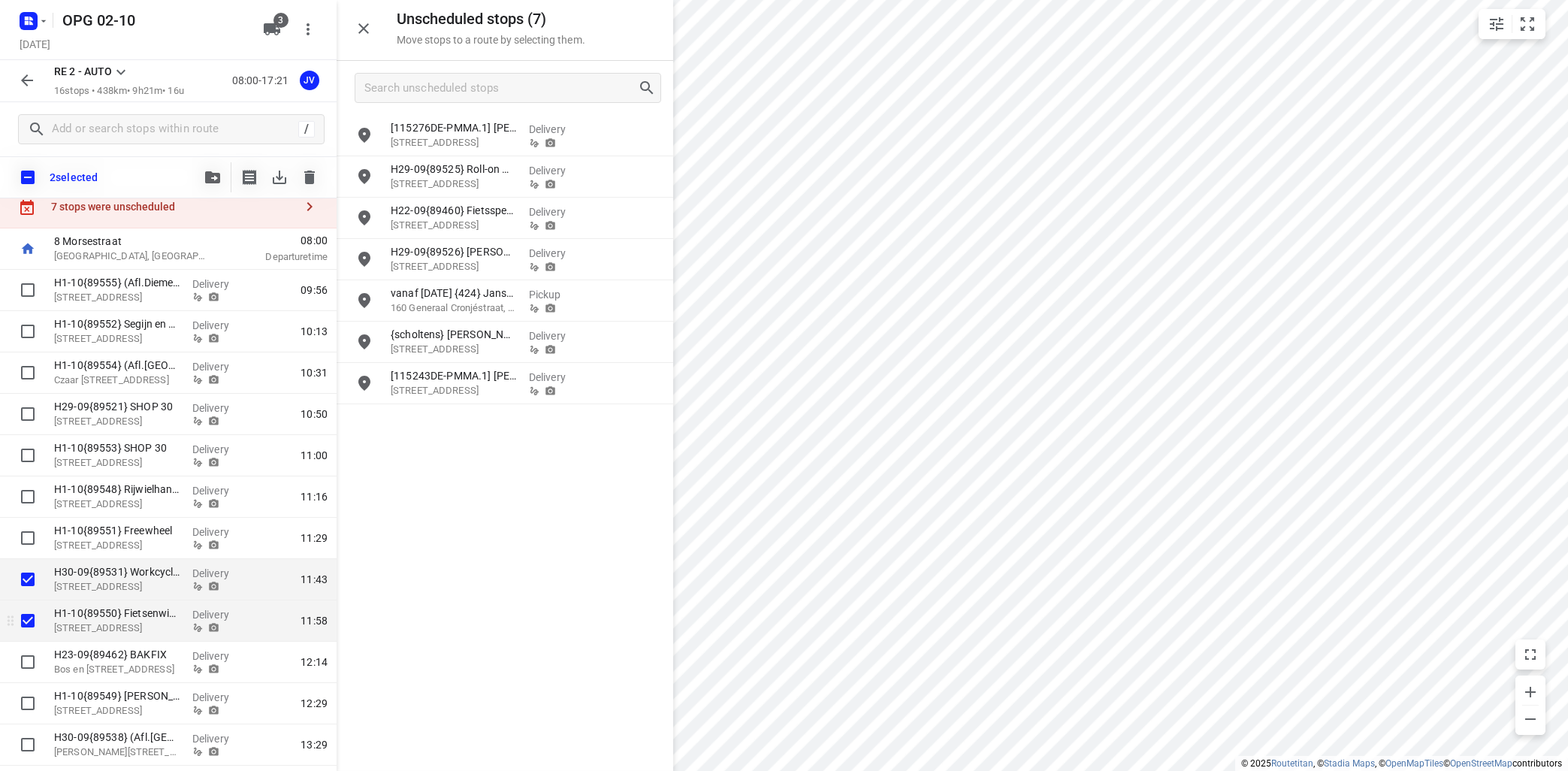
scroll to position [90, 0]
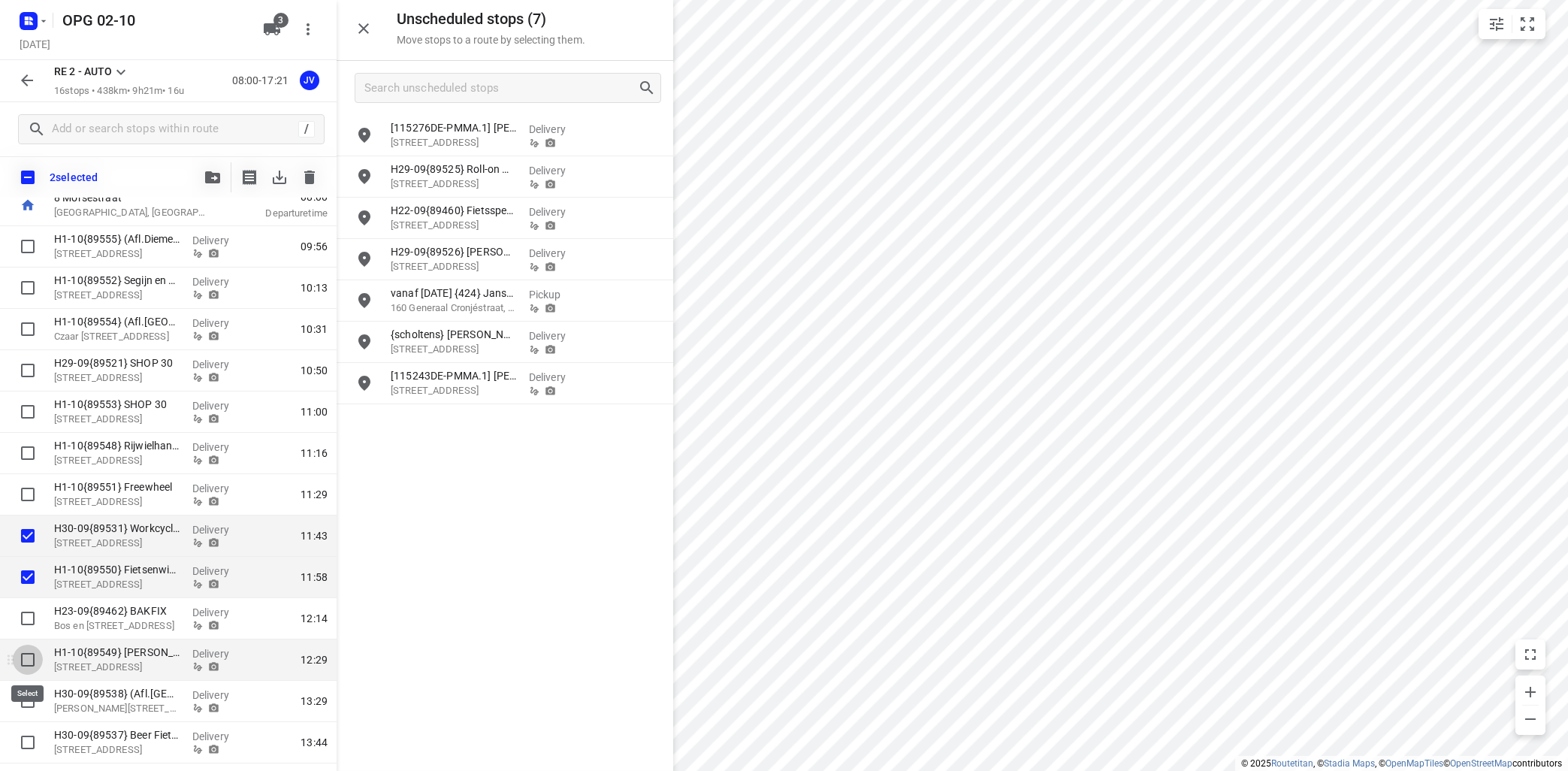
click at [23, 661] on input "checkbox" at bounding box center [28, 660] width 30 height 30
click at [33, 697] on input "checkbox" at bounding box center [28, 701] width 30 height 30
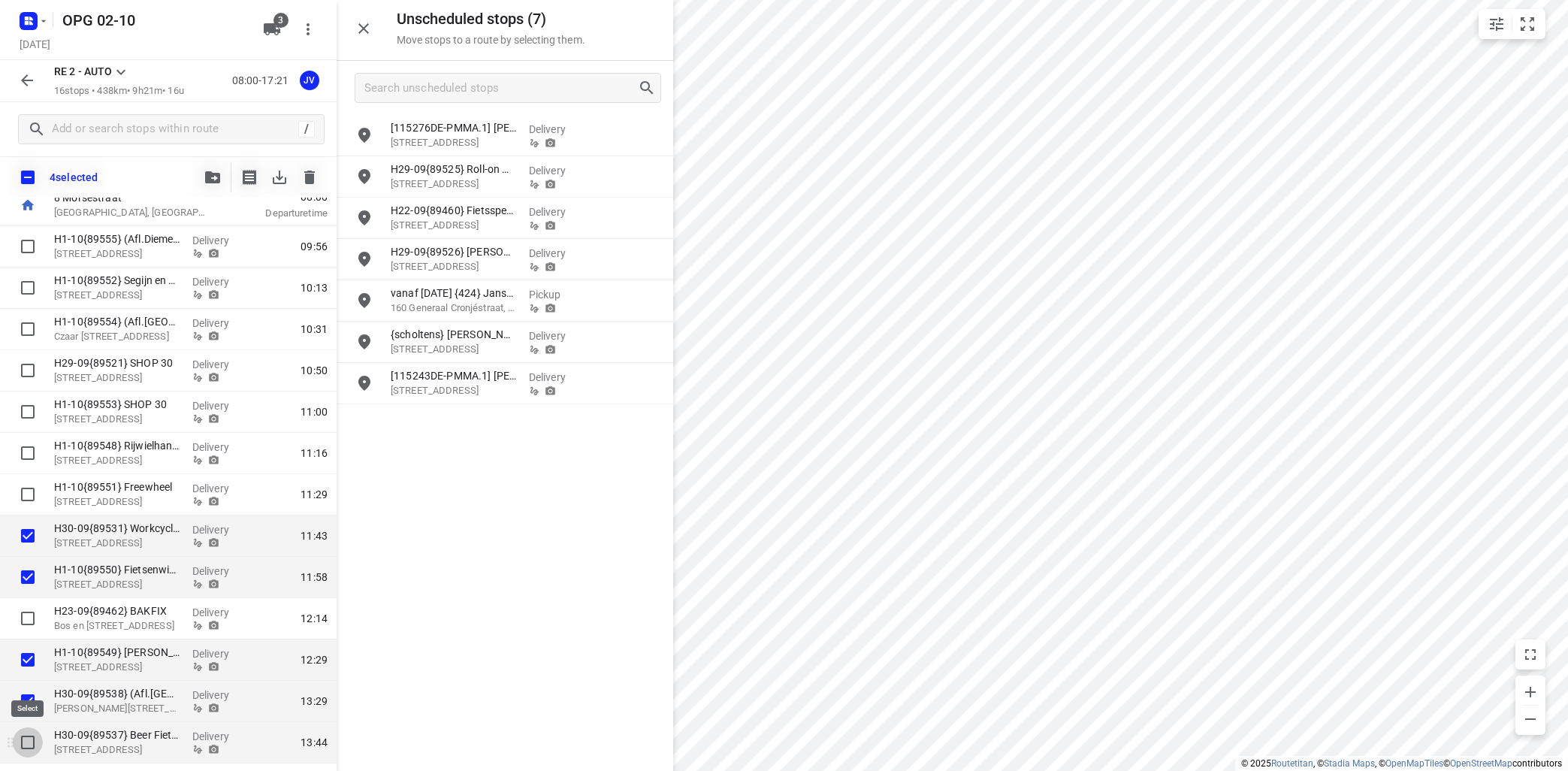
click at [29, 742] on input "checkbox" at bounding box center [28, 742] width 30 height 30
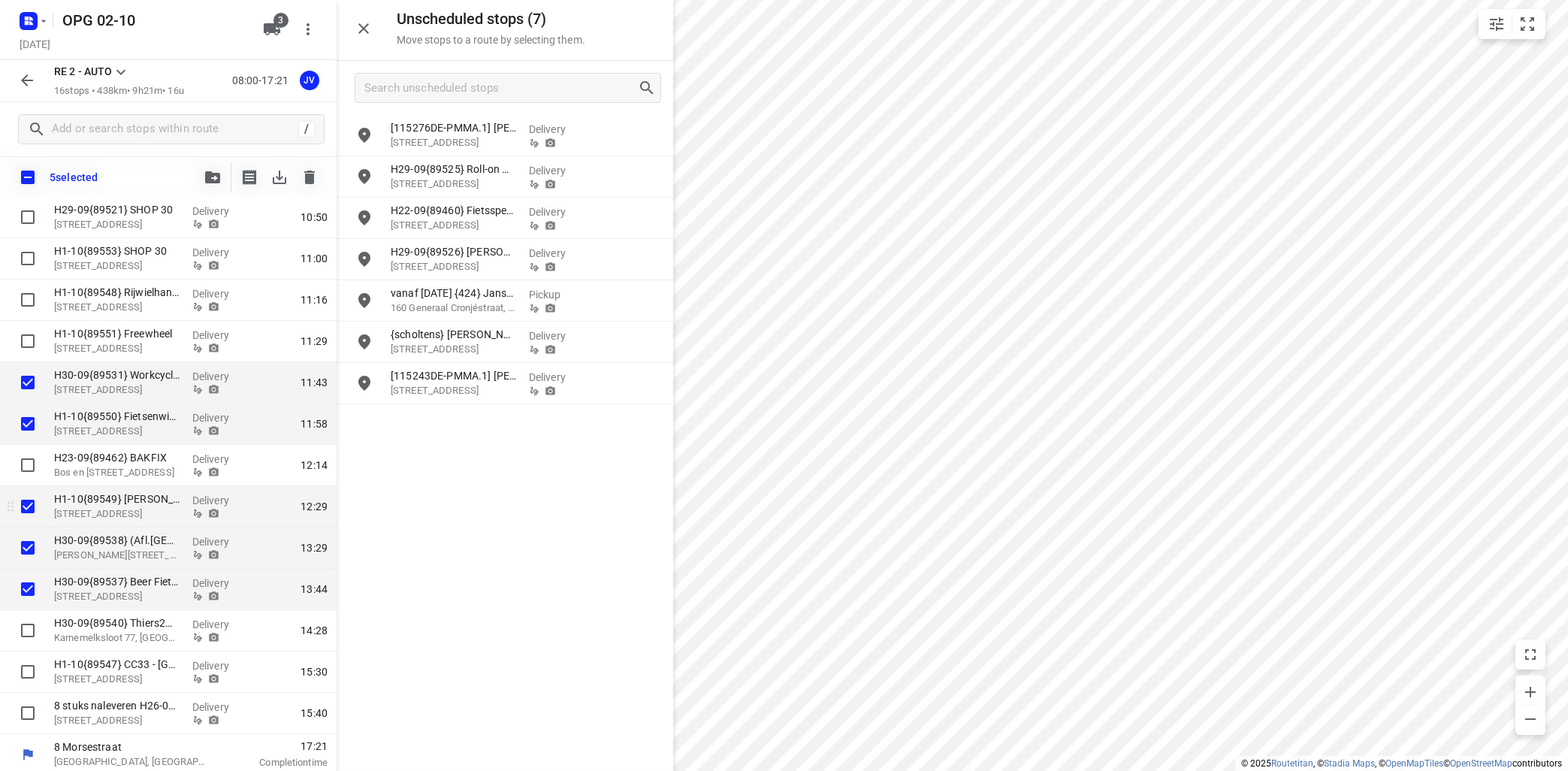
scroll to position [248, 0]
click at [26, 631] on input "checkbox" at bounding box center [28, 626] width 30 height 30
click at [210, 179] on icon "button" at bounding box center [213, 177] width 15 height 12
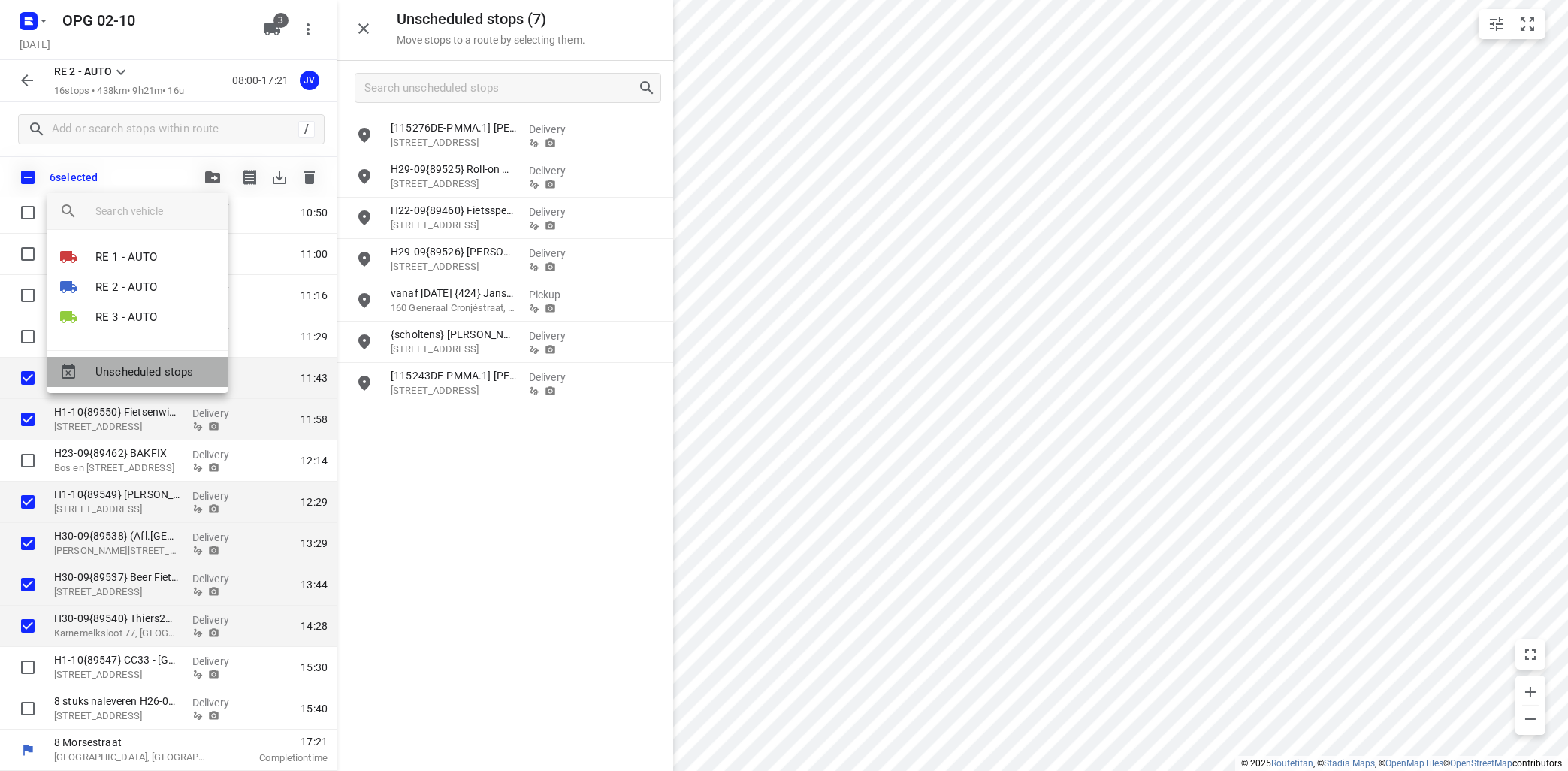
click at [177, 376] on span "Unscheduled stops" at bounding box center [155, 372] width 120 height 18
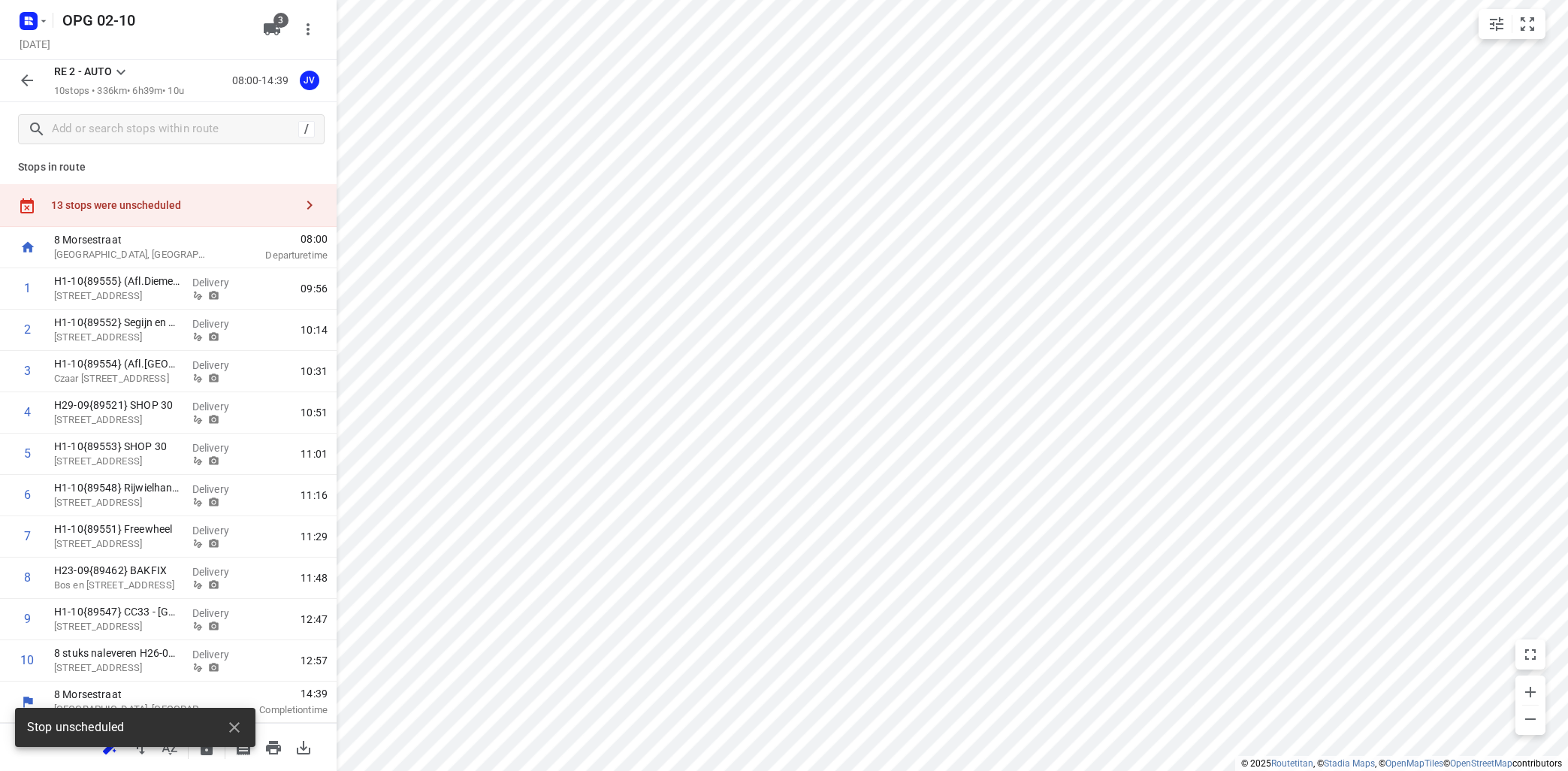
scroll to position [6, 0]
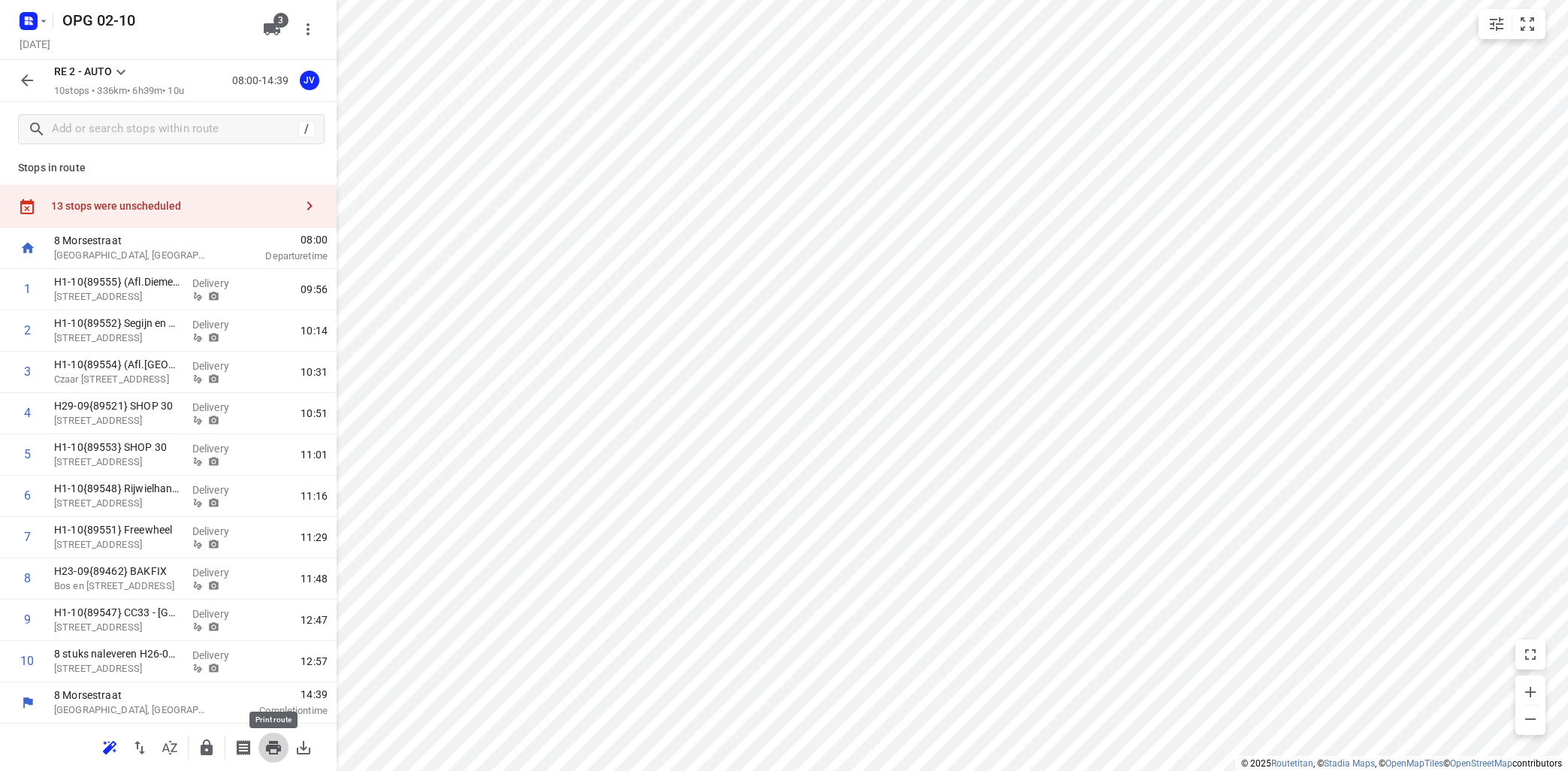
click at [261, 741] on button "button" at bounding box center [273, 748] width 30 height 30
click at [123, 71] on icon at bounding box center [121, 72] width 18 height 18
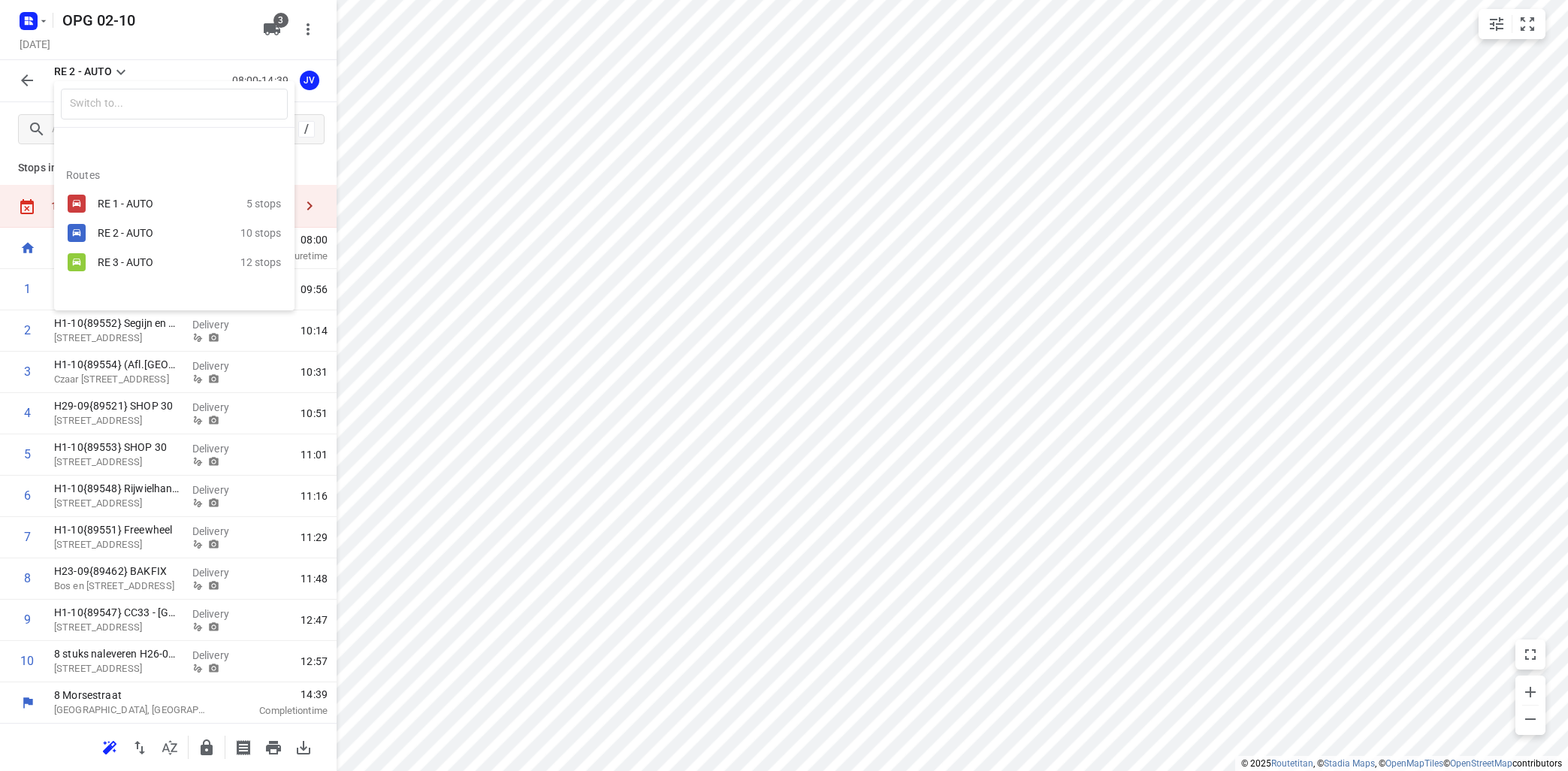
click at [452, 167] on div at bounding box center [784, 385] width 1568 height 771
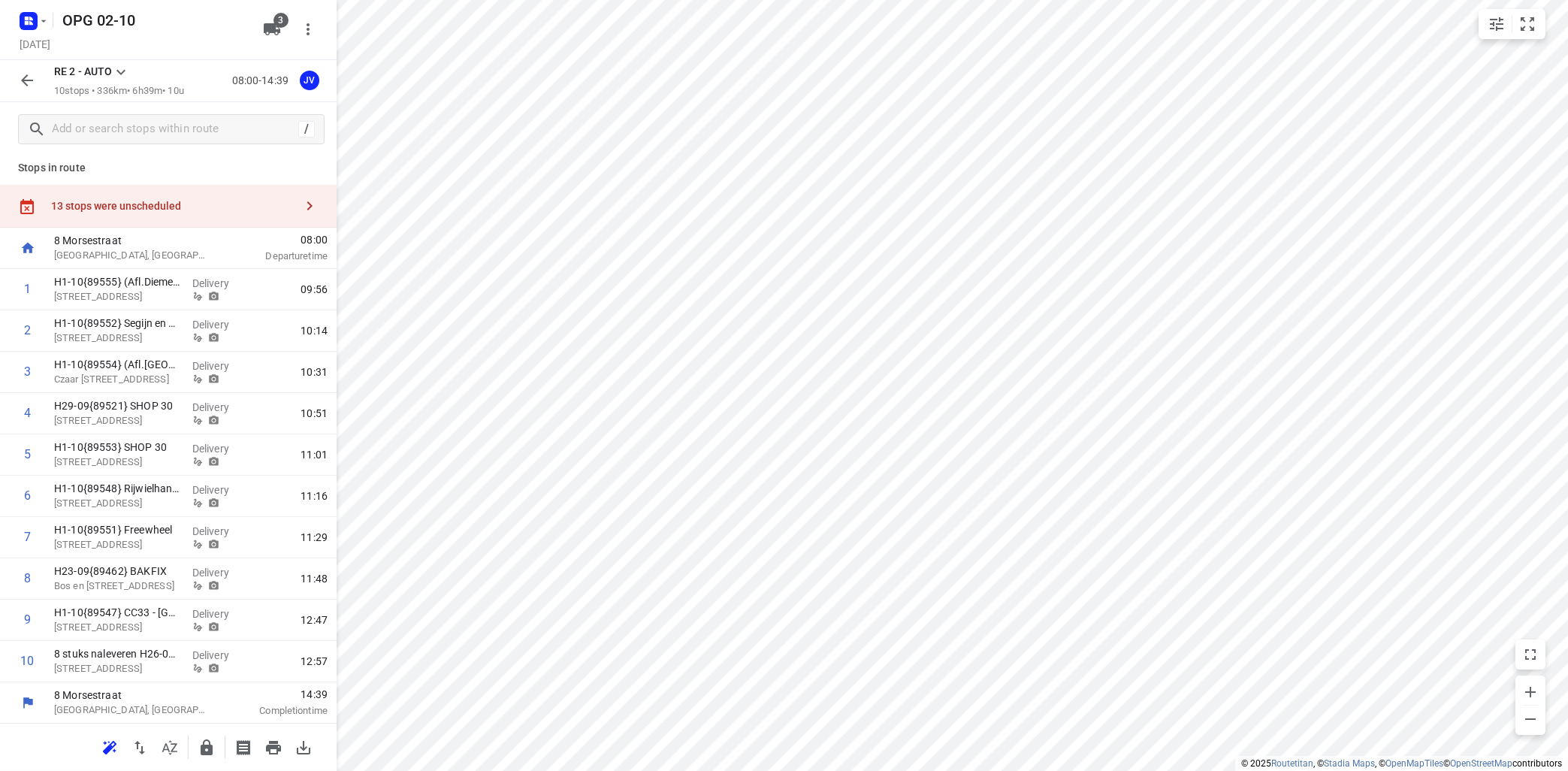
click at [119, 74] on icon at bounding box center [121, 72] width 18 height 18
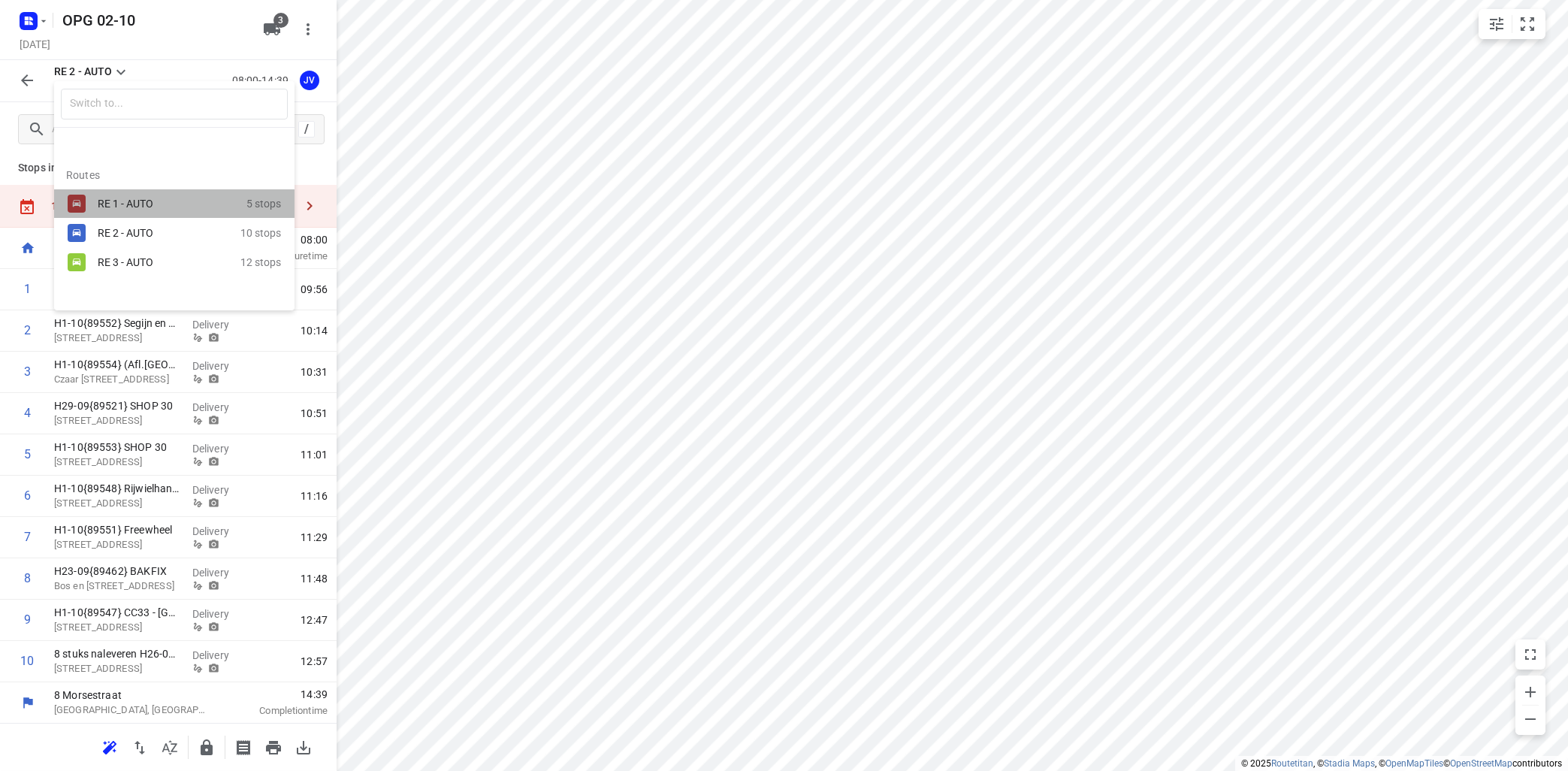
click at [107, 193] on div "RE 1 - AUTO 5 stops" at bounding box center [174, 204] width 241 height 30
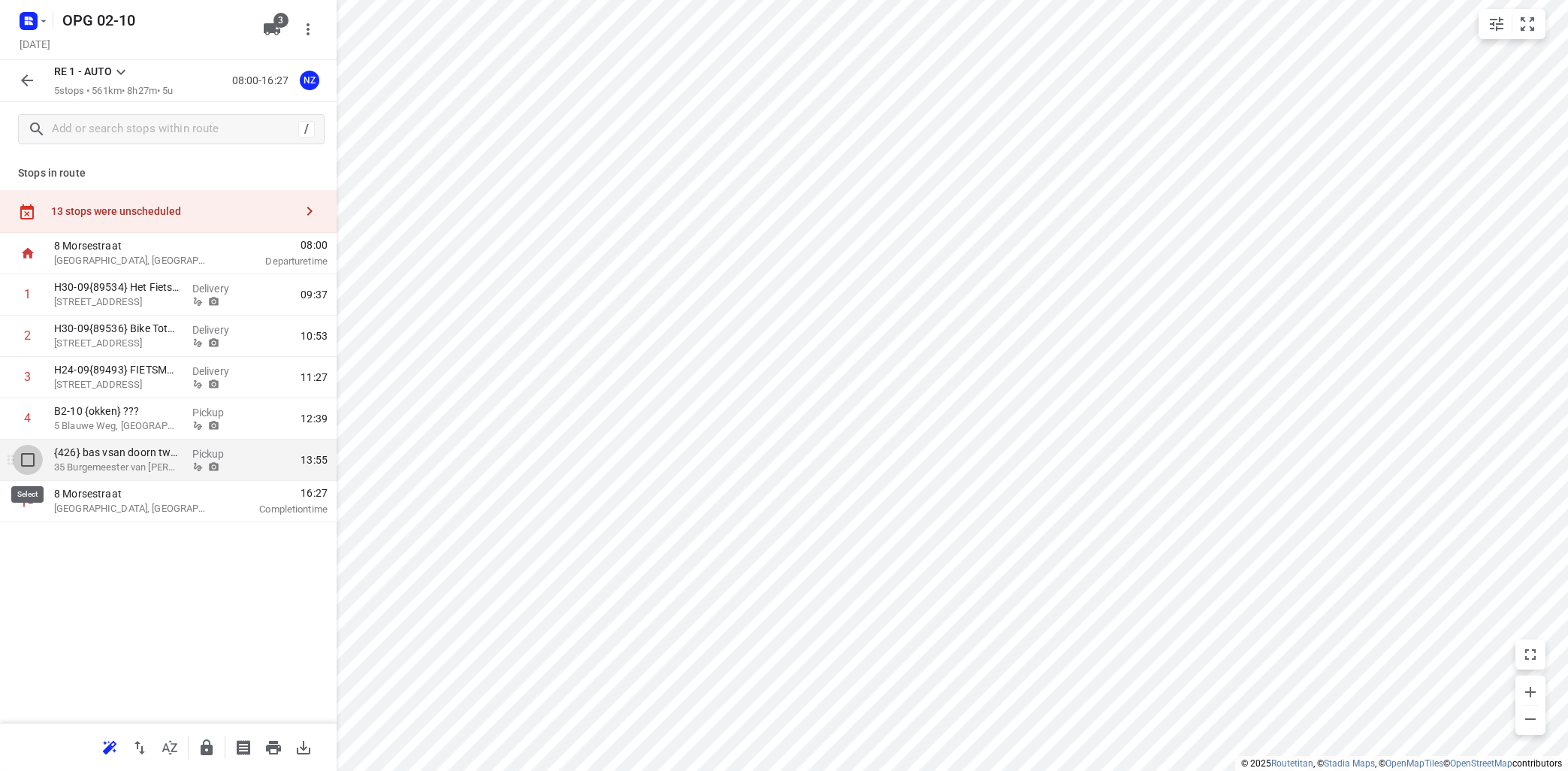
click at [28, 456] on input "checkbox" at bounding box center [28, 460] width 30 height 30
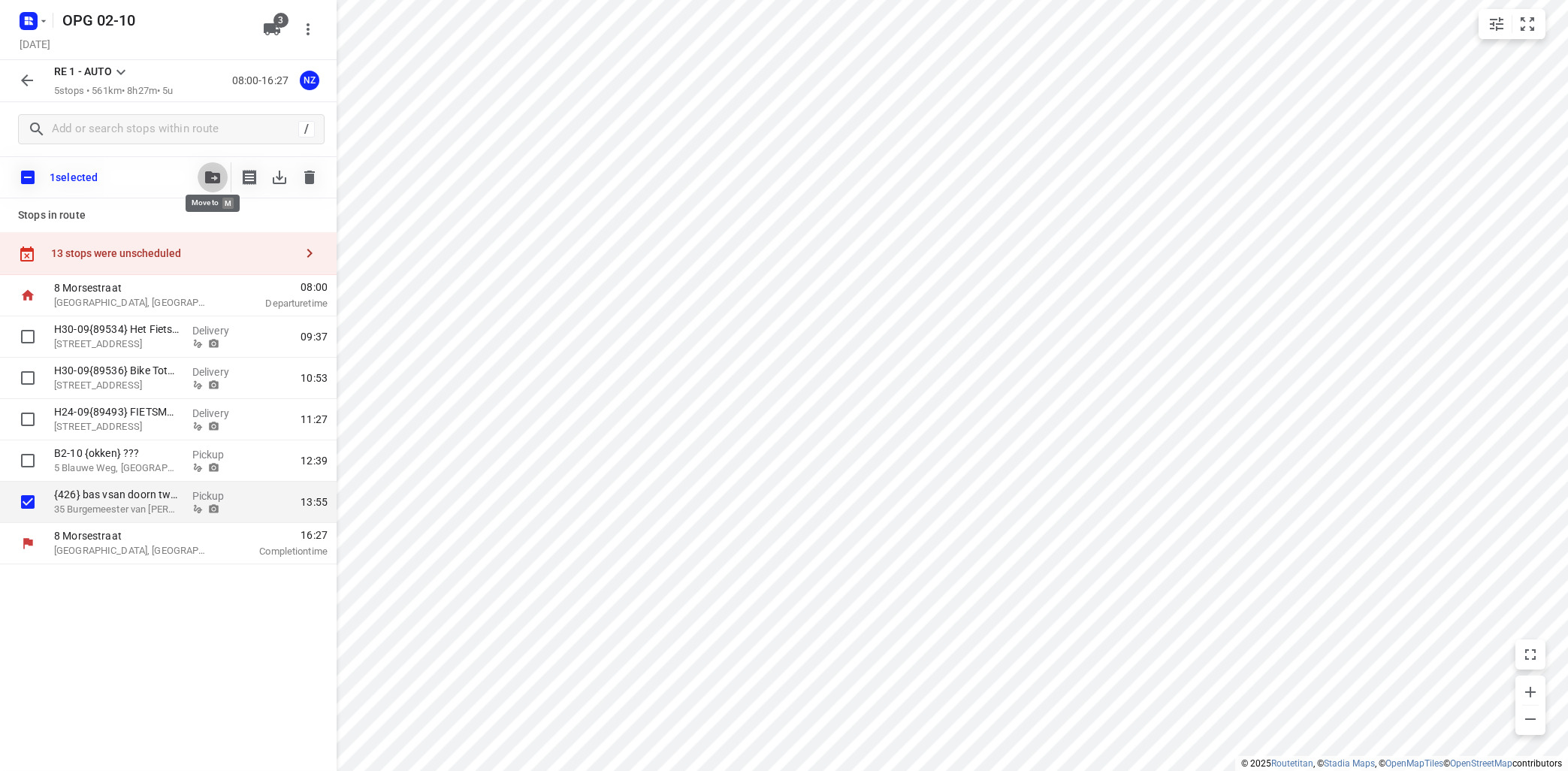
click at [217, 167] on button "button" at bounding box center [213, 177] width 30 height 30
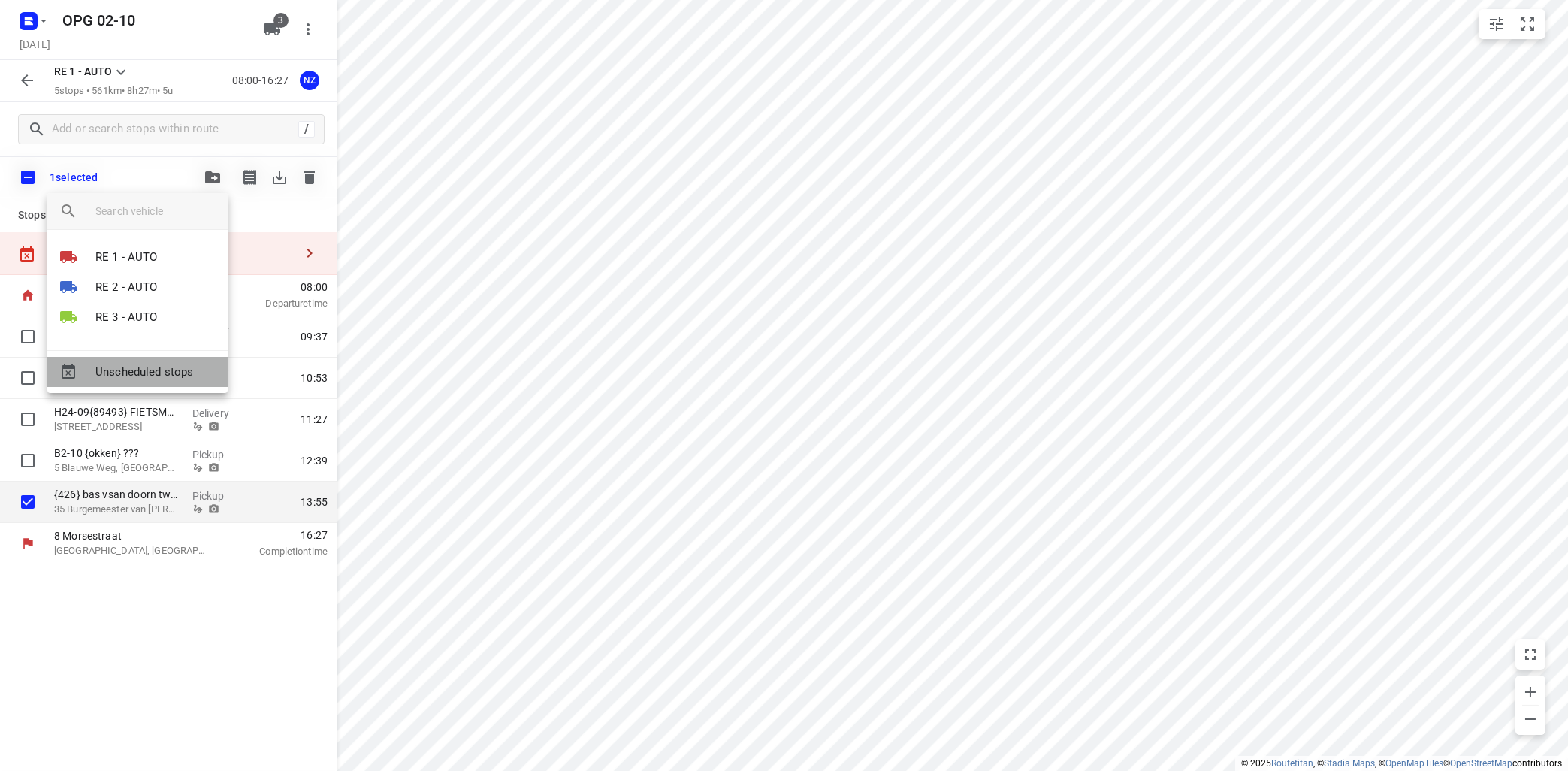
click at [145, 372] on span "Unscheduled stops" at bounding box center [155, 372] width 120 height 18
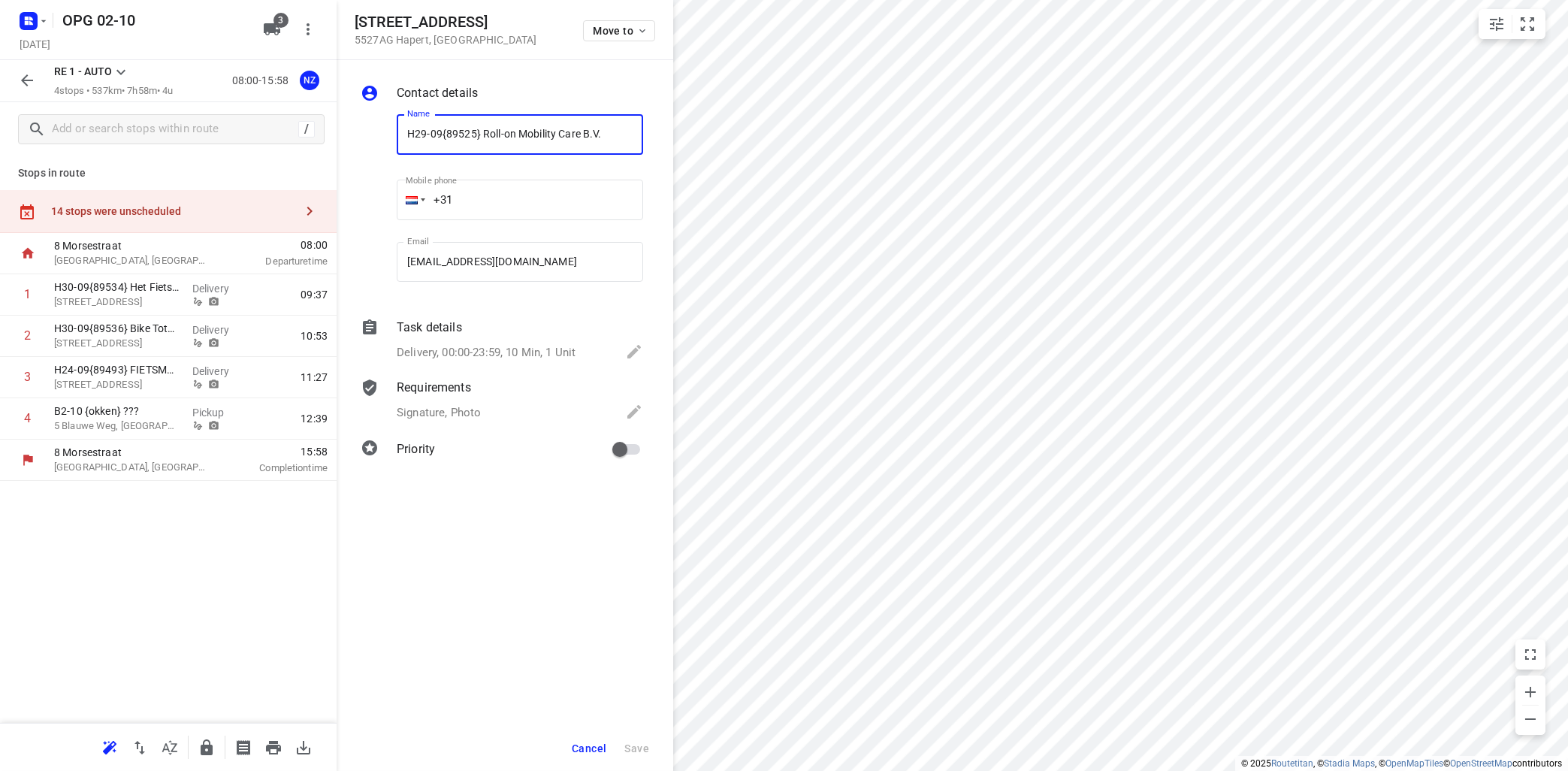
click at [656, 30] on div "[STREET_ADDRESS] Move to" at bounding box center [504, 30] width 336 height 60
click at [641, 34] on icon "button" at bounding box center [642, 30] width 12 height 12
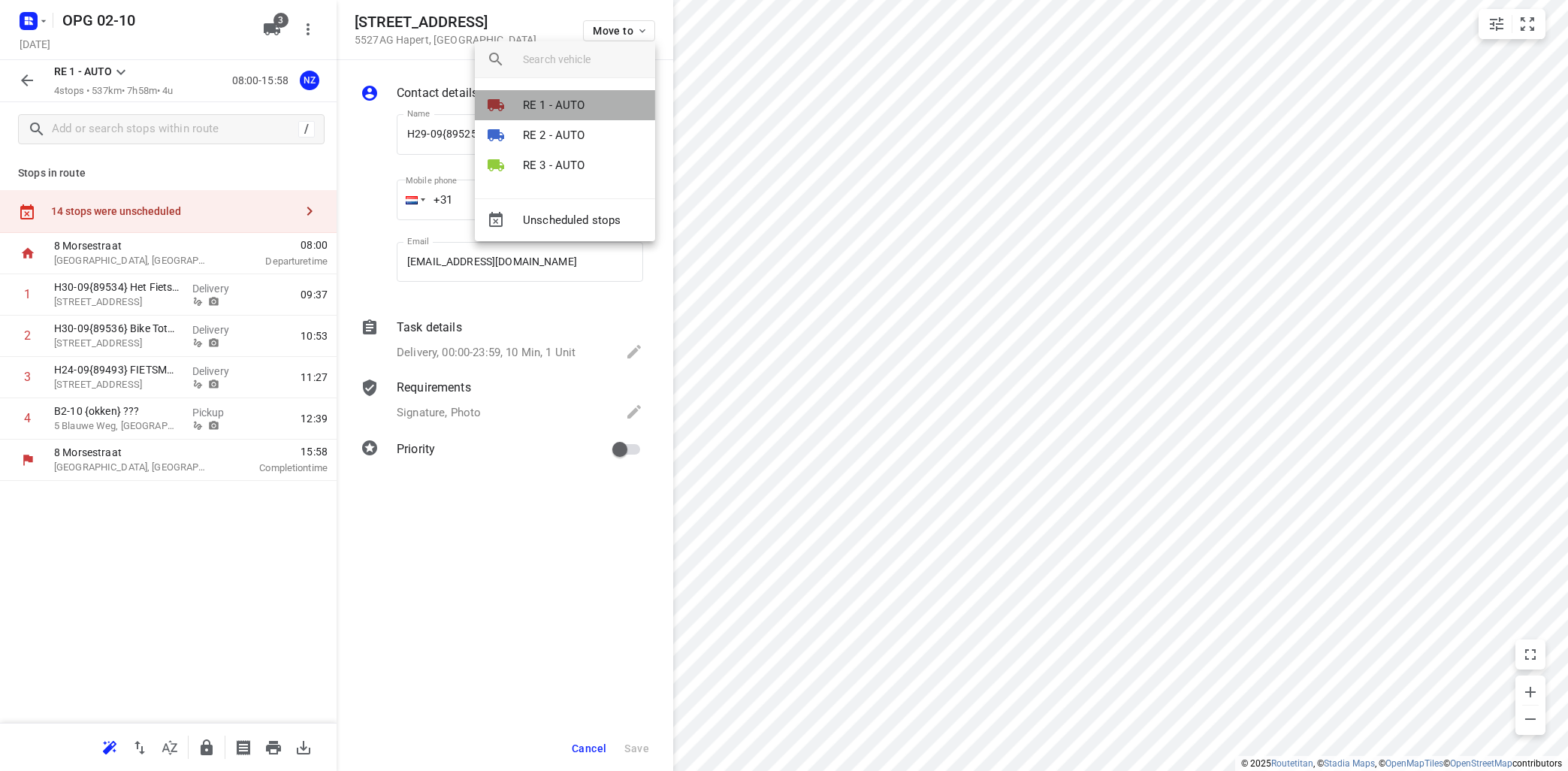
click at [569, 109] on p "RE 1 - AUTO" at bounding box center [554, 105] width 62 height 18
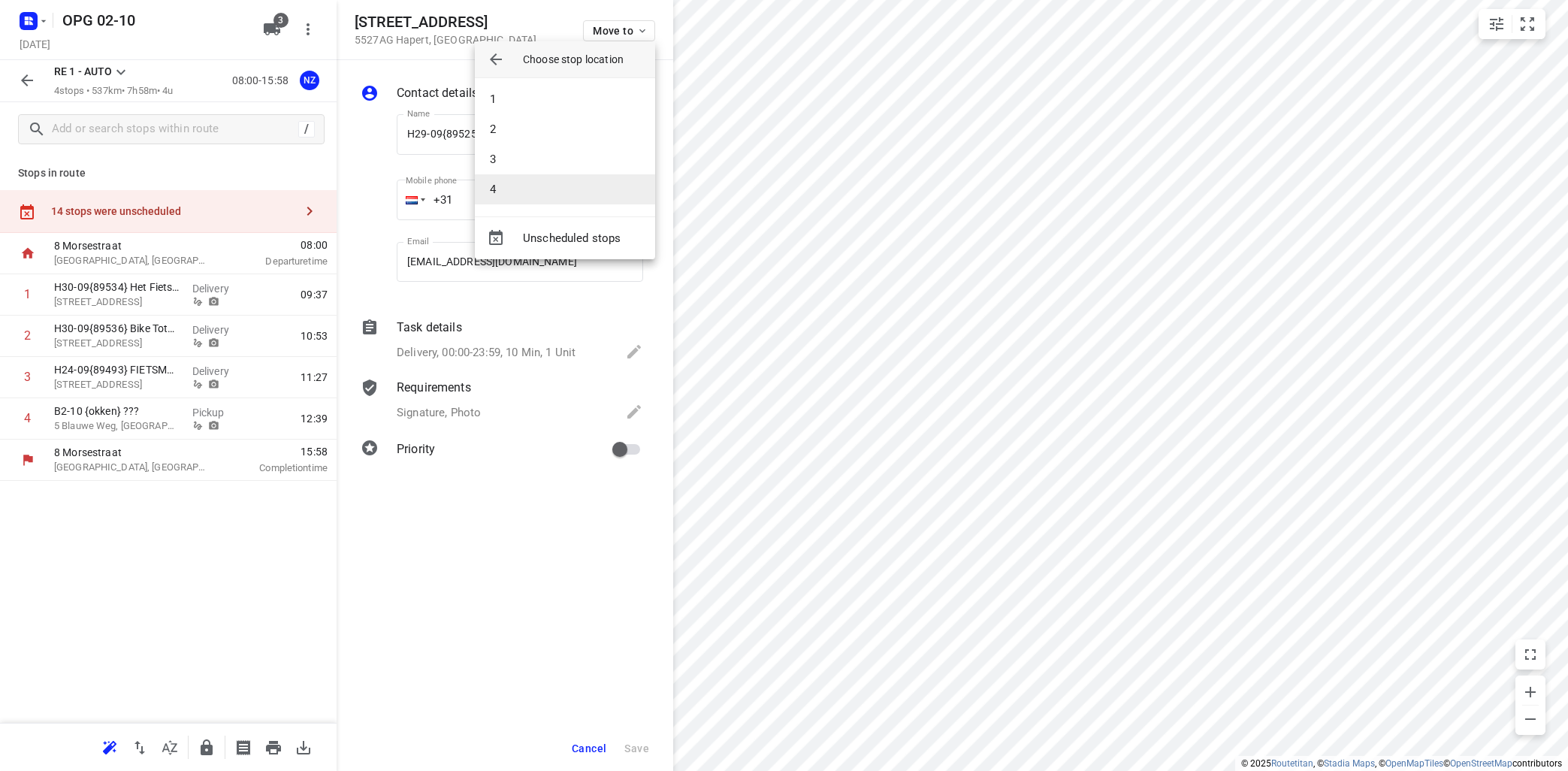
click at [523, 193] on li "4" at bounding box center [565, 189] width 181 height 30
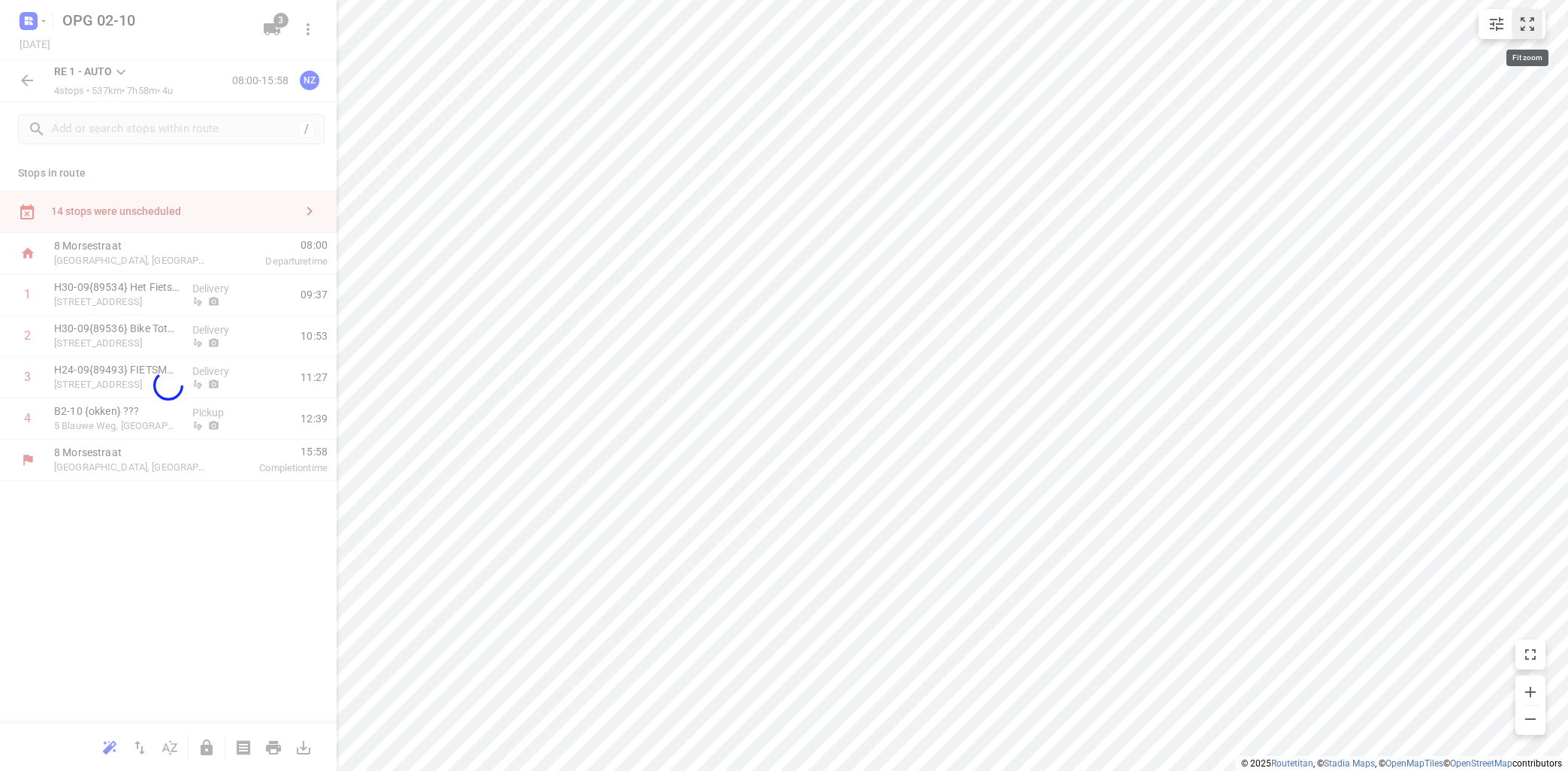
click at [1533, 22] on icon "small contained button group" at bounding box center [1527, 24] width 18 height 18
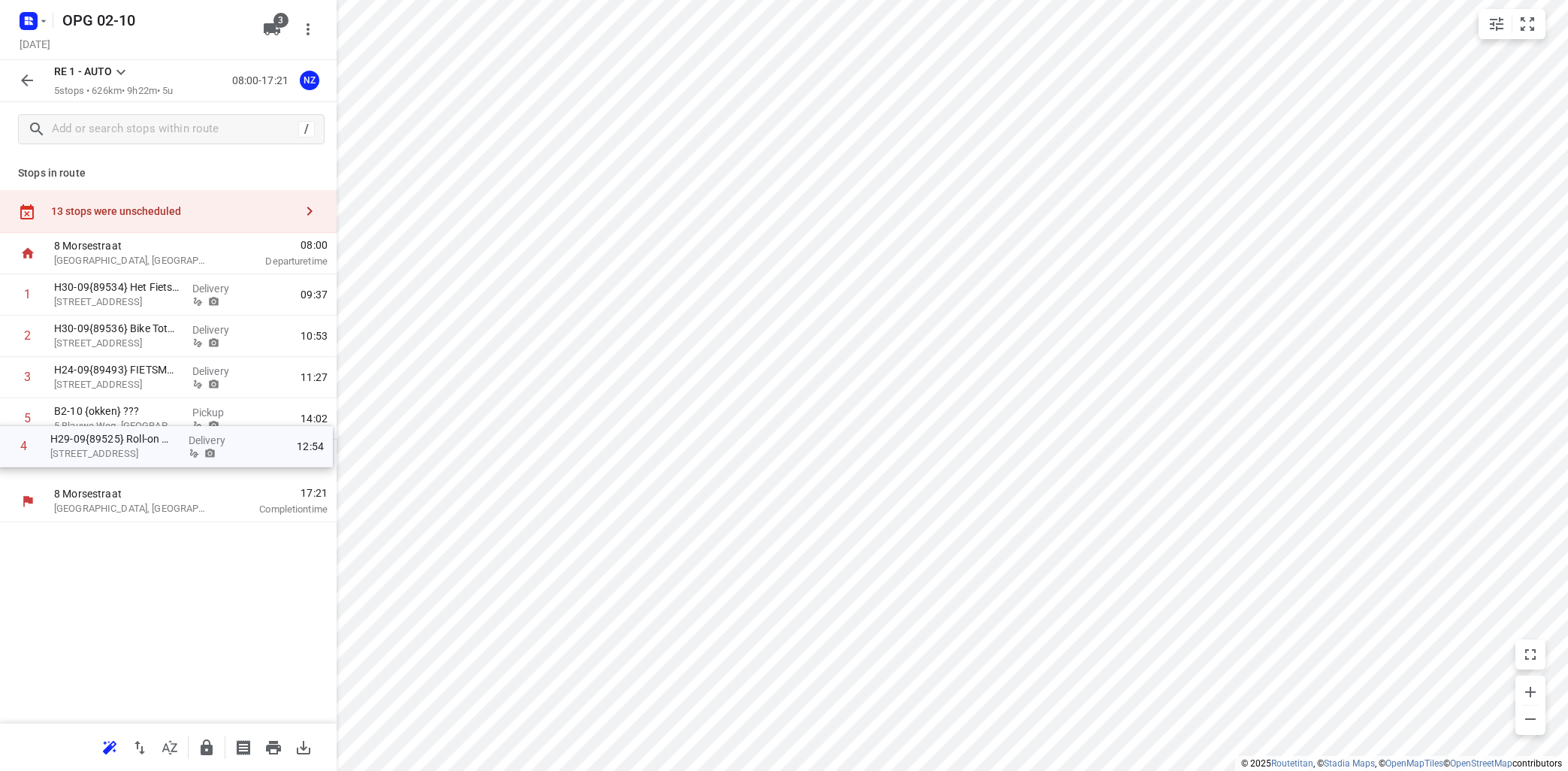
drag, startPoint x: 144, startPoint y: 419, endPoint x: 137, endPoint y: 461, distance: 42.6
click at [140, 453] on div "1 H30-09{89534} [GEOGRAPHIC_DATA][STREET_ADDRESS] Delivery 09:37 2 H30-09{89536…" at bounding box center [168, 377] width 336 height 207
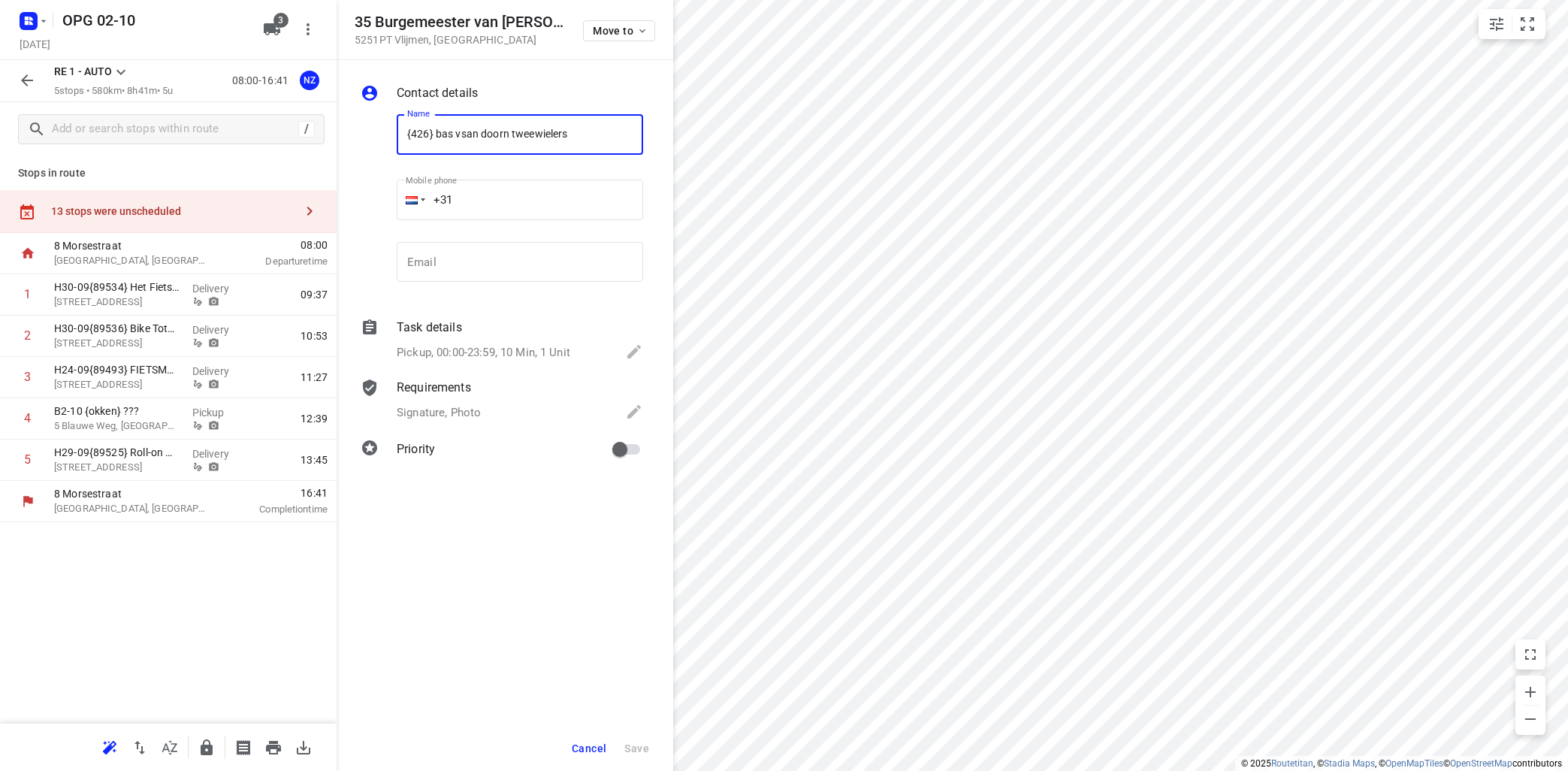
click at [596, 755] on button "Cancel" at bounding box center [589, 749] width 46 height 27
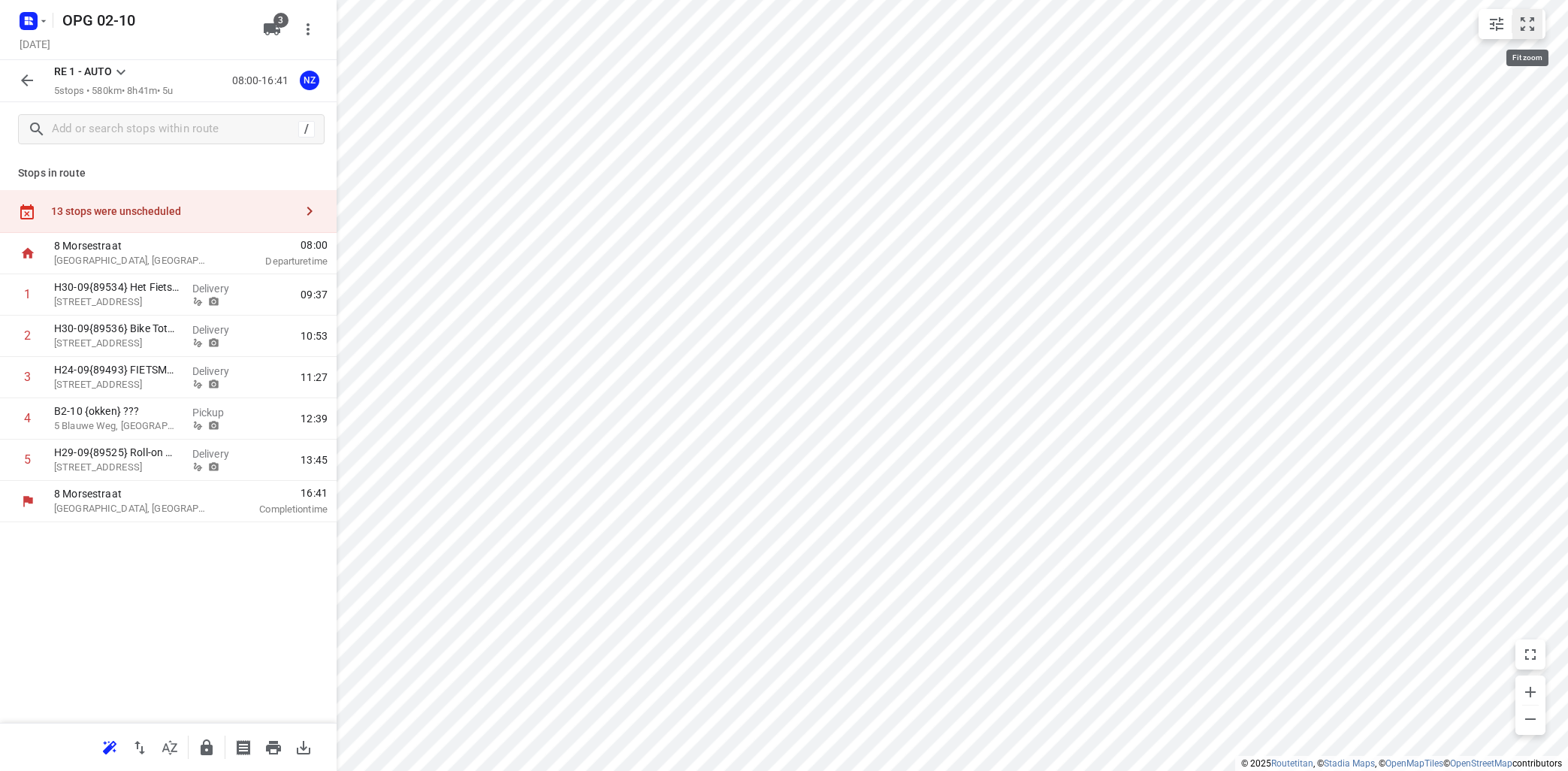
click at [1530, 21] on icon "small contained button group" at bounding box center [1527, 24] width 18 height 18
click at [271, 747] on icon "button" at bounding box center [273, 747] width 15 height 14
click at [30, 74] on icon "button" at bounding box center [27, 80] width 18 height 18
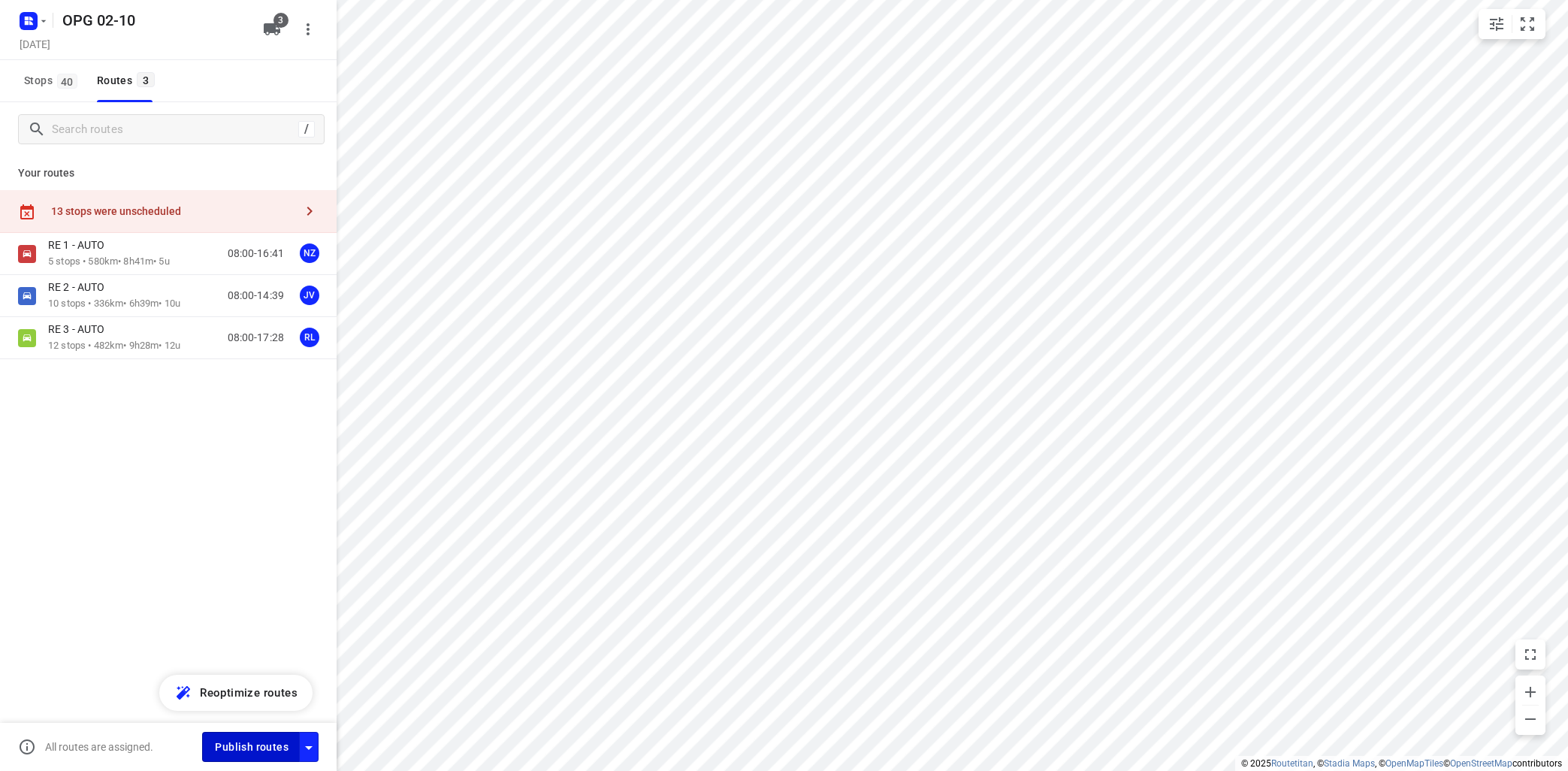
click at [267, 753] on span "Publish routes" at bounding box center [252, 747] width 74 height 19
